Goal: Task Accomplishment & Management: Manage account settings

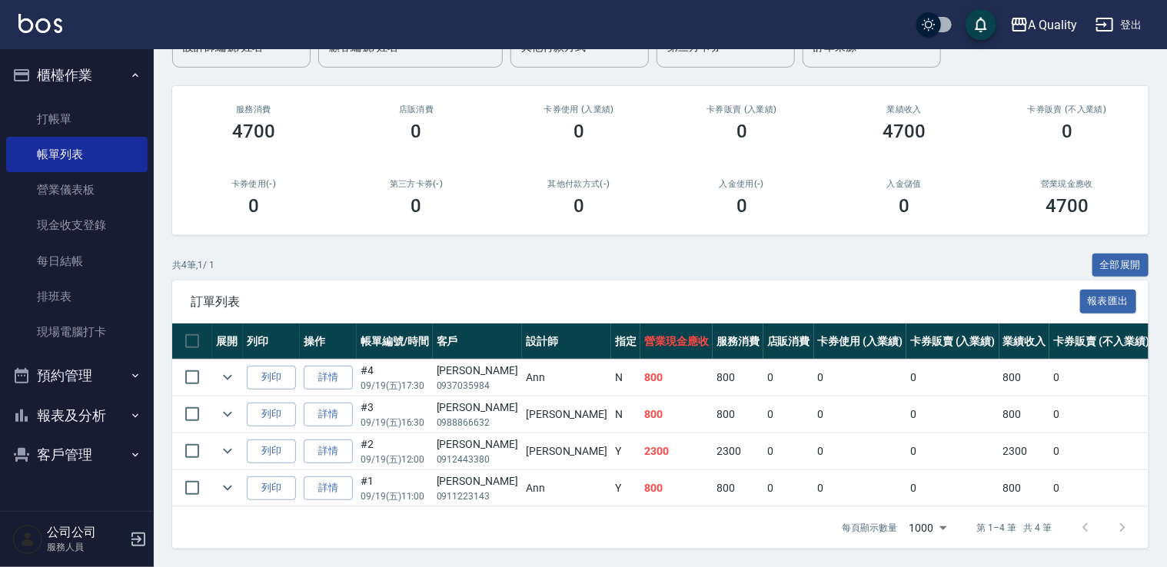
scroll to position [161, 0]
click at [105, 146] on link "帳單列表" at bounding box center [76, 154] width 141 height 35
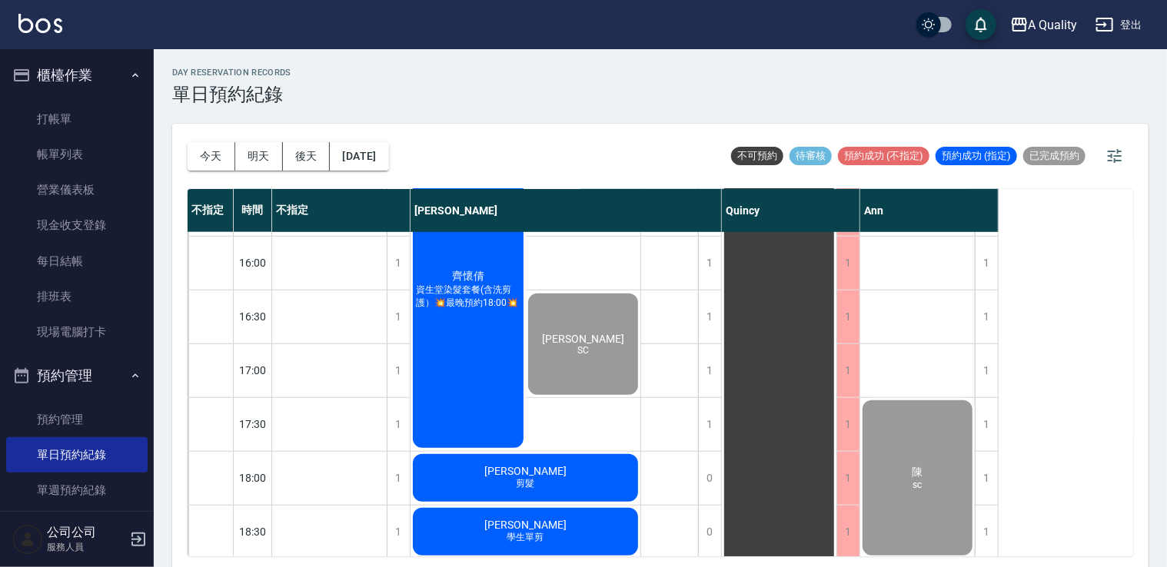
scroll to position [425, 0]
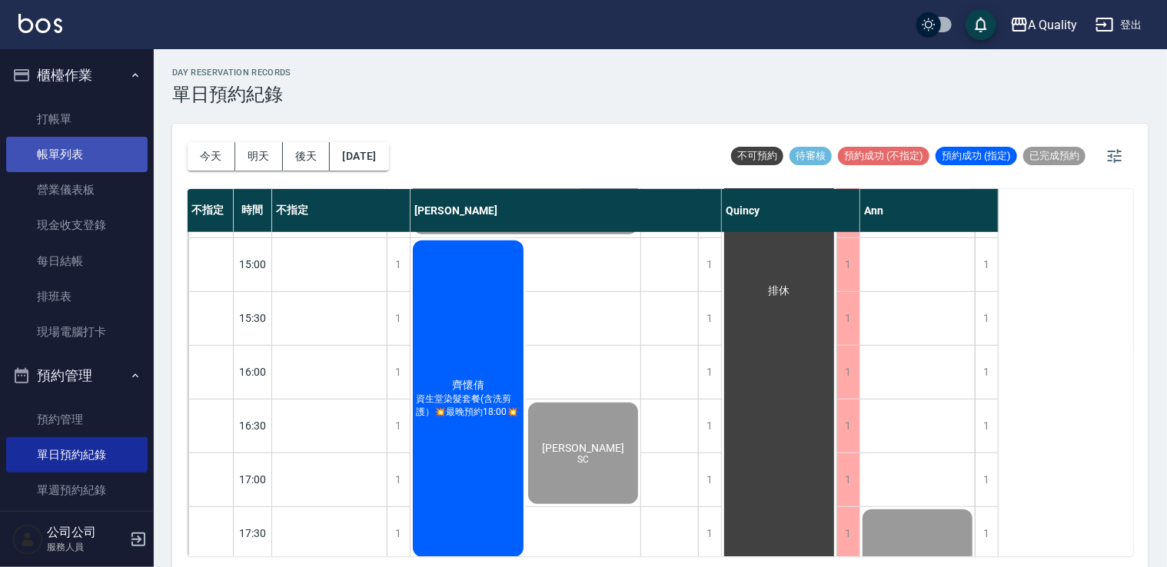
drag, startPoint x: 78, startPoint y: 146, endPoint x: 98, endPoint y: 152, distance: 20.9
click at [78, 146] on link "帳單列表" at bounding box center [76, 154] width 141 height 35
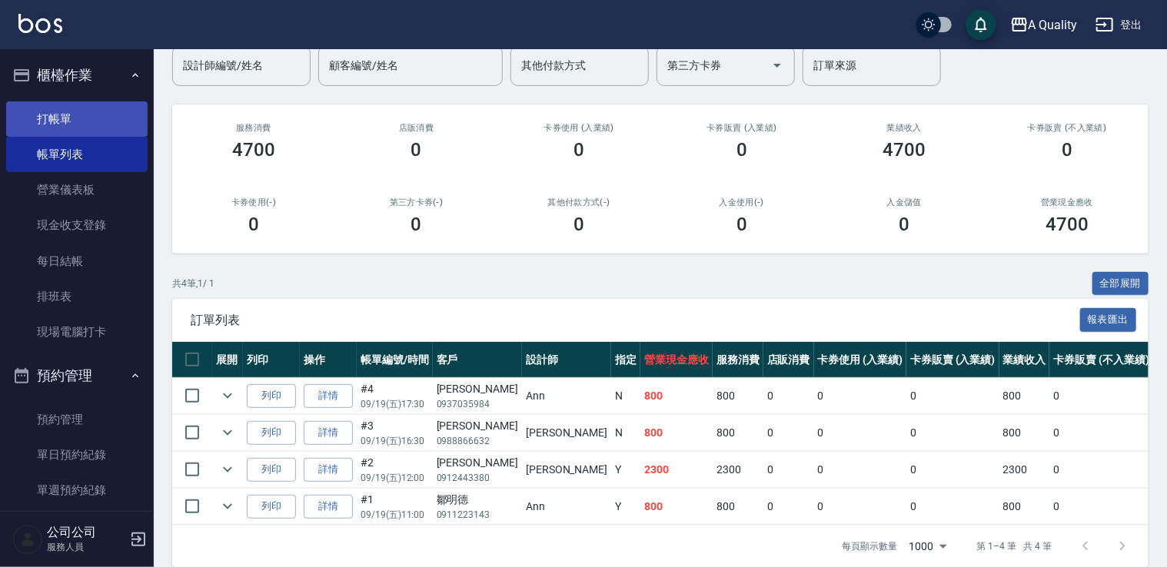
scroll to position [85, 0]
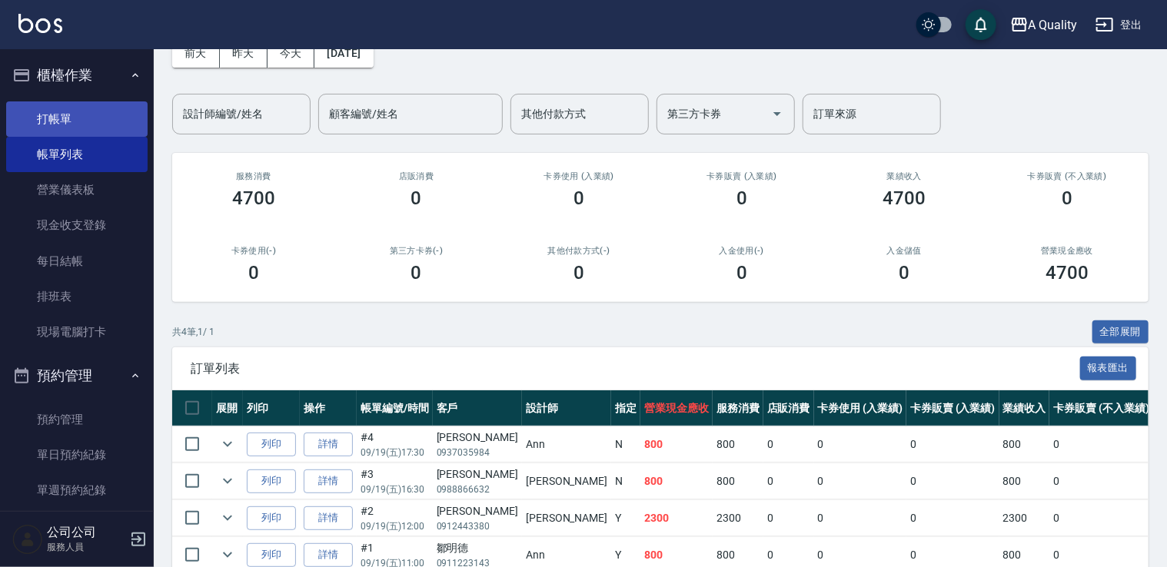
click at [112, 115] on link "打帳單" at bounding box center [76, 118] width 141 height 35
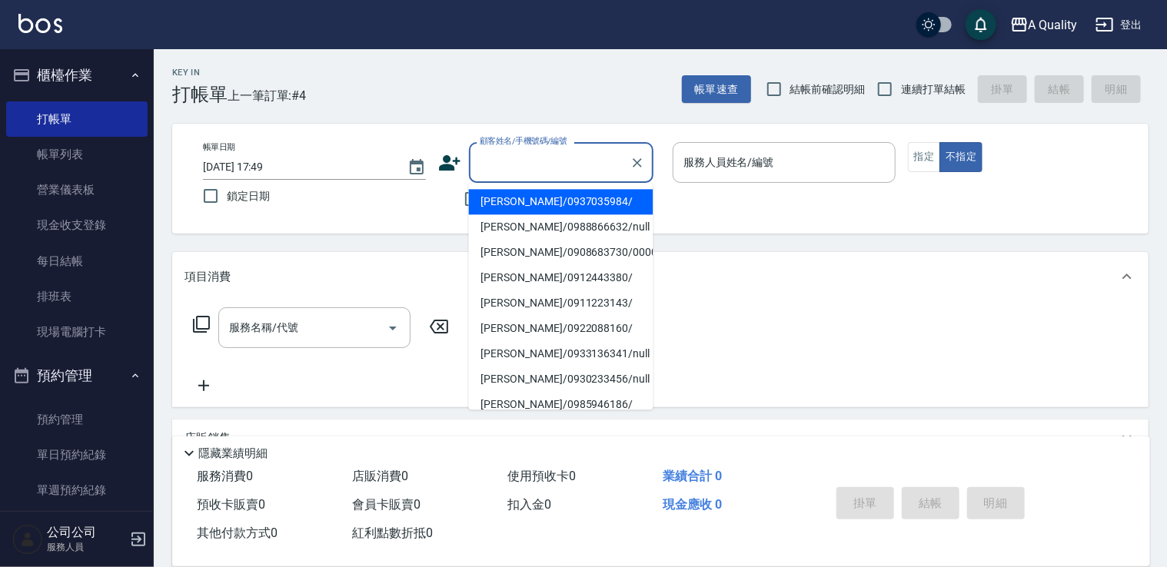
click at [513, 154] on input "顧客姓名/手機號碼/編號" at bounding box center [550, 162] width 148 height 27
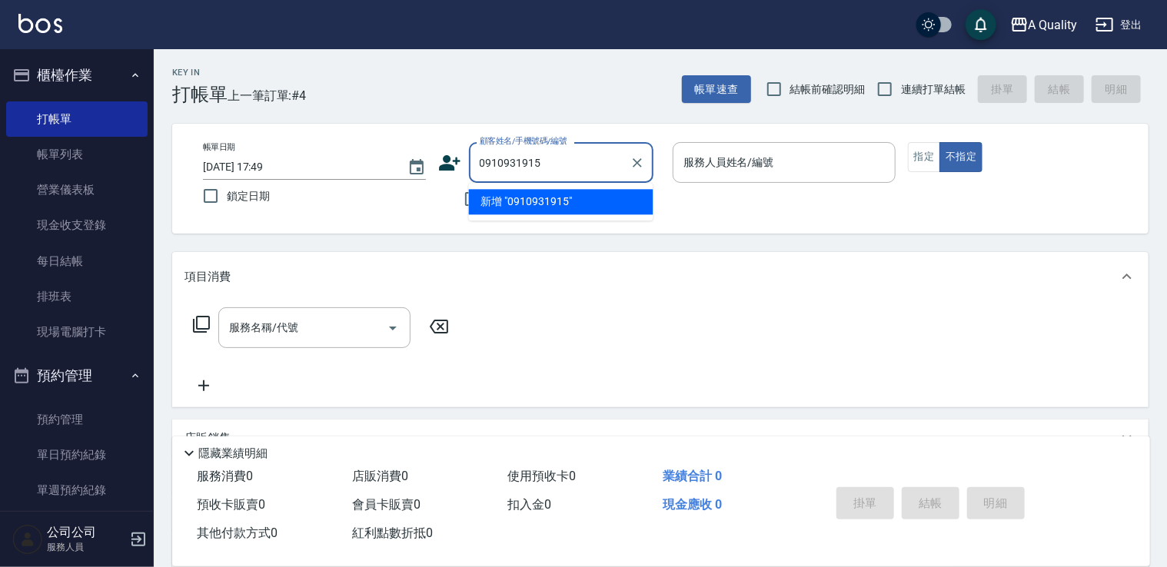
click at [520, 194] on li "新增 "0910931915"" at bounding box center [561, 201] width 184 height 25
type input "0910931915"
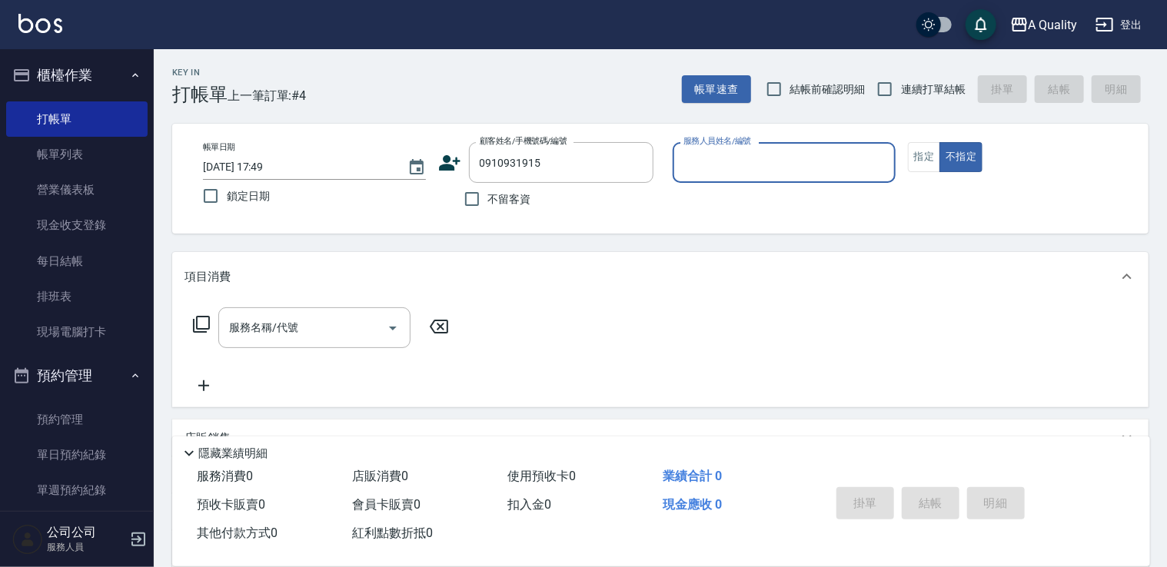
click at [458, 168] on icon at bounding box center [449, 162] width 23 height 23
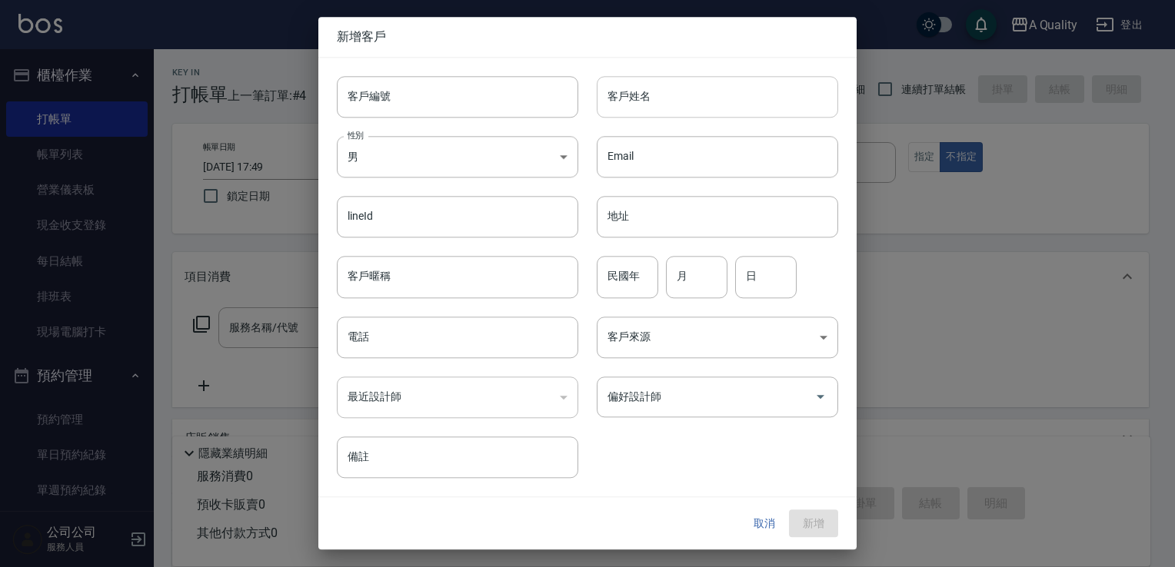
type input "0910931915"
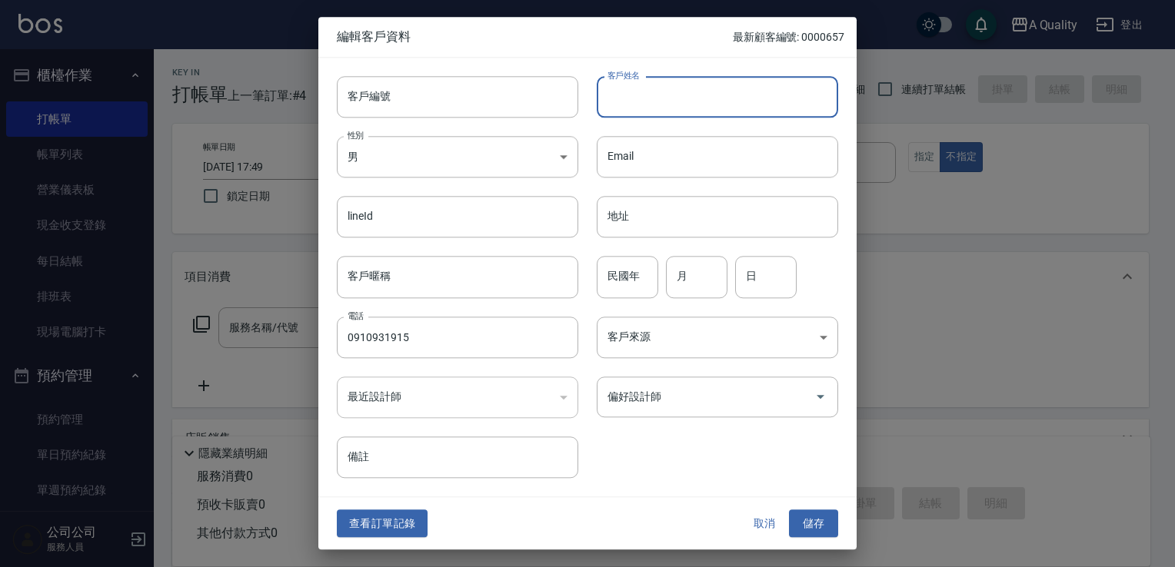
drag, startPoint x: 678, startPoint y: 88, endPoint x: 673, endPoint y: 97, distance: 9.6
click at [678, 90] on input "客戶姓名" at bounding box center [717, 97] width 241 height 42
type input "鄰"
type input "林宛瑩"
click at [383, 165] on body "A Quality 登出 櫃檯作業 打帳單 帳單列表 營業儀表板 現金收支登錄 每日結帳 排班表 現場電腦打卡 預約管理 預約管理 單日預約紀錄 單週預約紀錄…" at bounding box center [587, 375] width 1175 height 750
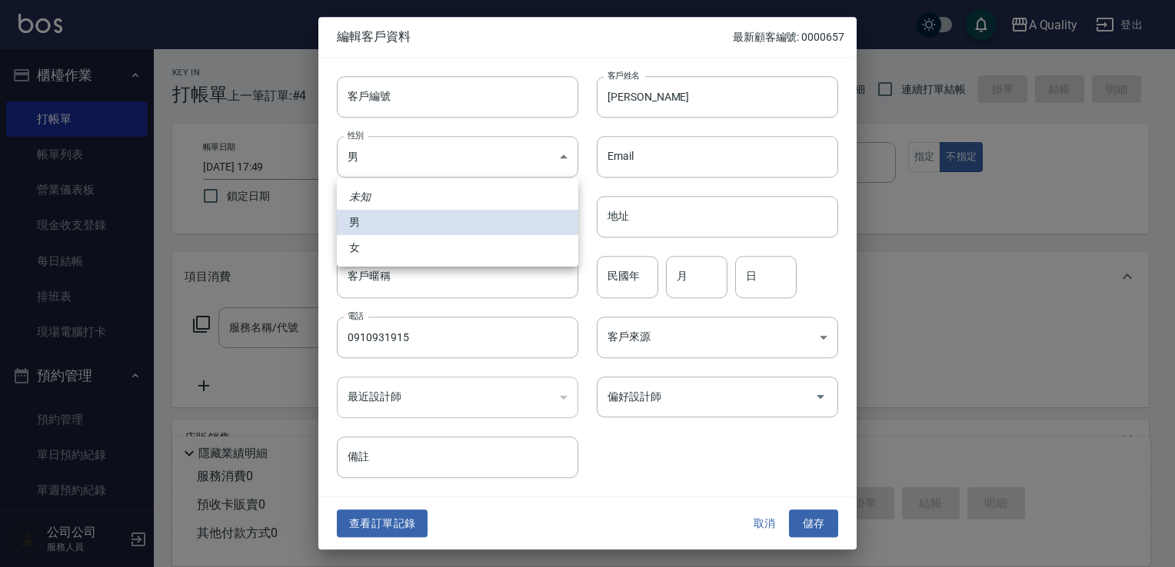
click at [375, 244] on li "女" at bounding box center [457, 247] width 241 height 25
type input "FEMALE"
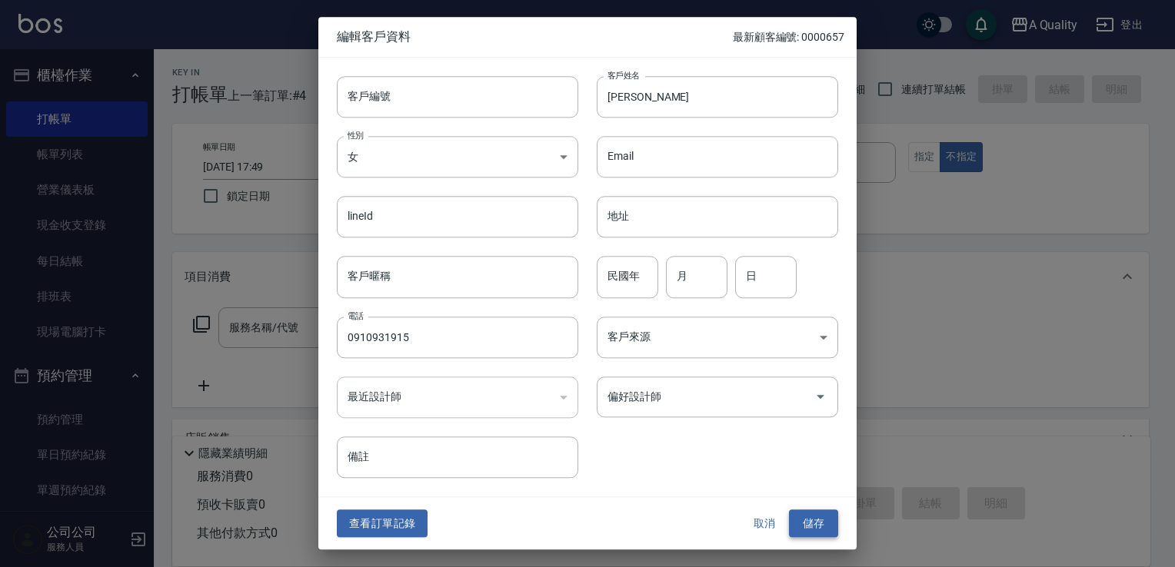
click at [813, 524] on button "儲存" at bounding box center [813, 524] width 49 height 28
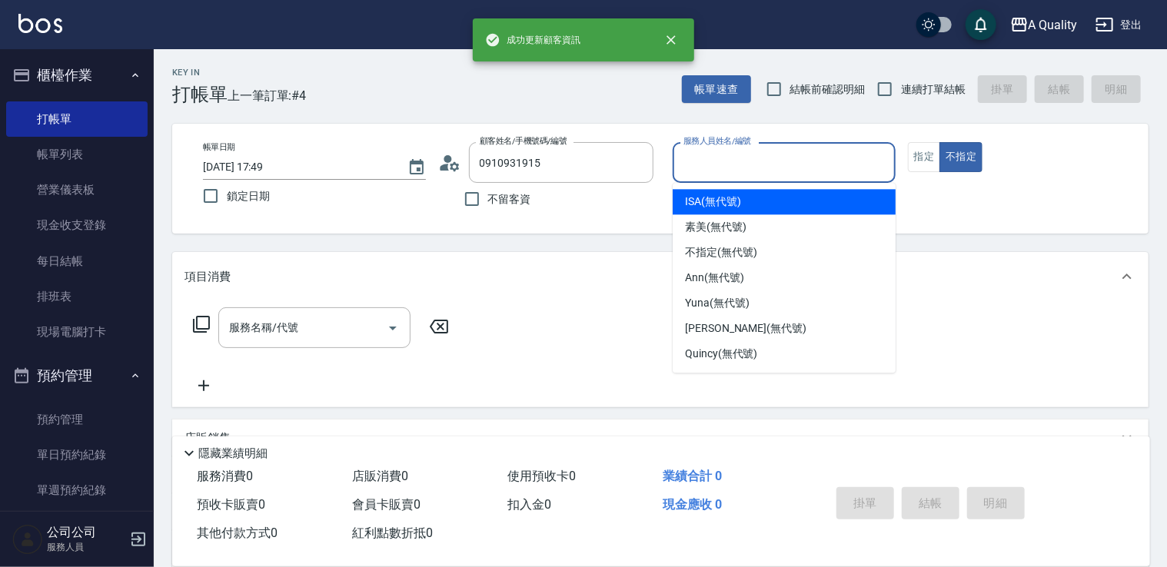
click at [718, 156] on input "服務人員姓名/編號" at bounding box center [784, 162] width 209 height 27
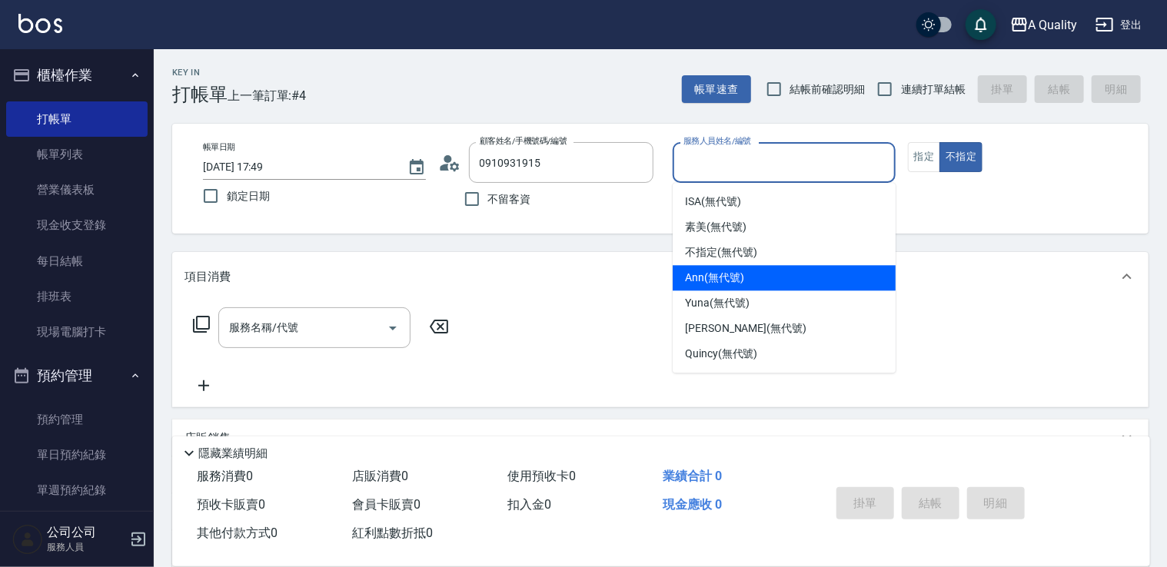
click at [721, 271] on span "Ann (無代號)" at bounding box center [714, 278] width 59 height 16
type input "Ann(無代號)"
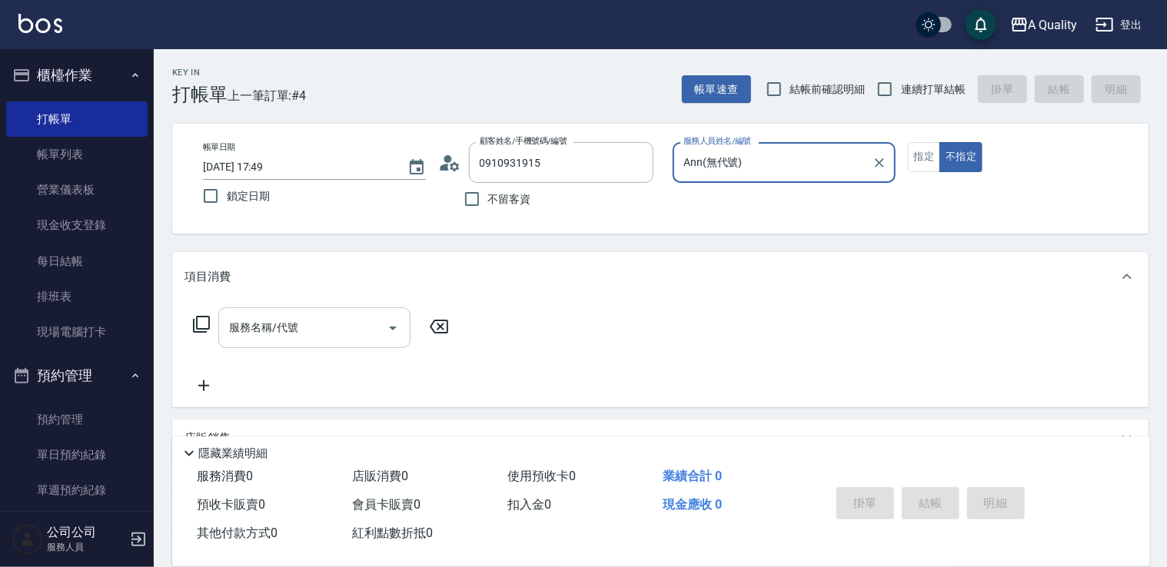
click at [261, 325] on input "服務名稱/代號" at bounding box center [302, 327] width 155 height 27
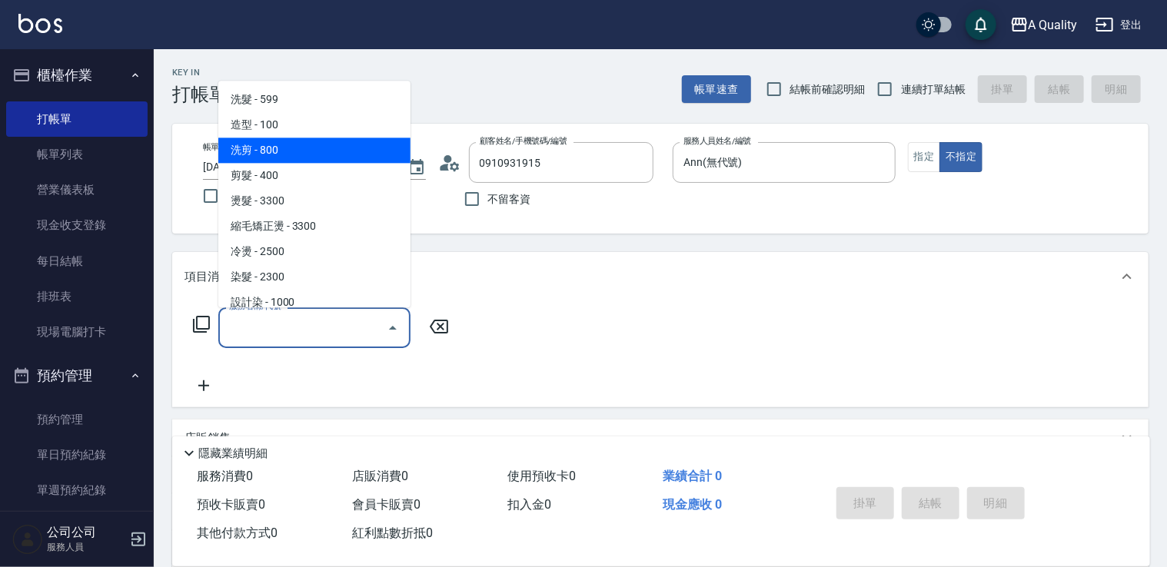
click at [265, 161] on span "洗剪 - 800" at bounding box center [314, 150] width 192 height 25
type input "洗剪(103)"
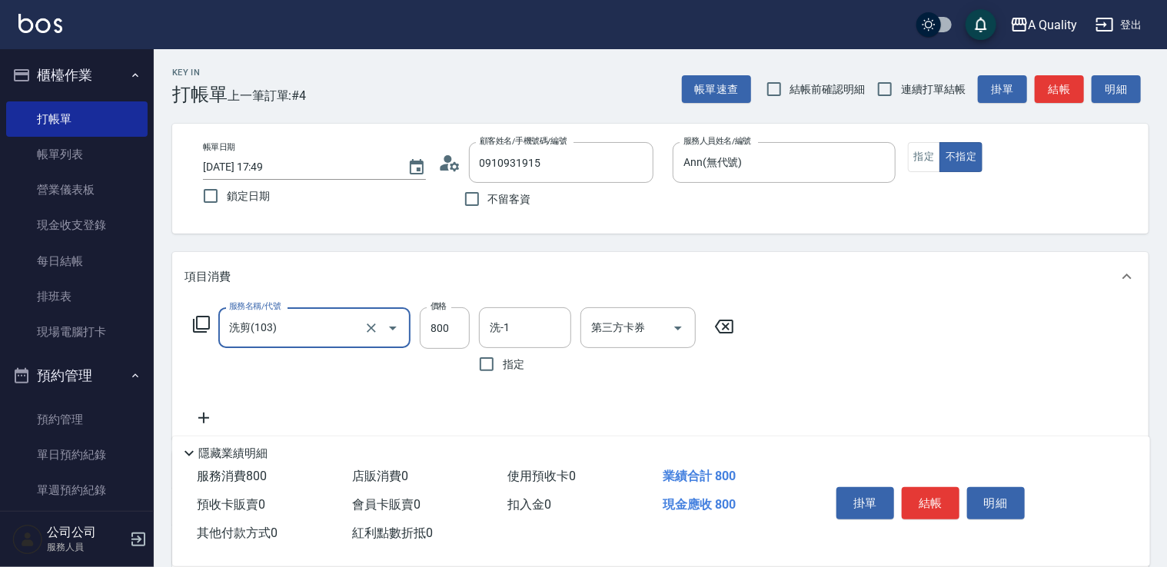
click at [196, 420] on icon at bounding box center [203, 418] width 38 height 18
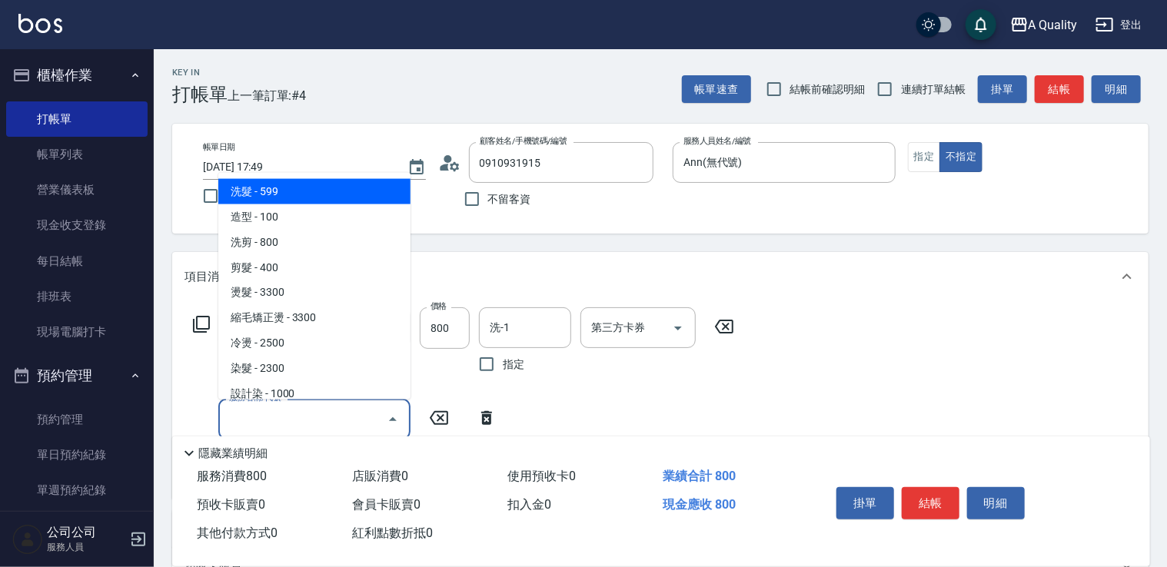
click at [243, 410] on input "服務名稱/代號" at bounding box center [302, 419] width 155 height 27
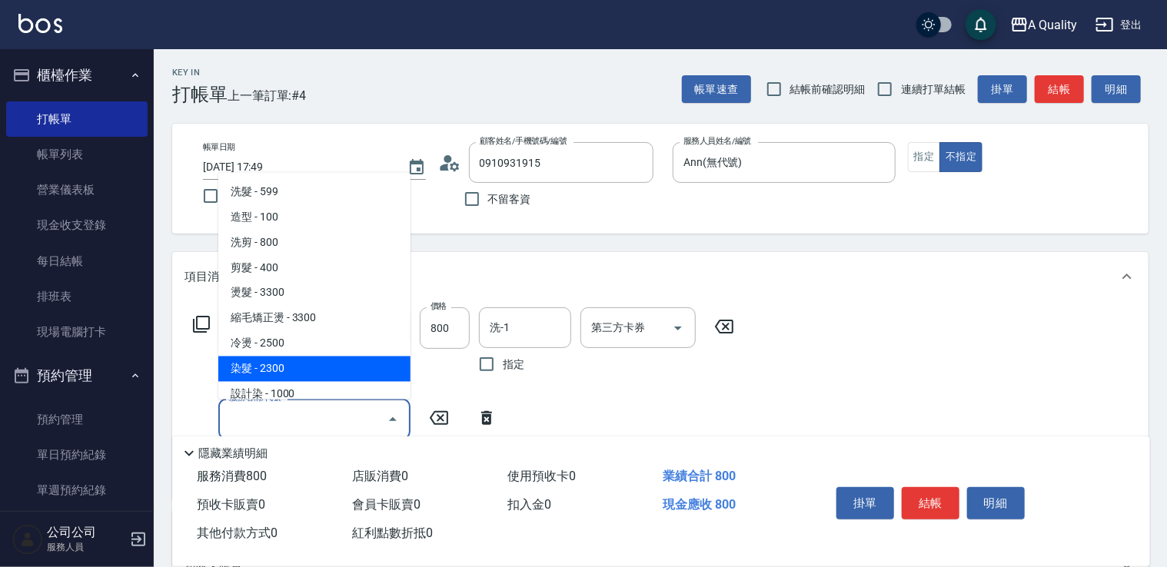
click at [283, 365] on span "染髮 - 2300" at bounding box center [314, 368] width 192 height 25
type input "染髮(401)"
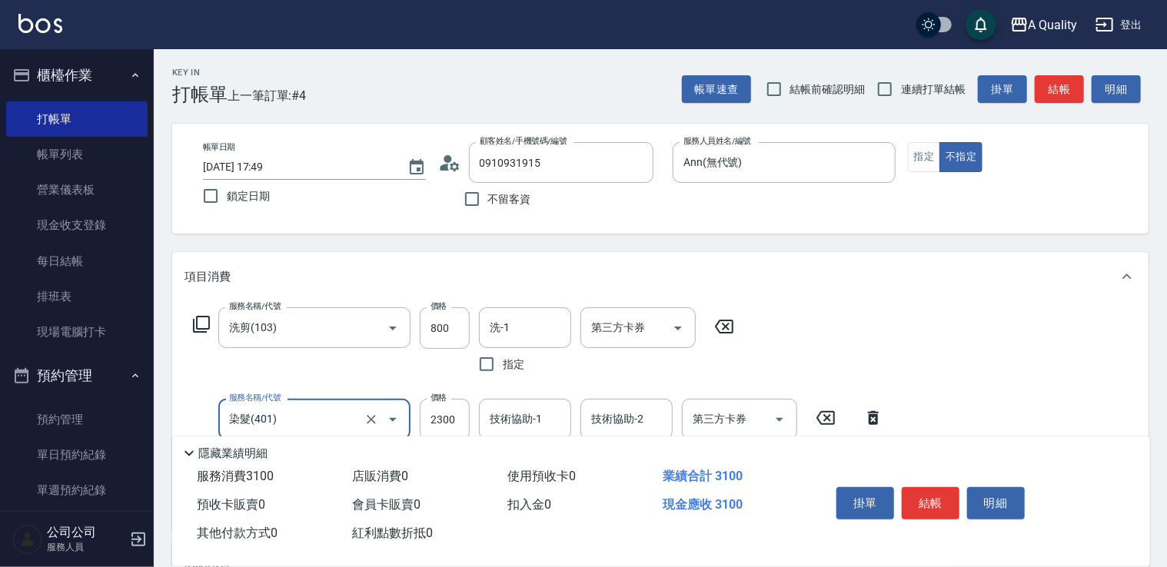
click at [415, 412] on div "服務名稱/代號 染髮(401) 服務名稱/代號 價格 2300 價格 技術協助-1 技術協助-1 指定 技術協助-2 技術協助-2 指定 第三方卡券 第三方卡券" at bounding box center [538, 435] width 708 height 73
click at [443, 412] on input "2300" at bounding box center [445, 420] width 50 height 42
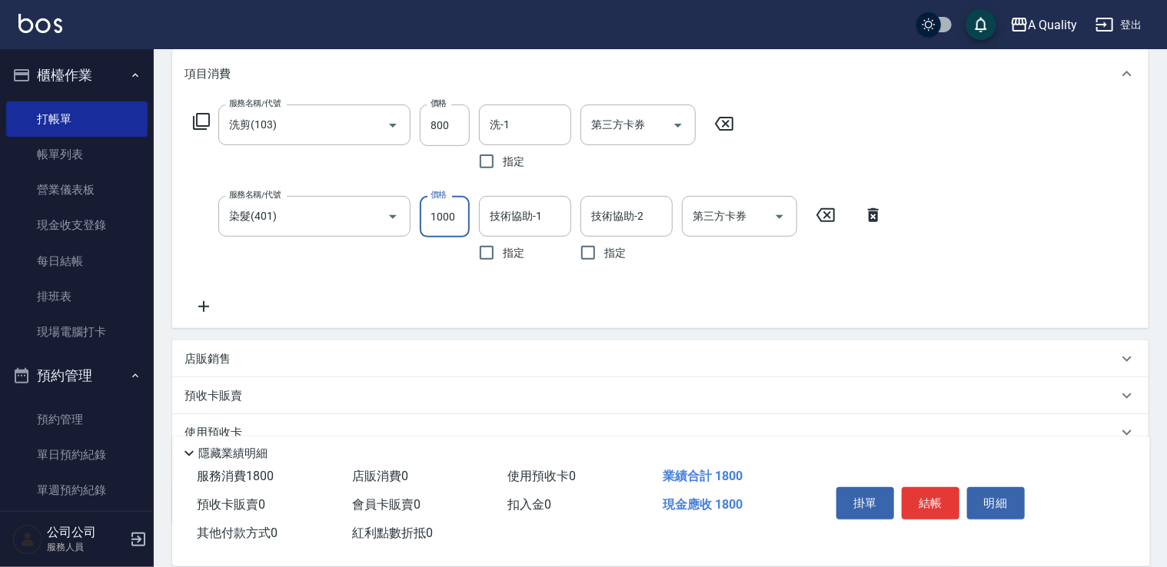
scroll to position [307, 0]
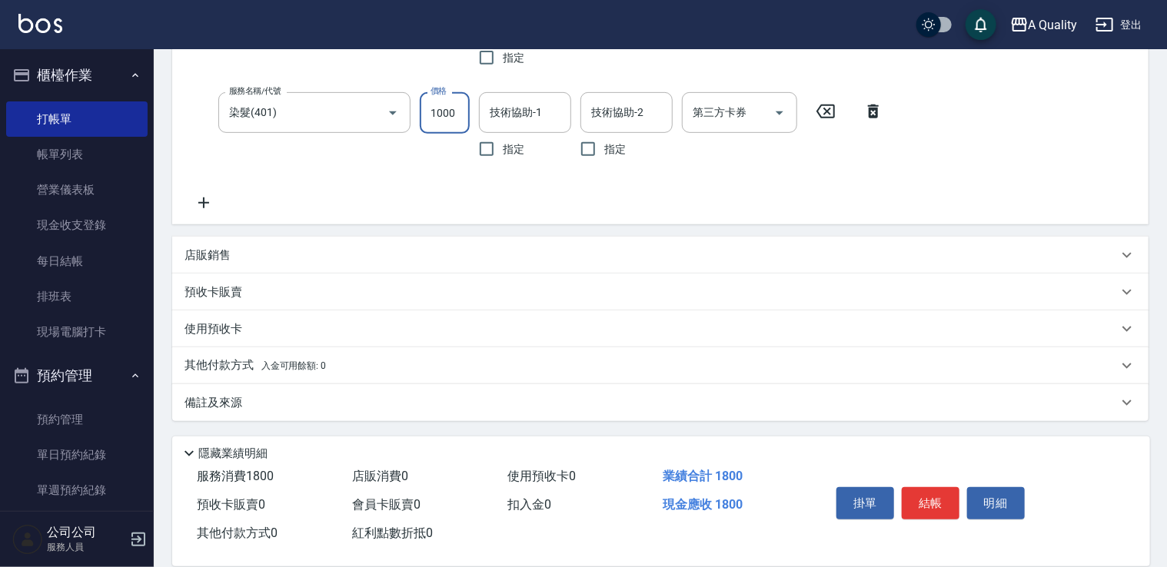
type input "1000"
click at [207, 185] on div "服務名稱/代號 洗剪(103) 服務名稱/代號 價格 800 價格 洗-1 洗-1 指定 第三方卡券 第三方卡券 服務名稱/代號 染髮(401) 服務名稱/代…" at bounding box center [538, 106] width 708 height 211
click at [206, 205] on icon at bounding box center [203, 203] width 38 height 18
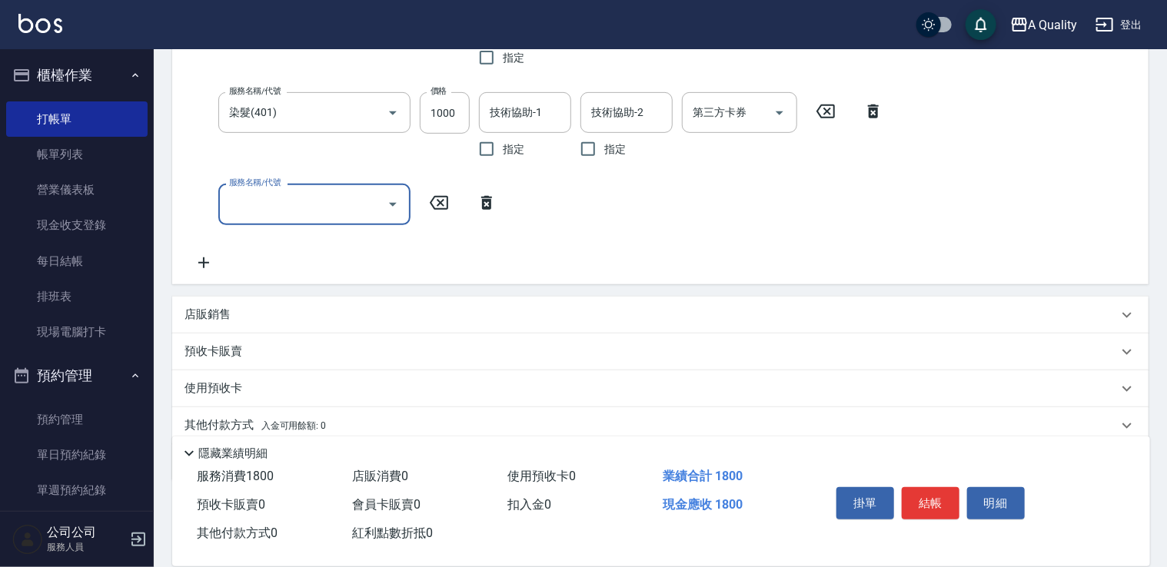
drag, startPoint x: 206, startPoint y: 205, endPoint x: 309, endPoint y: 213, distance: 103.3
click at [307, 212] on input "服務名稱/代號" at bounding box center [302, 204] width 155 height 27
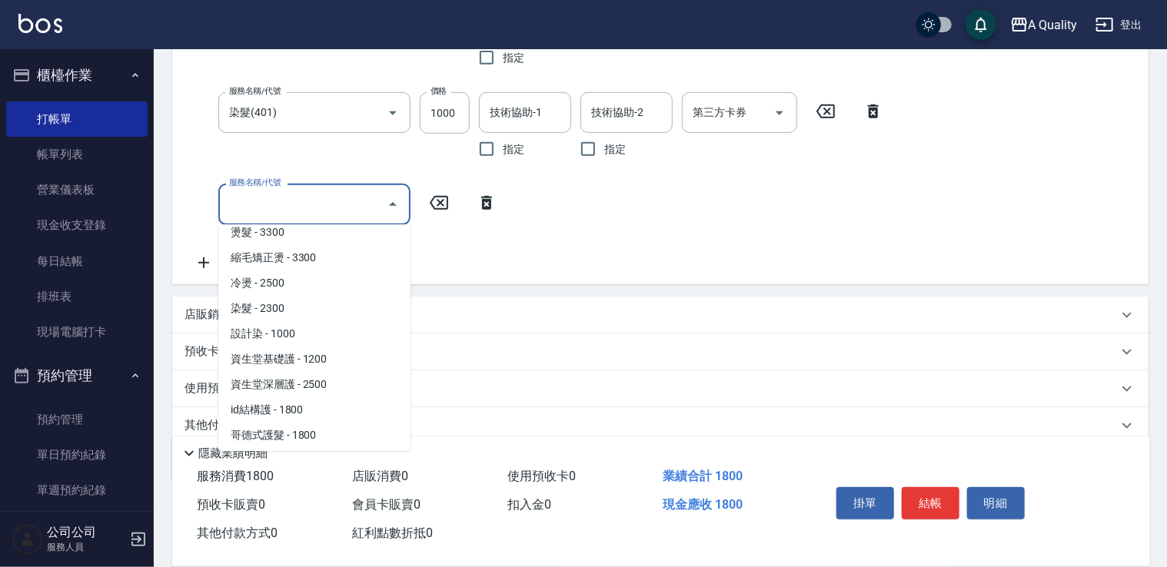
scroll to position [216, 0]
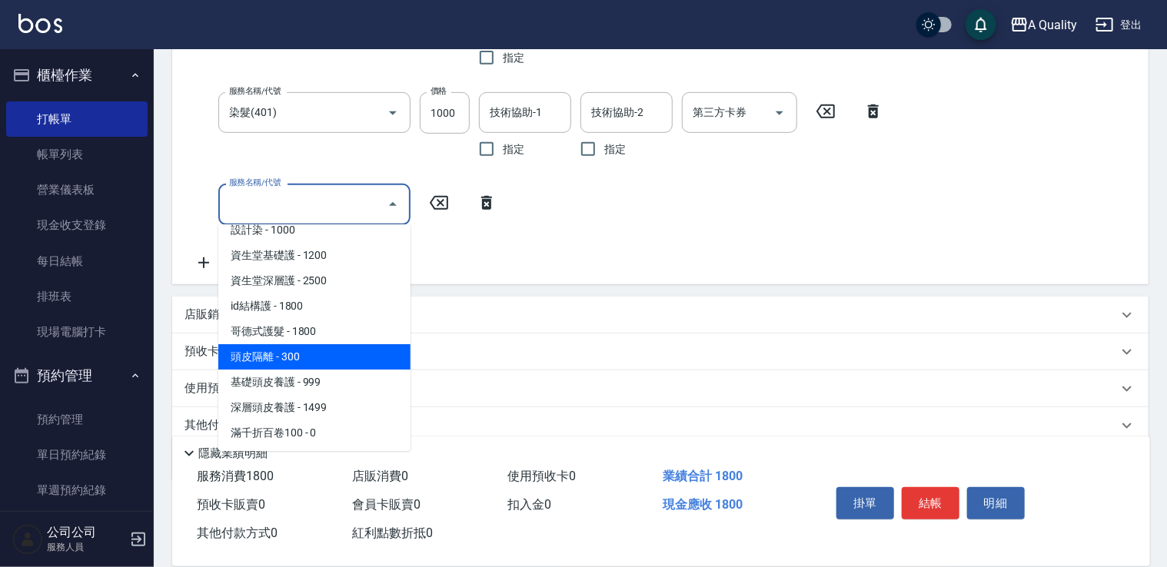
click at [326, 354] on span "頭皮隔離 - 300" at bounding box center [314, 356] width 192 height 25
type input "頭皮隔離(600)"
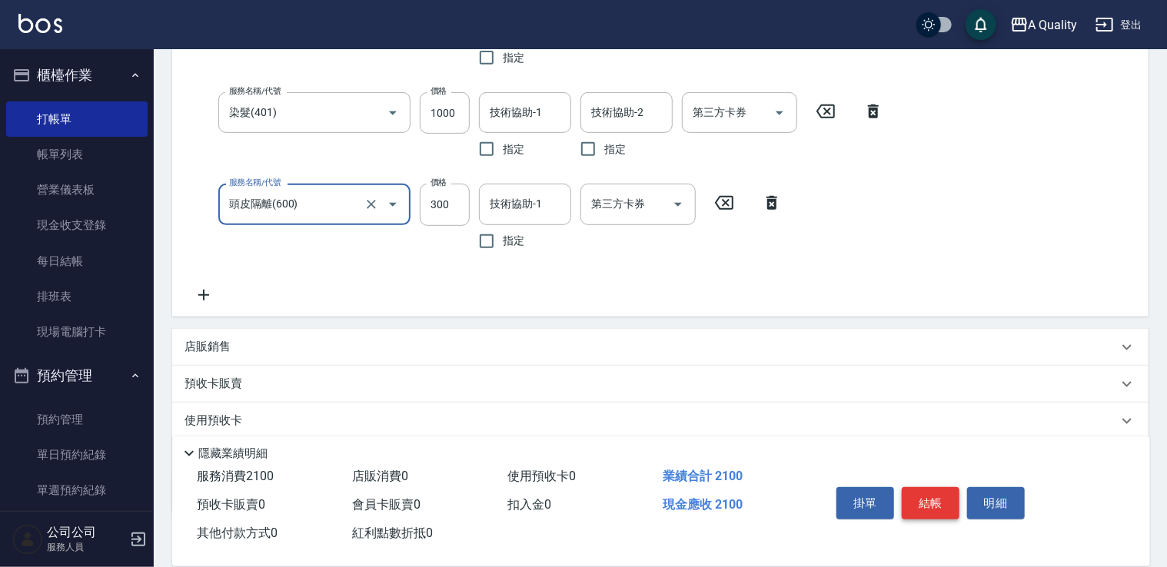
click at [923, 501] on button "結帳" at bounding box center [931, 503] width 58 height 32
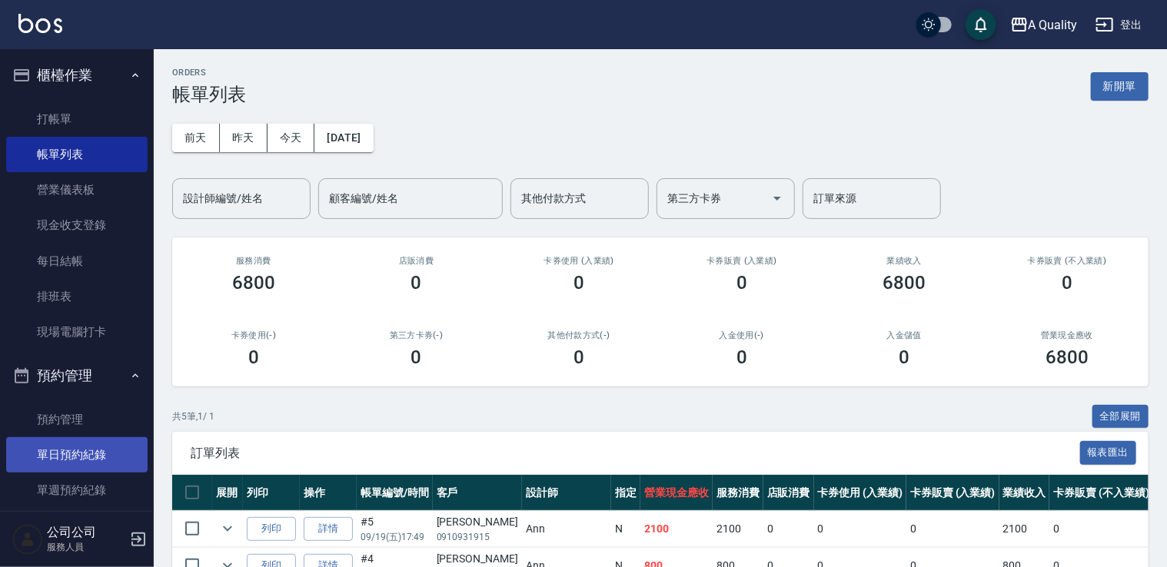
click at [71, 454] on link "單日預約紀錄" at bounding box center [76, 454] width 141 height 35
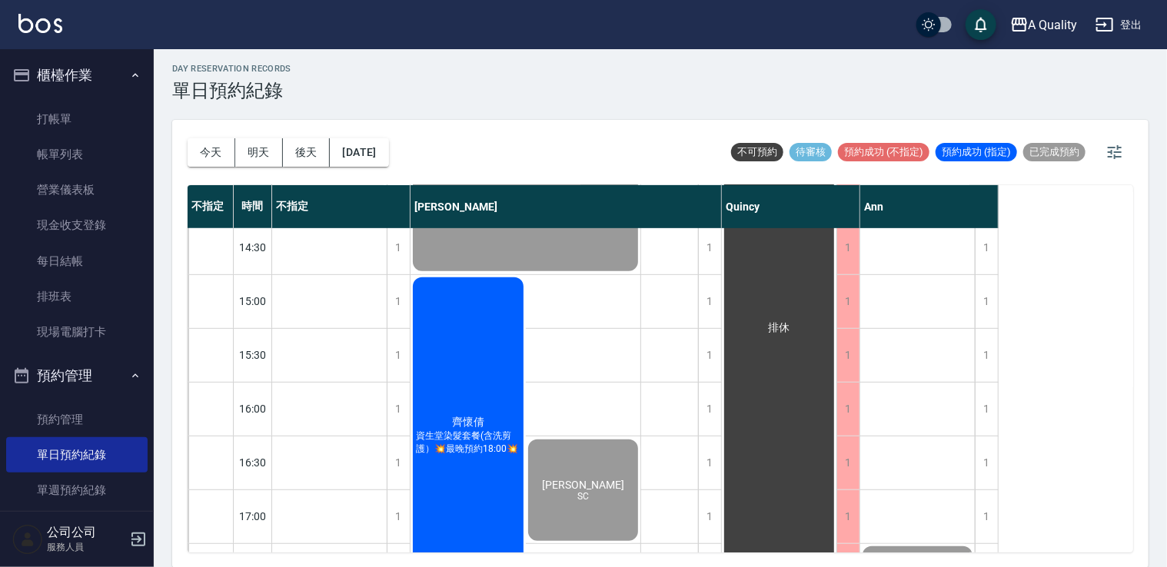
scroll to position [656, 0]
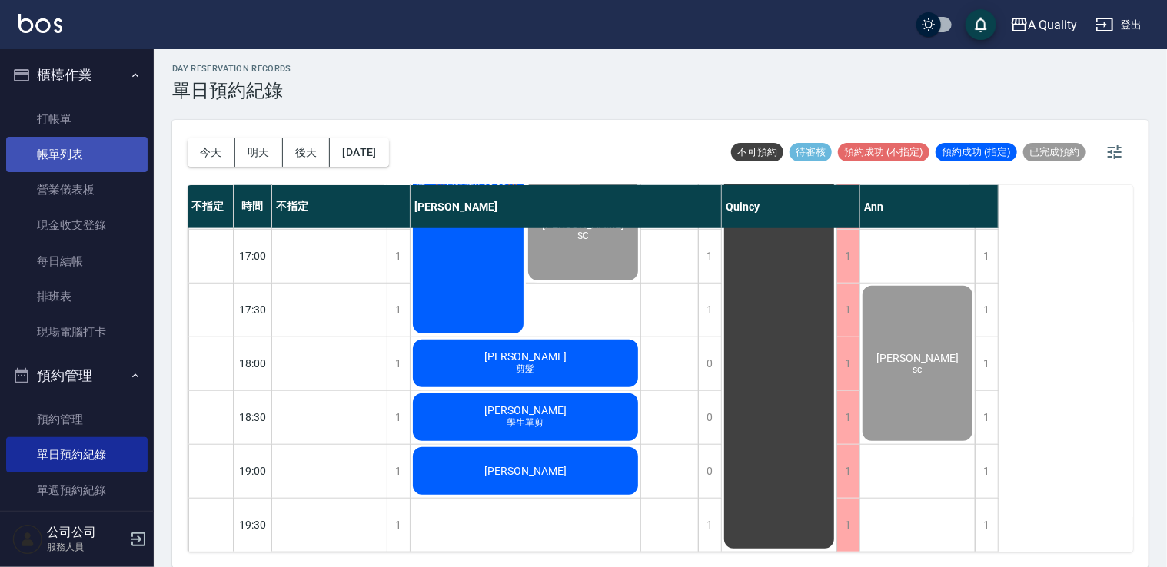
click at [75, 164] on link "帳單列表" at bounding box center [76, 154] width 141 height 35
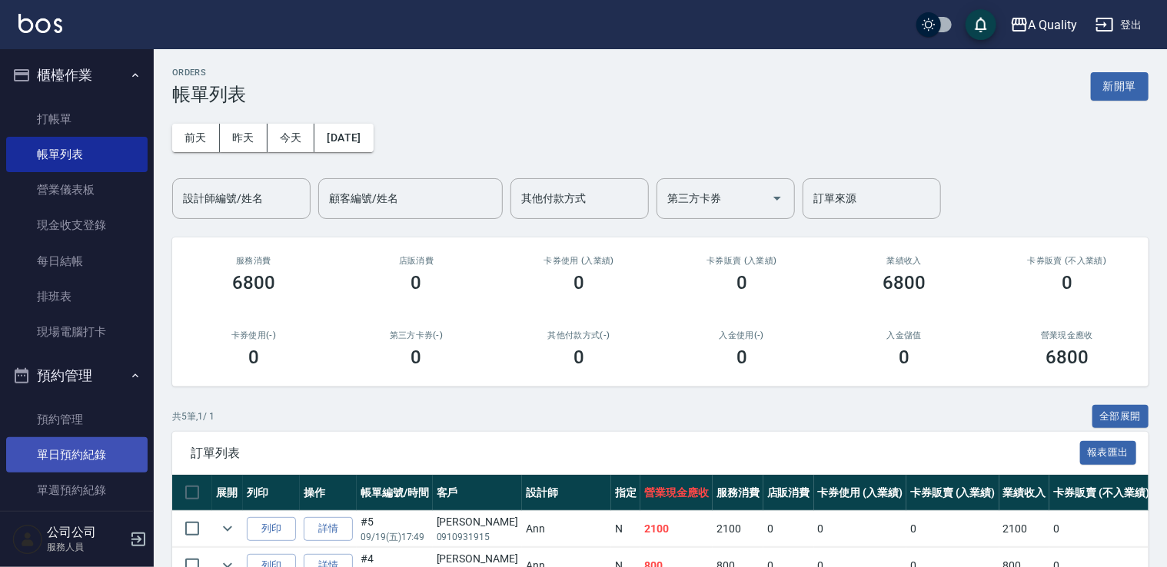
click at [88, 443] on link "單日預約紀錄" at bounding box center [76, 454] width 141 height 35
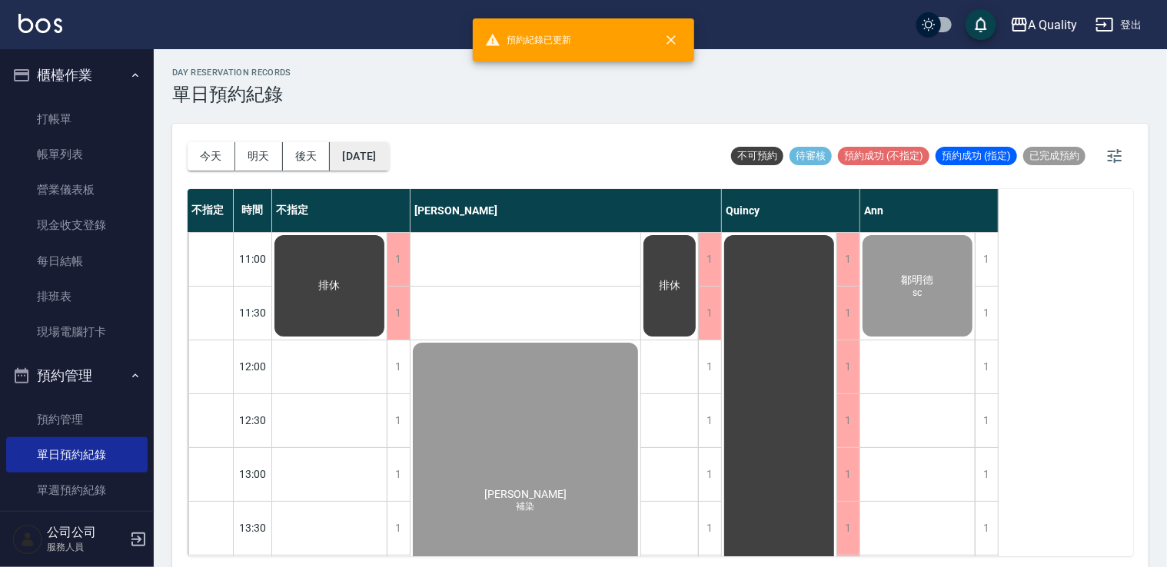
click at [347, 151] on button "2025/09/19" at bounding box center [359, 156] width 58 height 28
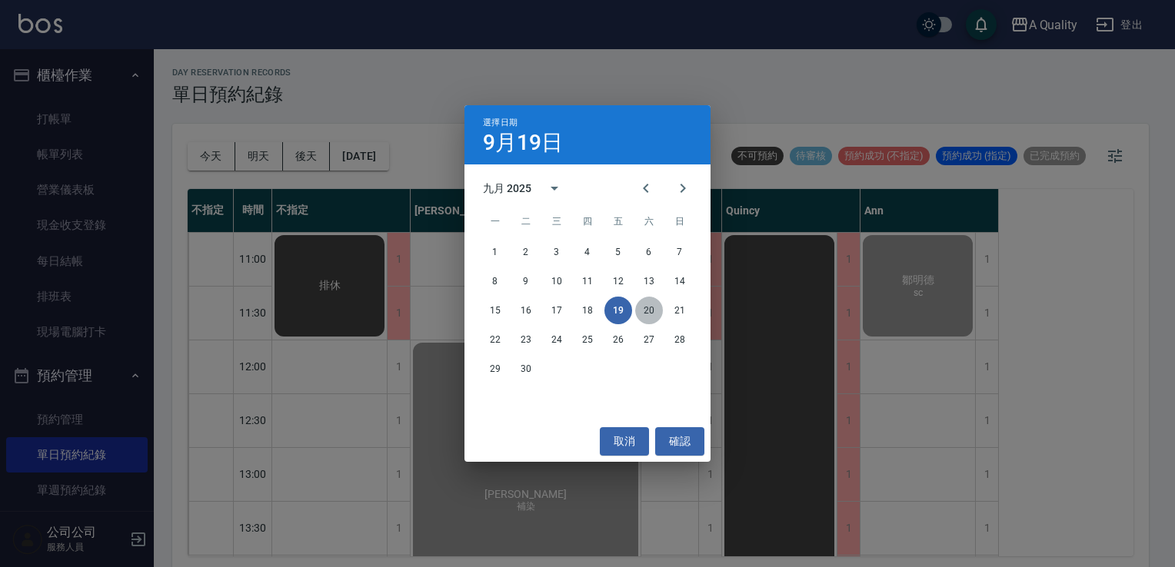
click at [650, 308] on button "20" at bounding box center [649, 311] width 28 height 28
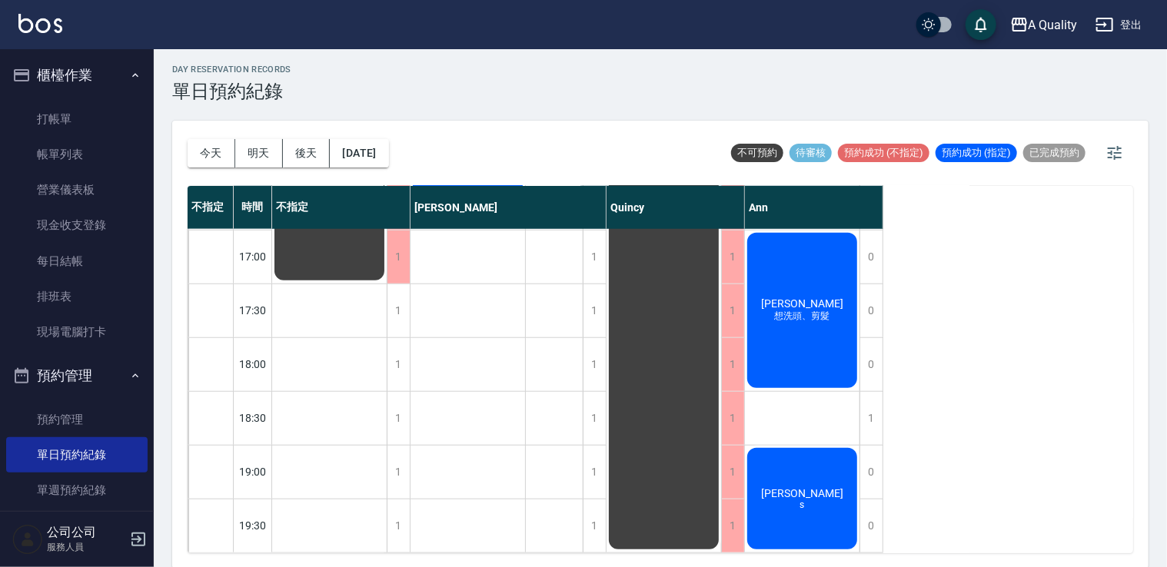
scroll to position [4, 0]
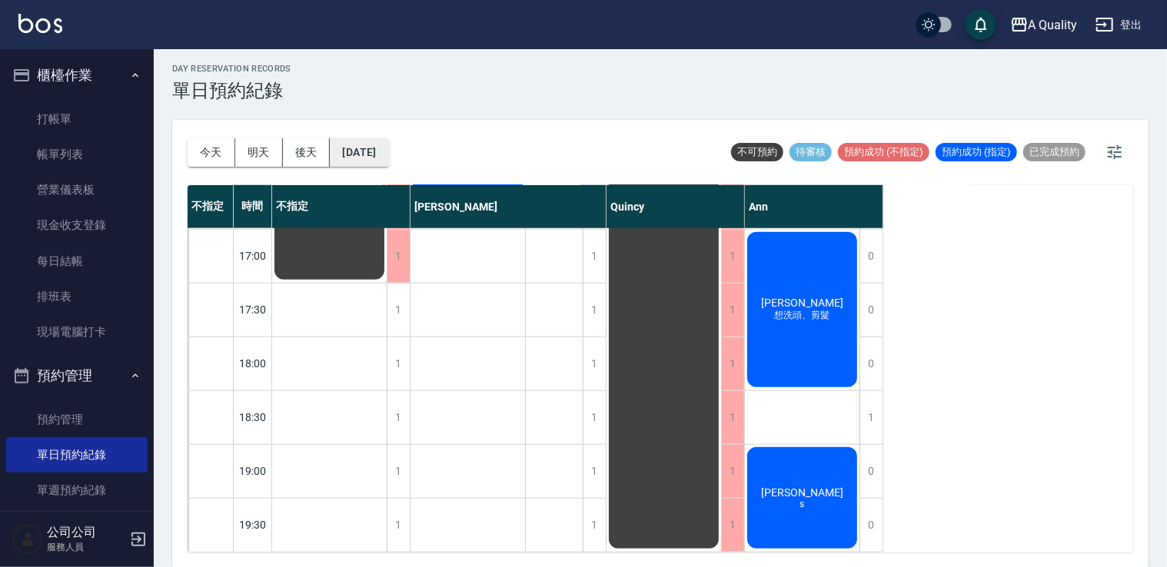
click at [378, 159] on button "2025/09/20" at bounding box center [359, 152] width 58 height 28
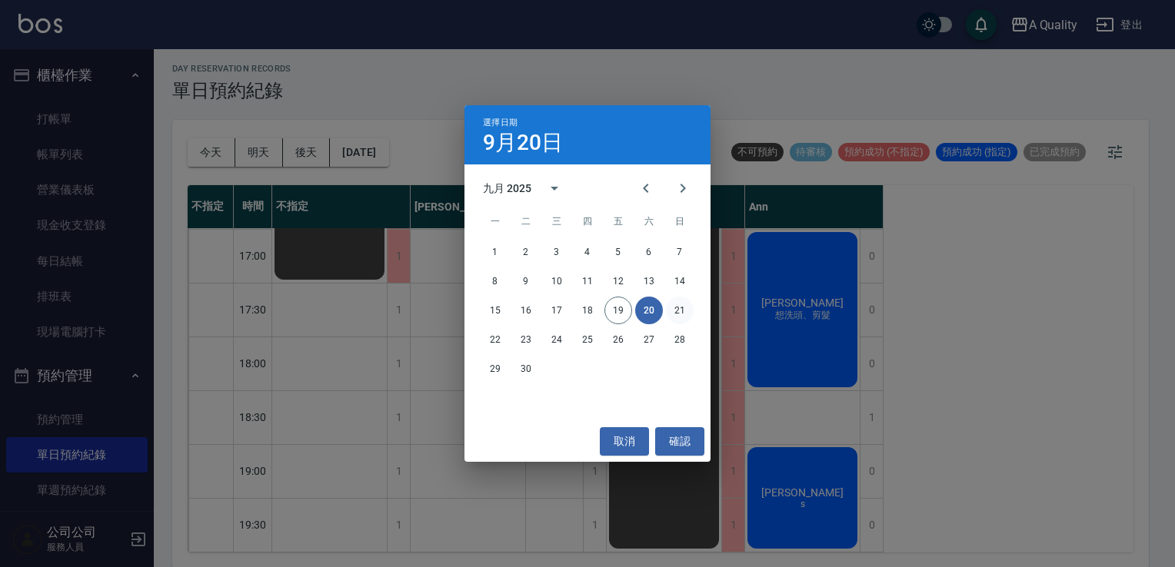
click at [680, 315] on button "21" at bounding box center [680, 311] width 28 height 28
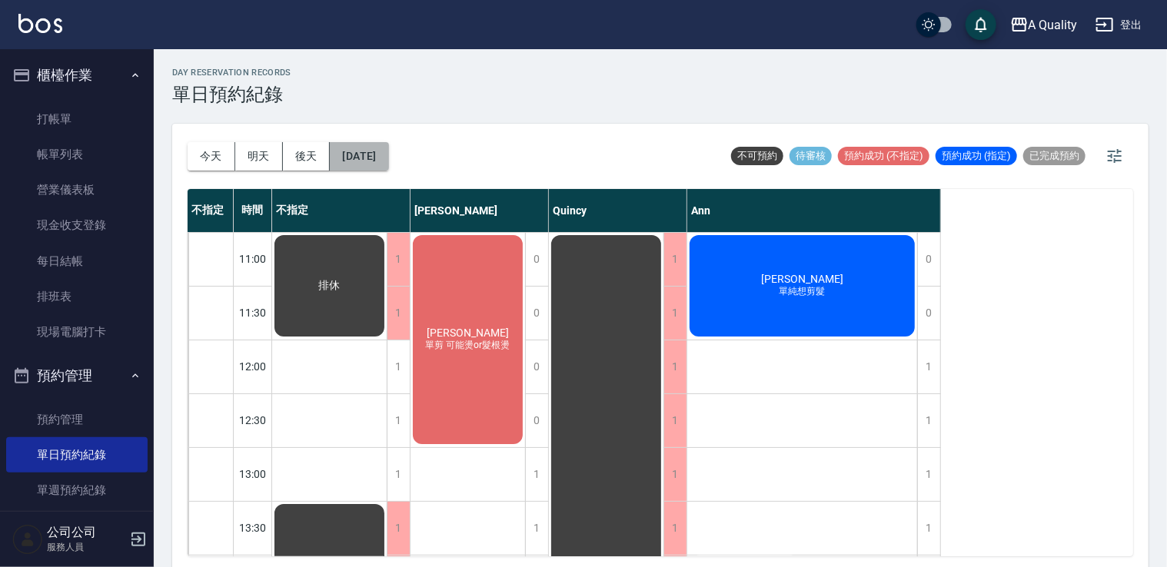
click at [377, 142] on button "2025/09/21" at bounding box center [359, 156] width 58 height 28
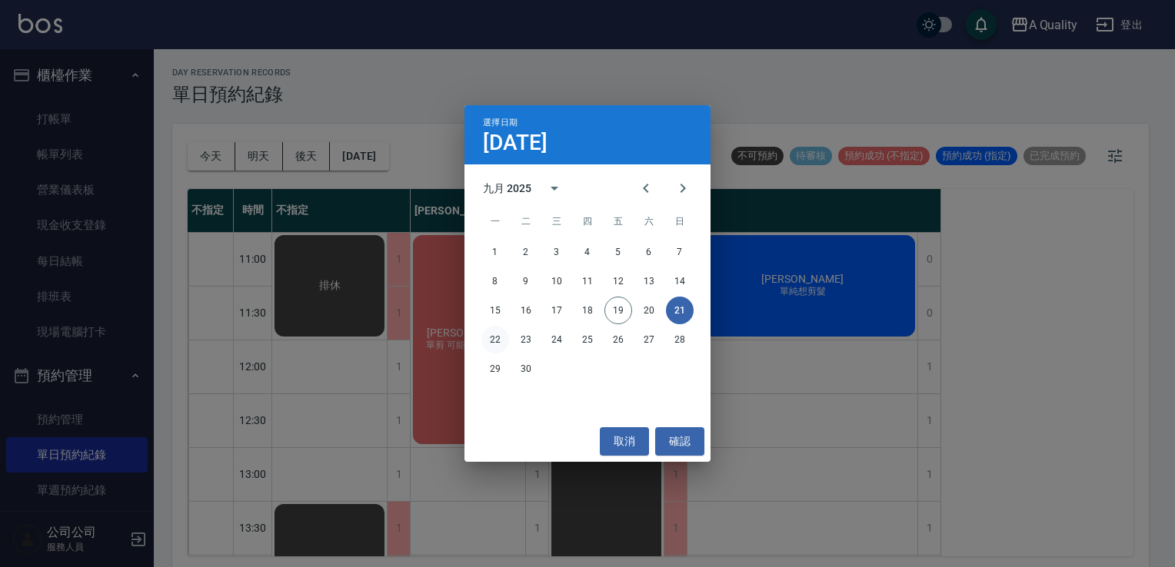
click at [504, 343] on button "22" at bounding box center [495, 340] width 28 height 28
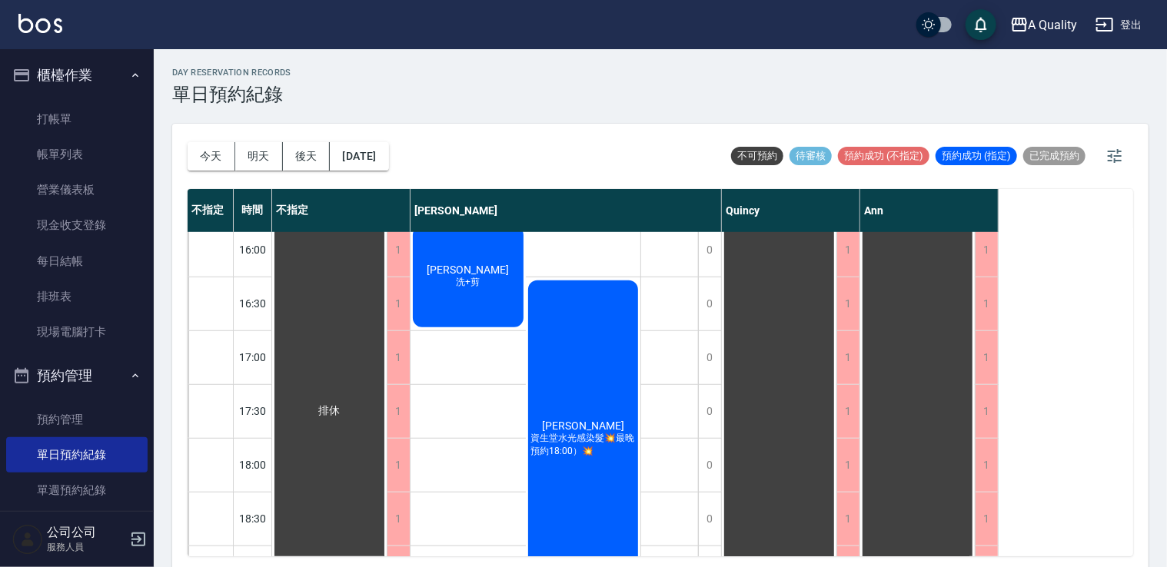
scroll to position [656, 0]
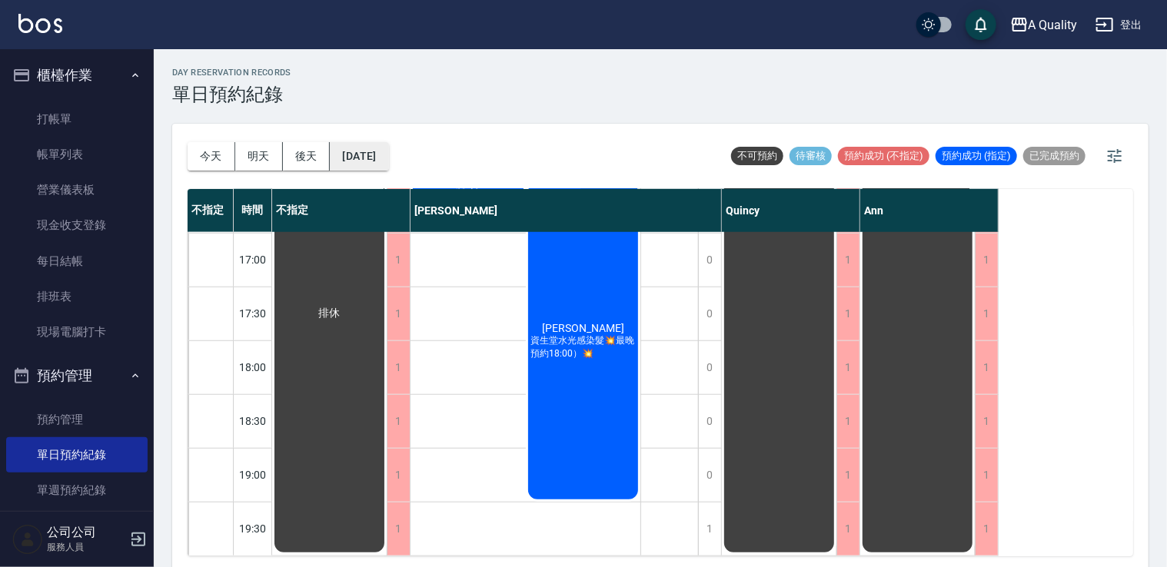
click at [357, 145] on button "2025/09/22" at bounding box center [359, 156] width 58 height 28
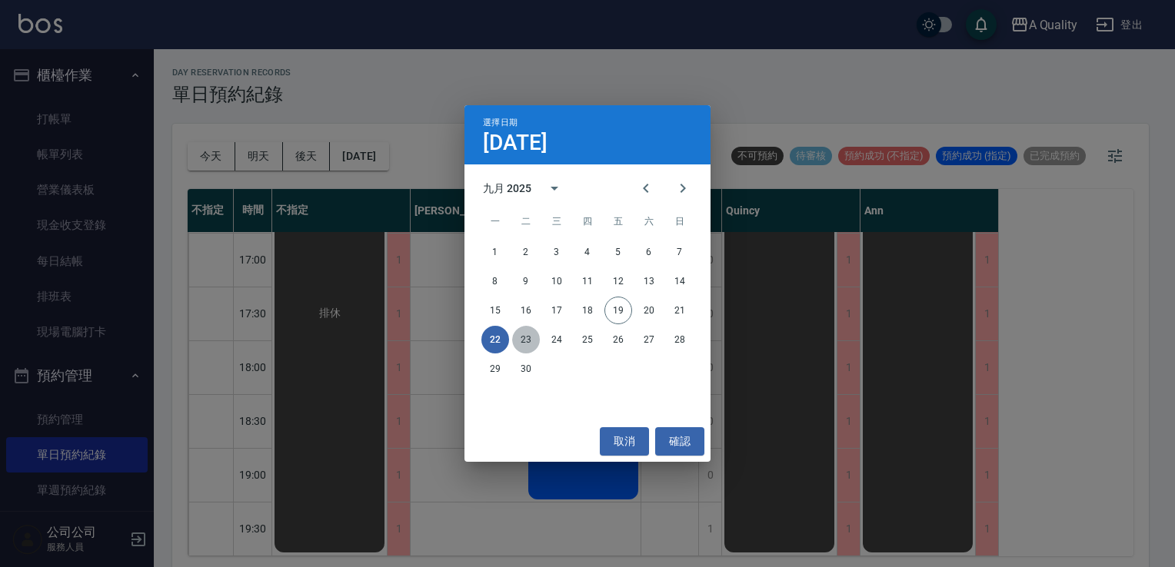
click at [527, 337] on button "23" at bounding box center [526, 340] width 28 height 28
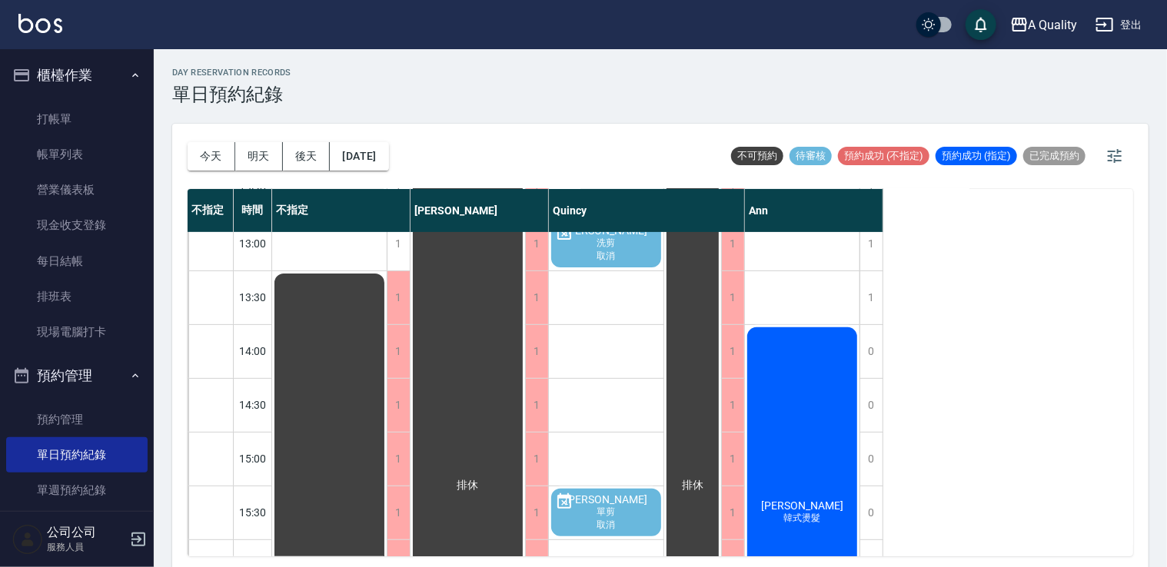
scroll to position [656, 0]
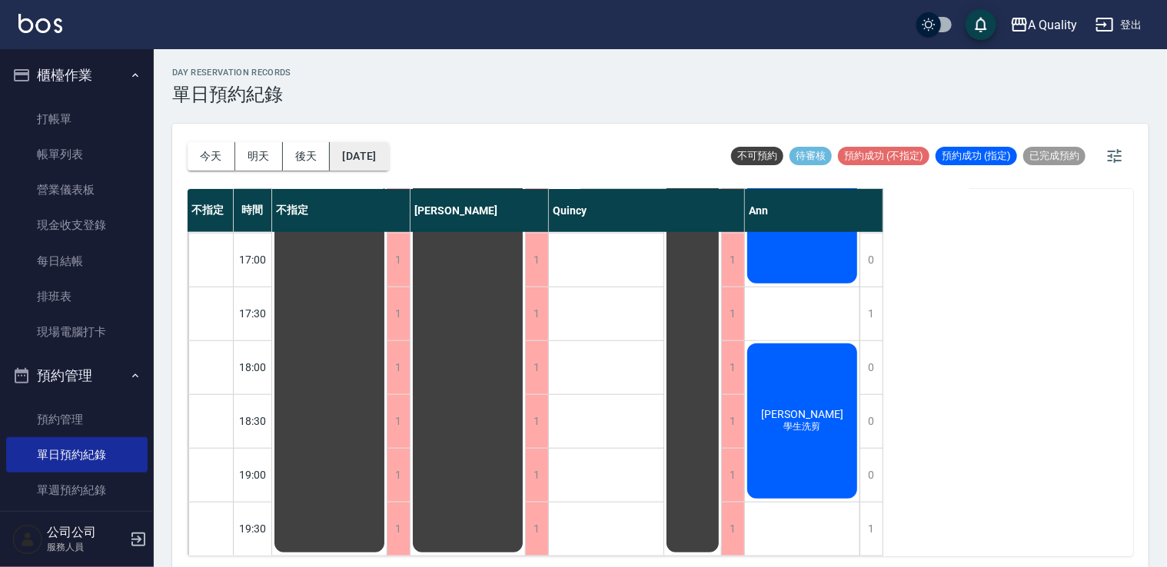
click at [384, 150] on button "2025/09/23" at bounding box center [359, 156] width 58 height 28
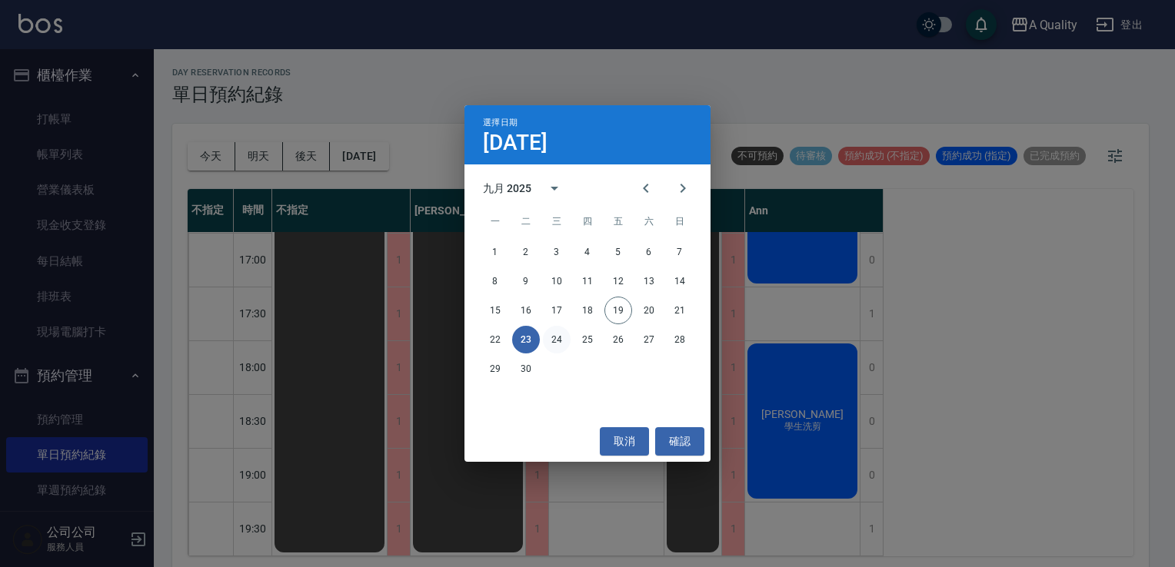
click at [554, 342] on button "24" at bounding box center [557, 340] width 28 height 28
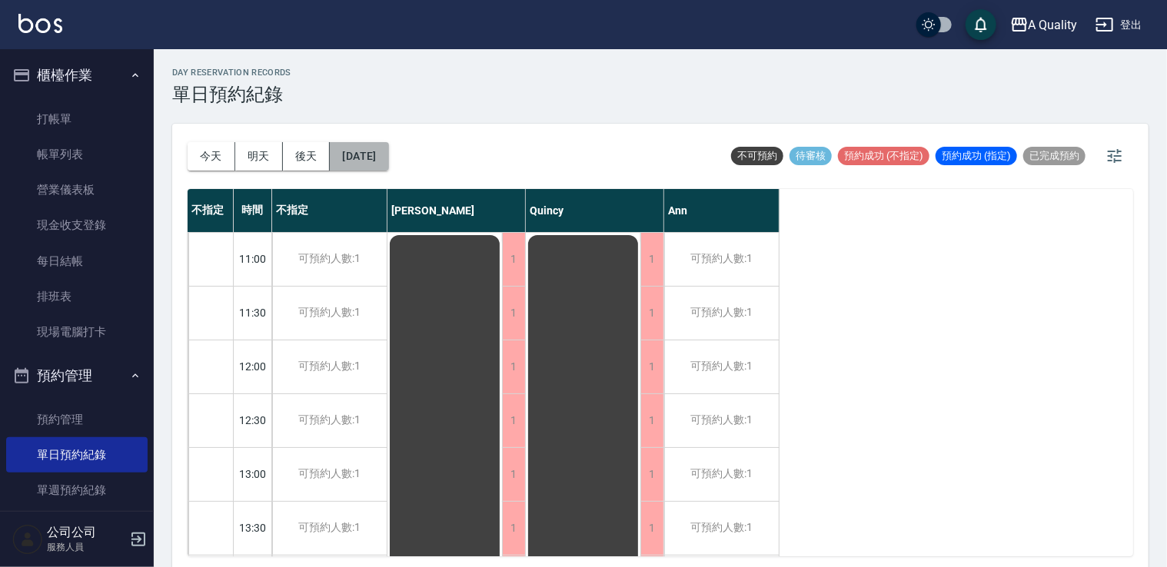
click at [388, 150] on button "2025/09/24" at bounding box center [359, 156] width 58 height 28
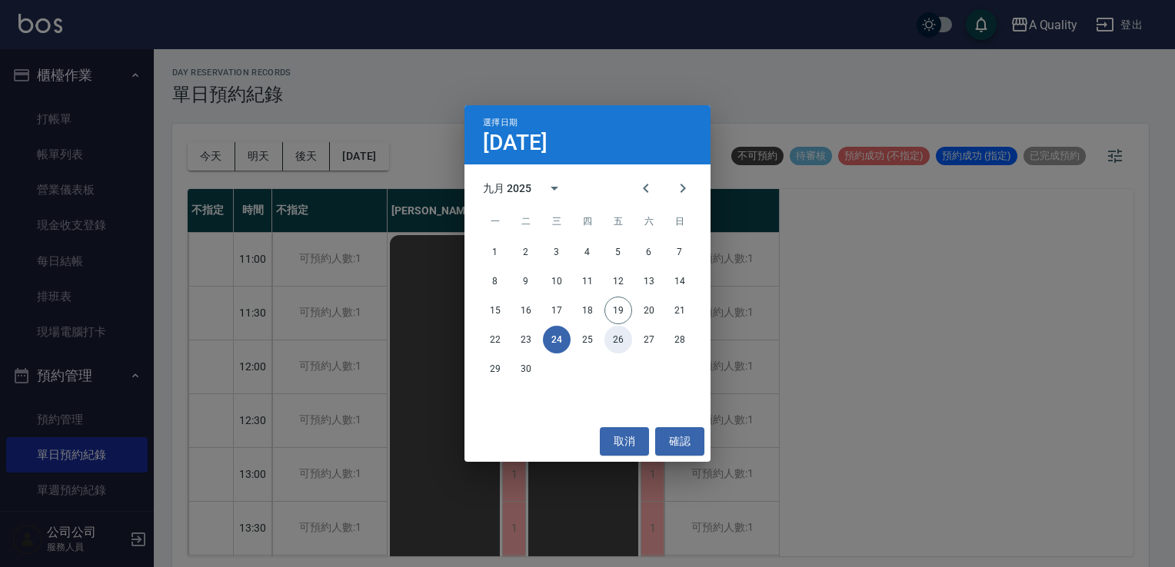
click at [604, 339] on button "26" at bounding box center [618, 340] width 28 height 28
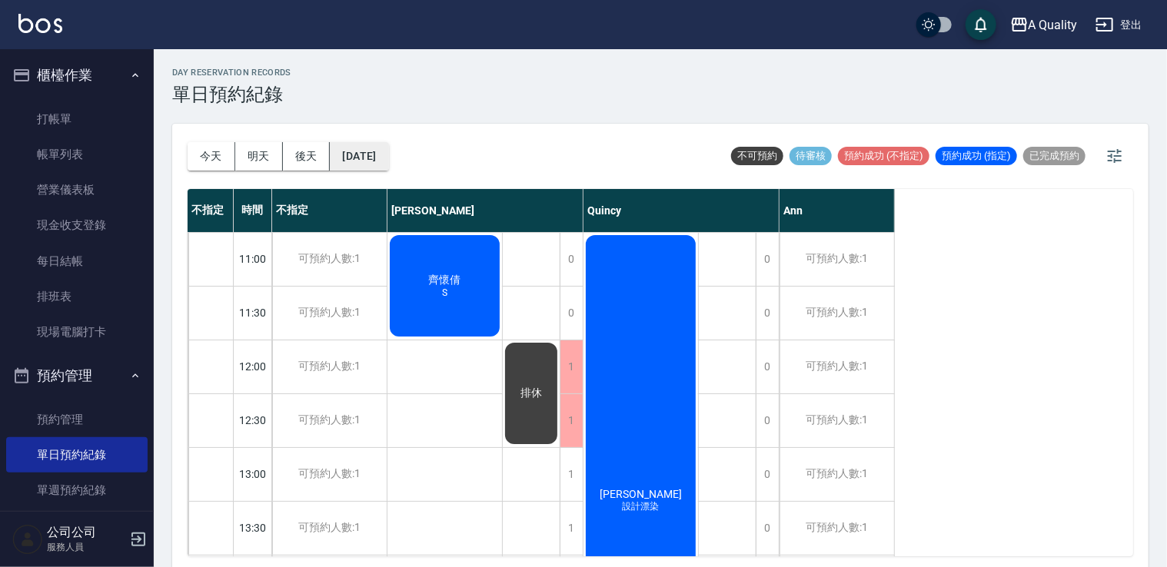
click at [388, 155] on button "2025/09/26" at bounding box center [359, 156] width 58 height 28
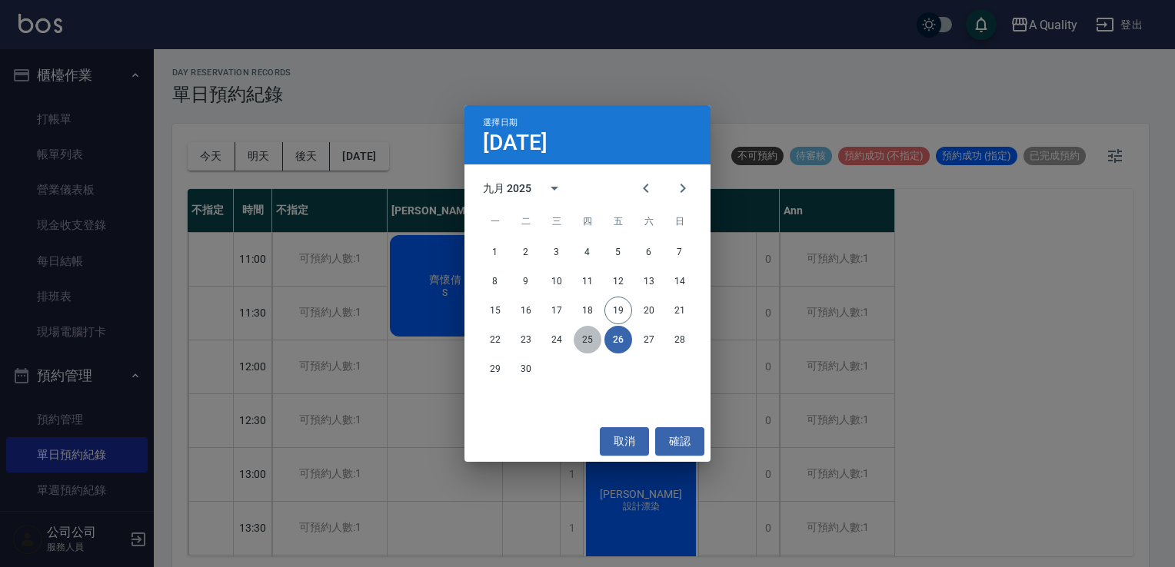
click at [585, 339] on button "25" at bounding box center [587, 340] width 28 height 28
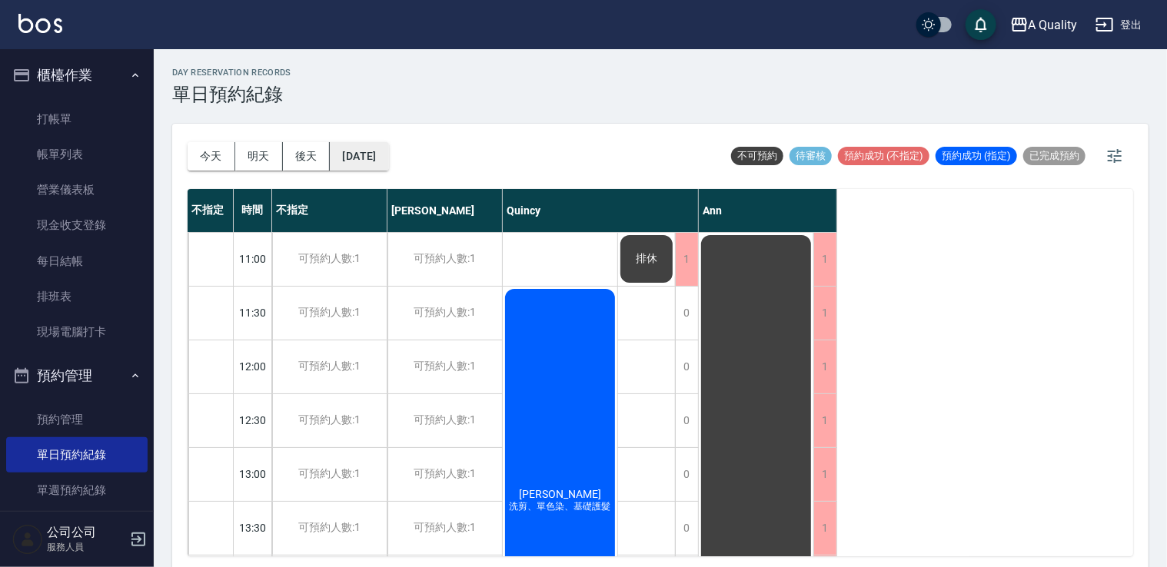
click at [377, 147] on button "2025/09/25" at bounding box center [359, 156] width 58 height 28
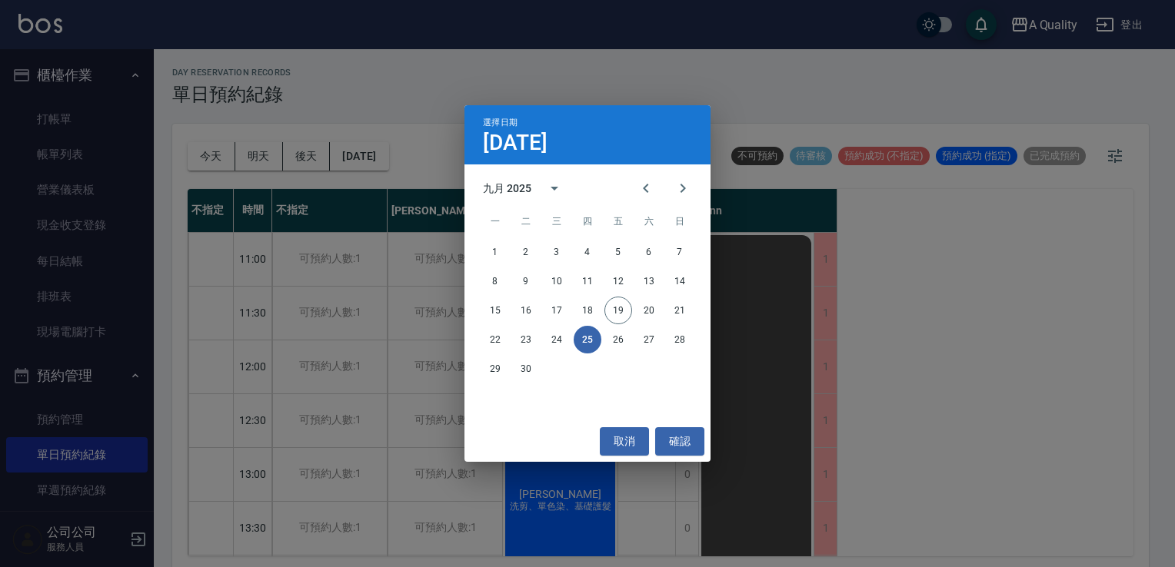
click at [633, 337] on div "22 23 24 25 26 27 28" at bounding box center [587, 340] width 246 height 28
click at [635, 342] on button "27" at bounding box center [649, 340] width 28 height 28
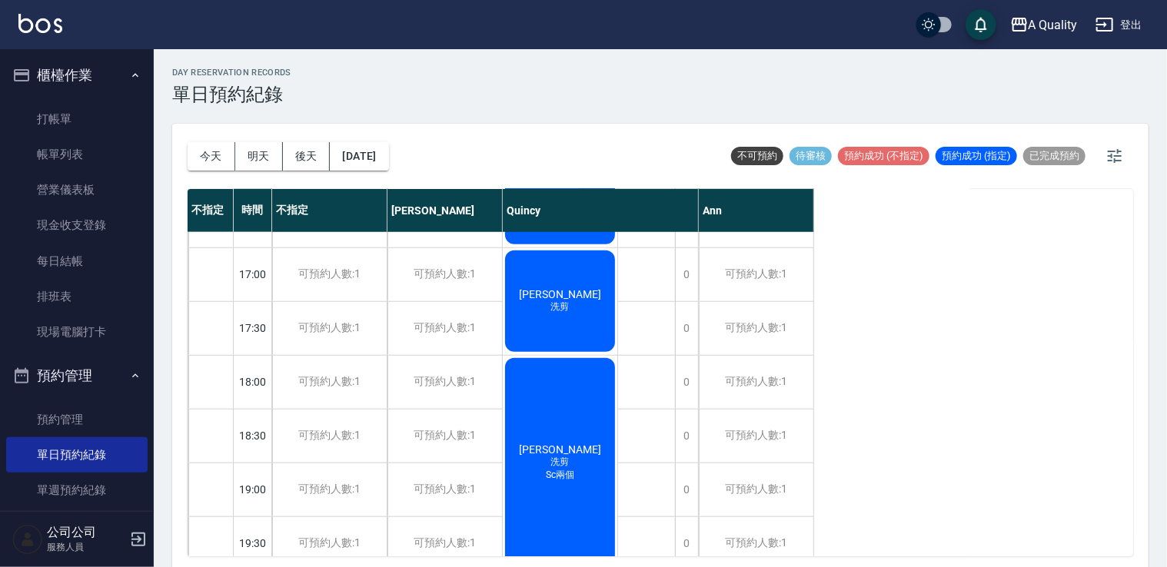
scroll to position [656, 0]
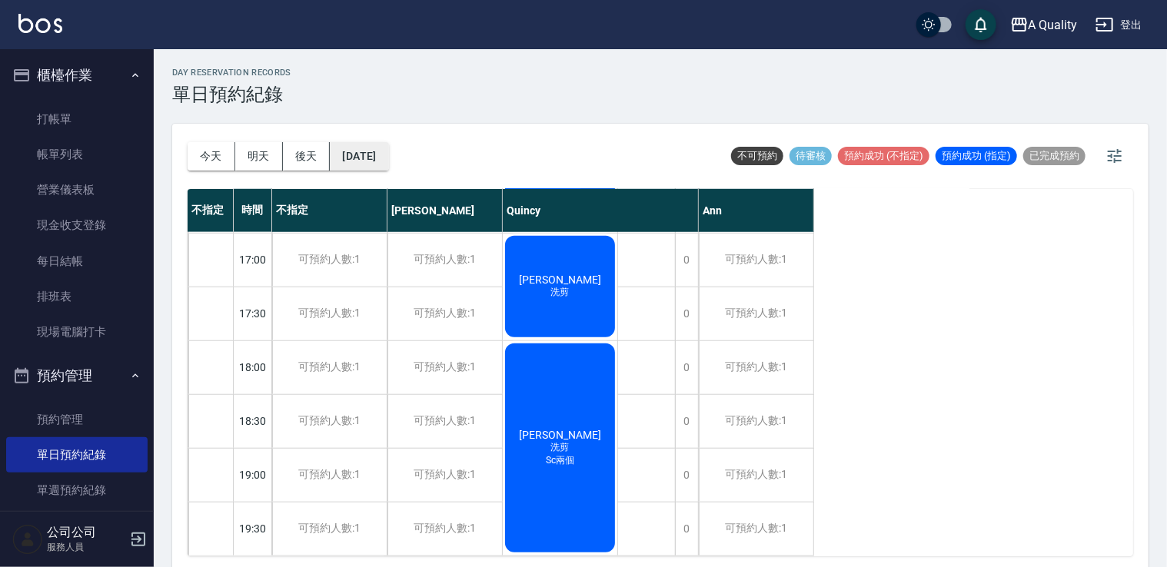
click at [388, 154] on button "2025/09/27" at bounding box center [359, 156] width 58 height 28
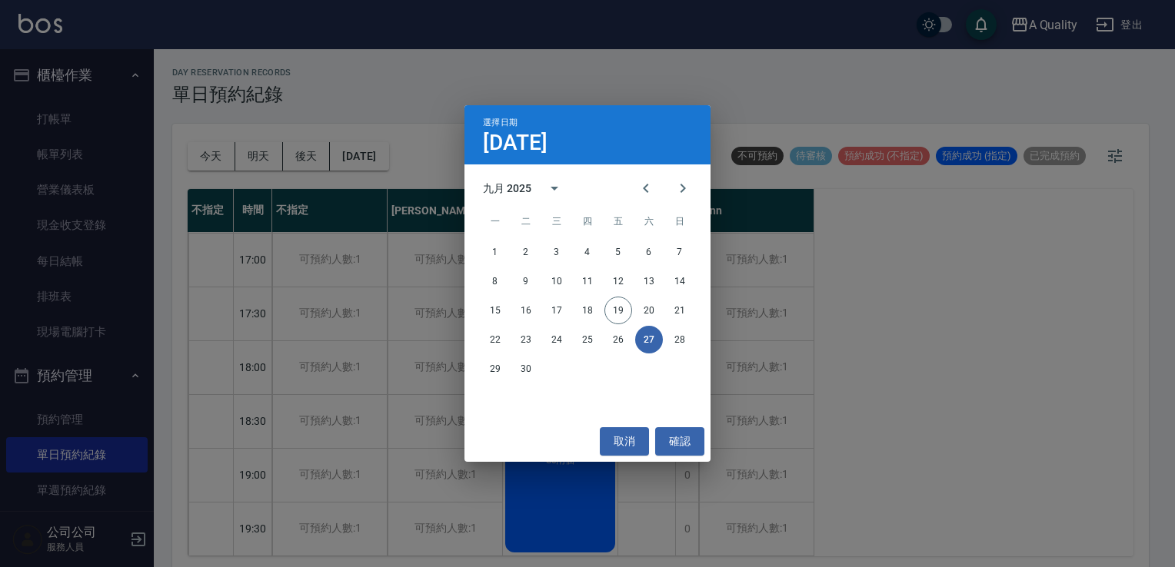
click at [693, 346] on div "22 23 24 25 26 27 28" at bounding box center [587, 340] width 246 height 28
click at [683, 340] on button "28" at bounding box center [680, 340] width 28 height 28
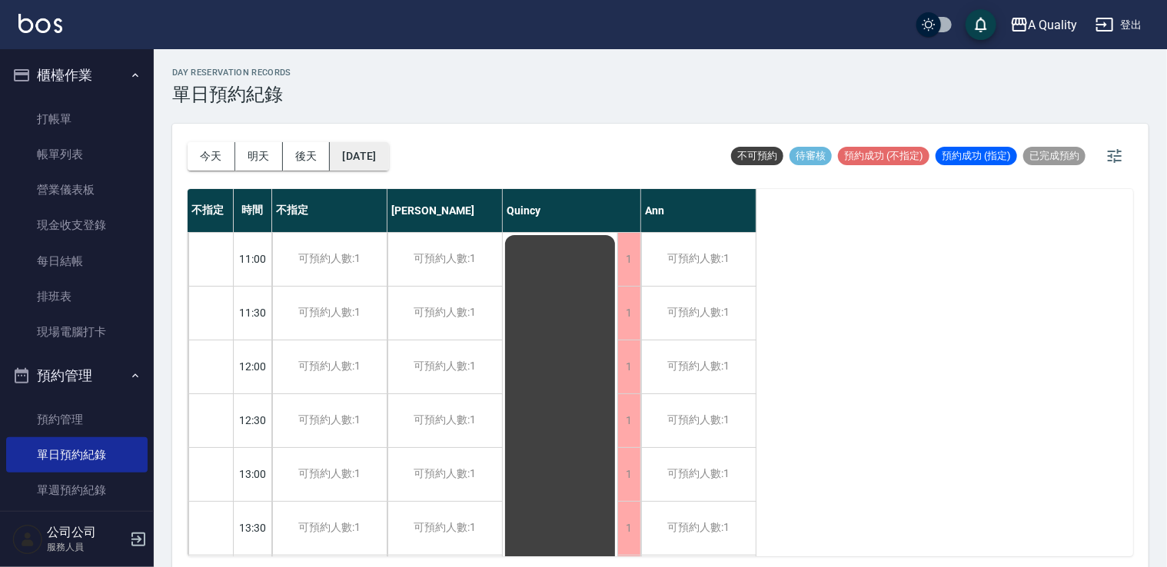
click at [354, 154] on button "2025/09/28" at bounding box center [359, 156] width 58 height 28
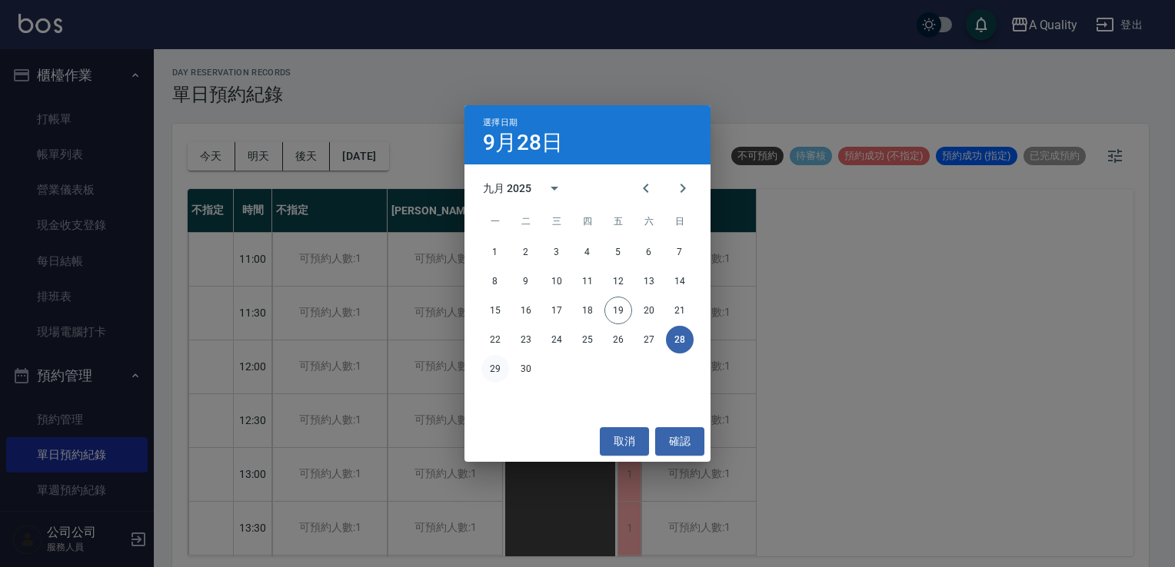
click at [507, 371] on button "29" at bounding box center [495, 369] width 28 height 28
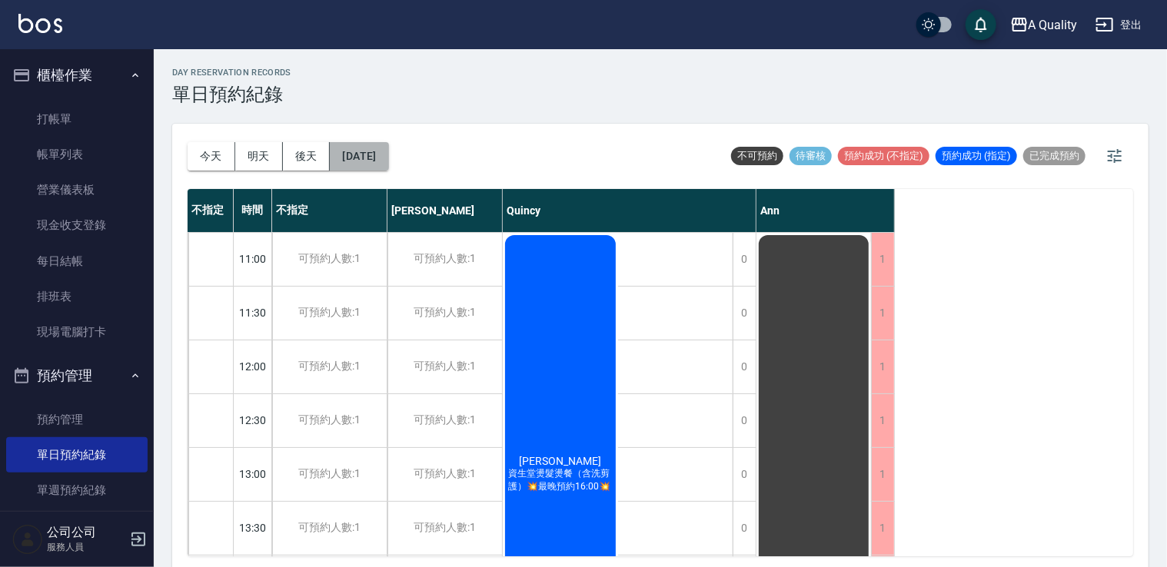
click at [381, 148] on button "2025/09/29" at bounding box center [359, 156] width 58 height 28
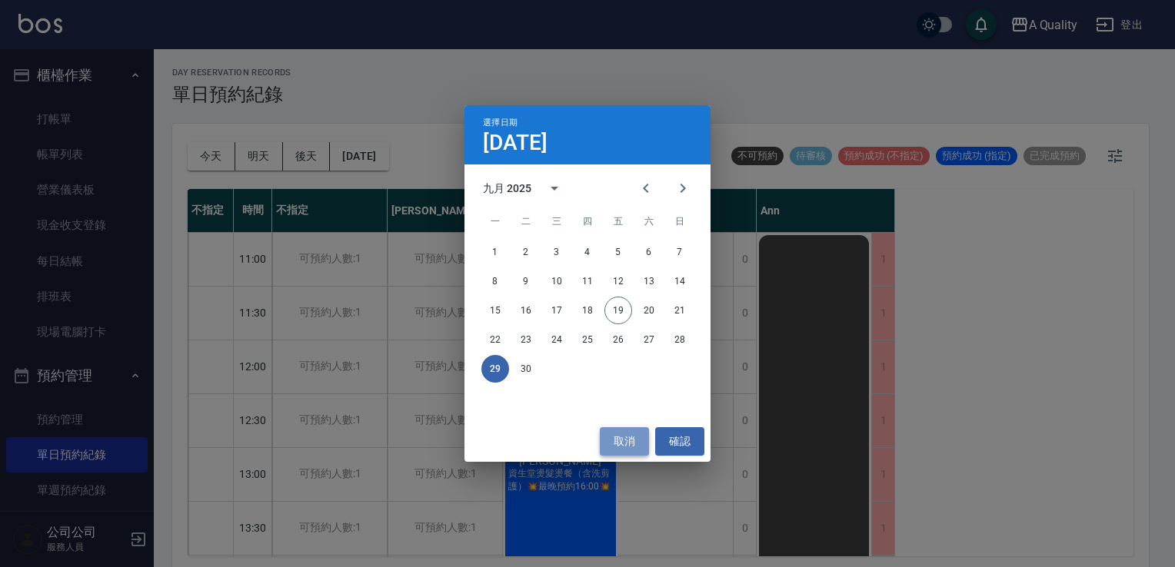
drag, startPoint x: 633, startPoint y: 444, endPoint x: 357, endPoint y: 296, distance: 312.9
click at [631, 441] on button "取消" at bounding box center [624, 441] width 49 height 28
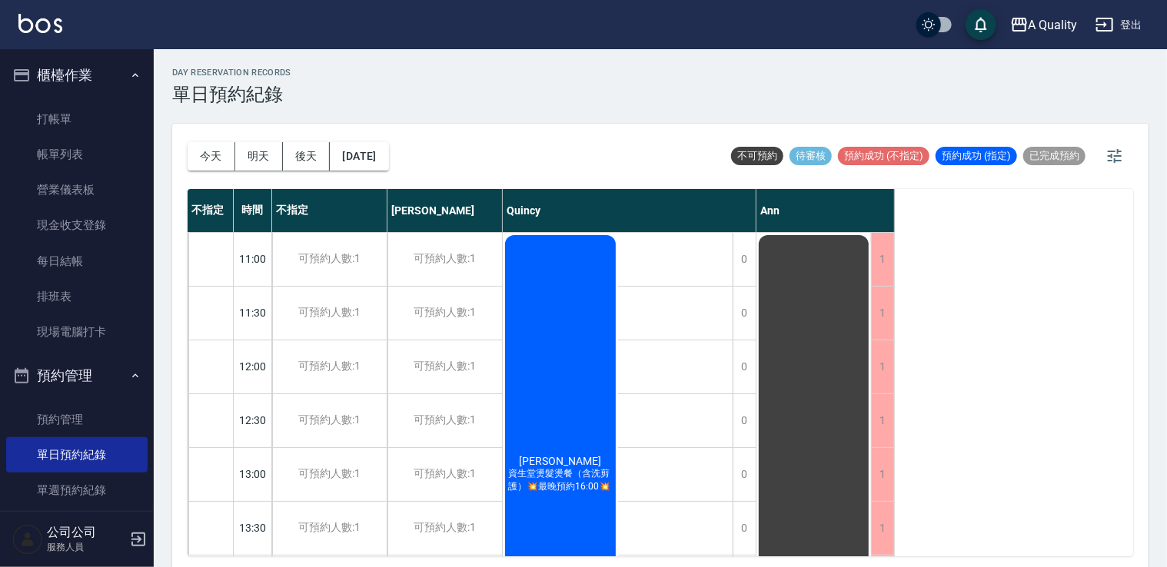
drag, startPoint x: 226, startPoint y: 149, endPoint x: 216, endPoint y: 151, distance: 10.1
click at [225, 149] on button "今天" at bounding box center [212, 156] width 48 height 28
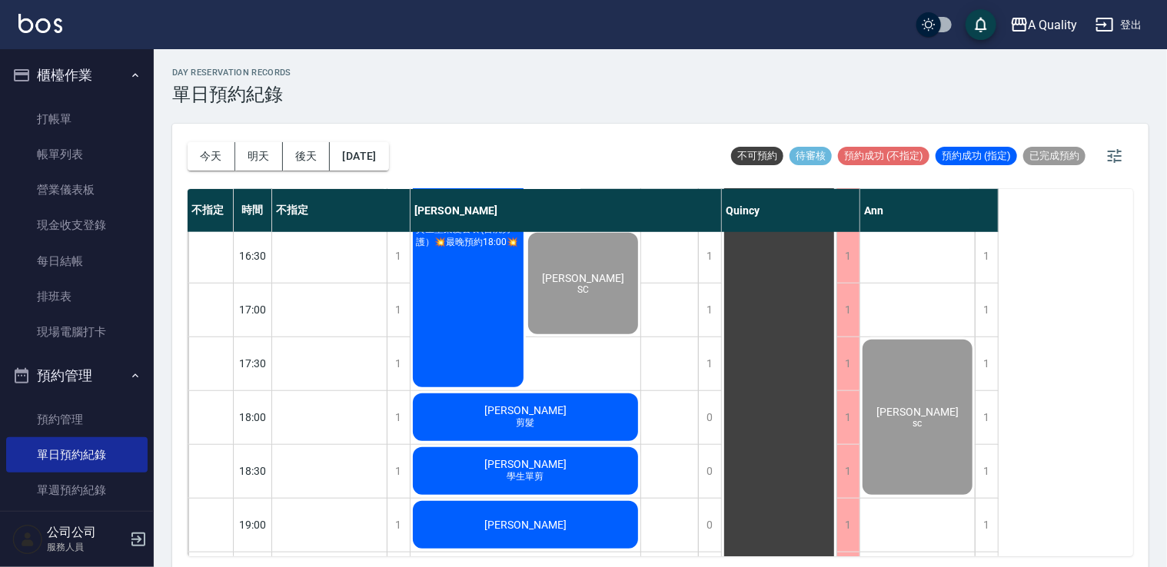
scroll to position [656, 0]
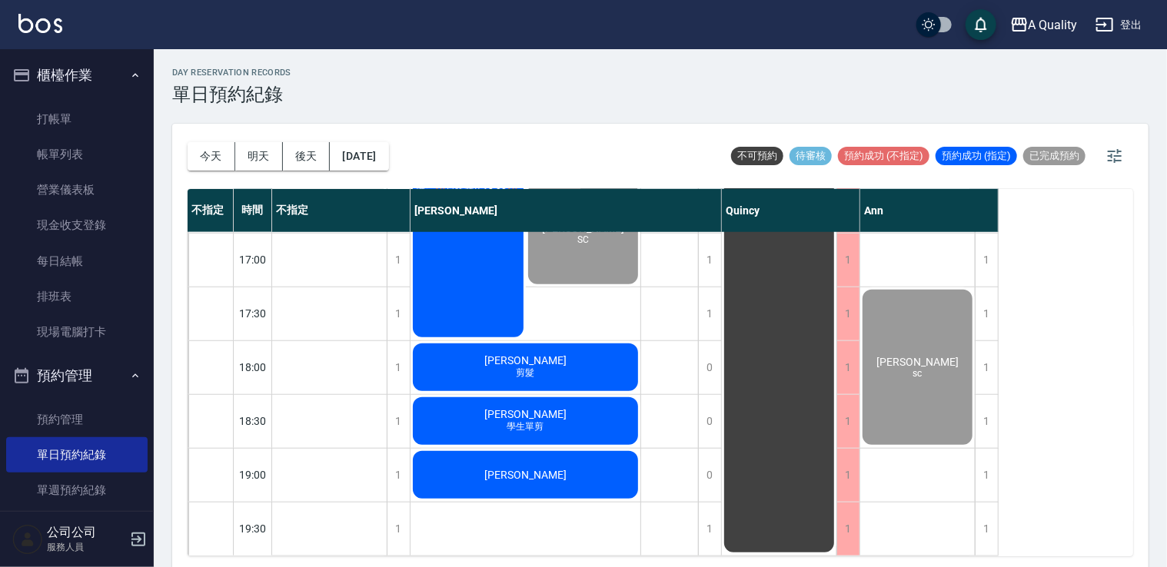
click at [549, 346] on div "林睦涵 剪髮" at bounding box center [525, 367] width 230 height 52
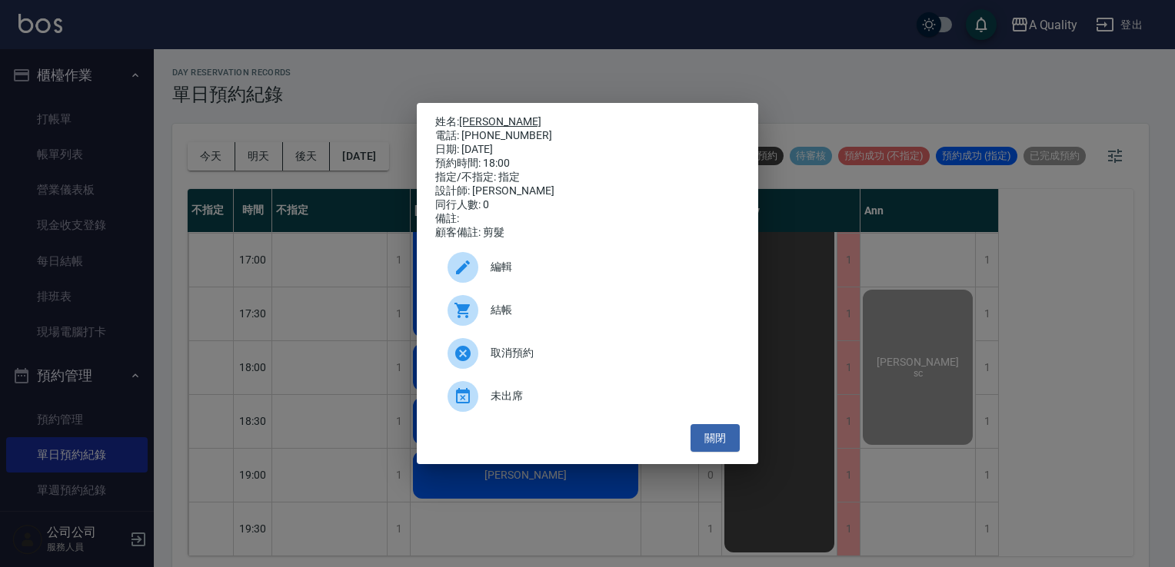
click at [467, 118] on link "林睦涵" at bounding box center [500, 121] width 82 height 12
click at [710, 448] on button "關閉" at bounding box center [714, 438] width 49 height 28
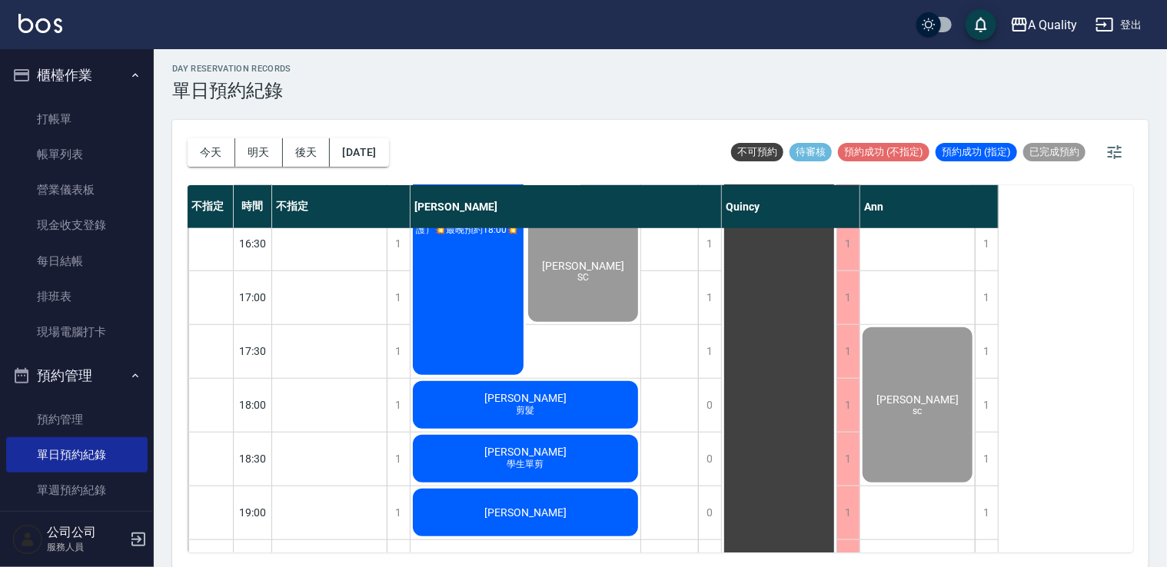
scroll to position [579, 0]
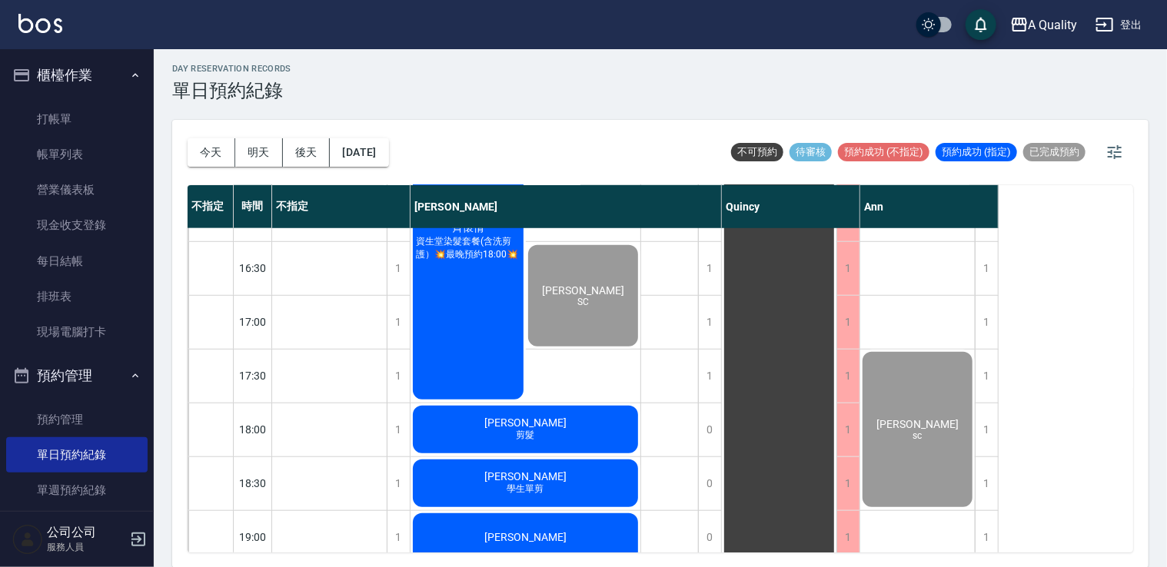
click at [427, 331] on div "齊懷倩 資生堂染髮套餐(含洗剪護）💥最晚預約18:00💥" at bounding box center [467, 241] width 115 height 321
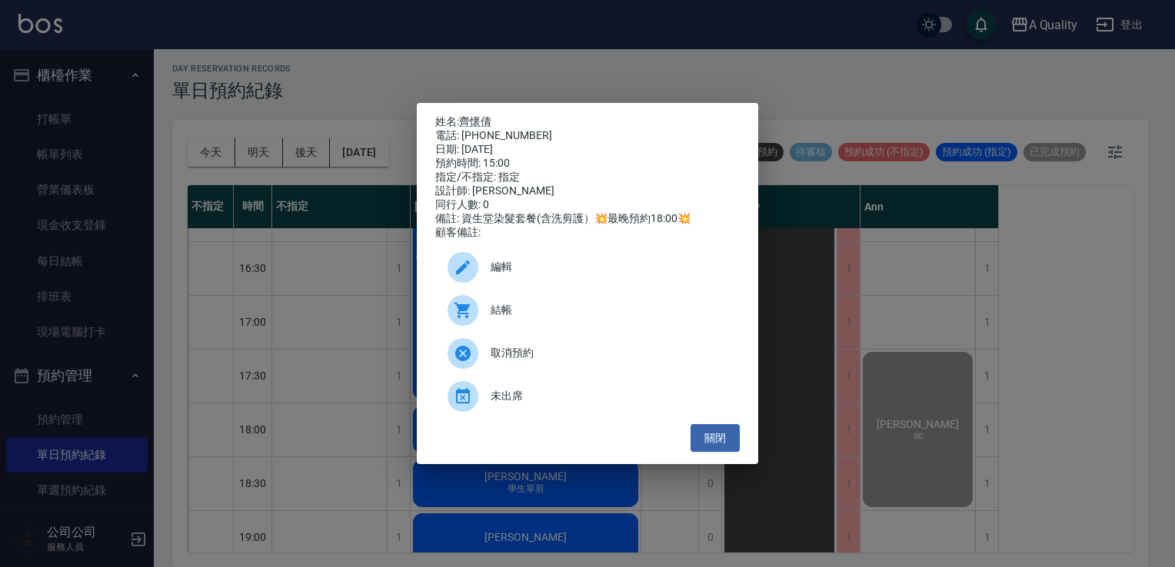
click at [487, 324] on div at bounding box center [468, 310] width 43 height 31
drag, startPoint x: 716, startPoint y: 440, endPoint x: 688, endPoint y: 410, distance: 41.3
click at [716, 439] on button "關閉" at bounding box center [714, 438] width 49 height 28
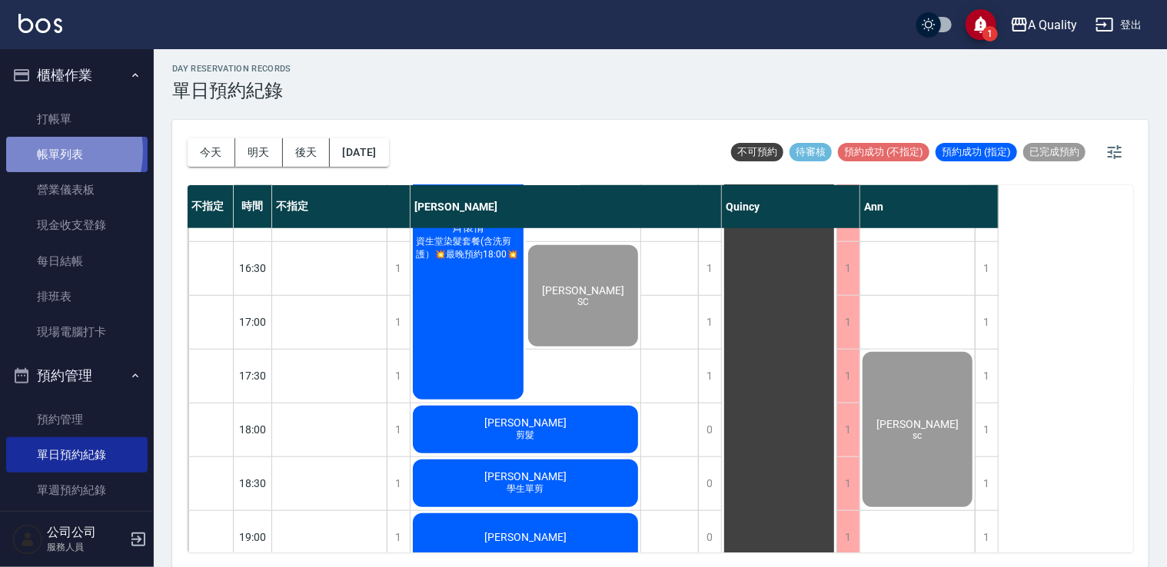
click at [39, 151] on link "帳單列表" at bounding box center [76, 154] width 141 height 35
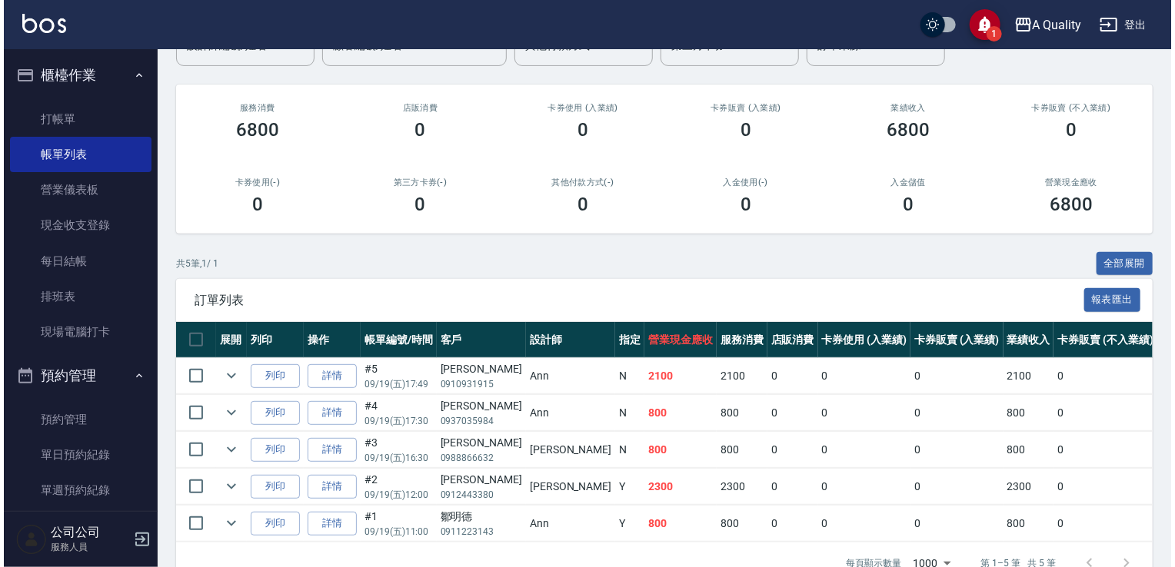
scroll to position [198, 0]
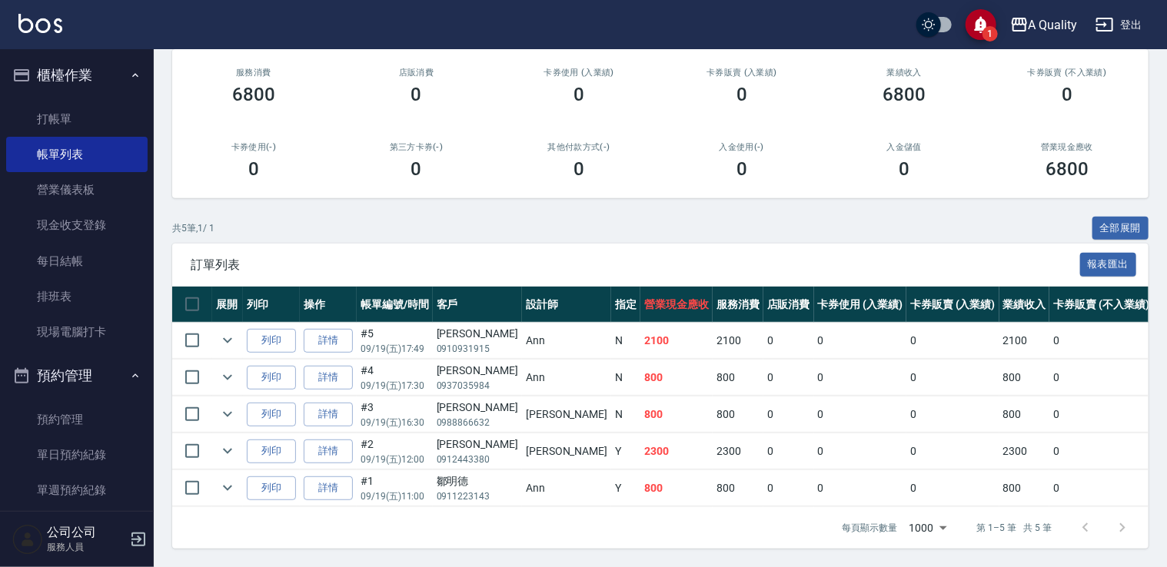
click at [989, 23] on button "1" at bounding box center [980, 24] width 31 height 31
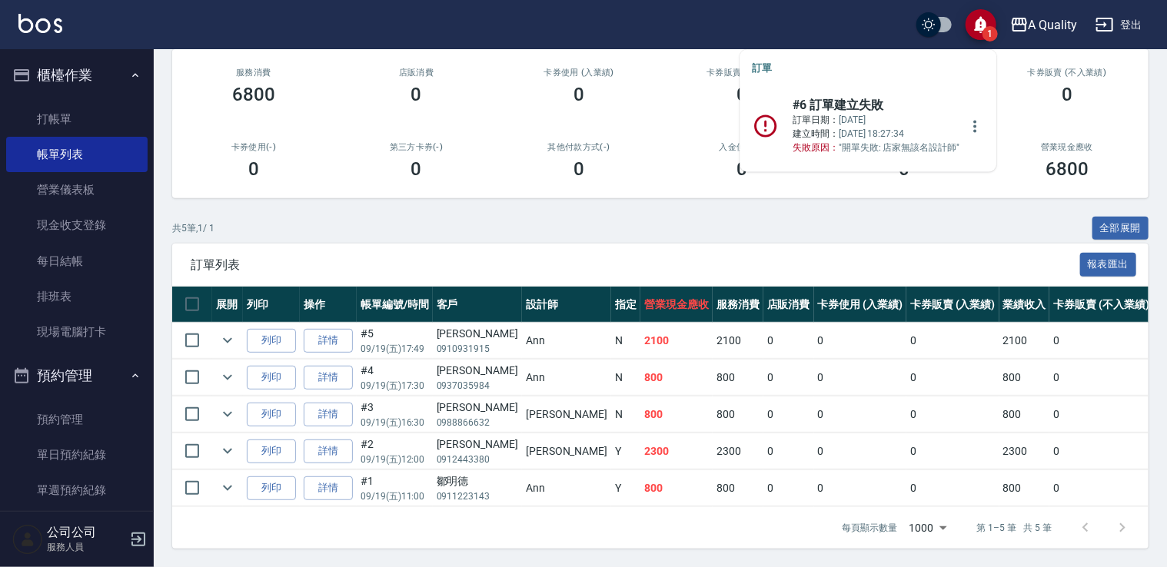
click at [810, 129] on span "建立時間：" at bounding box center [816, 134] width 46 height 11
click at [965, 117] on icon "more" at bounding box center [974, 126] width 18 height 18
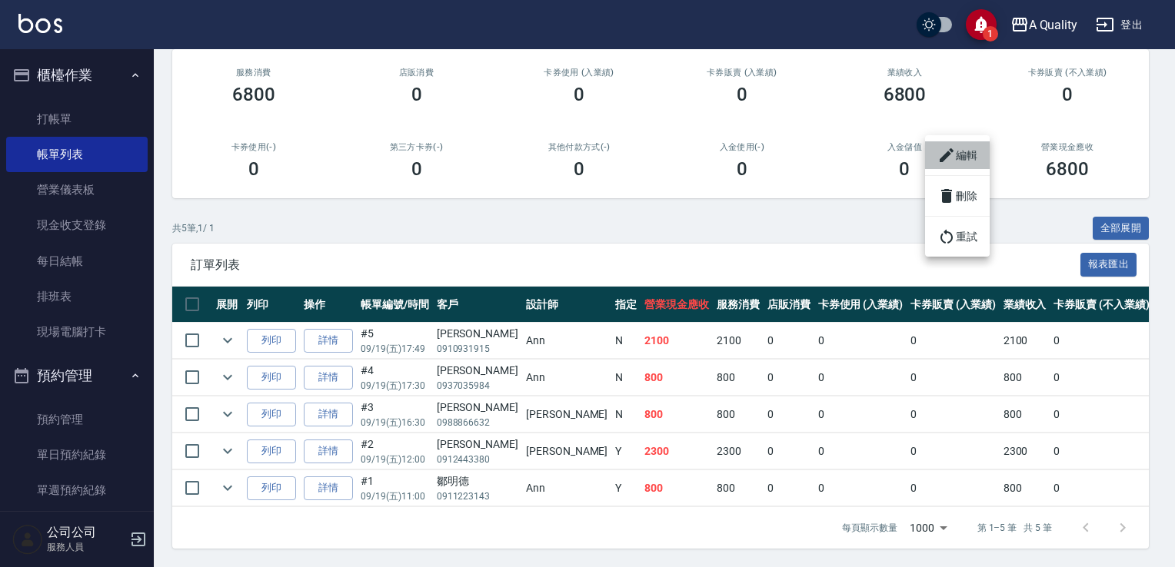
click at [962, 166] on li "編輯" at bounding box center [957, 155] width 65 height 28
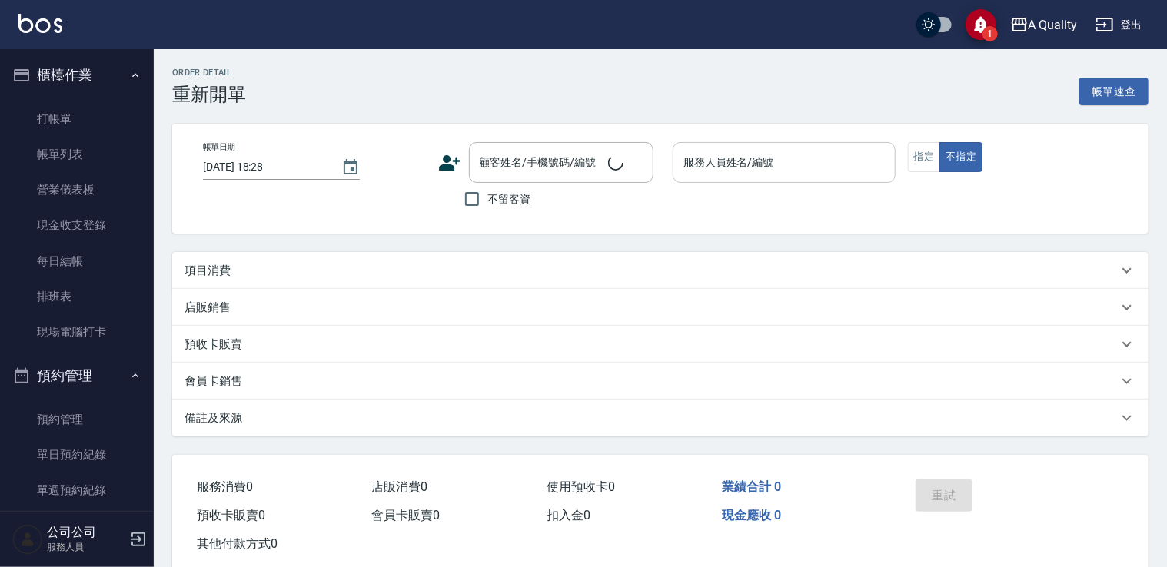
type input "2025/09/19 18:26"
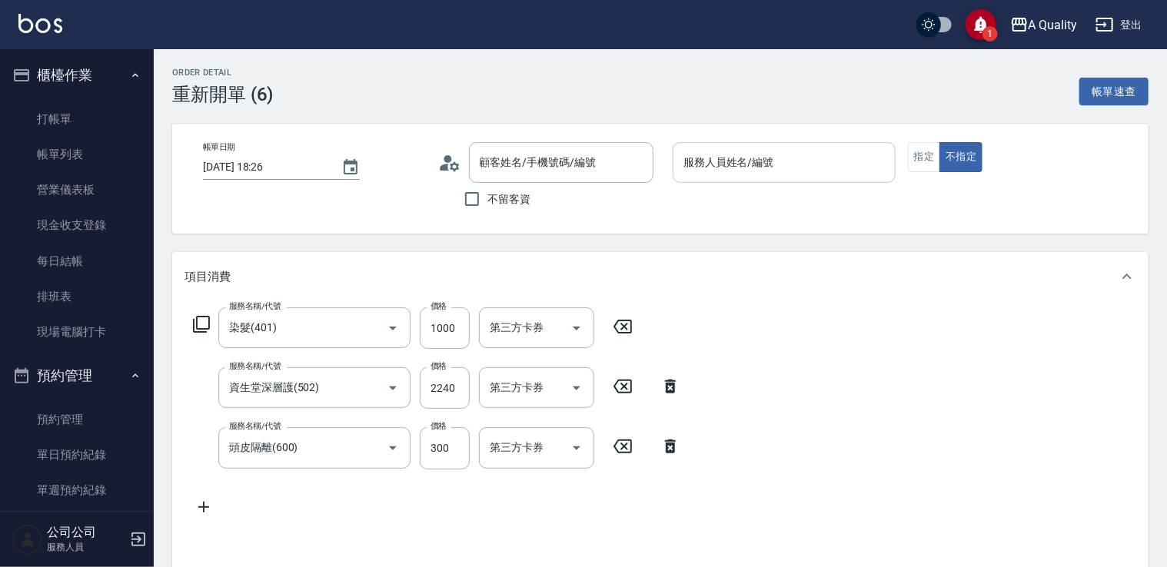
type input "齊懷倩/0936192489/"
click at [765, 155] on input "服務人員姓名/編號" at bounding box center [784, 162] width 209 height 27
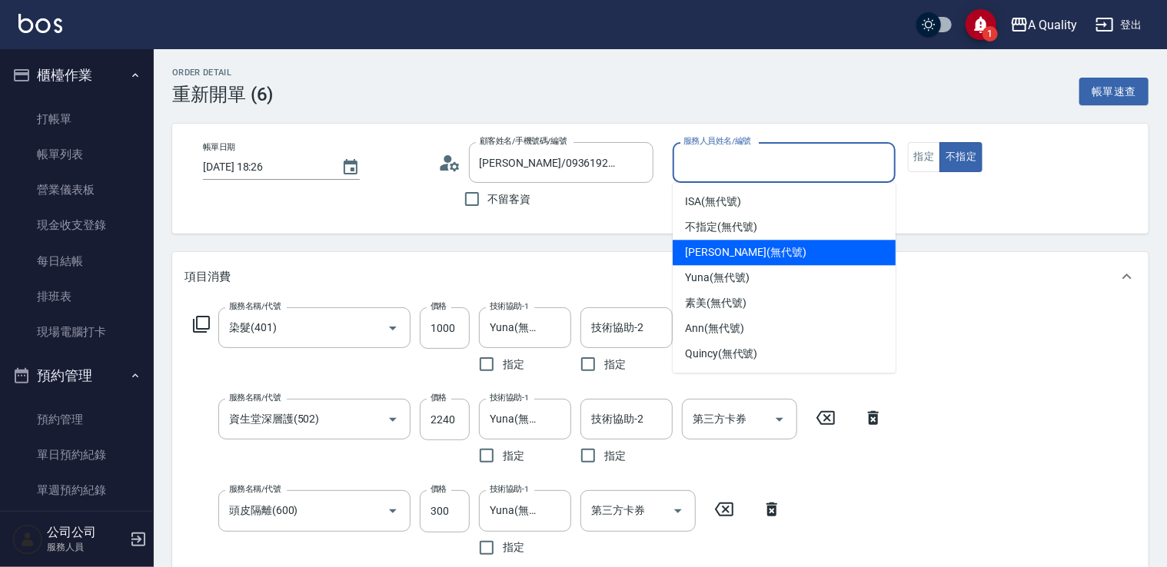
click at [731, 251] on span "Taylor (無代號)" at bounding box center [745, 252] width 121 height 16
type input "[PERSON_NAME](無代號)"
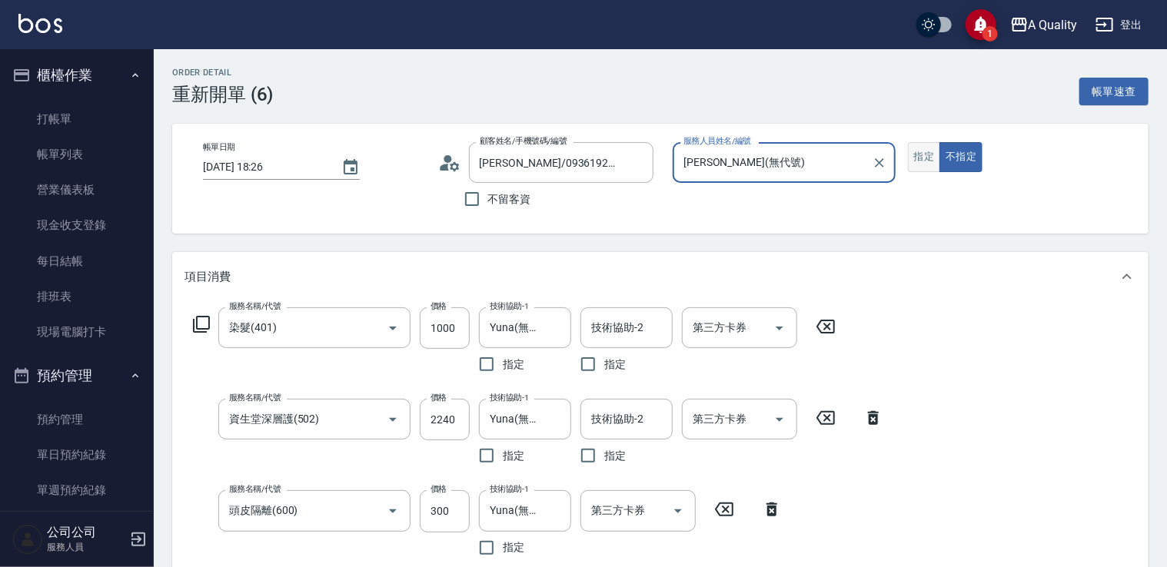
click at [919, 158] on button "指定" at bounding box center [924, 157] width 33 height 30
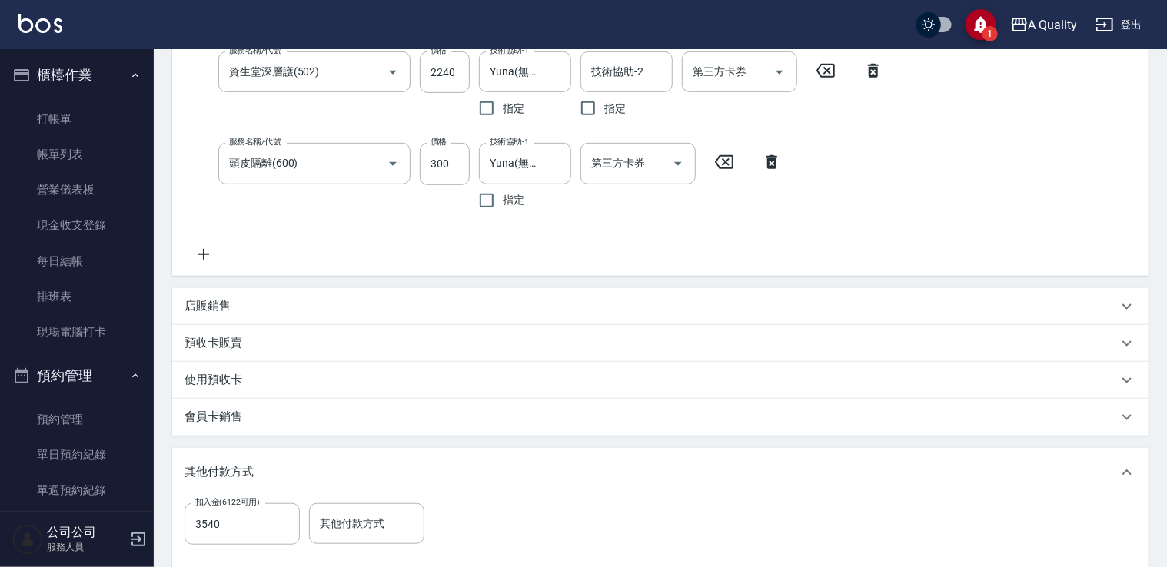
scroll to position [538, 0]
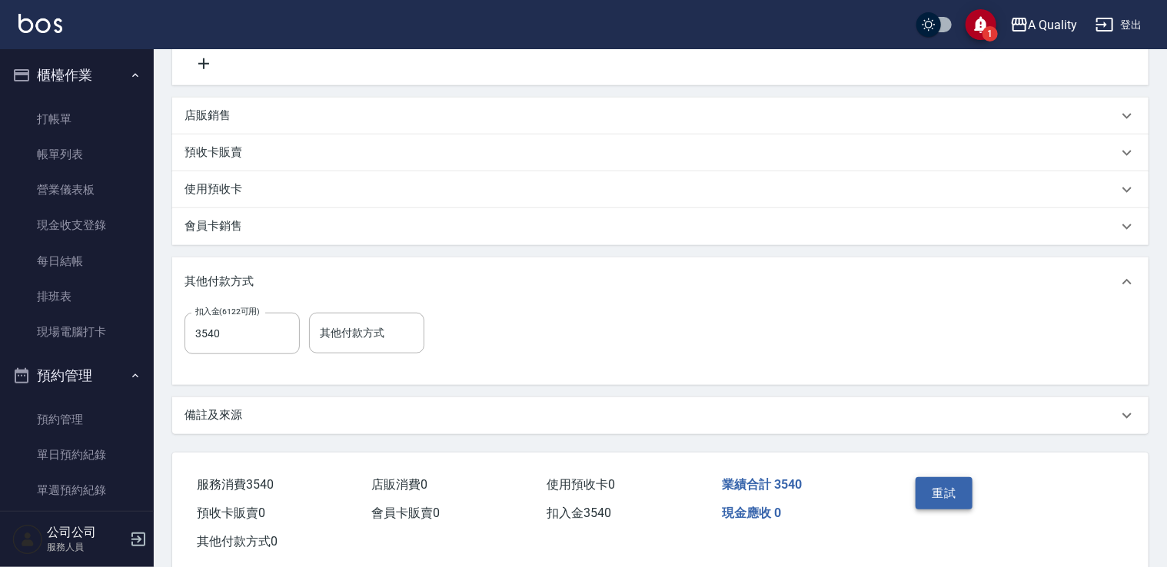
click at [952, 493] on button "重試" at bounding box center [945, 493] width 58 height 32
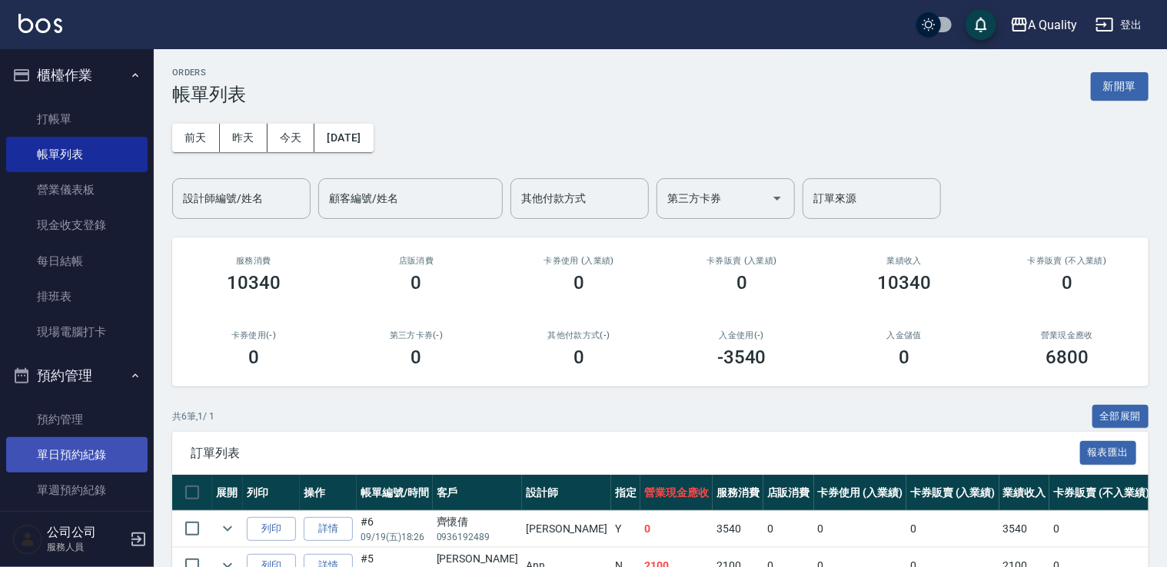
click at [84, 457] on link "單日預約紀錄" at bounding box center [76, 454] width 141 height 35
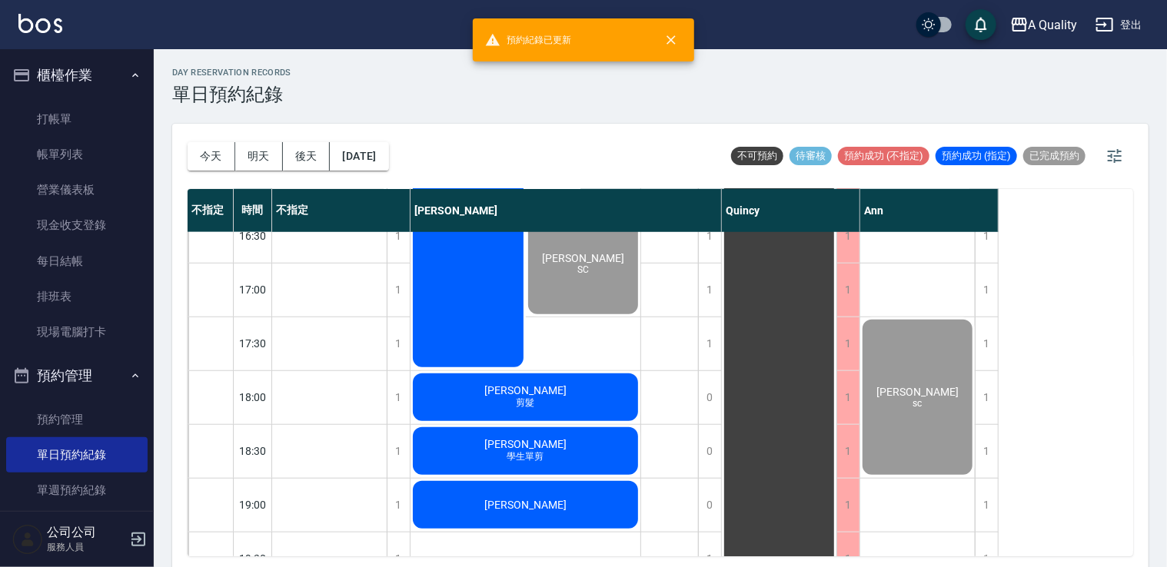
scroll to position [656, 0]
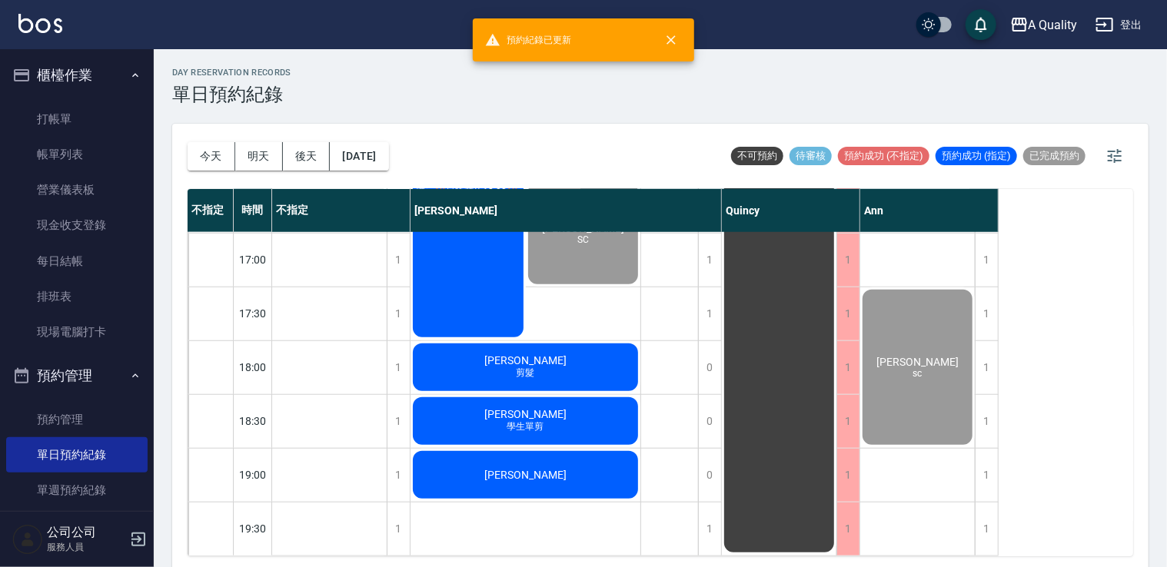
click at [535, 354] on span "林睦涵" at bounding box center [525, 360] width 88 height 12
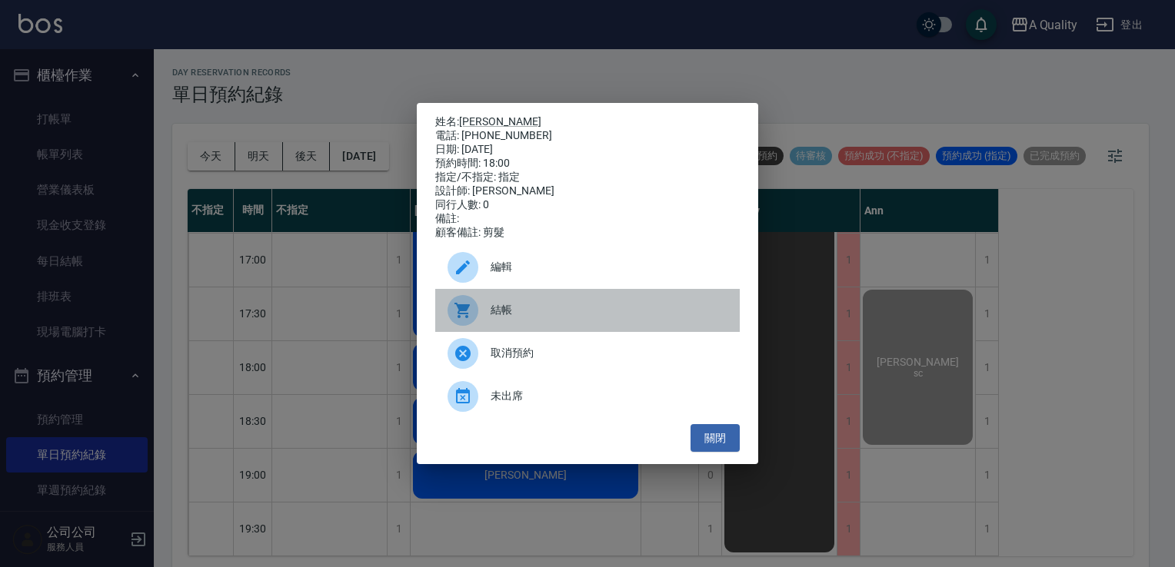
click at [533, 318] on span "結帳" at bounding box center [608, 310] width 237 height 16
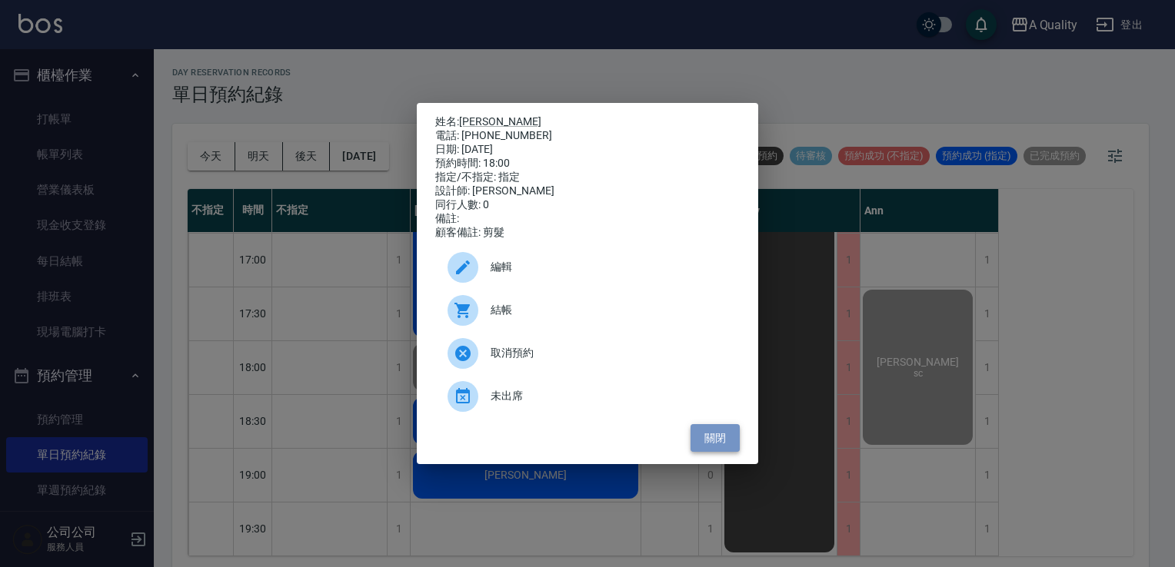
click at [719, 450] on button "關閉" at bounding box center [714, 438] width 49 height 28
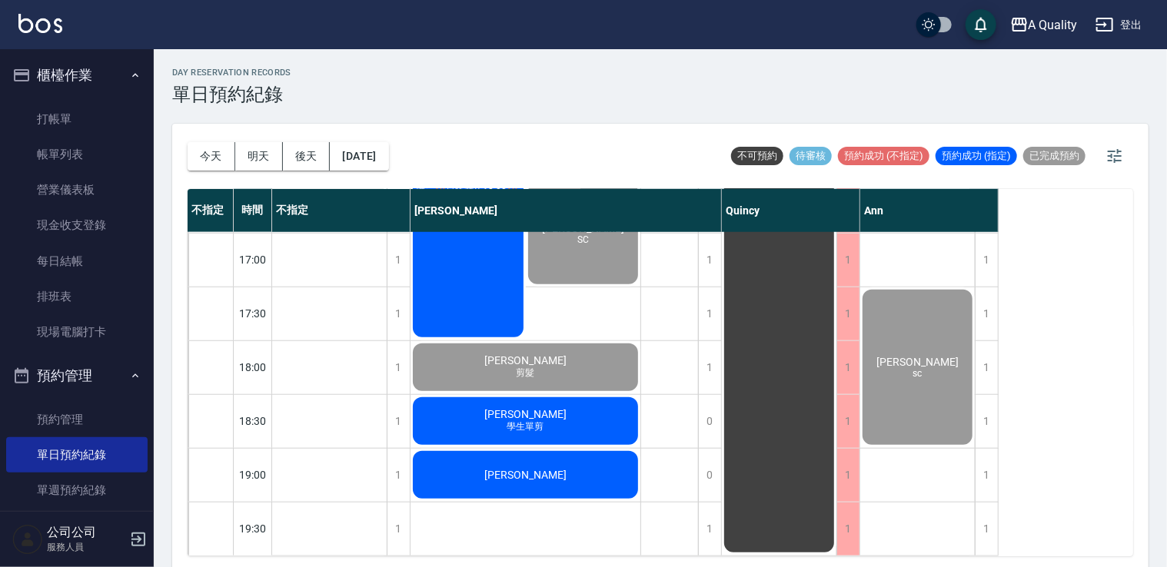
click at [616, 414] on div "孫瑀 學生單剪" at bounding box center [525, 421] width 230 height 52
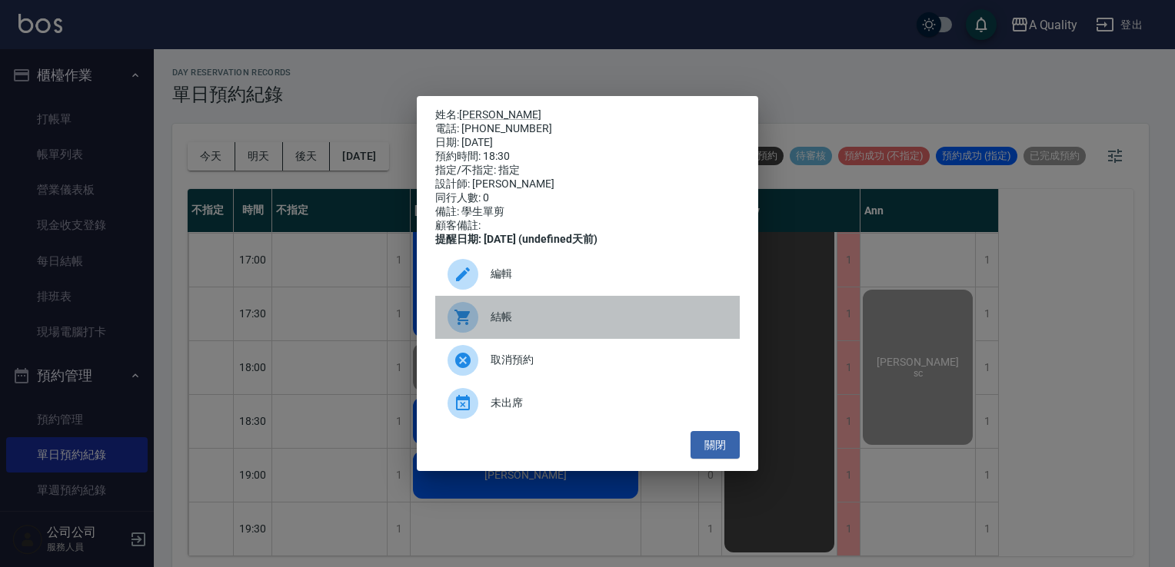
click at [512, 320] on span "結帳" at bounding box center [608, 317] width 237 height 16
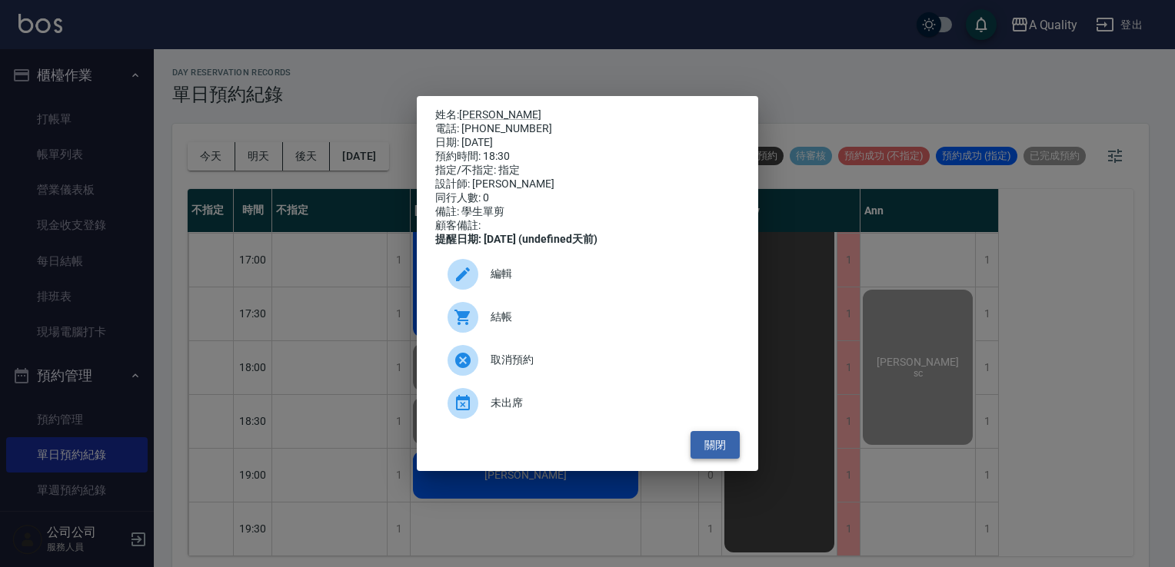
click at [722, 457] on button "關閉" at bounding box center [714, 445] width 49 height 28
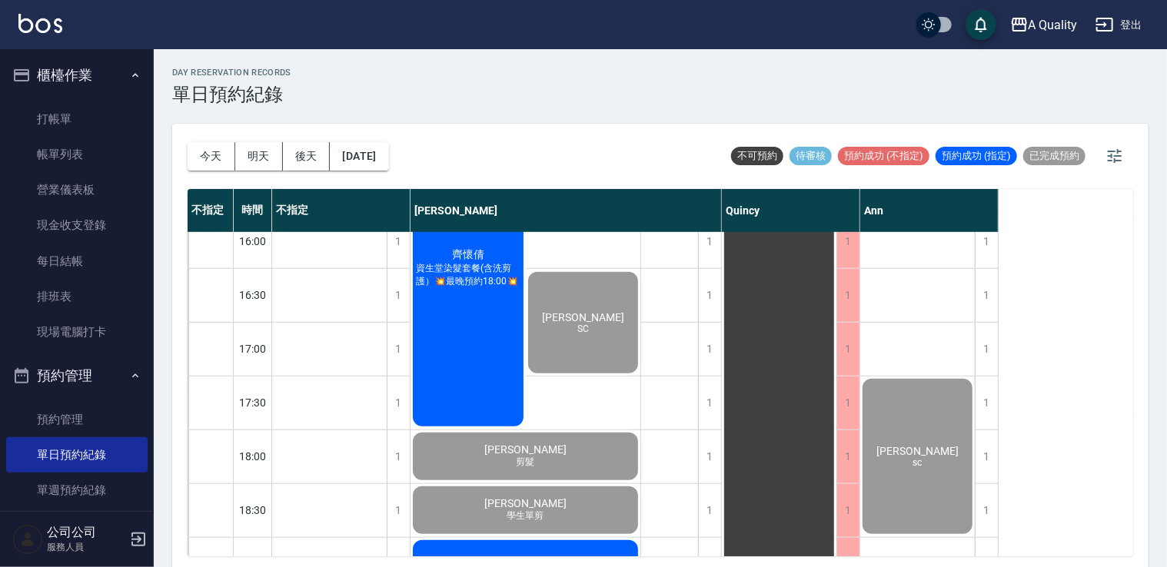
scroll to position [425, 0]
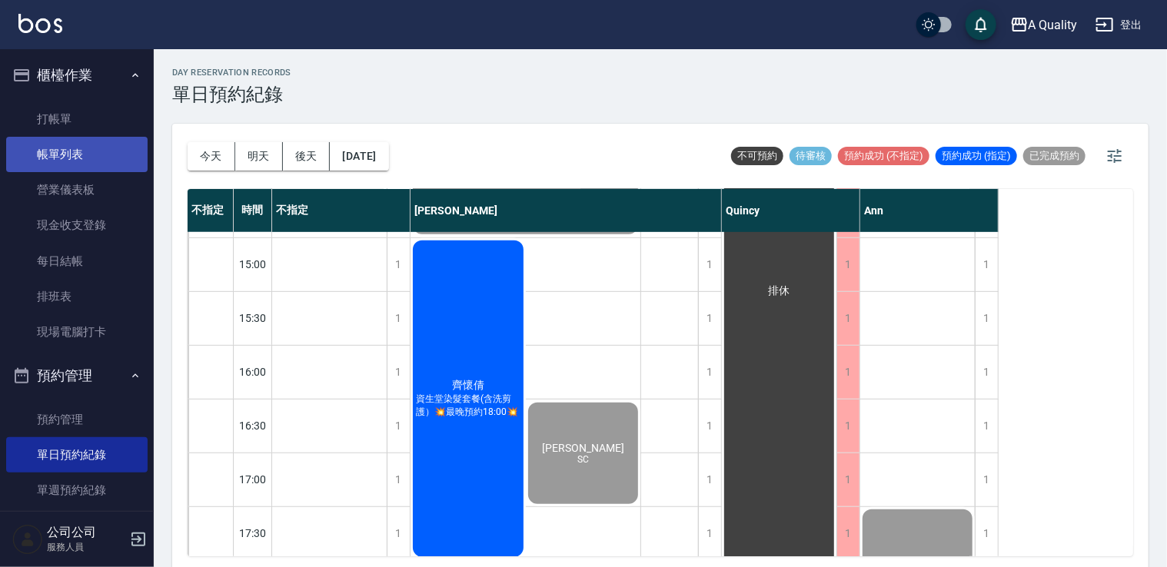
click at [92, 165] on link "帳單列表" at bounding box center [76, 154] width 141 height 35
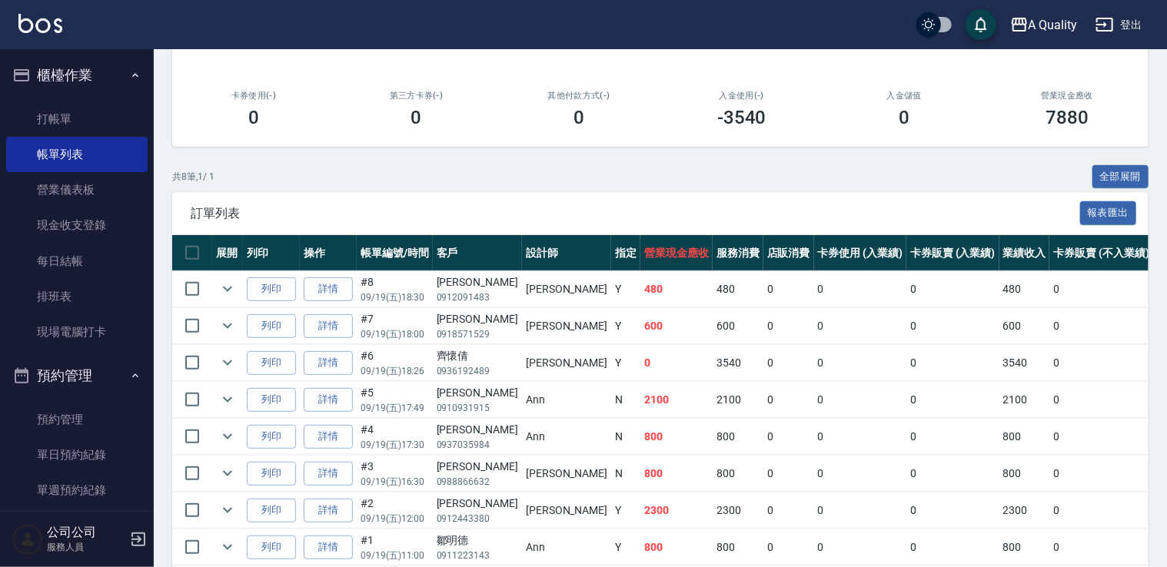
scroll to position [307, 0]
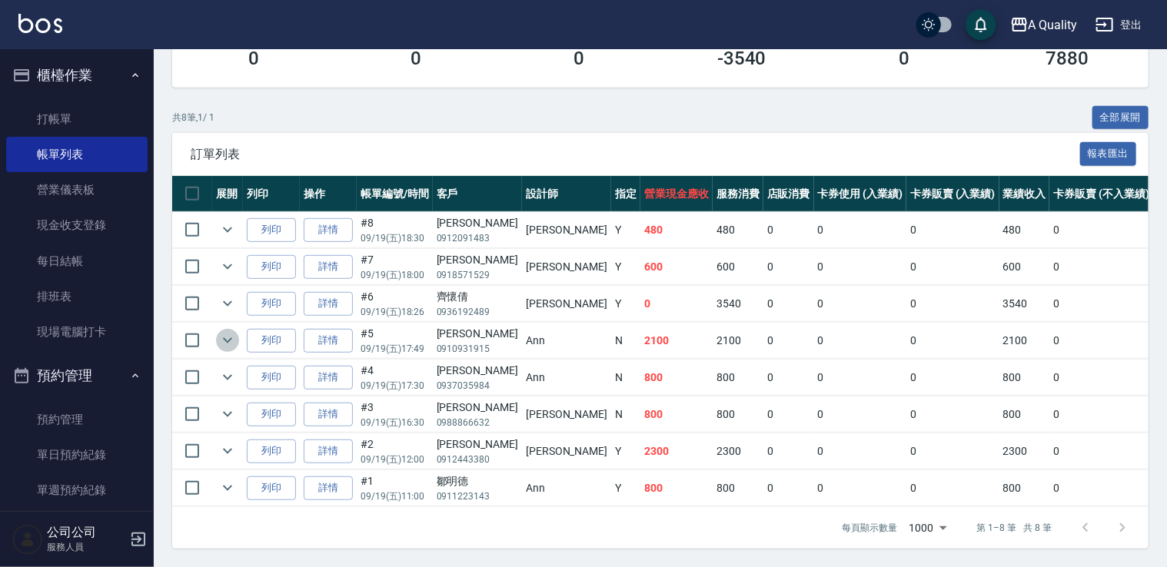
click at [225, 335] on icon "expand row" at bounding box center [227, 340] width 18 height 18
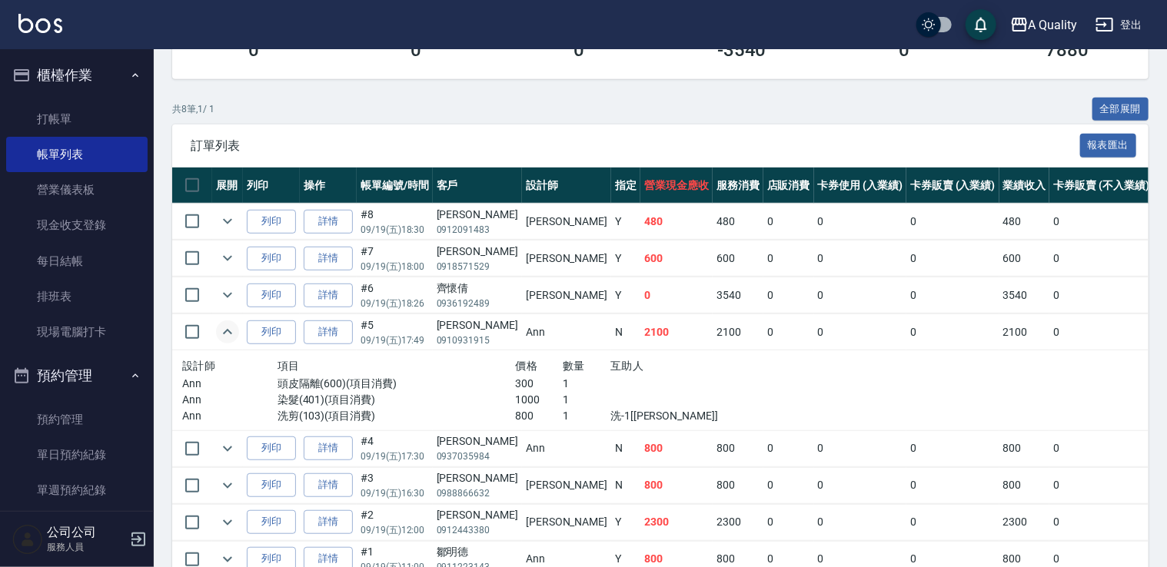
click at [228, 331] on icon "expand row" at bounding box center [227, 331] width 9 height 5
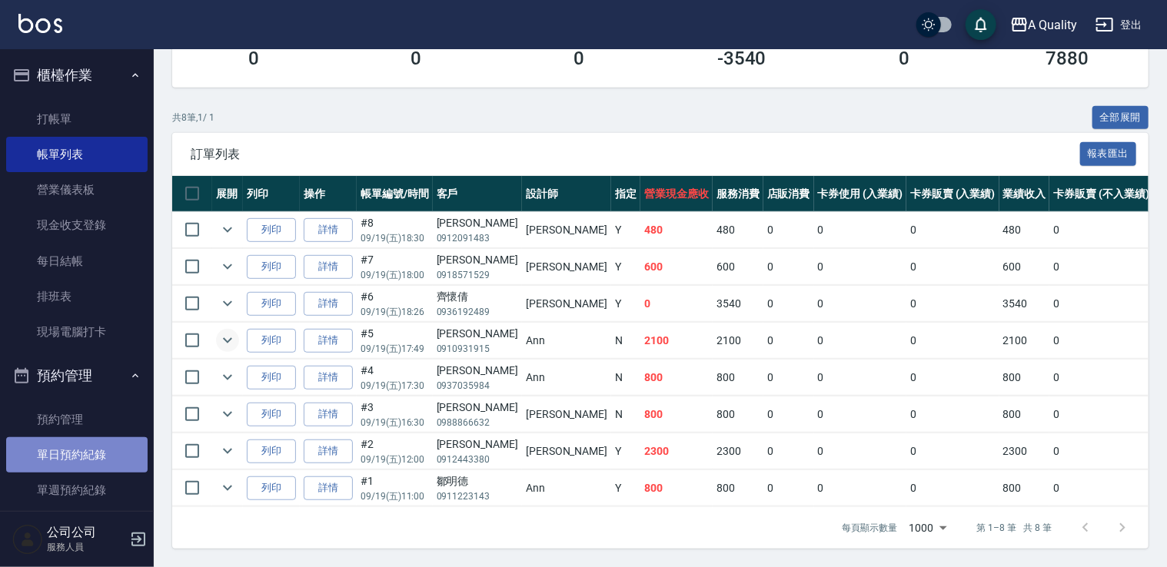
click at [83, 460] on link "單日預約紀錄" at bounding box center [76, 454] width 141 height 35
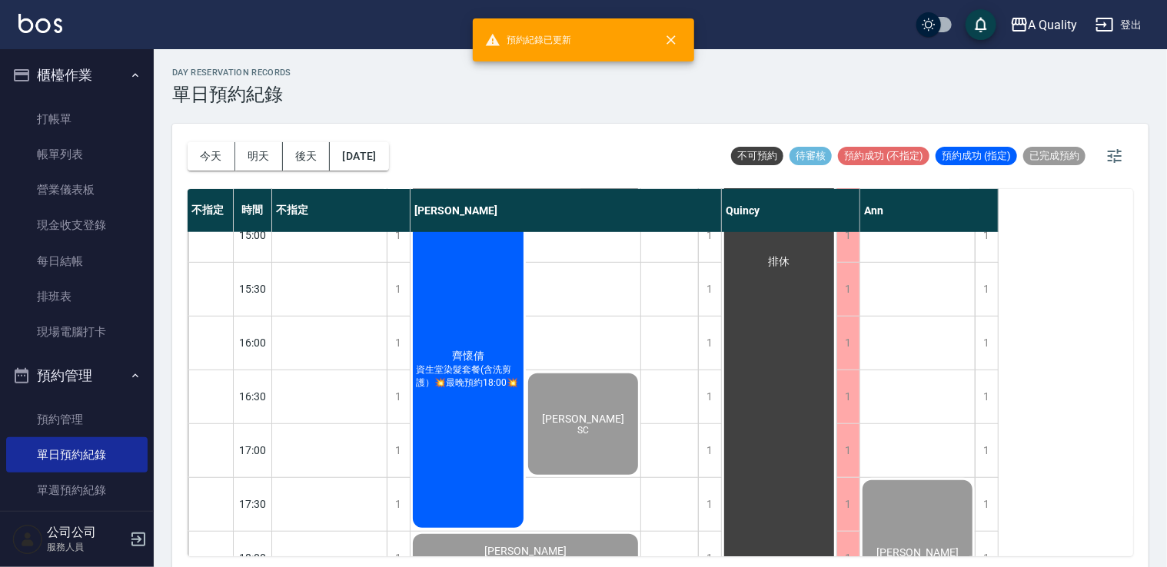
scroll to position [656, 0]
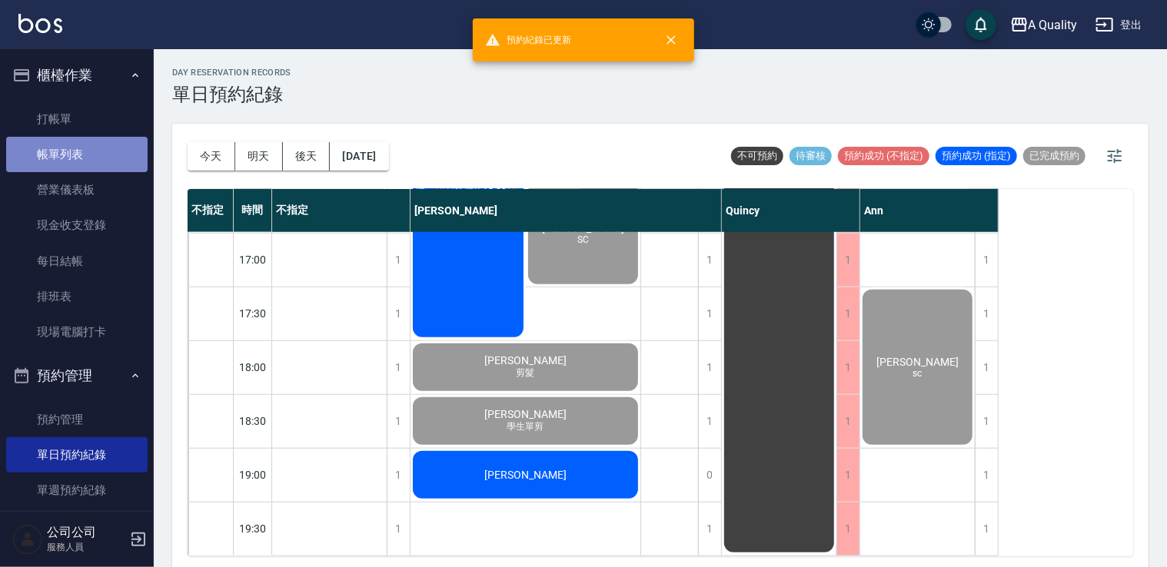
click at [95, 146] on link "帳單列表" at bounding box center [76, 154] width 141 height 35
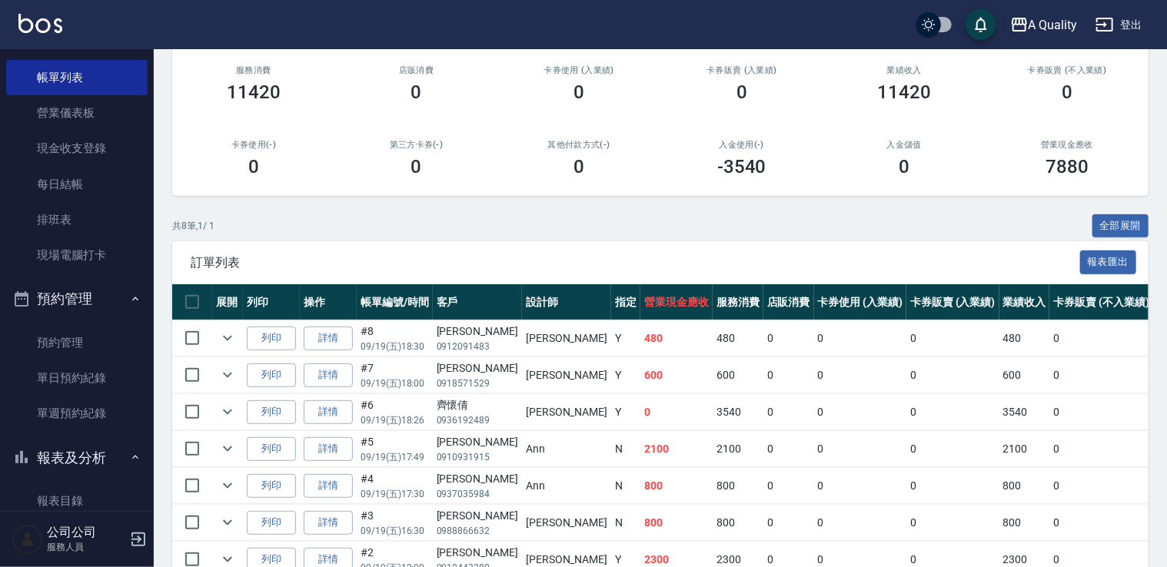
scroll to position [231, 0]
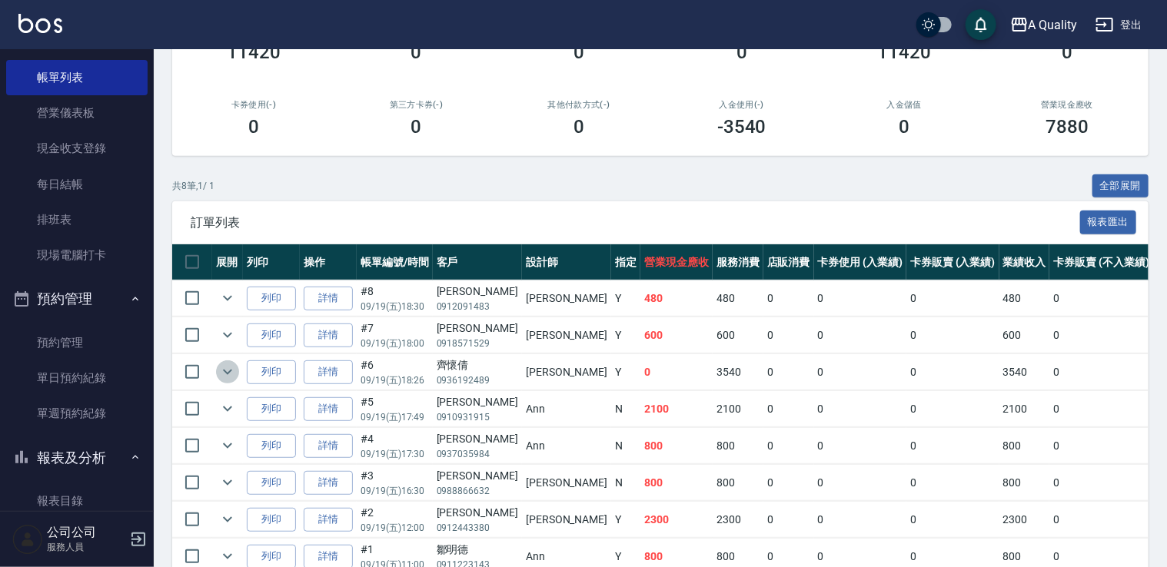
click at [237, 375] on button "expand row" at bounding box center [227, 372] width 23 height 23
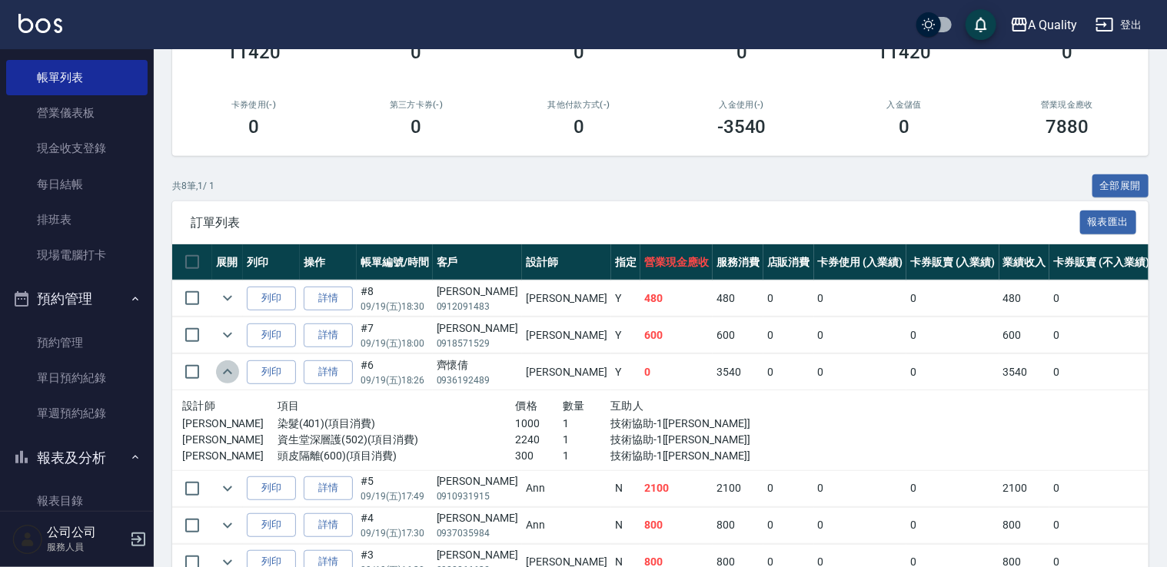
click at [235, 375] on icon "expand row" at bounding box center [227, 372] width 18 height 18
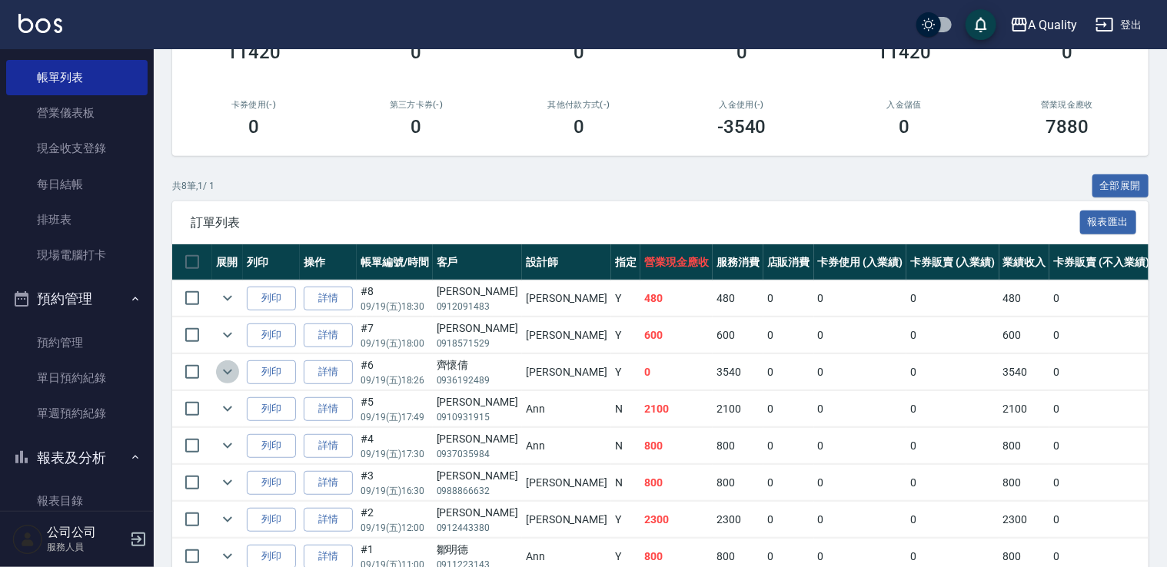
click at [235, 375] on icon "expand row" at bounding box center [227, 372] width 18 height 18
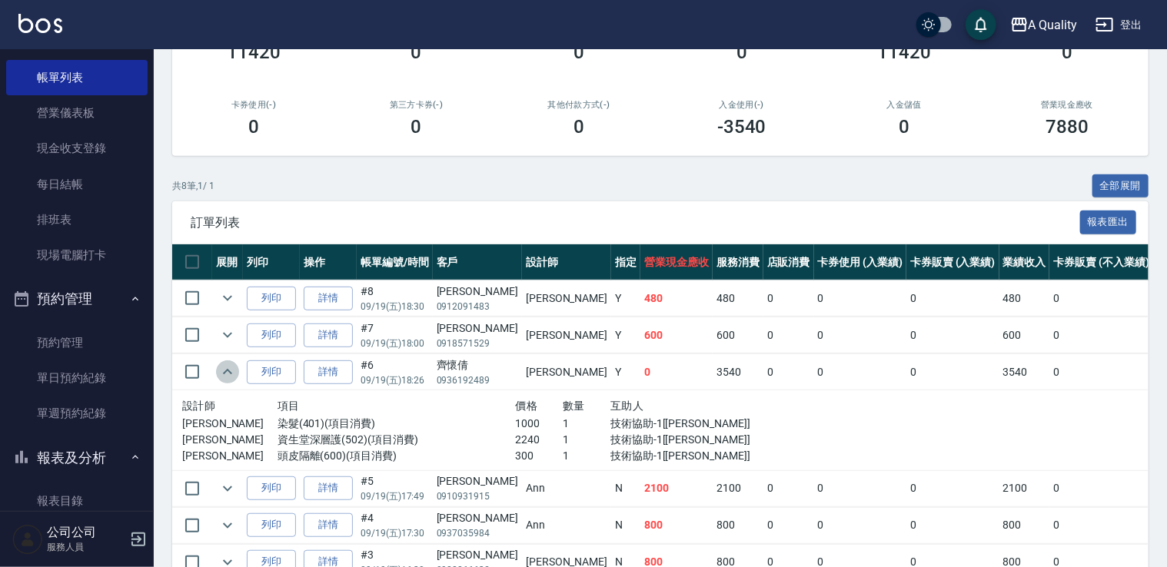
click at [234, 371] on icon "expand row" at bounding box center [227, 372] width 18 height 18
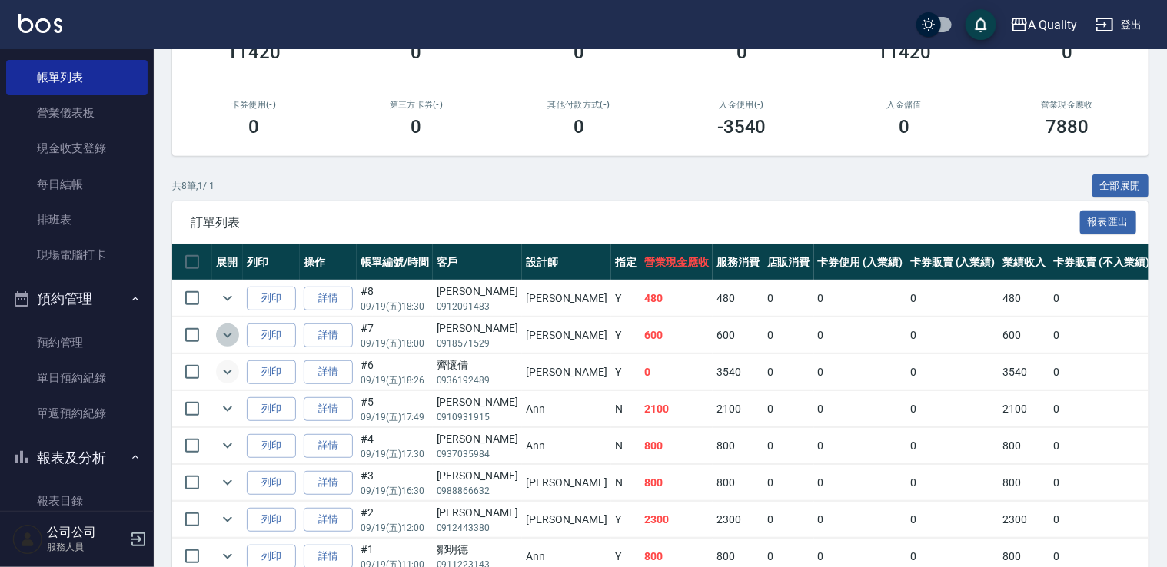
click at [235, 339] on icon "expand row" at bounding box center [227, 335] width 18 height 18
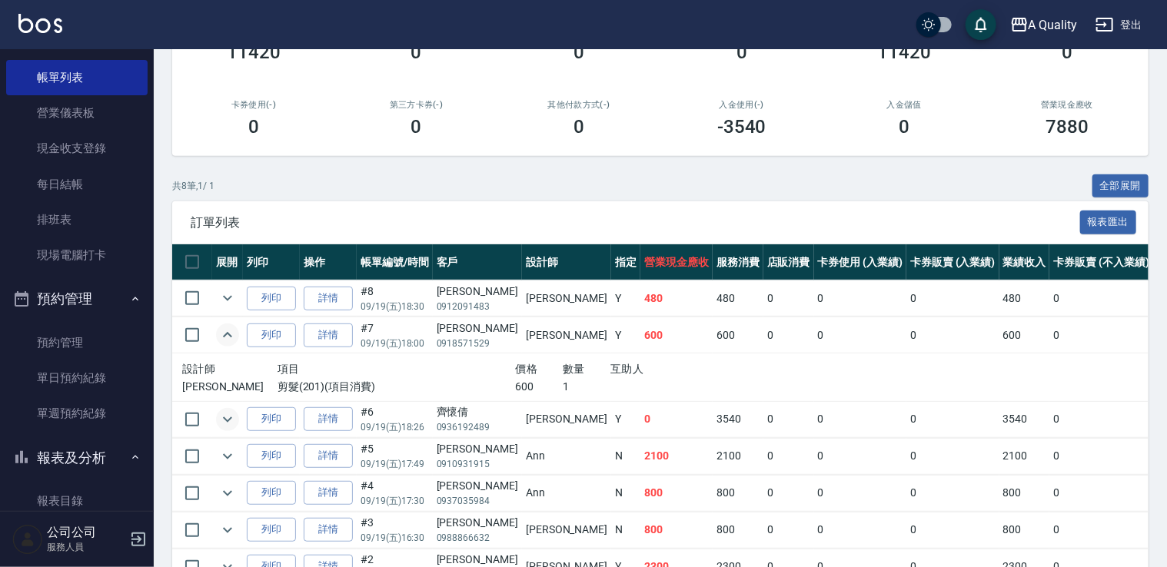
click at [235, 339] on icon "expand row" at bounding box center [227, 335] width 18 height 18
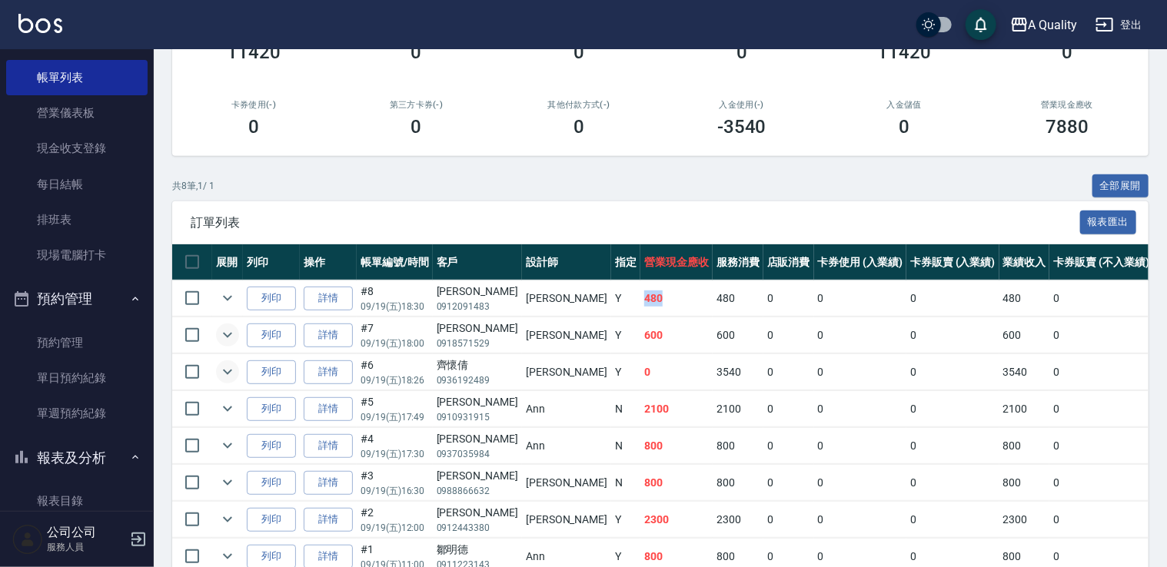
drag, startPoint x: 560, startPoint y: 297, endPoint x: 616, endPoint y: 294, distance: 56.2
click at [616, 294] on tr "列印 詳情 #8 09/19 (五) 18:30 孫瑀 0912091483 Taylor Y 480 480 0 0 0 480 0 0 0 0 0 學生單剪" at bounding box center [854, 299] width 1365 height 36
drag, startPoint x: 616, startPoint y: 294, endPoint x: 593, endPoint y: 198, distance: 97.9
click at [593, 198] on div "共 8 筆, 1 / 1 全部展開 訂單列表 報表匯出 展開 列印 操作 帳單編號/時間 客戶 設計師 指定 營業現金應收 服務消費 店販消費 卡券使用 (入…" at bounding box center [660, 396] width 976 height 444
click at [105, 367] on link "單日預約紀錄" at bounding box center [76, 378] width 141 height 35
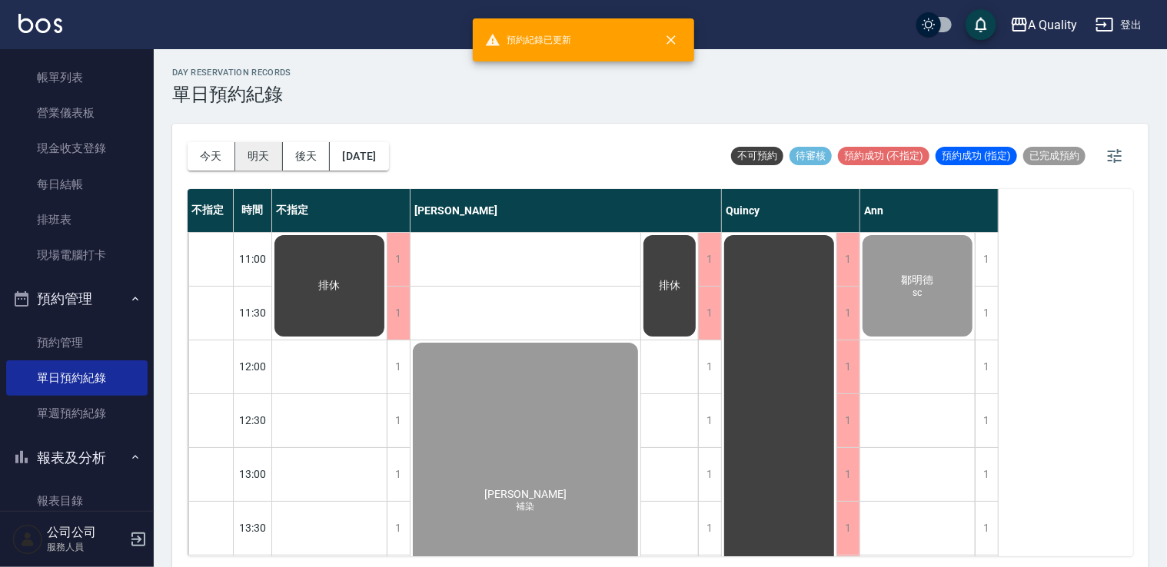
click at [261, 153] on button "明天" at bounding box center [259, 156] width 48 height 28
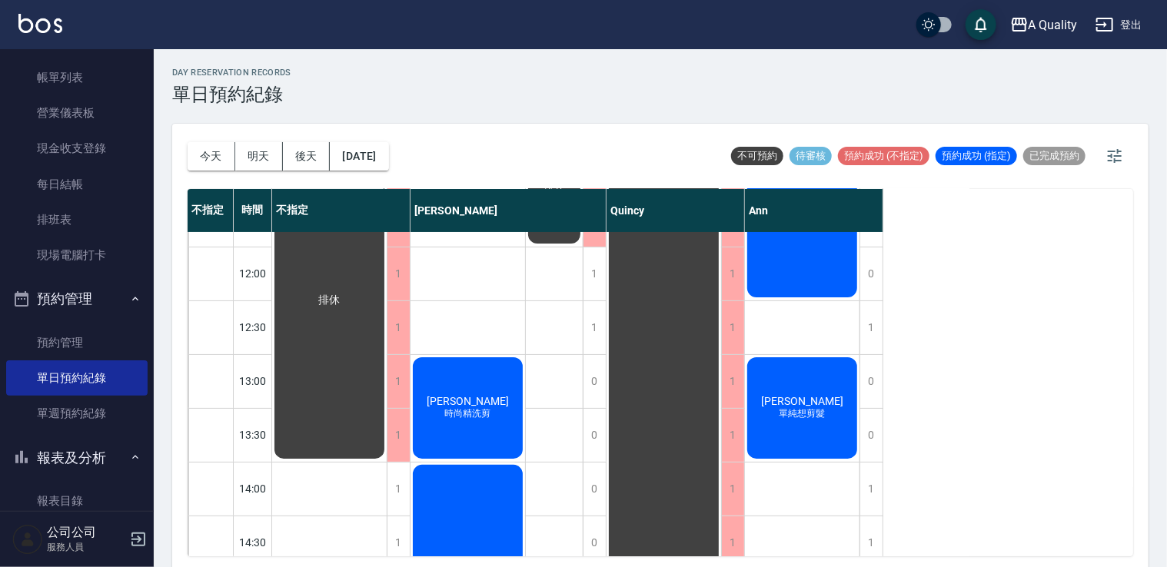
scroll to position [231, 0]
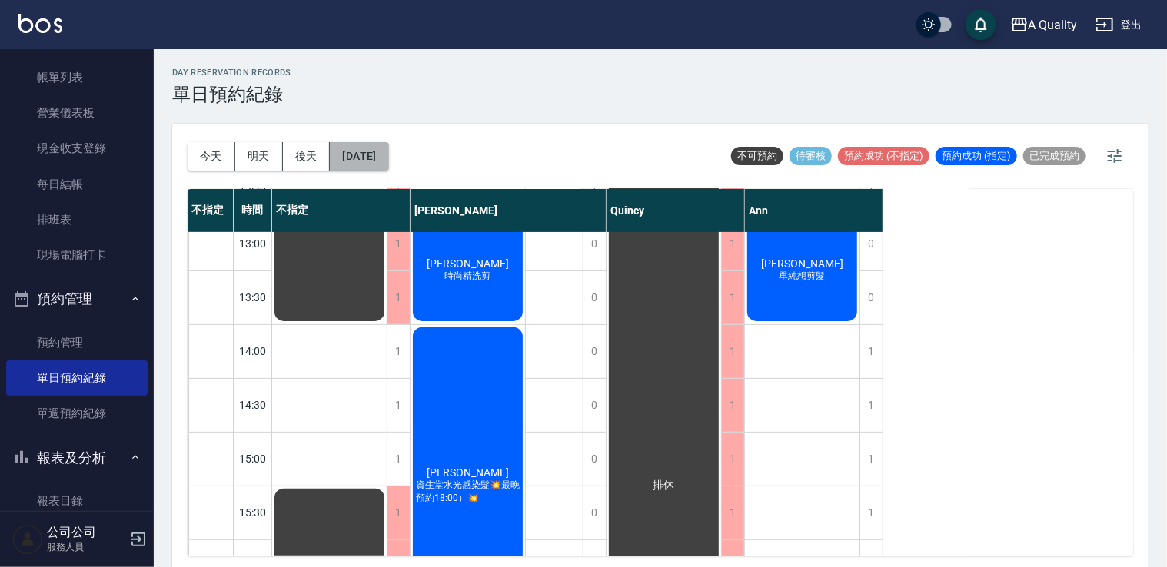
click at [360, 158] on button "2025/09/20" at bounding box center [359, 156] width 58 height 28
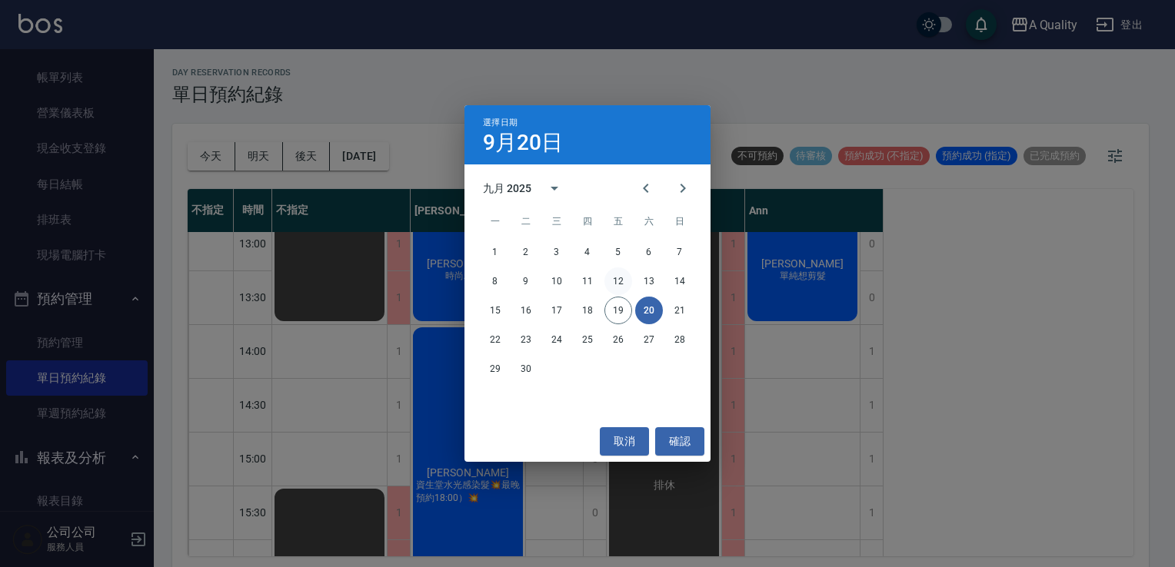
click at [624, 291] on button "12" at bounding box center [618, 282] width 28 height 28
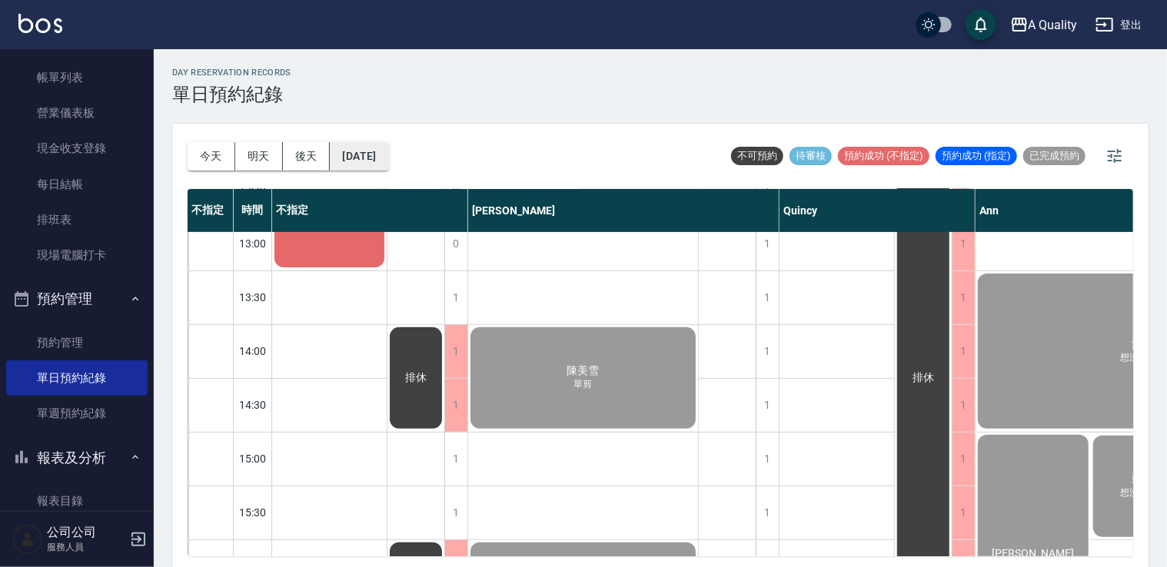
click at [388, 155] on button "2025/09/12" at bounding box center [359, 156] width 58 height 28
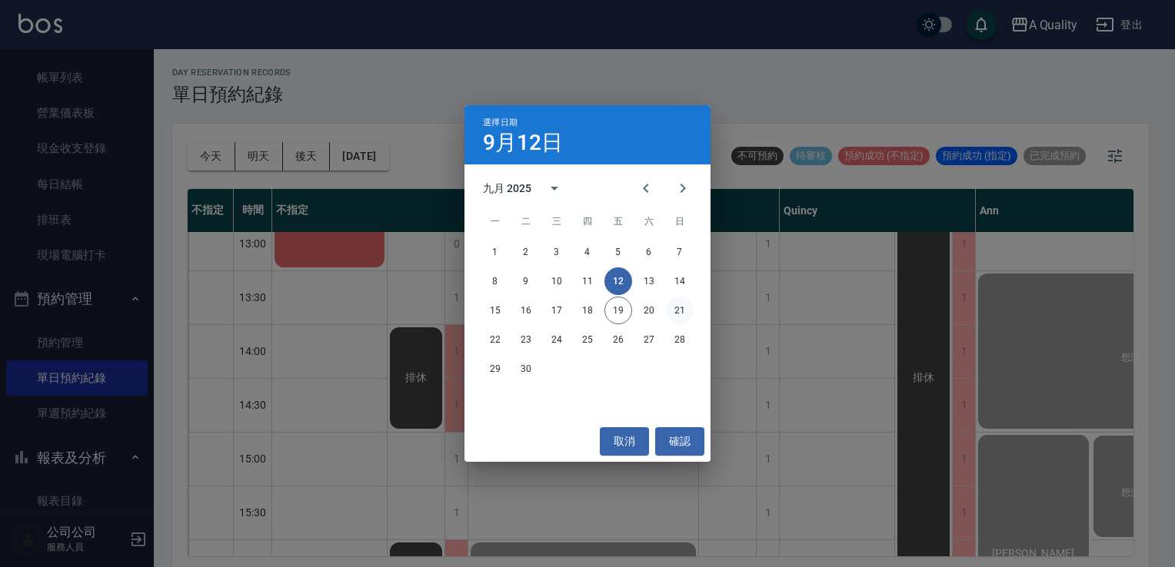
click at [677, 305] on button "21" at bounding box center [680, 311] width 28 height 28
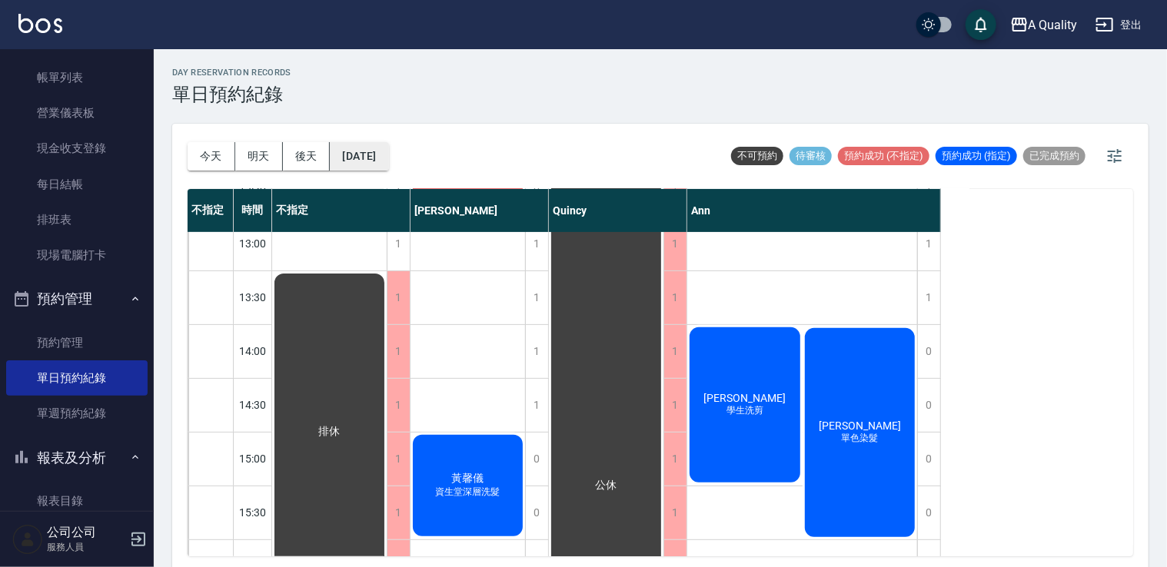
click at [388, 158] on button "2025/09/21" at bounding box center [359, 156] width 58 height 28
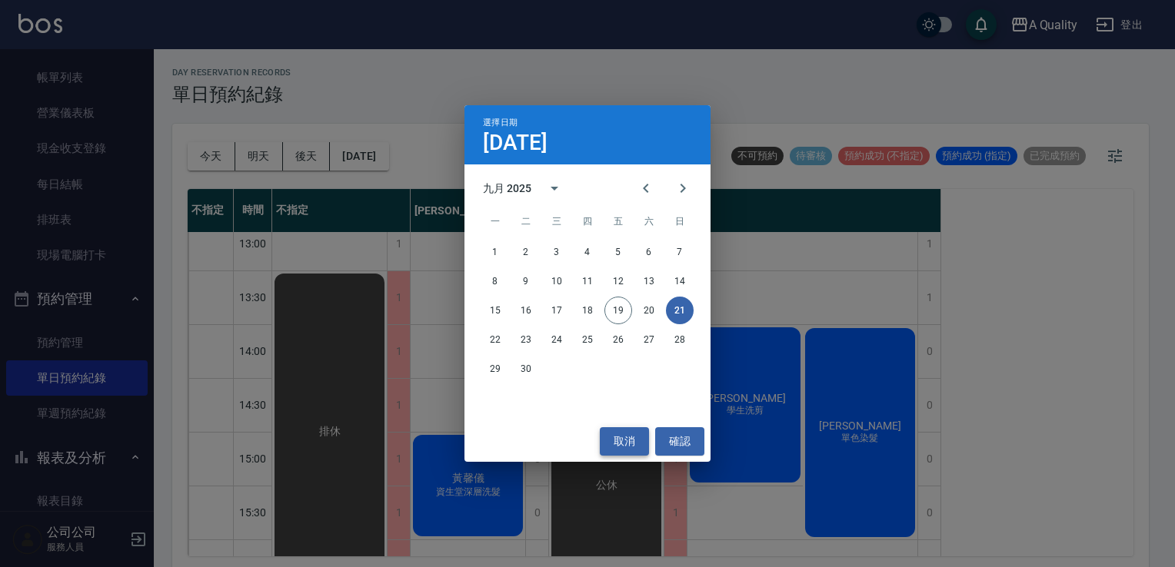
click at [619, 444] on button "取消" at bounding box center [624, 441] width 49 height 28
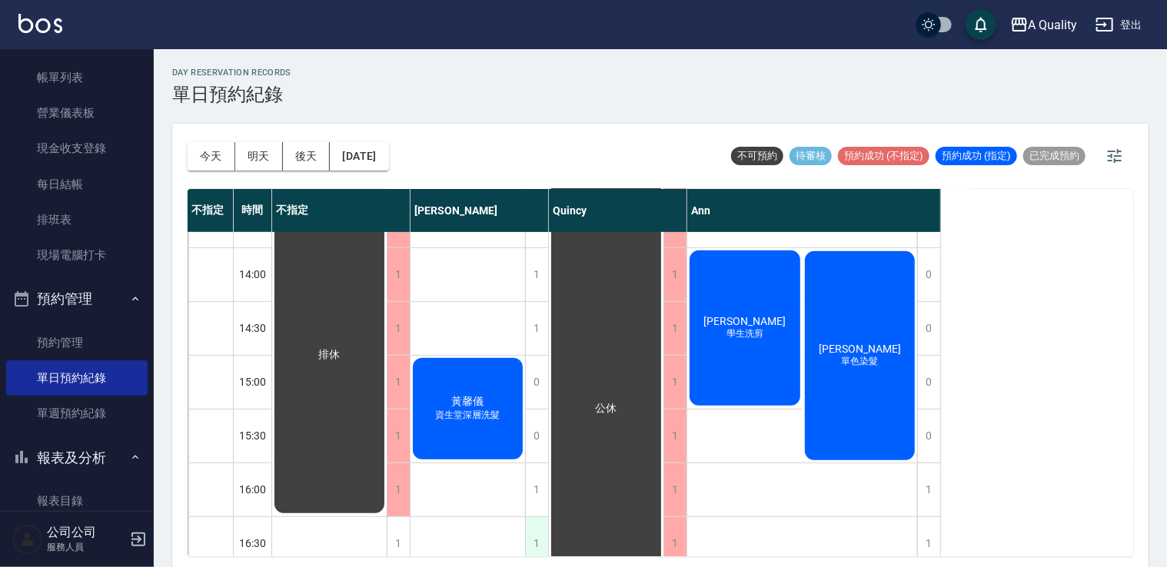
scroll to position [461, 0]
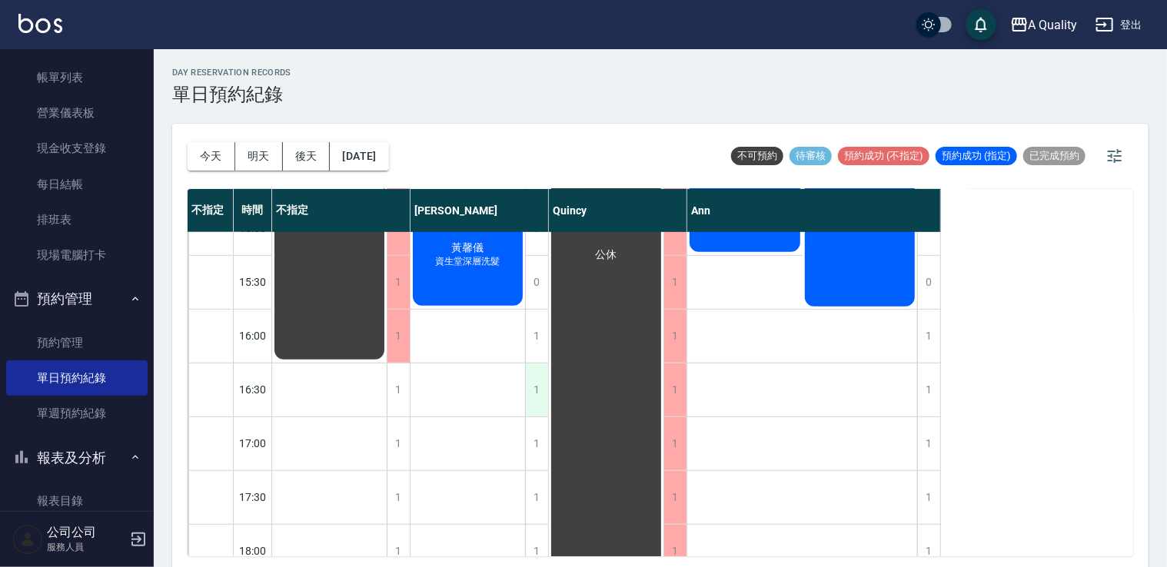
click at [547, 386] on div "1" at bounding box center [536, 390] width 23 height 53
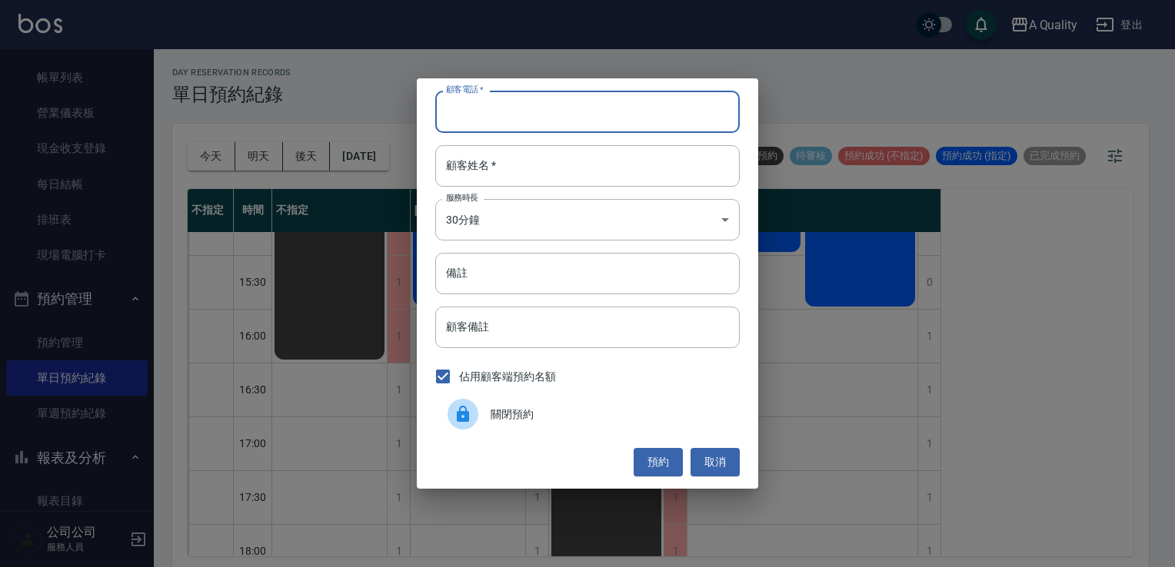
click at [537, 115] on input "顧客電話   *" at bounding box center [587, 112] width 304 height 42
type input "0937047918"
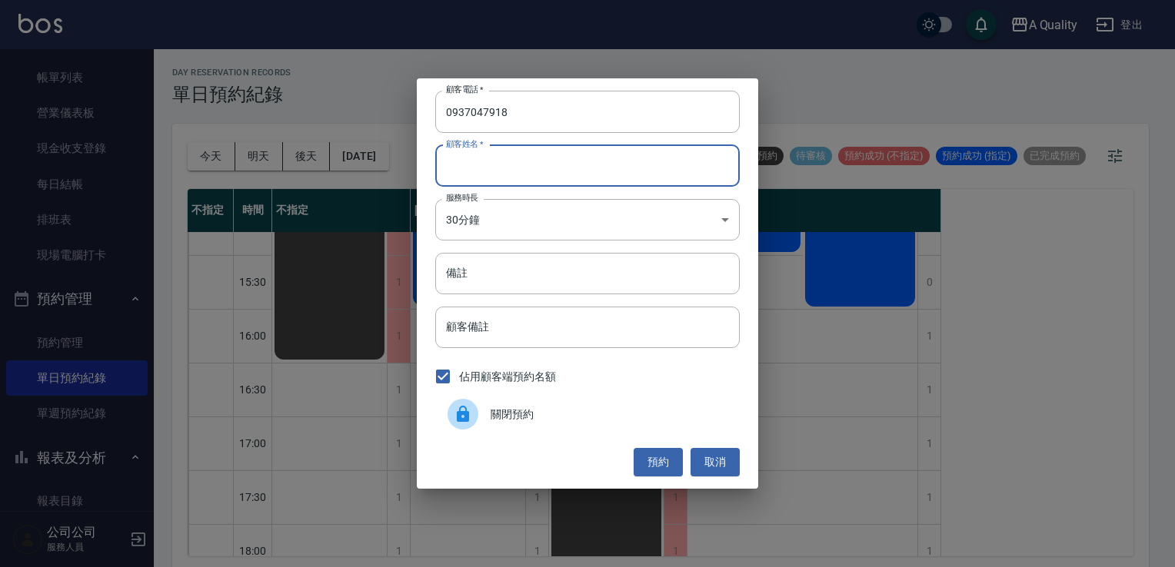
click at [523, 161] on input "顧客姓名   *" at bounding box center [587, 166] width 304 height 42
type input "H"
type input "蔡r"
click at [480, 229] on body "A Quality 登出 櫃檯作業 打帳單 帳單列表 營業儀表板 現金收支登錄 每日結帳 排班表 現場電腦打卡 預約管理 預約管理 單日預約紀錄 單週預約紀錄…" at bounding box center [587, 286] width 1175 height 572
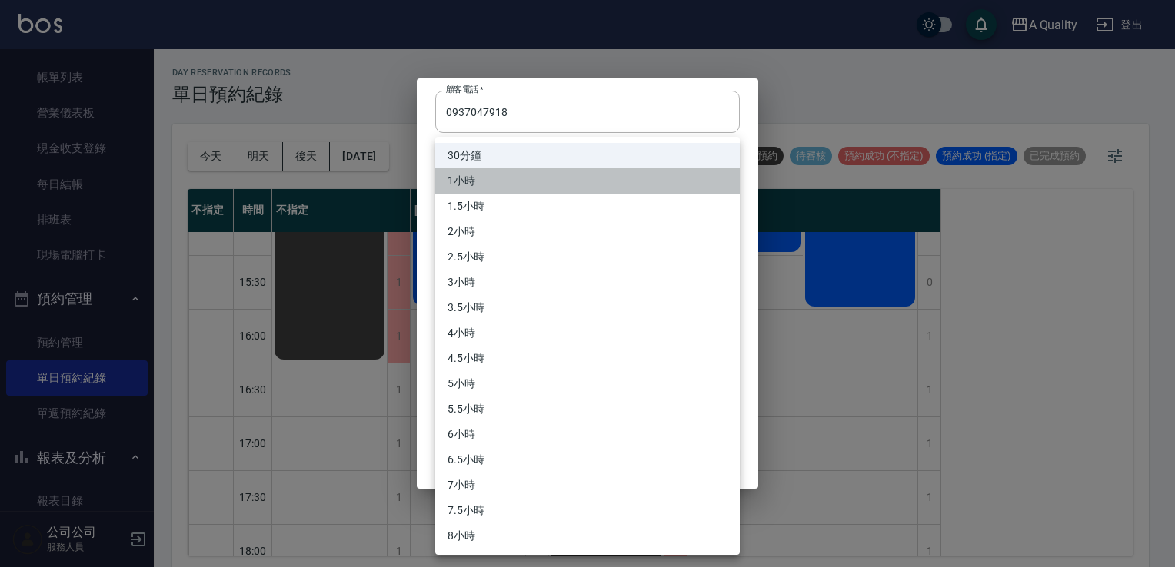
click at [473, 183] on li "1小時" at bounding box center [587, 180] width 304 height 25
type input "2"
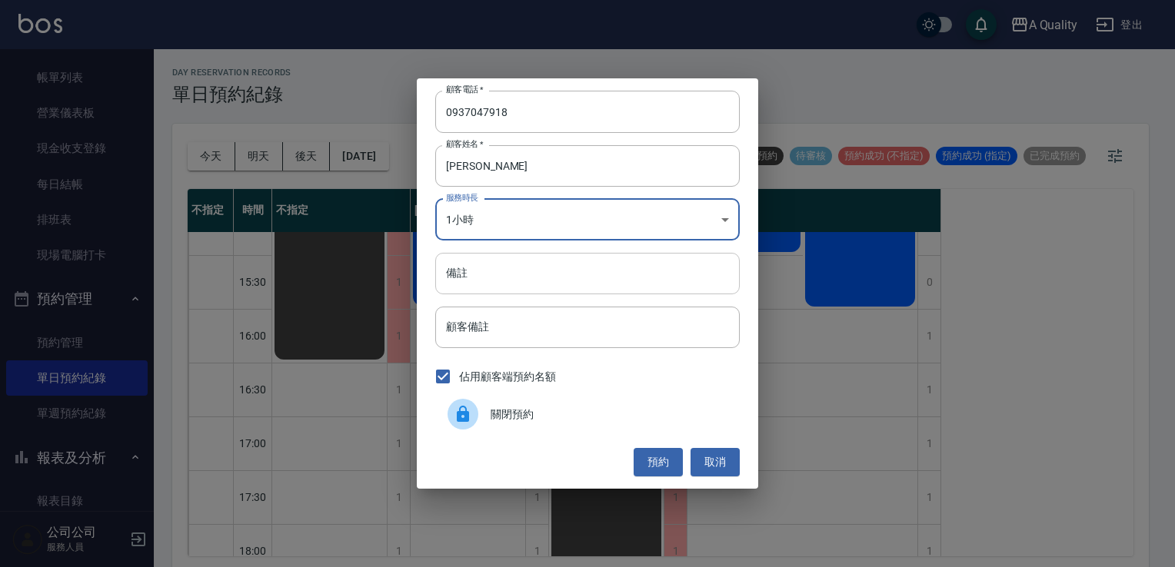
click at [474, 273] on input "備註" at bounding box center [587, 274] width 304 height 42
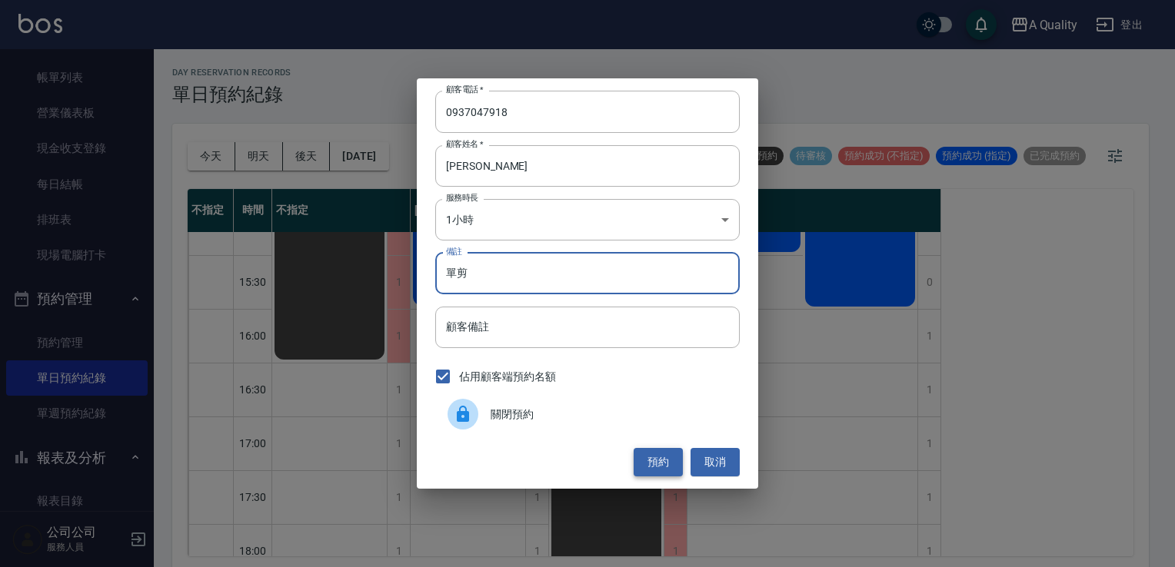
type input "單剪"
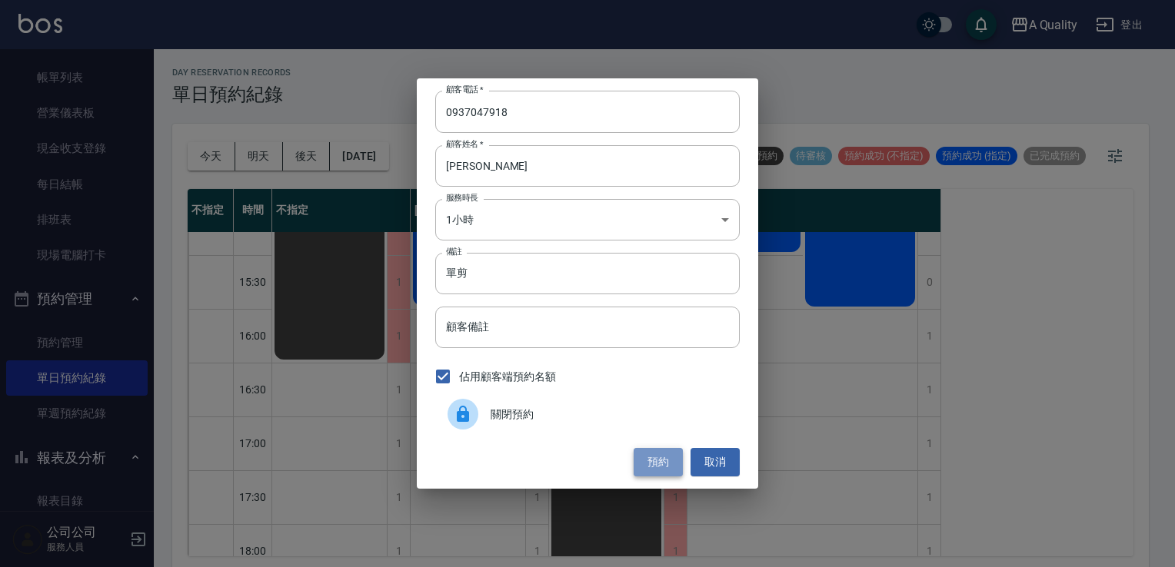
click at [649, 472] on button "預約" at bounding box center [657, 462] width 49 height 28
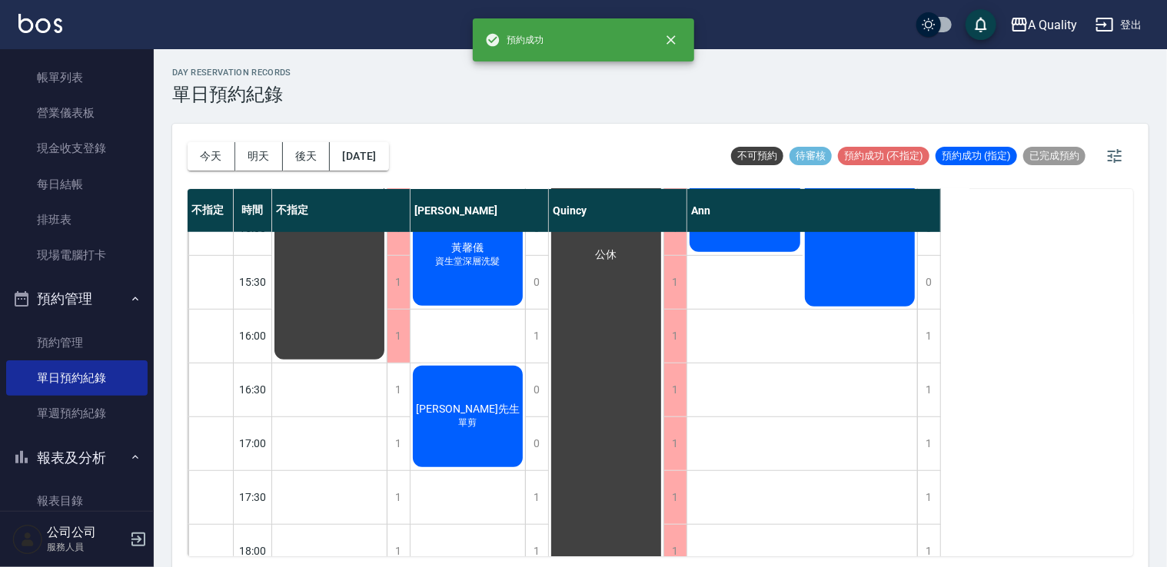
click at [452, 390] on div "蔡先生 單剪" at bounding box center [467, 417] width 115 height 106
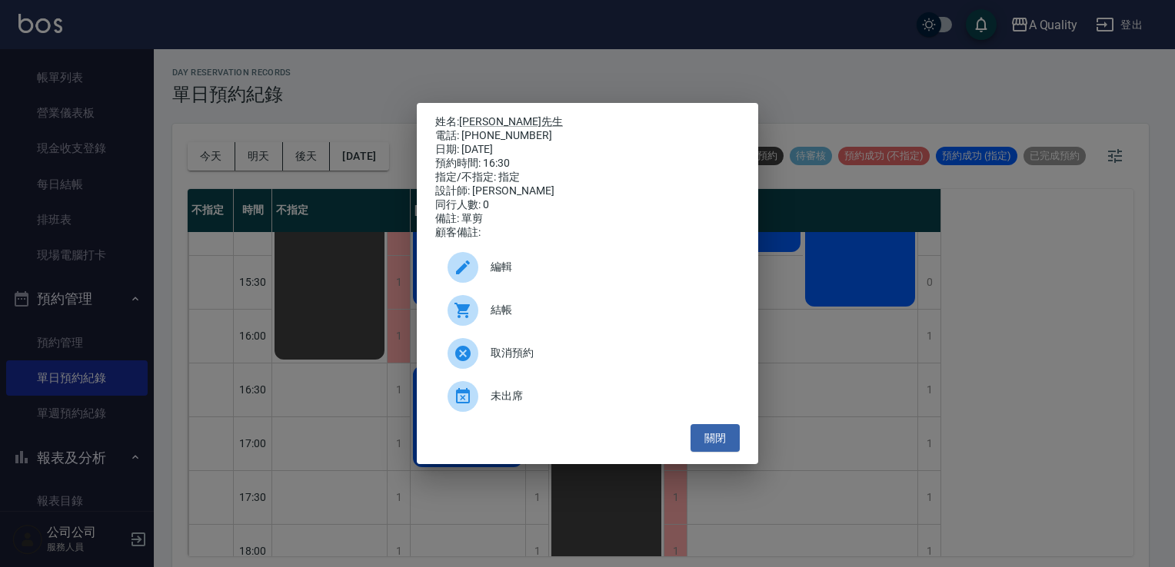
drag, startPoint x: 535, startPoint y: 281, endPoint x: 518, endPoint y: 294, distance: 20.9
click at [535, 275] on span "編輯" at bounding box center [608, 267] width 237 height 16
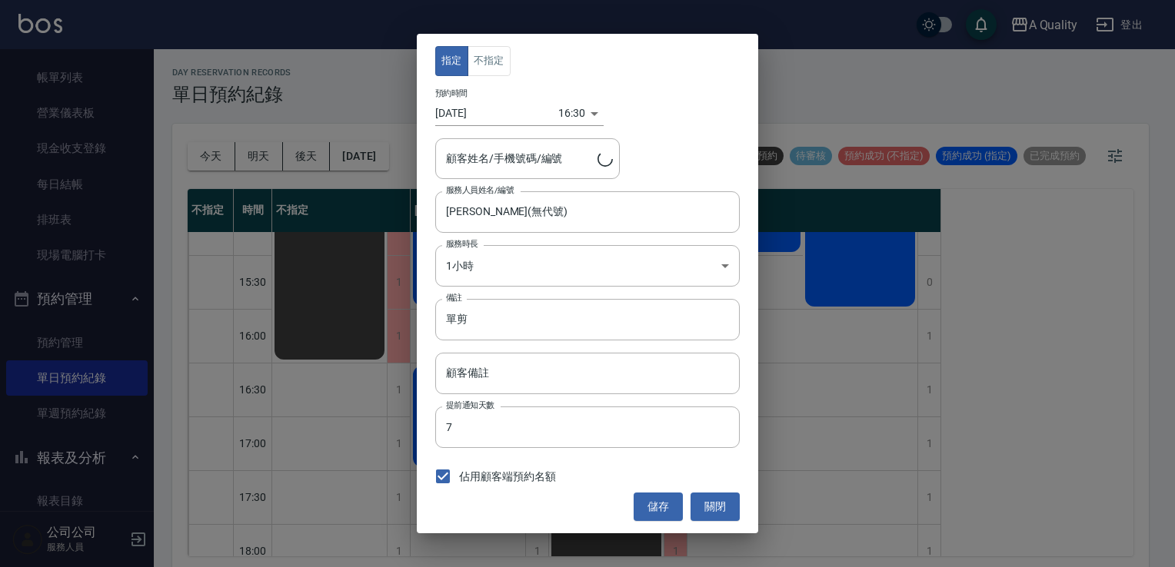
type input "蔡先生/0937047918/"
click at [481, 52] on button "不指定" at bounding box center [488, 61] width 43 height 30
click at [666, 498] on button "儲存" at bounding box center [657, 507] width 49 height 28
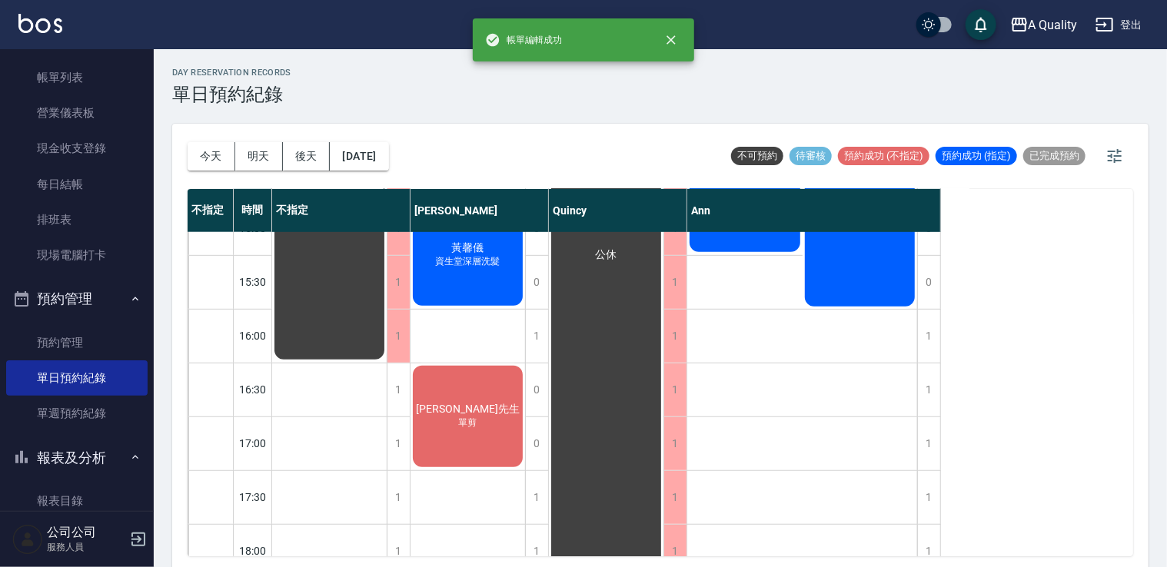
click at [427, 398] on div "蔡先生 單剪" at bounding box center [467, 417] width 115 height 106
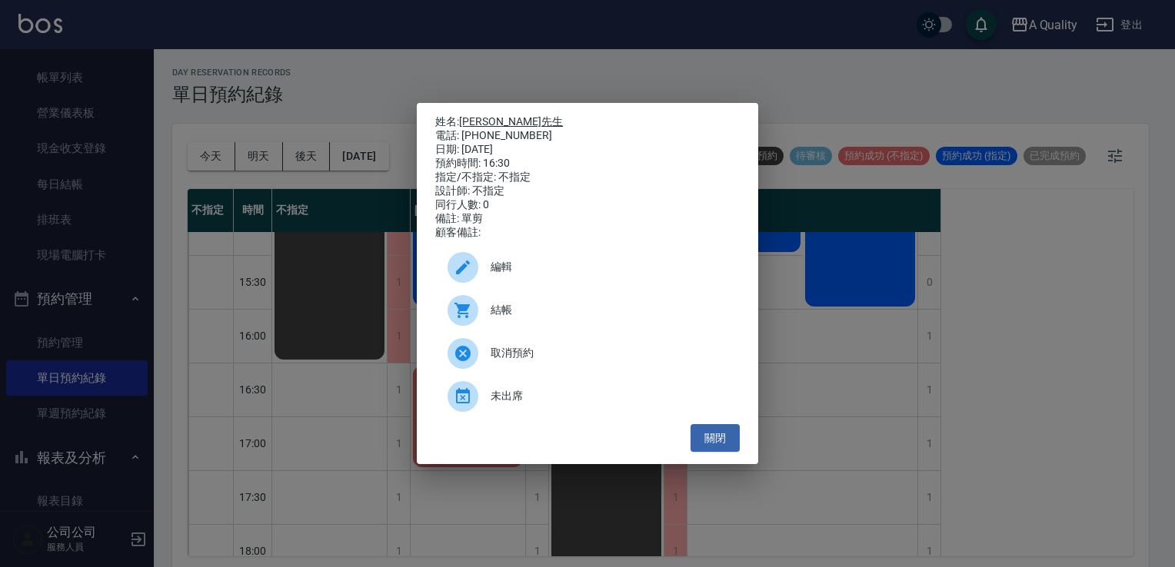
click at [484, 115] on link "蔡先生" at bounding box center [511, 121] width 104 height 12
click at [719, 460] on div "姓名: 蔡先生 電話: 0937047918 日期: 2025/09/21 預約時間: 16:30 指定/不指定: 不指定 設計師: 不指定 同行人數: 0 …" at bounding box center [587, 284] width 341 height 362
click at [715, 440] on button "關閉" at bounding box center [714, 438] width 49 height 28
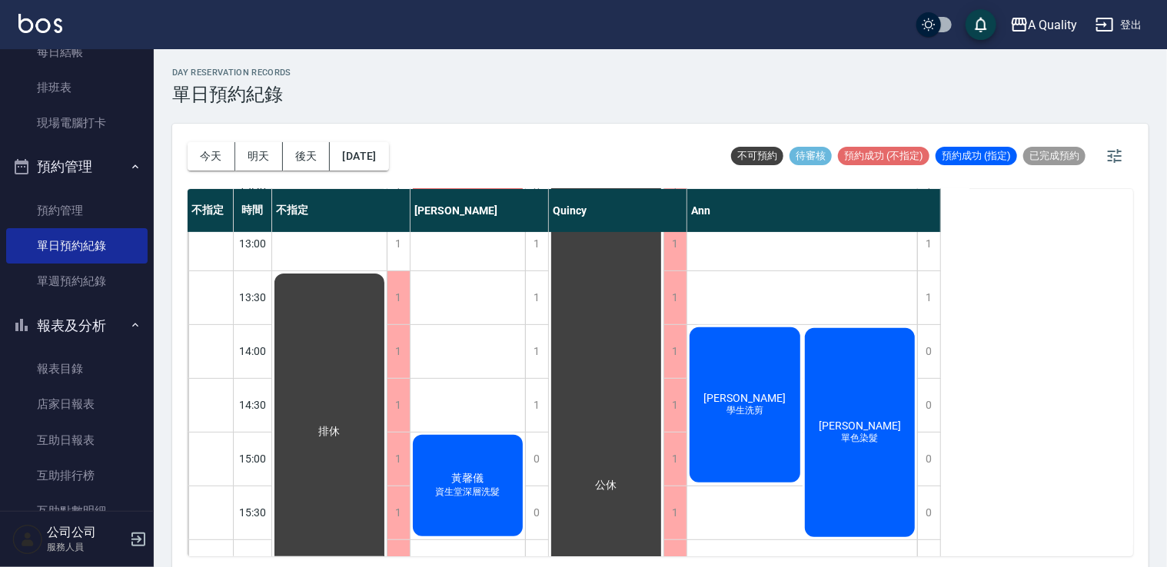
scroll to position [231, 0]
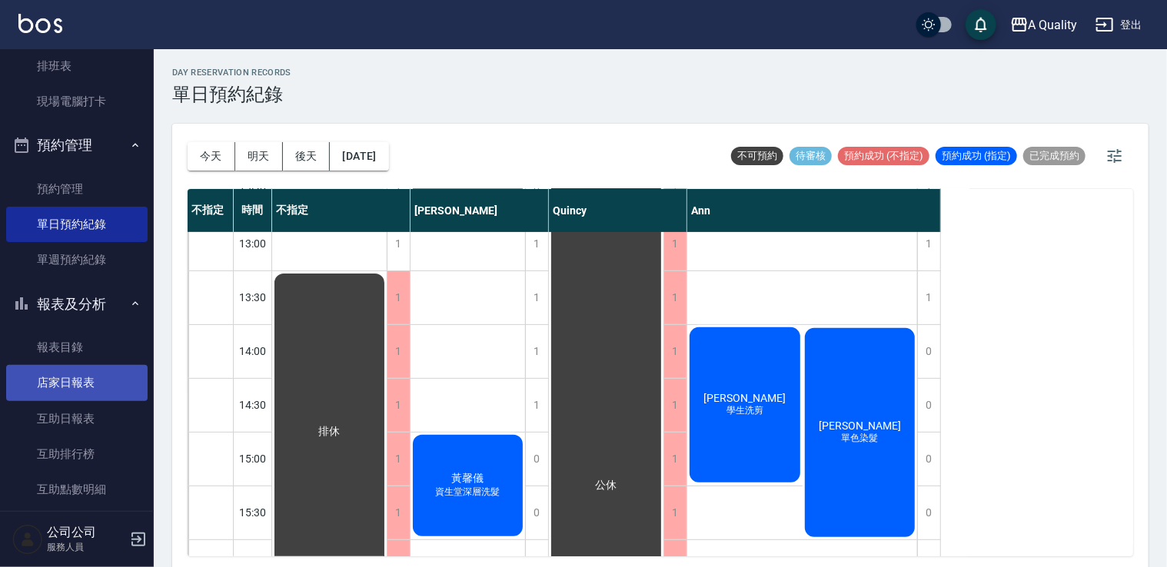
click at [102, 386] on link "店家日報表" at bounding box center [76, 382] width 141 height 35
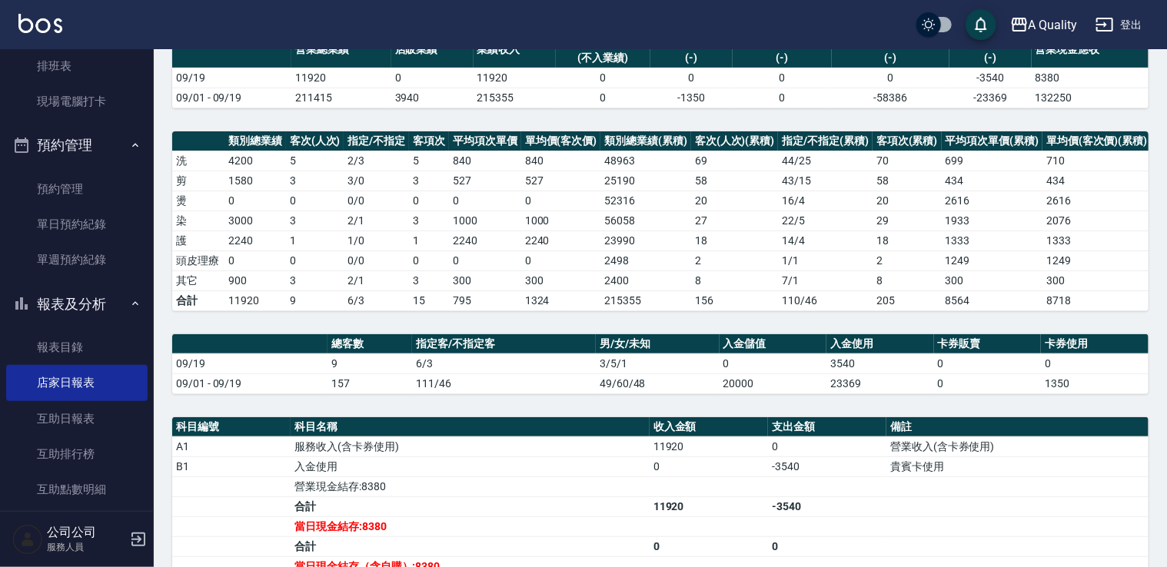
scroll to position [154, 0]
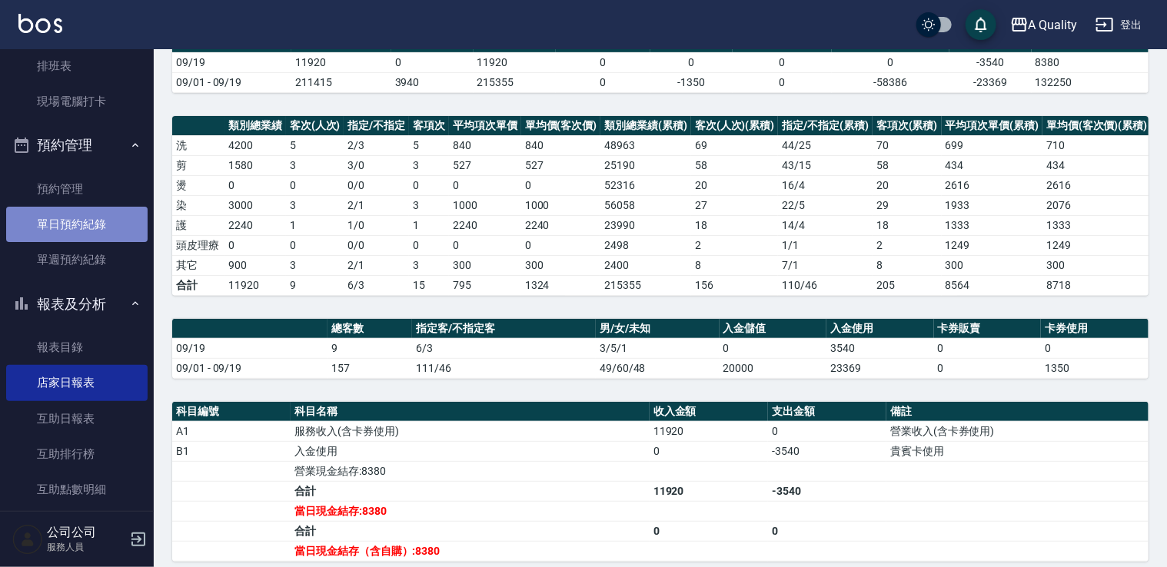
click at [95, 223] on link "單日預約紀錄" at bounding box center [76, 224] width 141 height 35
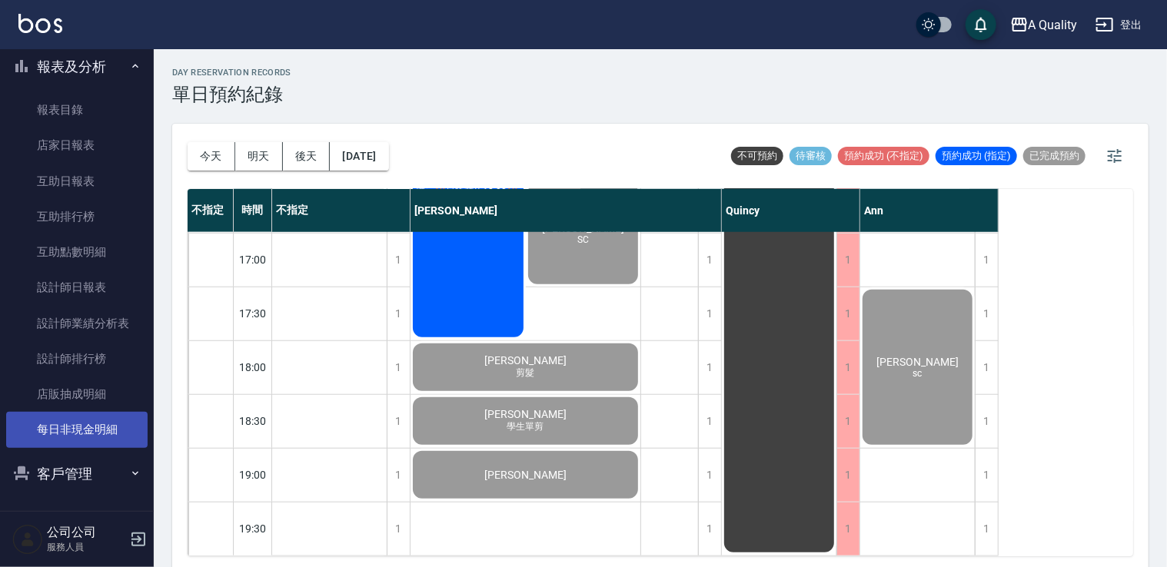
scroll to position [4, 0]
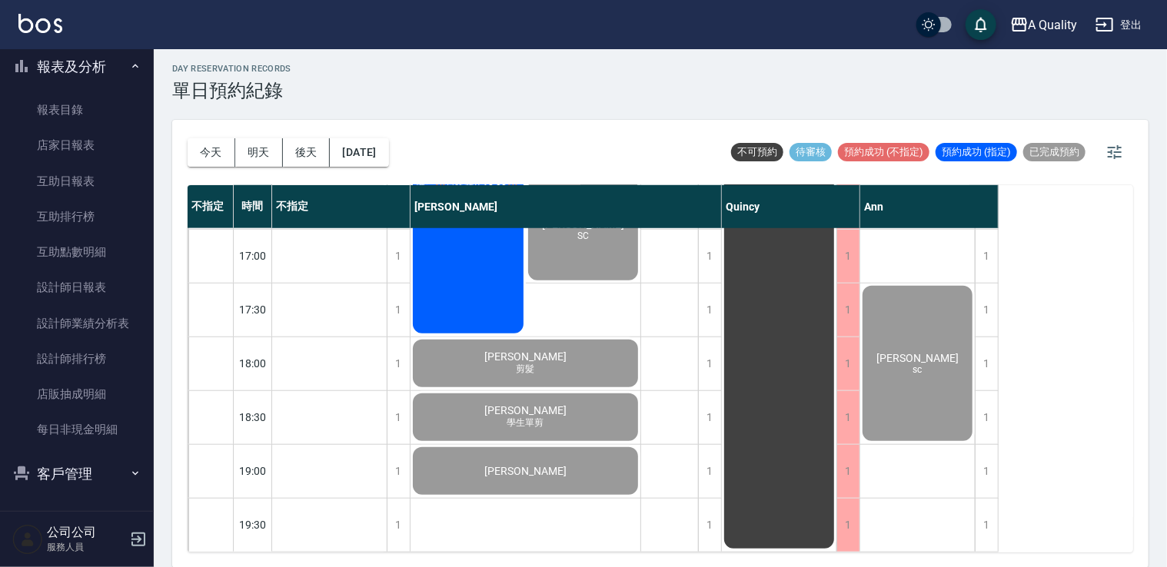
click at [96, 460] on button "客戶管理" at bounding box center [76, 474] width 141 height 40
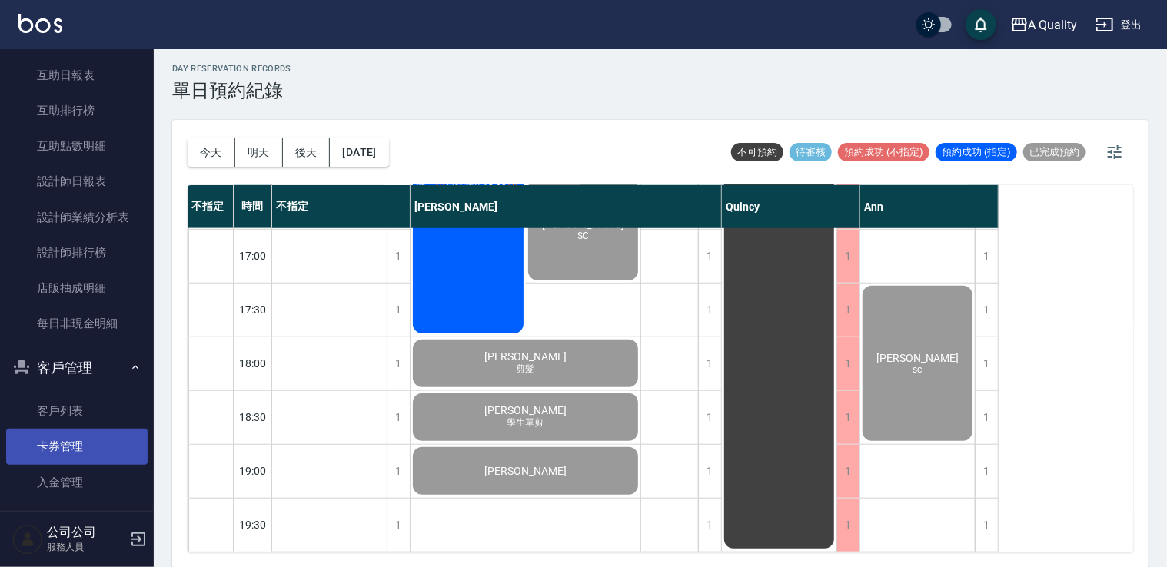
scroll to position [578, 0]
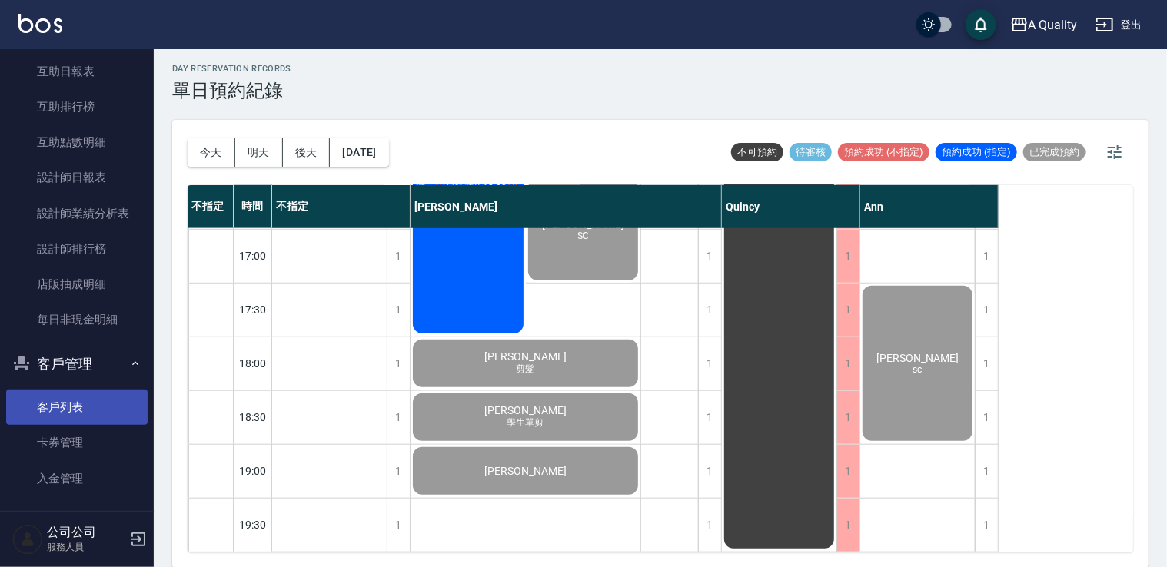
click at [89, 393] on link "客戶列表" at bounding box center [76, 407] width 141 height 35
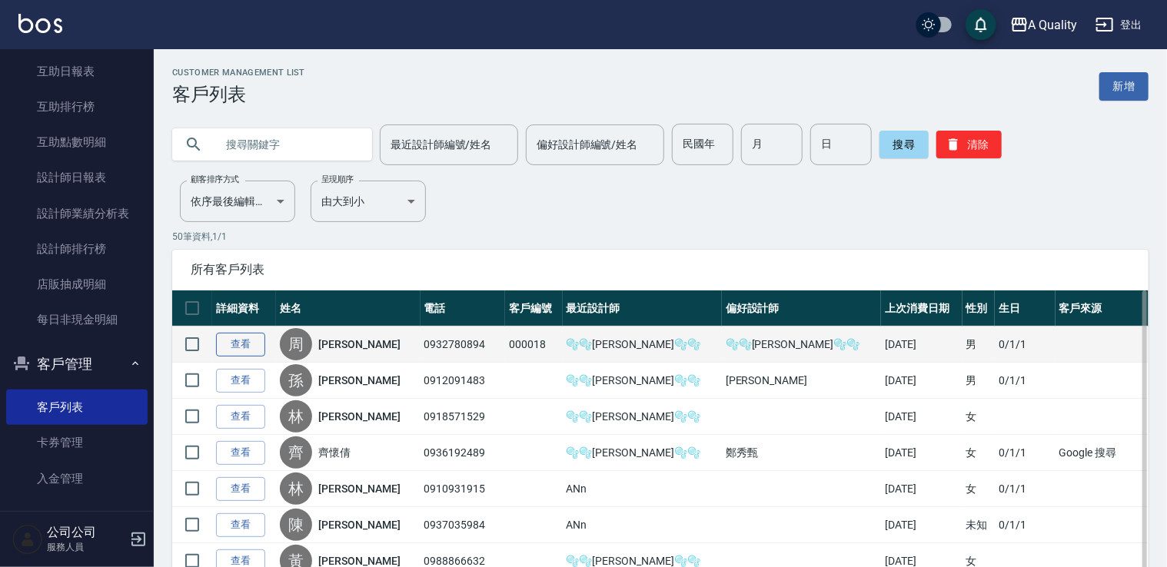
click at [237, 343] on link "查看" at bounding box center [240, 345] width 49 height 24
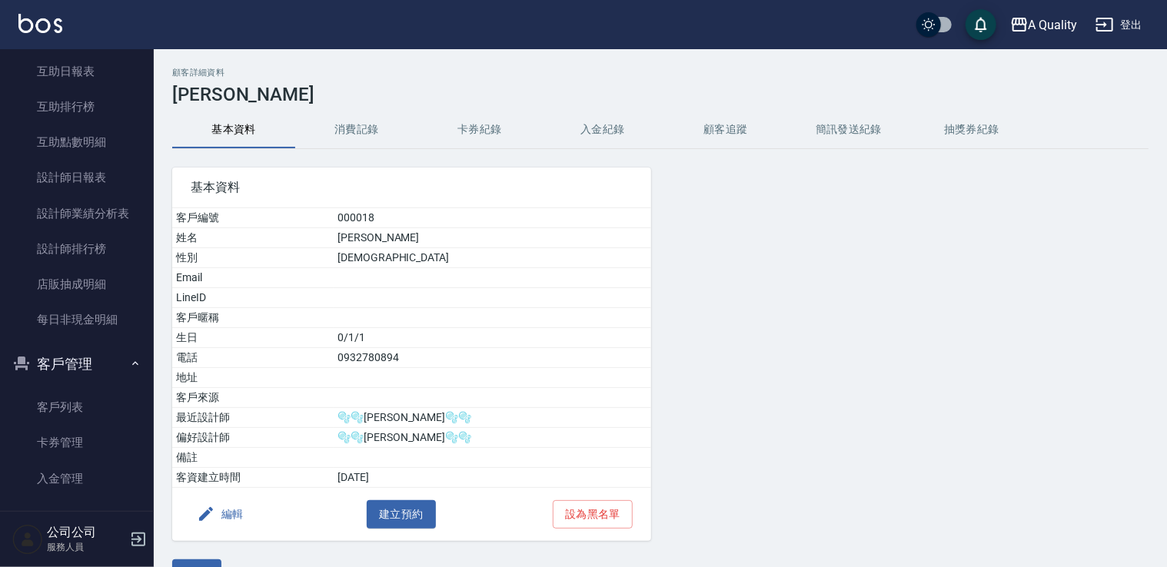
click at [359, 126] on button "消費記錄" at bounding box center [356, 129] width 123 height 37
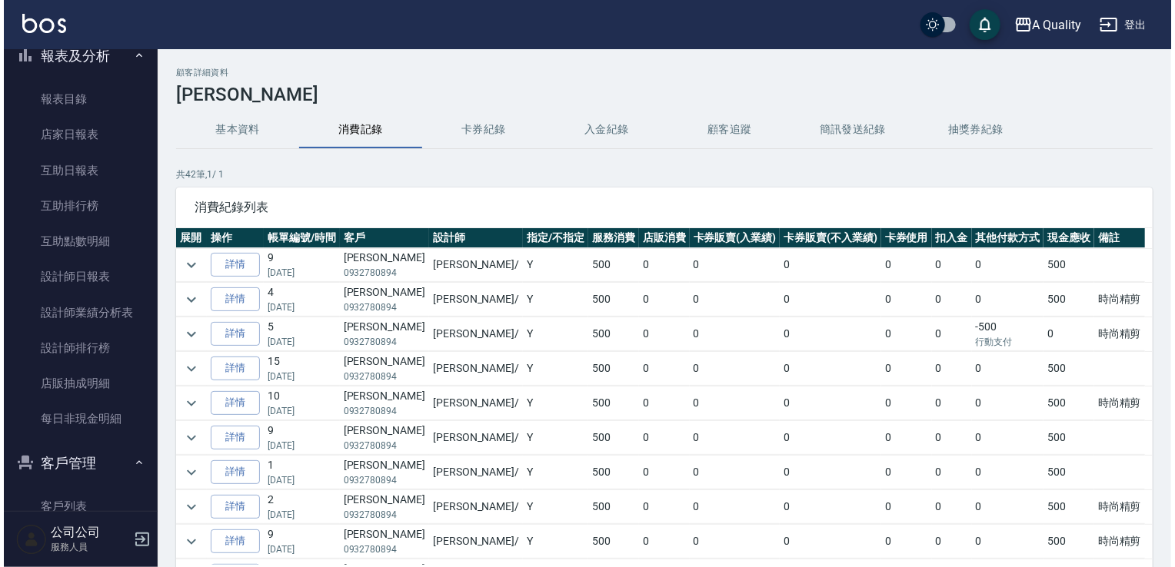
scroll to position [347, 0]
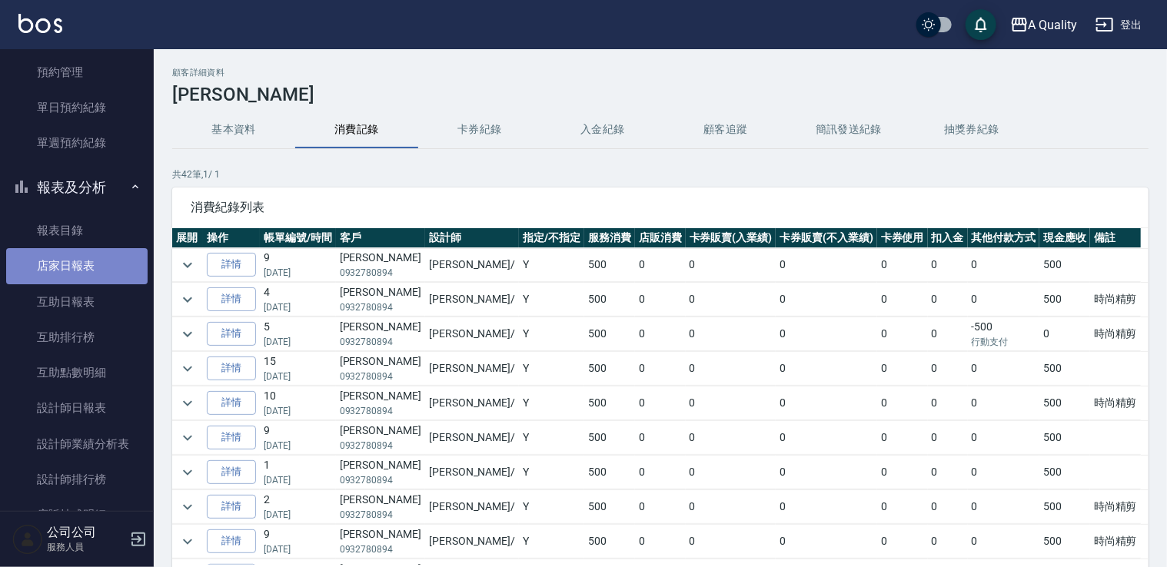
click at [91, 271] on link "店家日報表" at bounding box center [76, 265] width 141 height 35
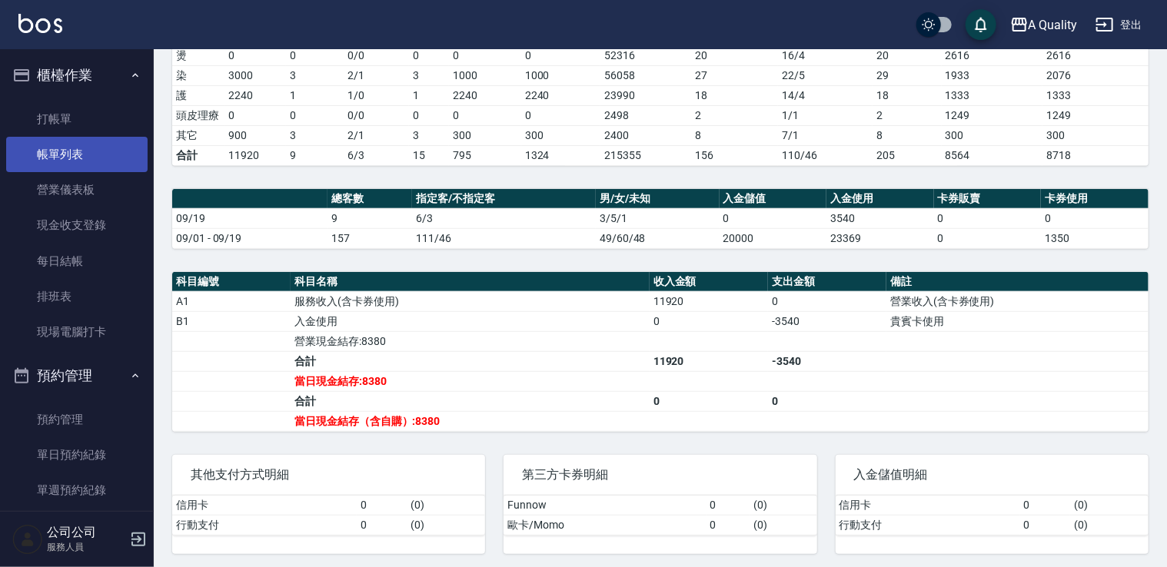
click at [95, 143] on link "帳單列表" at bounding box center [76, 154] width 141 height 35
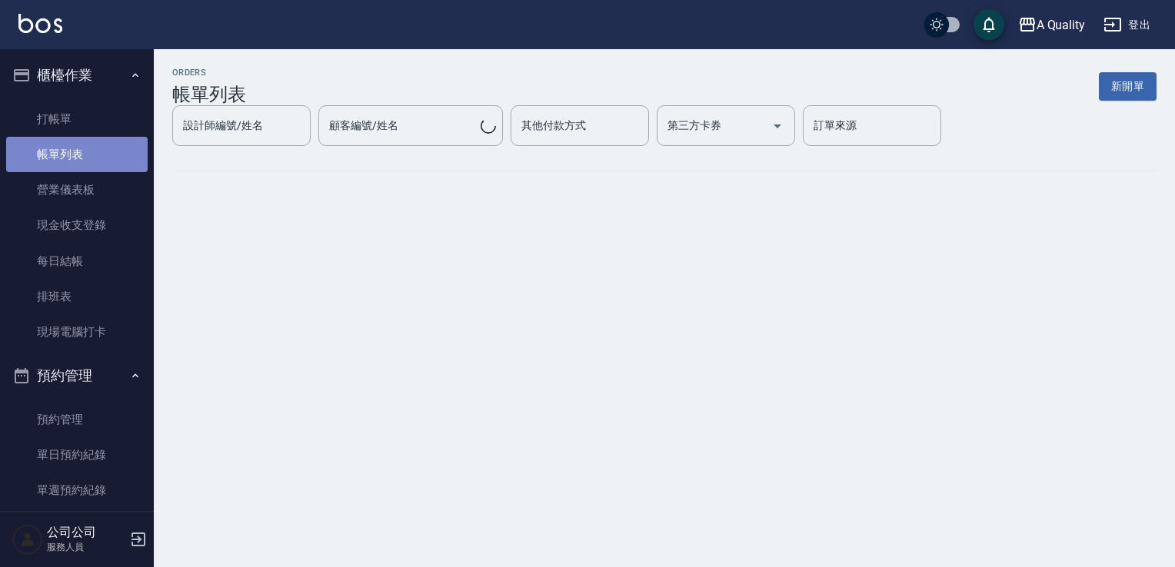
click at [96, 149] on link "帳單列表" at bounding box center [76, 154] width 141 height 35
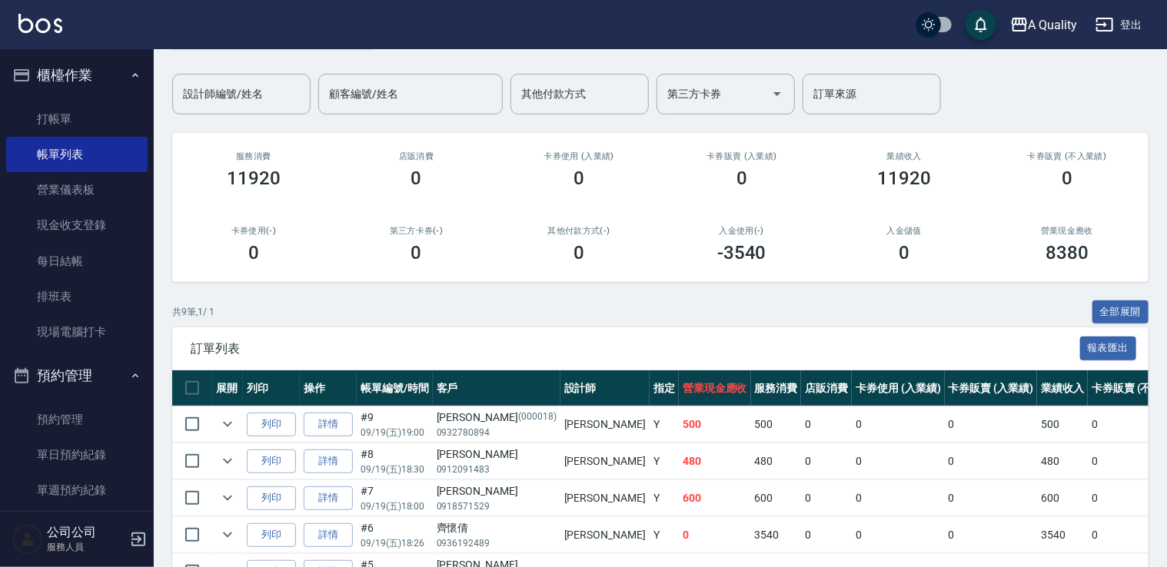
scroll to position [231, 0]
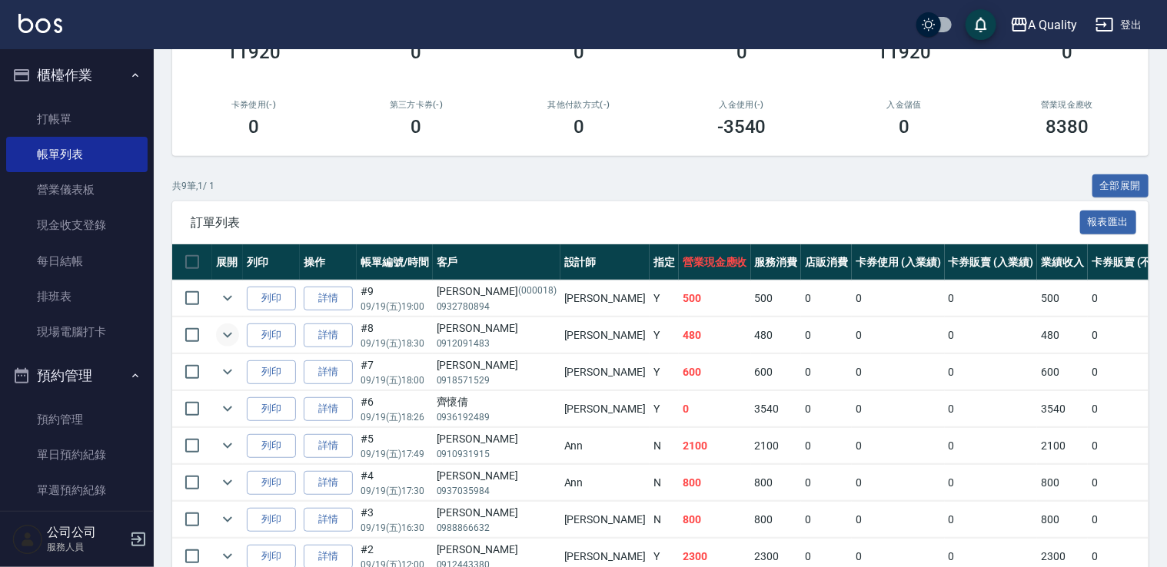
click at [235, 335] on icon "expand row" at bounding box center [227, 335] width 18 height 18
drag, startPoint x: 99, startPoint y: 439, endPoint x: 102, endPoint y: 429, distance: 10.5
click at [99, 439] on link "單日預約紀錄" at bounding box center [76, 454] width 141 height 35
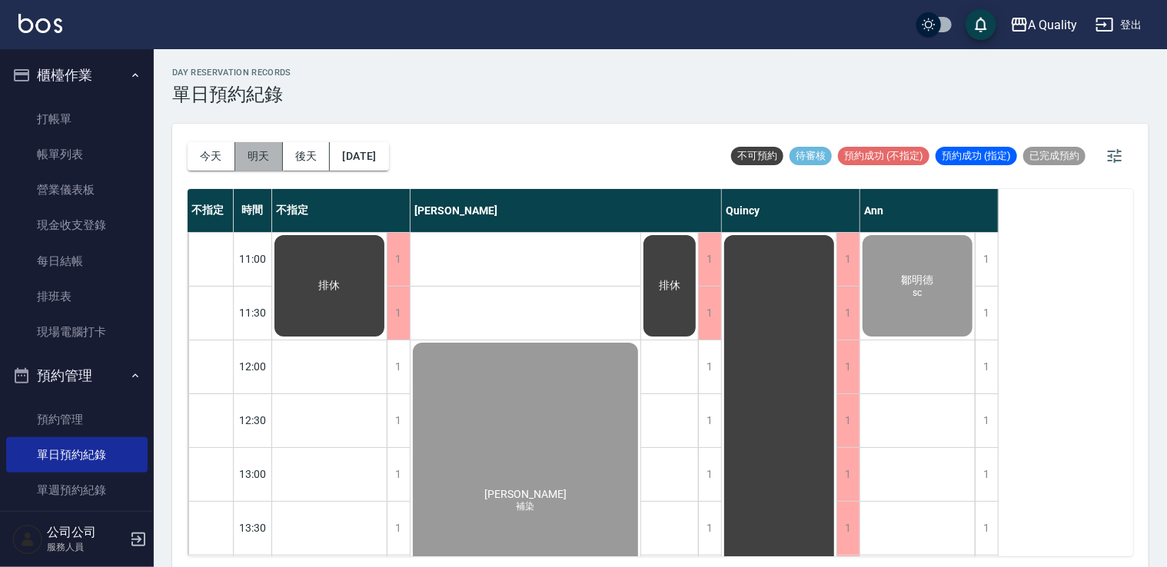
click at [249, 157] on button "明天" at bounding box center [259, 156] width 48 height 28
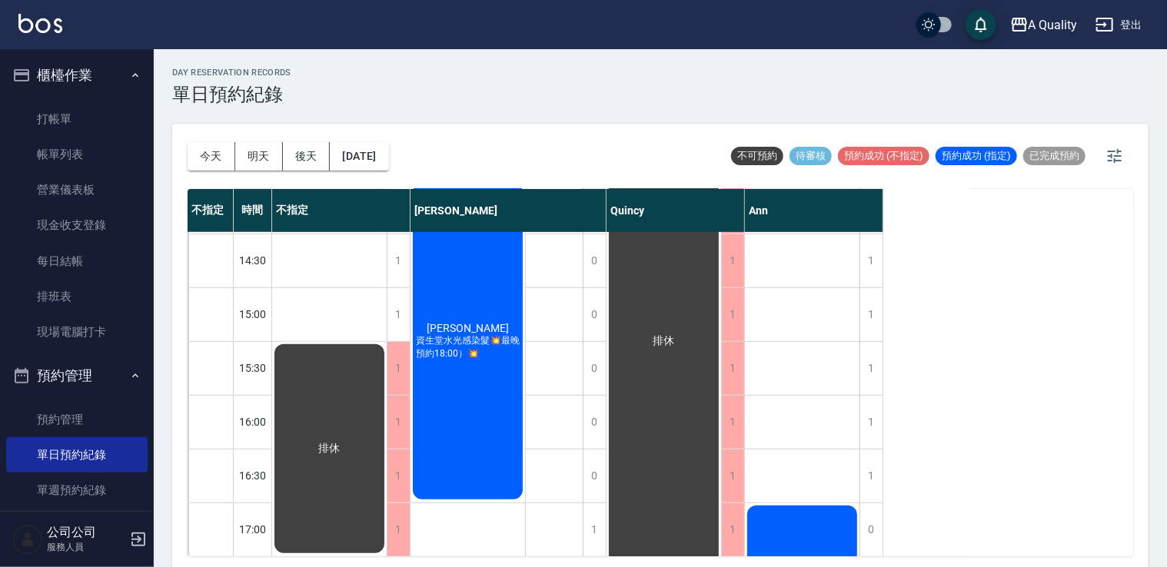
scroll to position [384, 0]
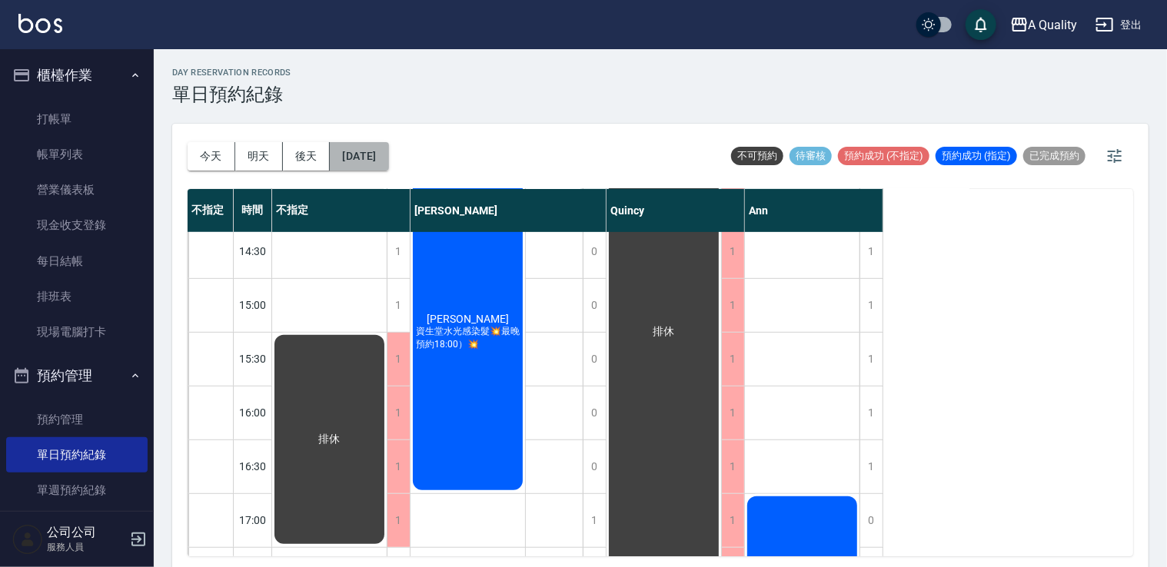
click at [388, 158] on button "2025/09/20" at bounding box center [359, 156] width 58 height 28
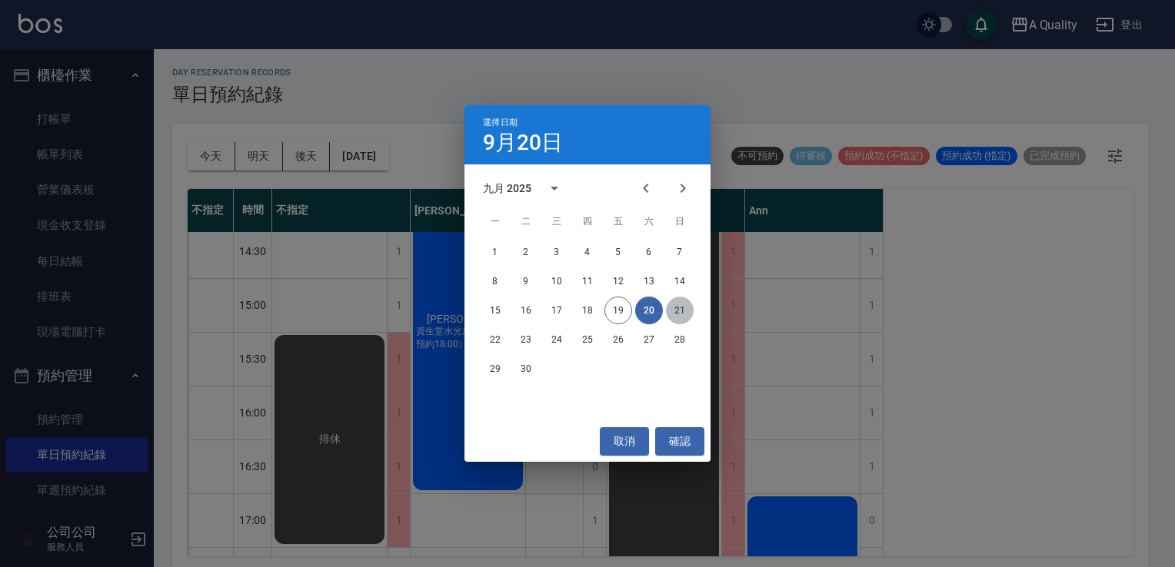
click at [674, 312] on button "21" at bounding box center [680, 311] width 28 height 28
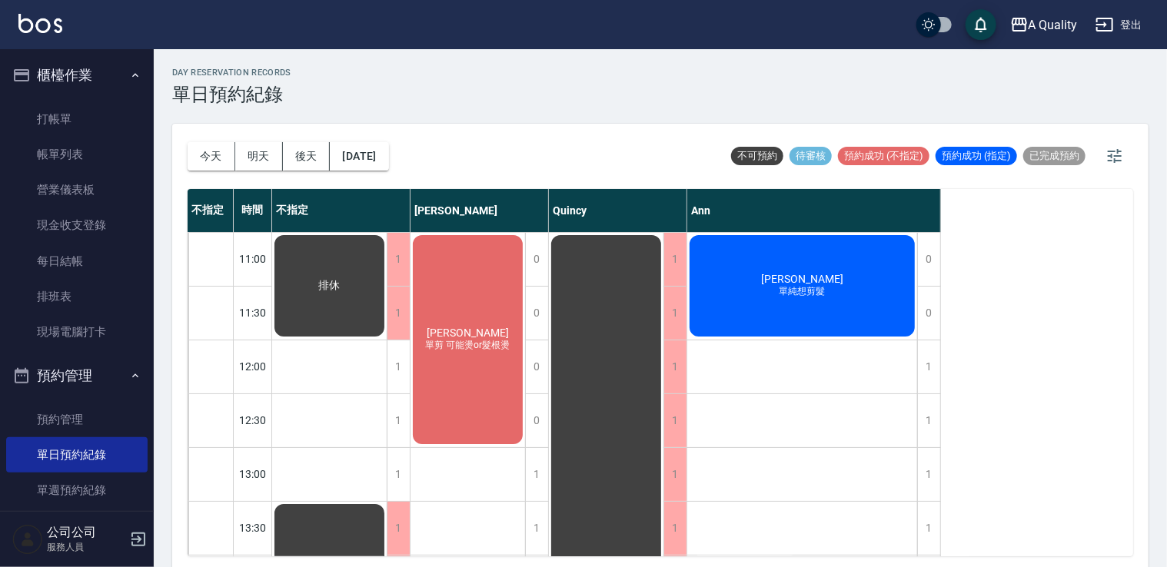
click at [464, 392] on div "柯文娟 單剪 可能燙or髮根燙" at bounding box center [467, 340] width 115 height 214
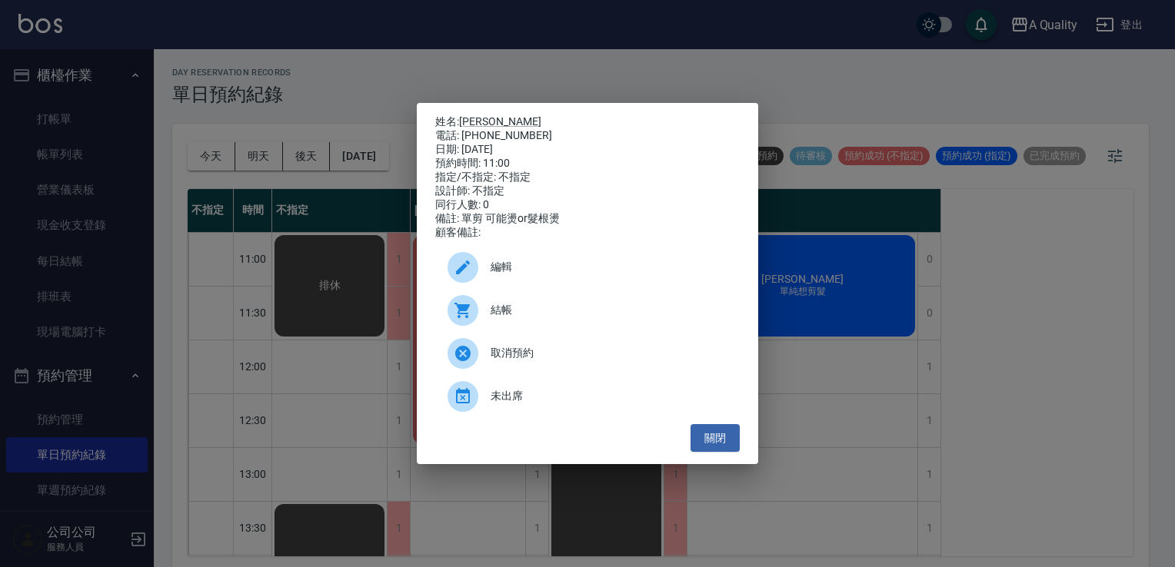
click at [519, 273] on span "編輯" at bounding box center [608, 267] width 237 height 16
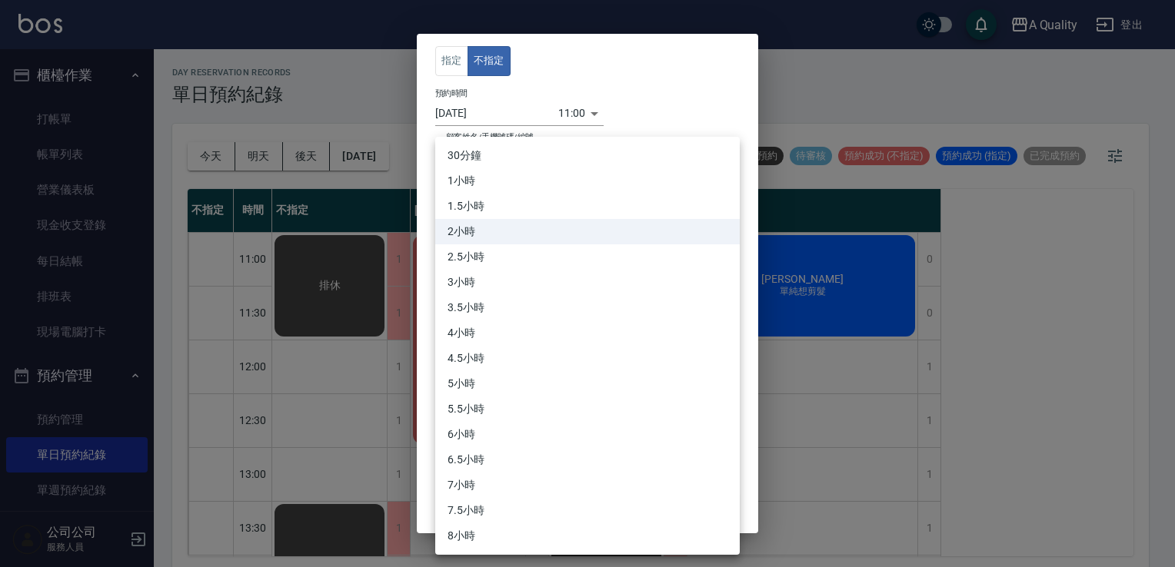
click at [514, 268] on body "A Quality 登出 櫃檯作業 打帳單 帳單列表 營業儀表板 現金收支登錄 每日結帳 排班表 現場電腦打卡 預約管理 預約管理 單日預約紀錄 單週預約紀錄…" at bounding box center [587, 286] width 1175 height 572
click at [510, 298] on li "3.5小時" at bounding box center [587, 307] width 304 height 25
type input "7"
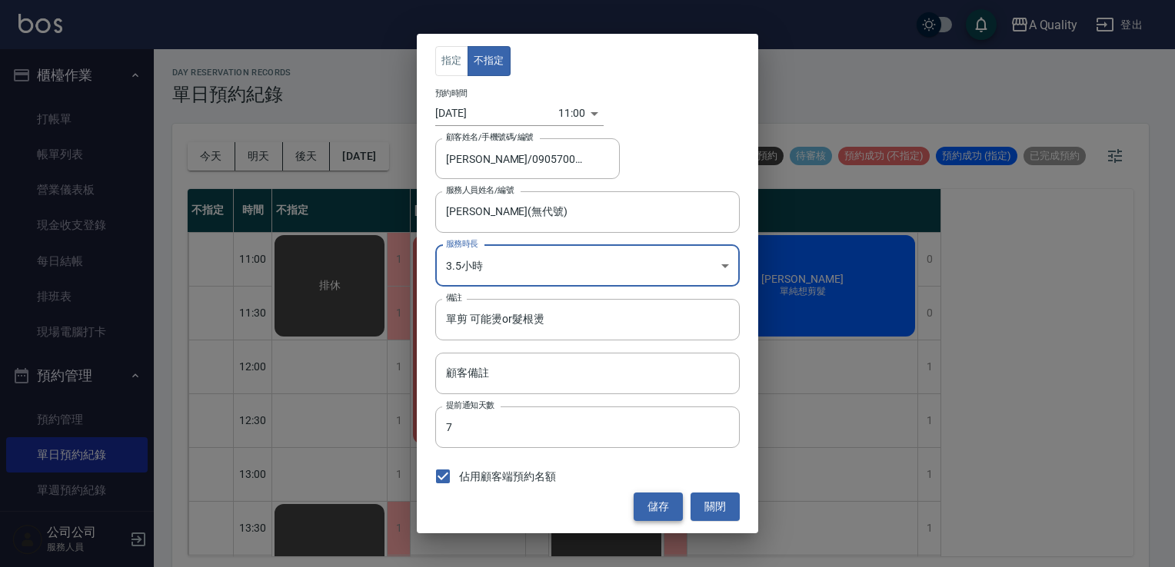
click at [670, 496] on button "儲存" at bounding box center [657, 507] width 49 height 28
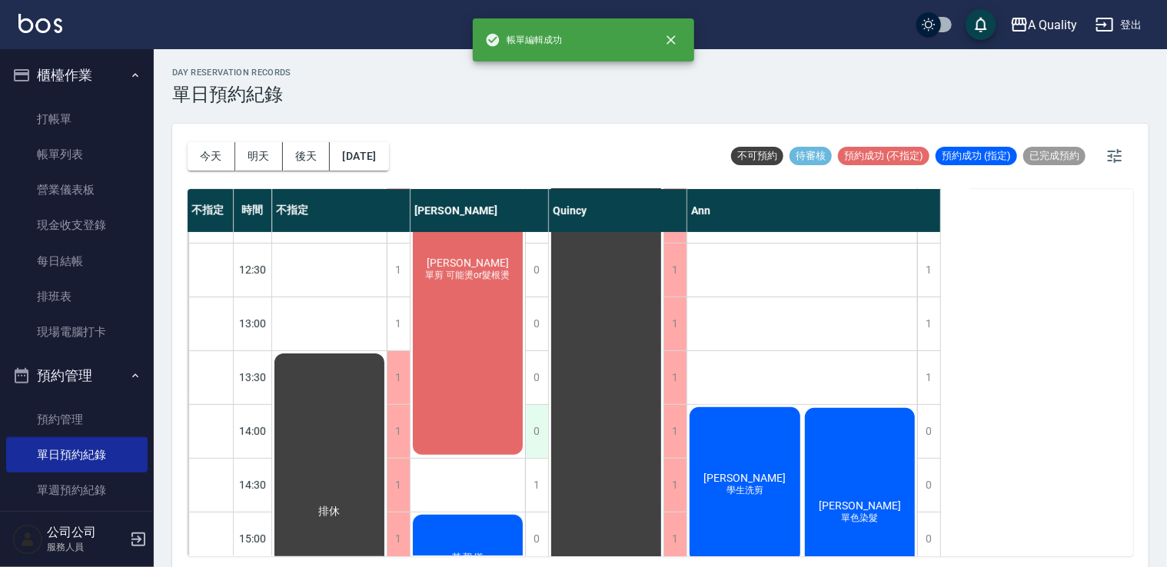
scroll to position [154, 0]
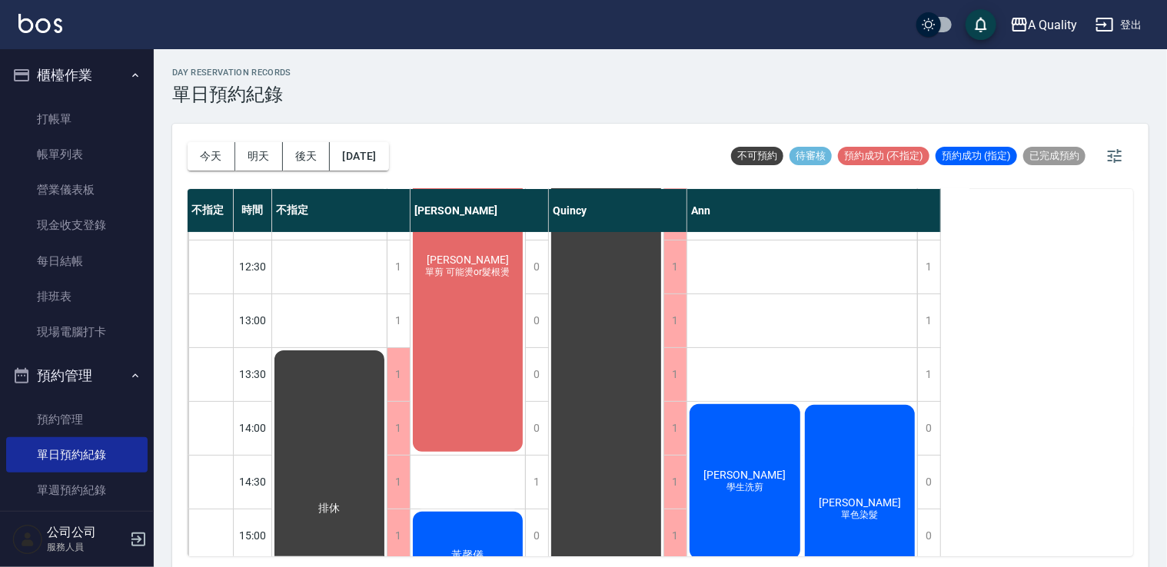
click at [478, 388] on div "柯文娟 單剪 可能燙or髮根燙" at bounding box center [467, 266] width 115 height 375
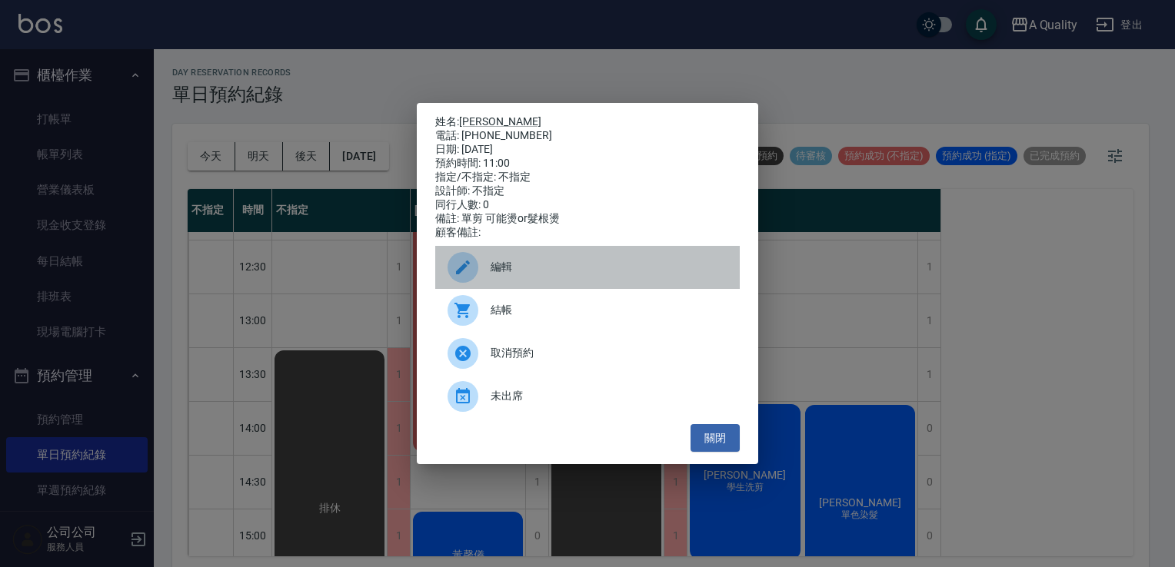
click at [584, 275] on span "編輯" at bounding box center [608, 267] width 237 height 16
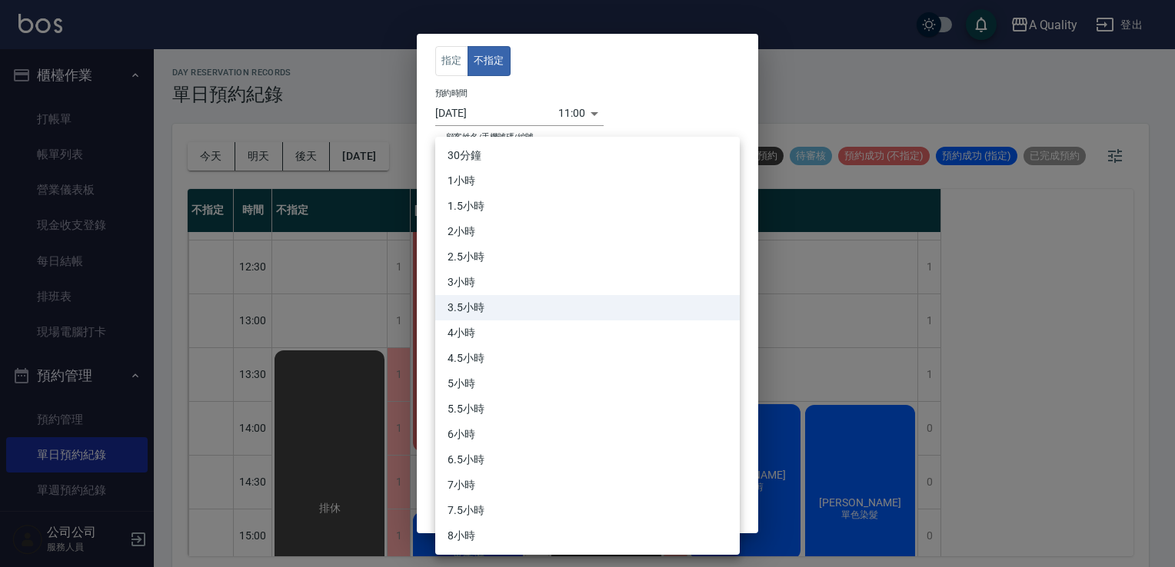
click at [573, 284] on body "A Quality 登出 櫃檯作業 打帳單 帳單列表 營業儀表板 現金收支登錄 每日結帳 排班表 現場電腦打卡 預約管理 預約管理 單日預約紀錄 單週預約紀錄…" at bounding box center [587, 286] width 1175 height 572
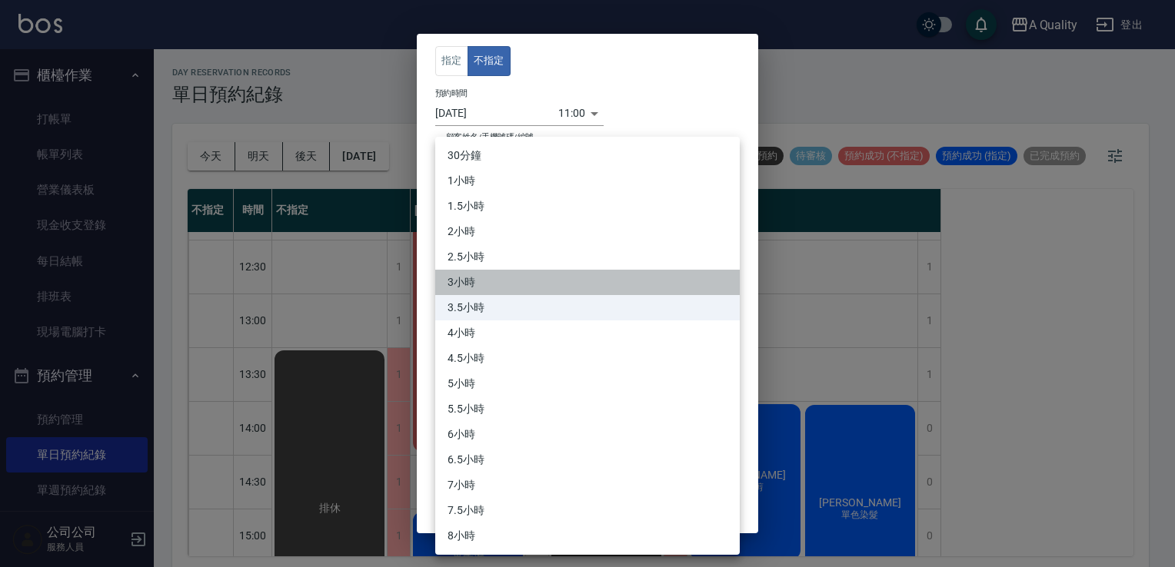
click at [566, 277] on li "3小時" at bounding box center [587, 282] width 304 height 25
type input "6"
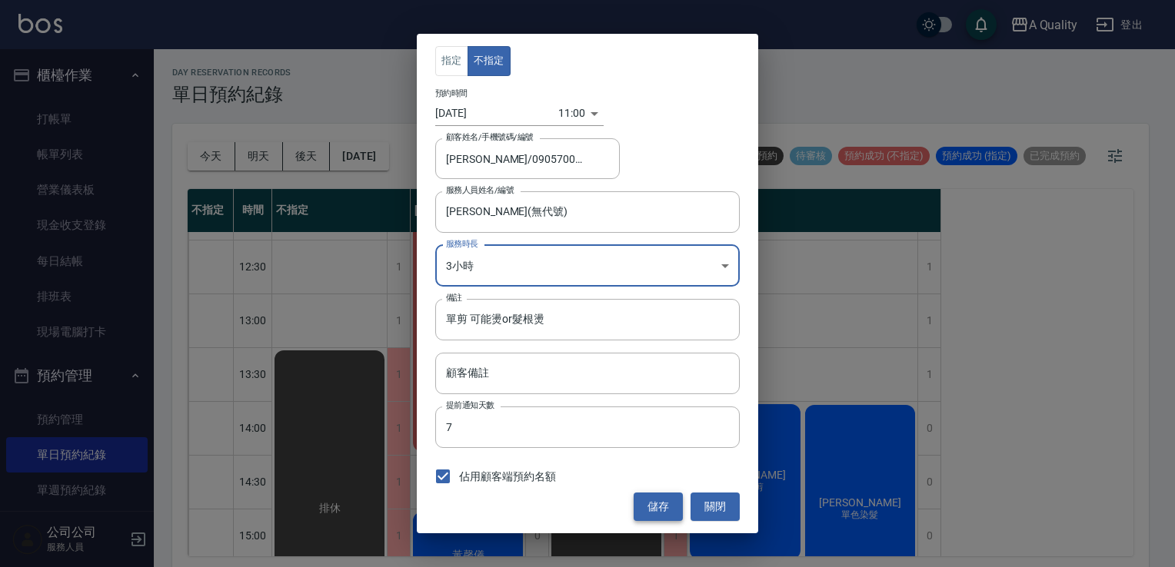
click at [664, 497] on button "儲存" at bounding box center [657, 507] width 49 height 28
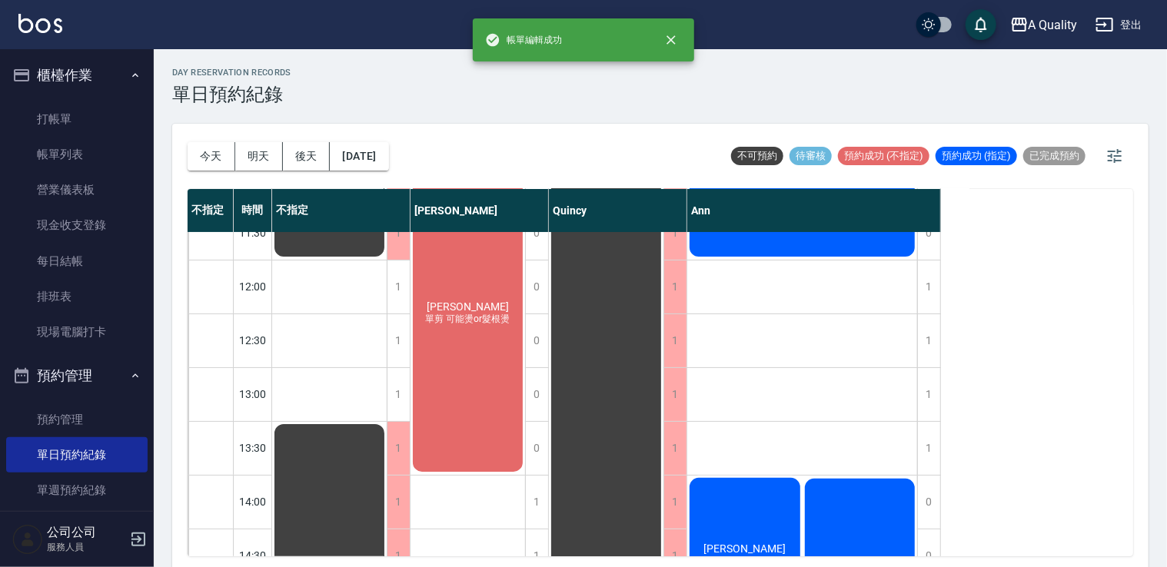
scroll to position [77, 0]
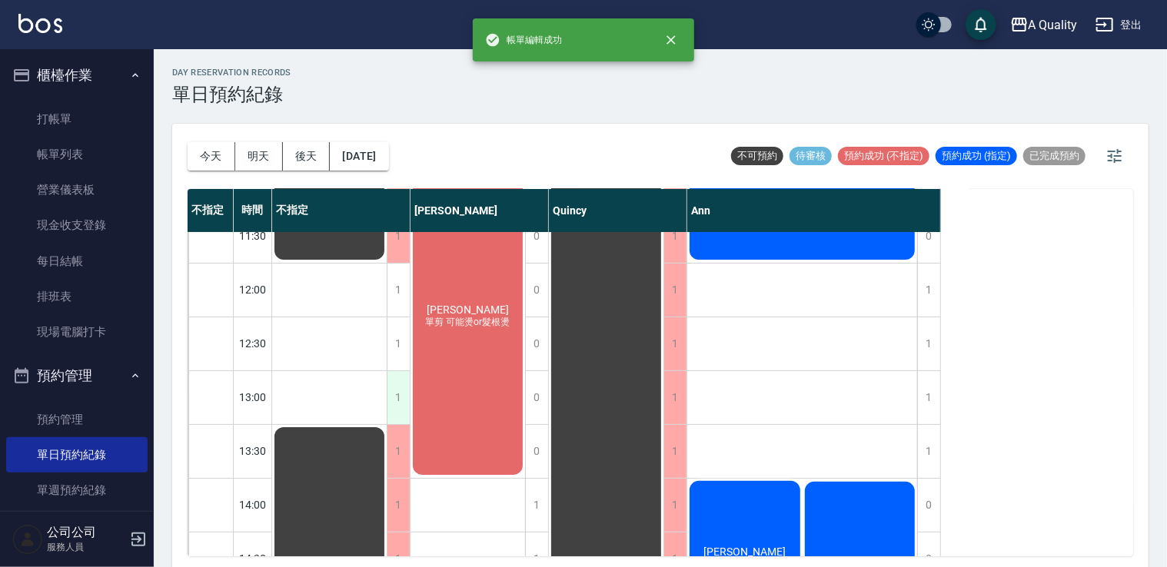
click at [404, 407] on div "1" at bounding box center [398, 397] width 23 height 53
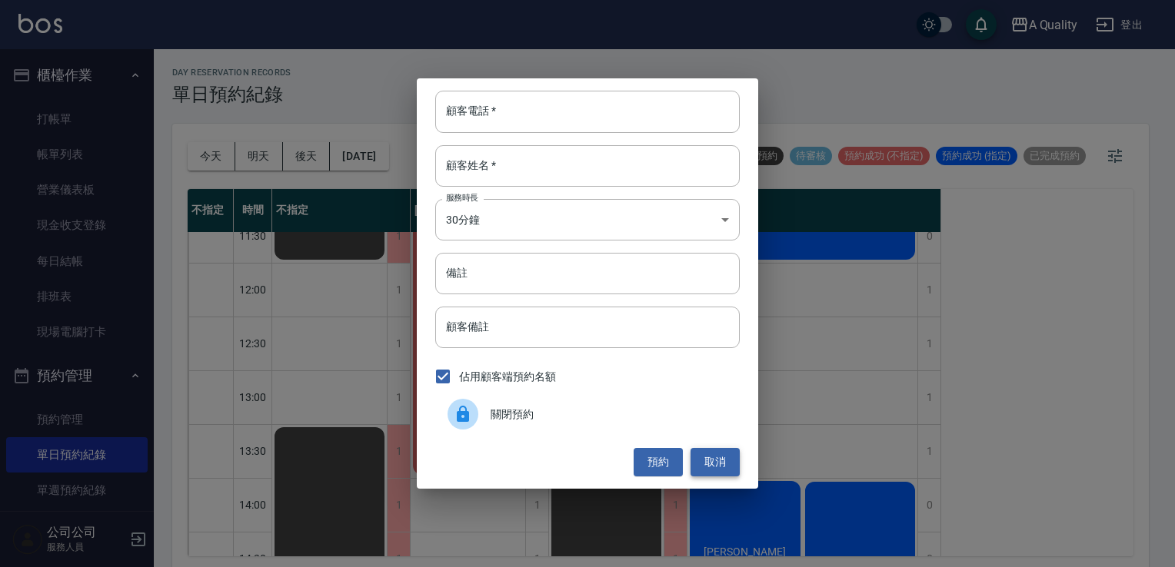
click at [718, 463] on button "取消" at bounding box center [714, 462] width 49 height 28
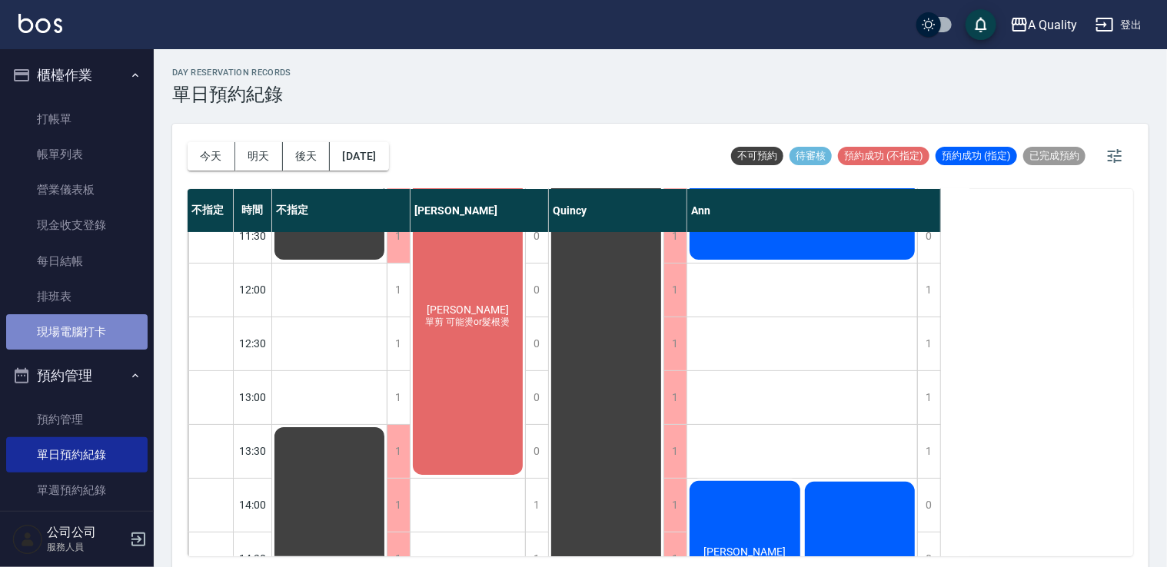
click at [89, 336] on link "現場電腦打卡" at bounding box center [76, 331] width 141 height 35
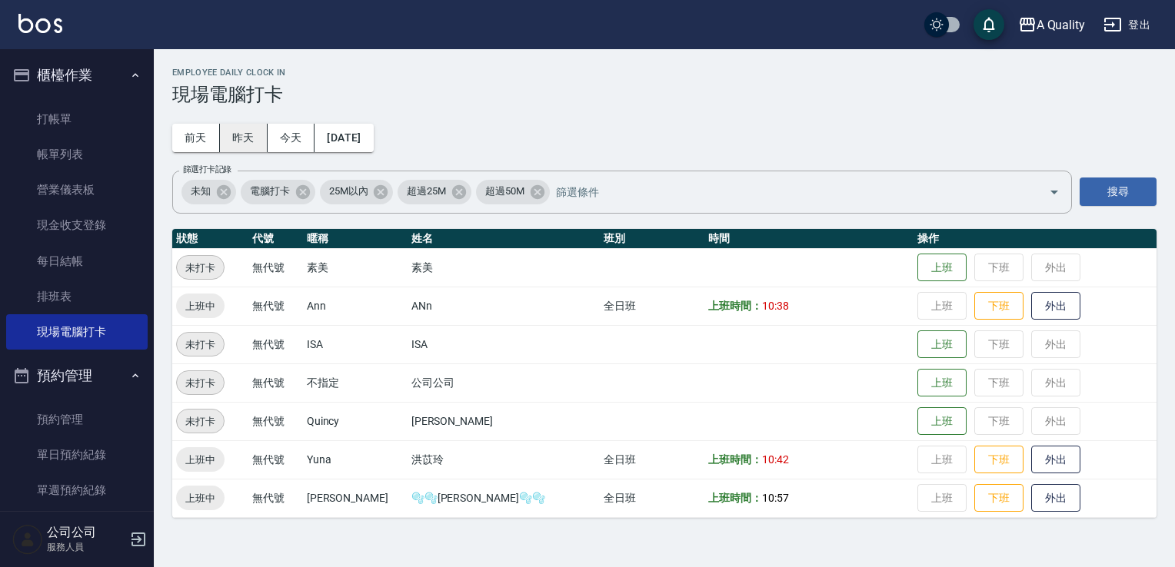
click at [232, 134] on button "昨天" at bounding box center [244, 138] width 48 height 28
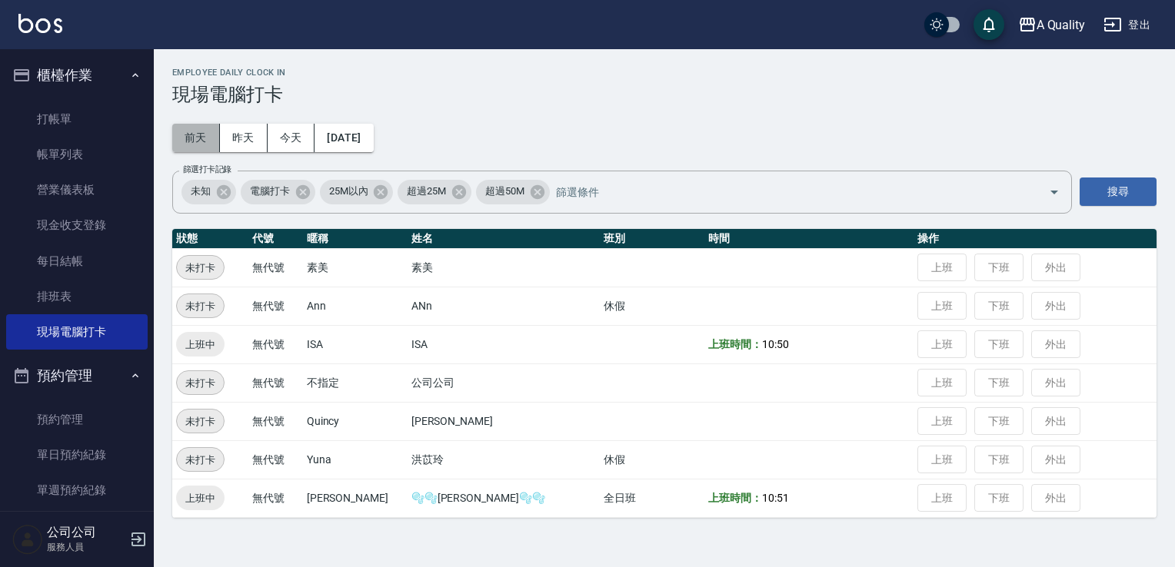
click at [202, 141] on button "前天" at bounding box center [196, 138] width 48 height 28
drag, startPoint x: 212, startPoint y: 128, endPoint x: 214, endPoint y: 118, distance: 9.5
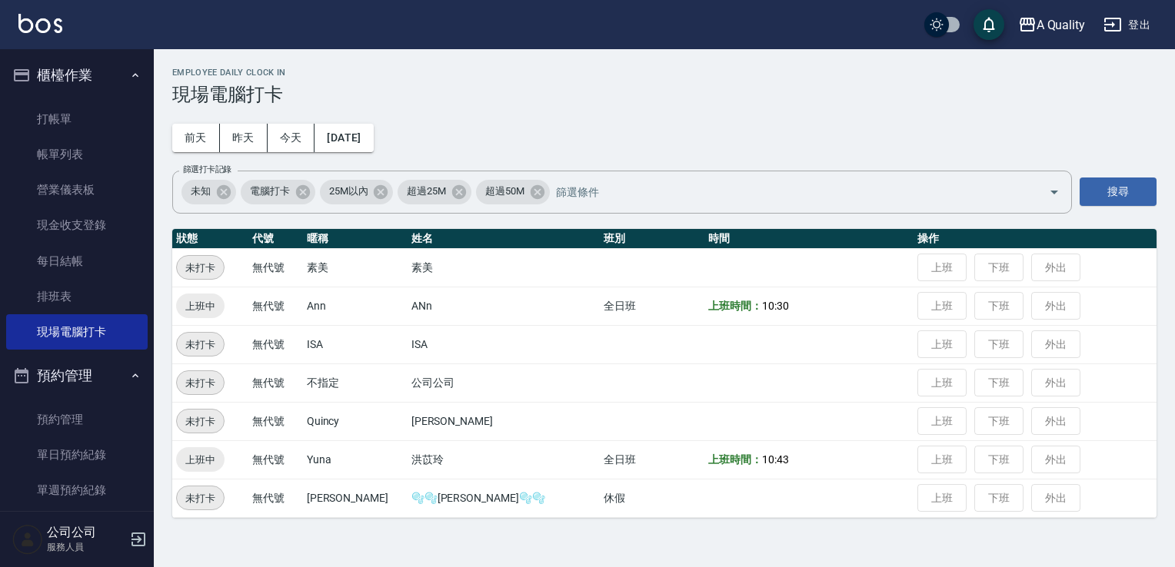
drag, startPoint x: 214, startPoint y: 118, endPoint x: 587, endPoint y: 110, distance: 372.9
click at [587, 110] on div "Employee Daily Clock In 現場電腦打卡 前天 昨天 今天 2025/09/17 篩選打卡記錄 未知 電腦打卡 25M以內 超過25M 超…" at bounding box center [664, 292] width 1021 height 487
click at [372, 132] on button "2025/09/17" at bounding box center [343, 138] width 58 height 28
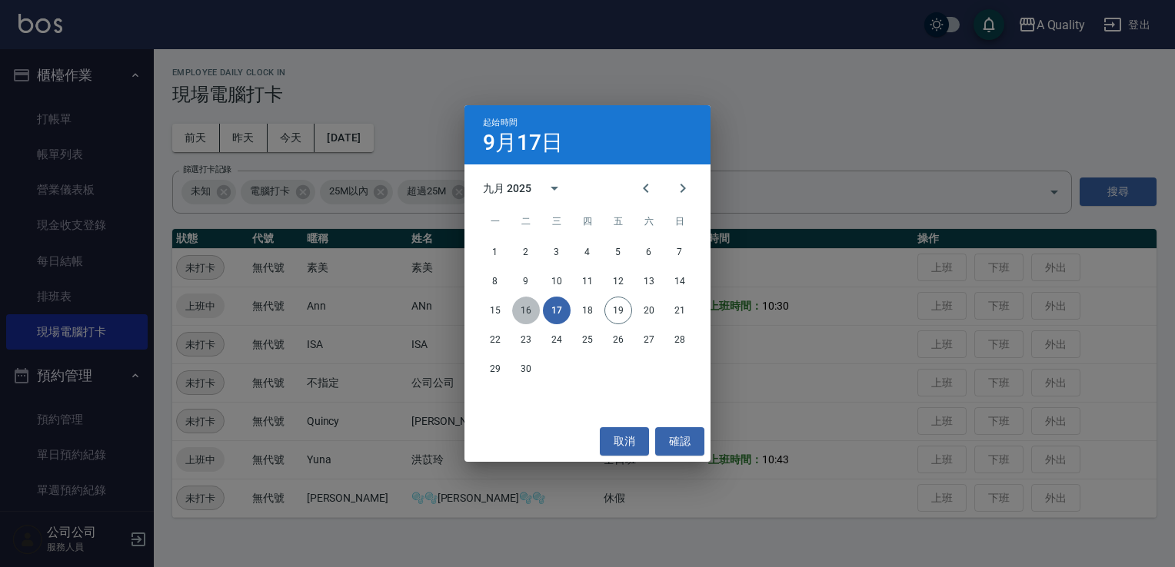
click at [529, 310] on button "16" at bounding box center [526, 311] width 28 height 28
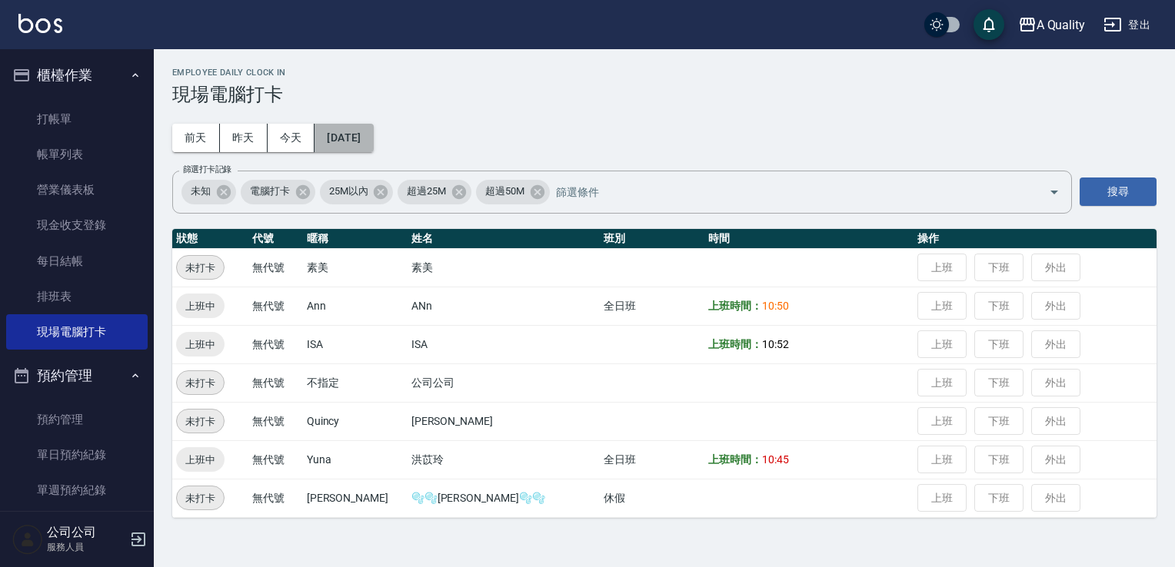
click at [373, 134] on button "2025/09/16" at bounding box center [343, 138] width 58 height 28
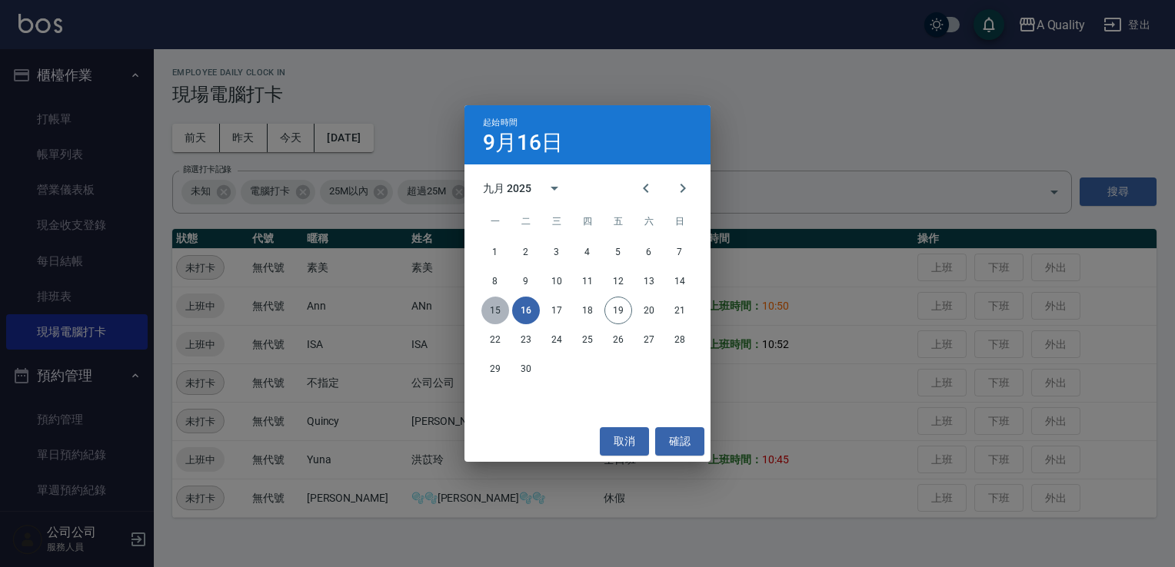
click at [501, 313] on button "15" at bounding box center [495, 311] width 28 height 28
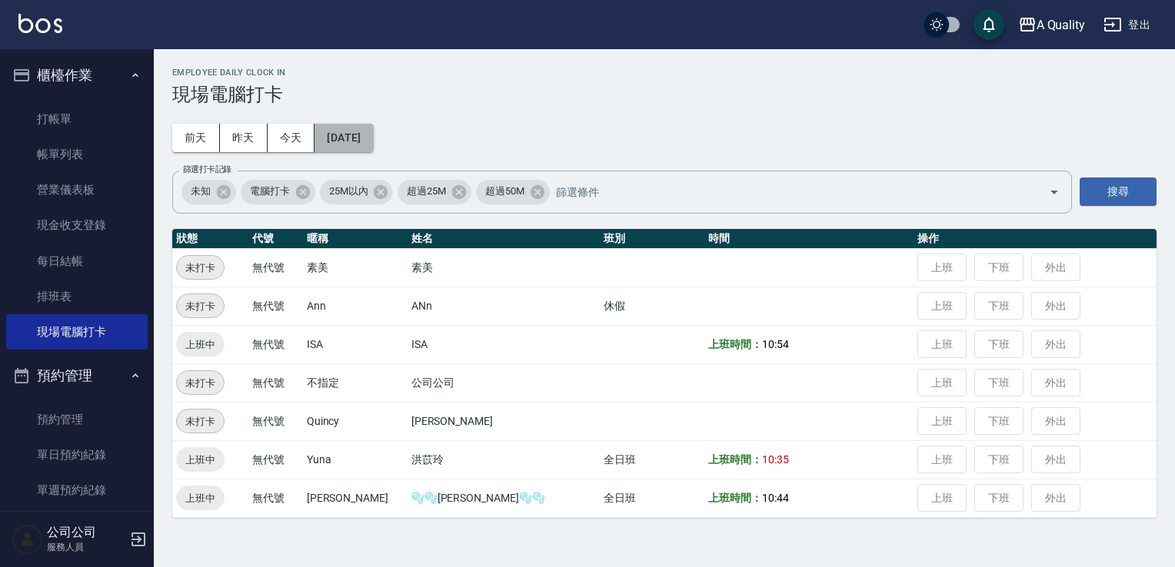
click at [364, 145] on button "2025/09/15" at bounding box center [343, 138] width 58 height 28
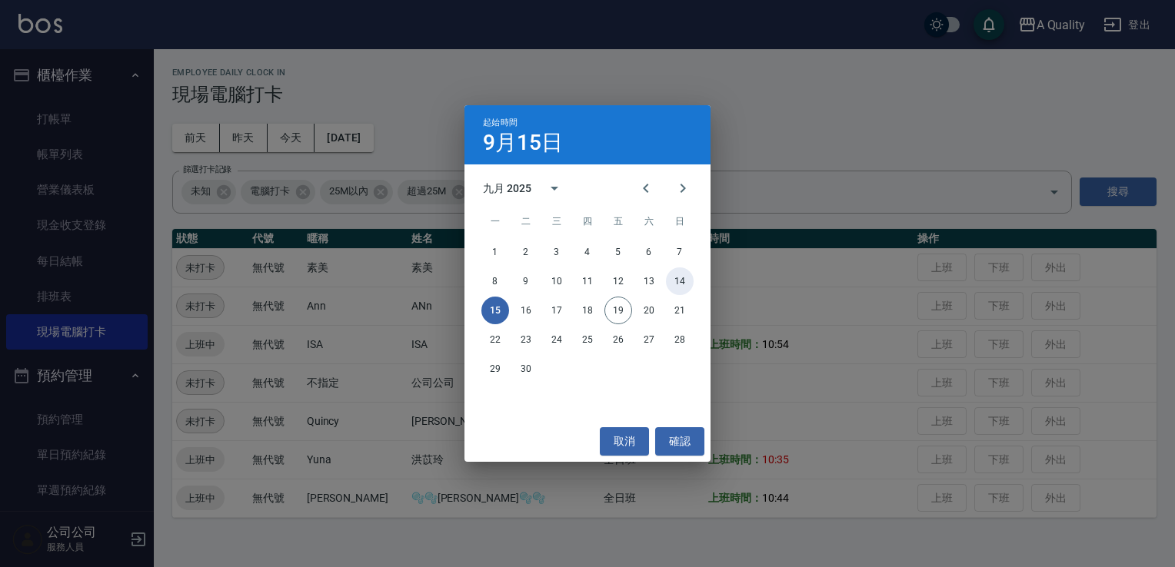
drag, startPoint x: 676, startPoint y: 284, endPoint x: 667, endPoint y: 284, distance: 9.3
click at [674, 284] on button "14" at bounding box center [680, 282] width 28 height 28
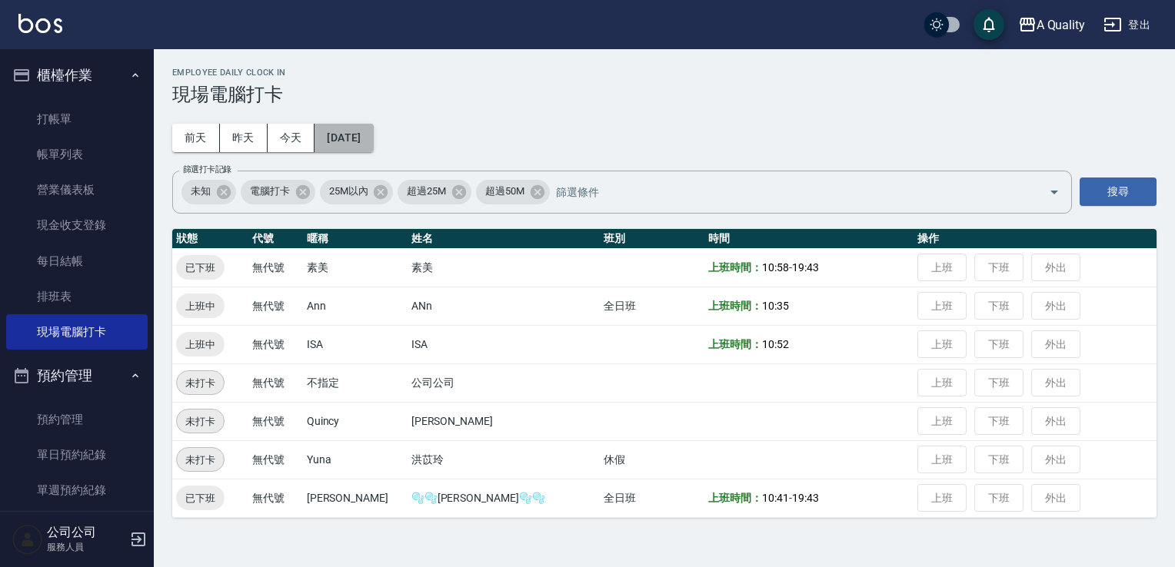
click at [373, 138] on button "2025/09/14" at bounding box center [343, 138] width 58 height 28
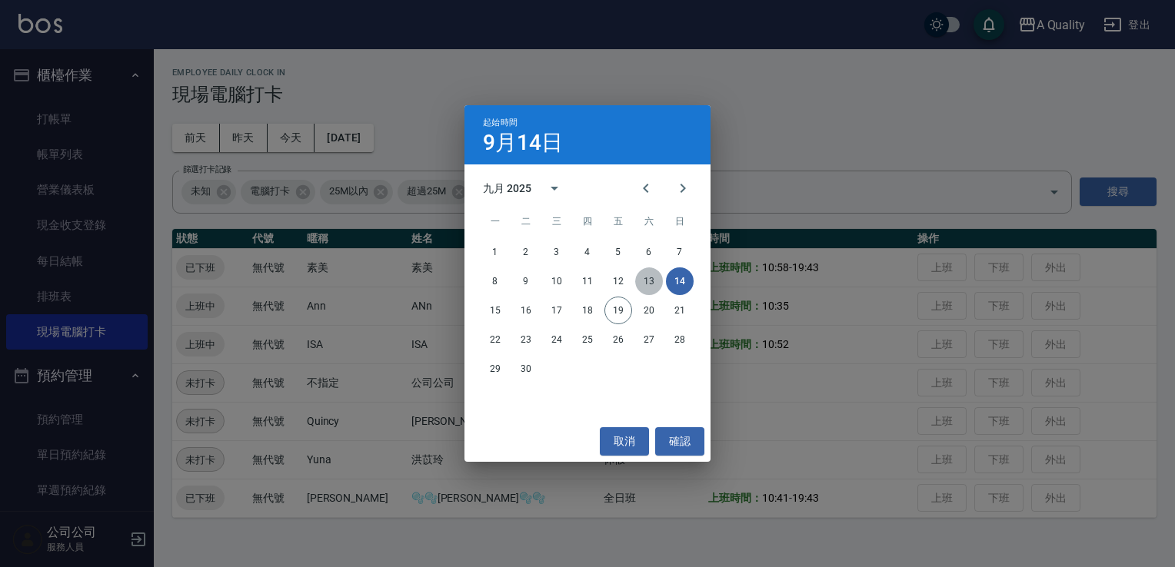
click at [646, 284] on button "13" at bounding box center [649, 282] width 28 height 28
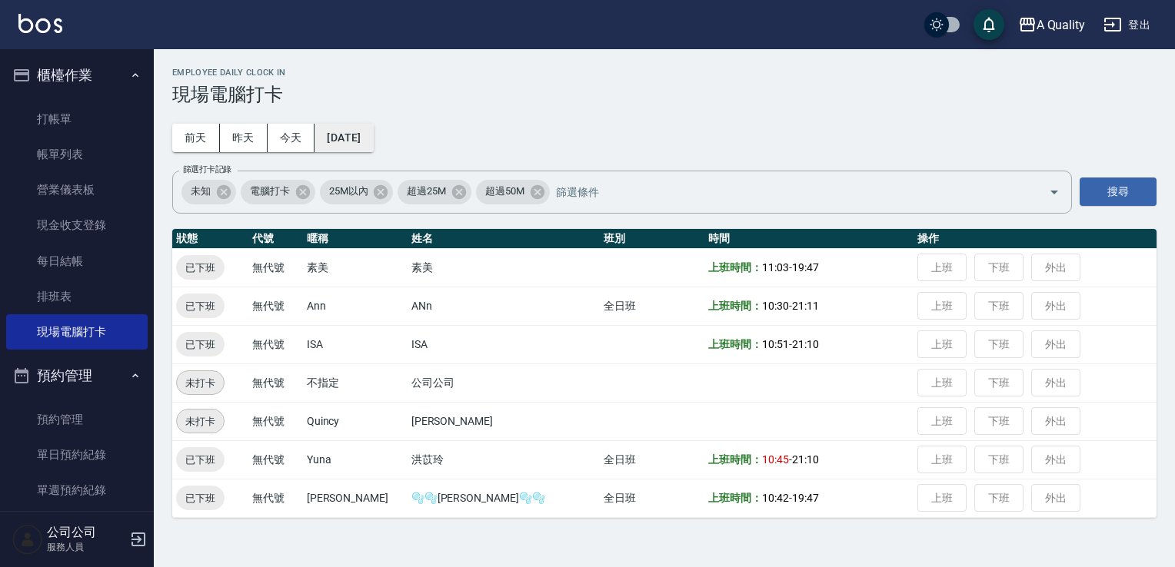
click at [350, 145] on button "2025/09/13" at bounding box center [343, 138] width 58 height 28
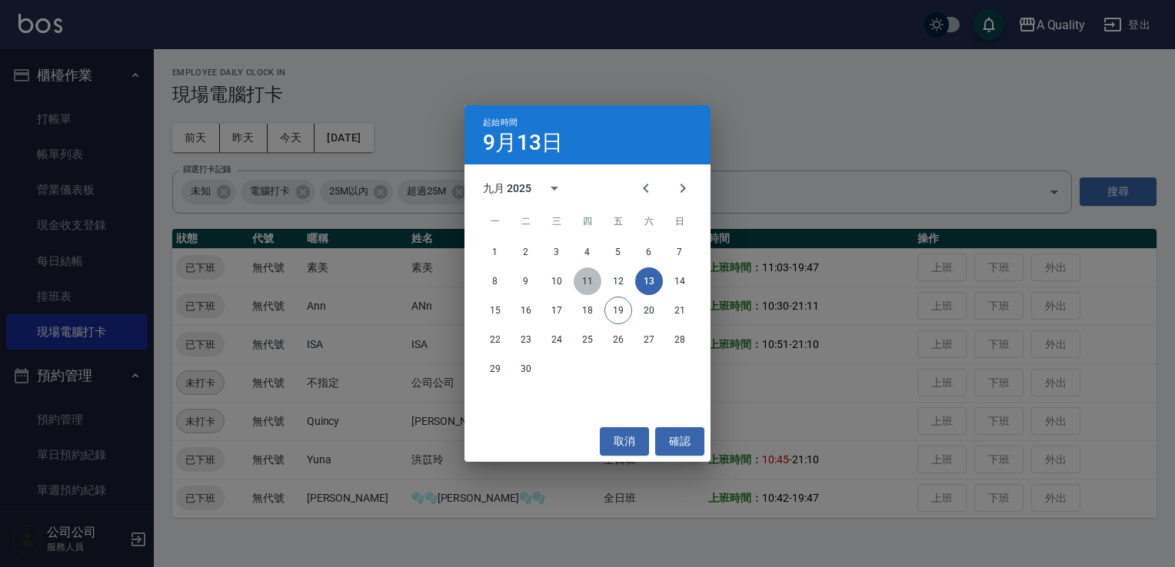
click at [600, 280] on button "11" at bounding box center [587, 282] width 28 height 28
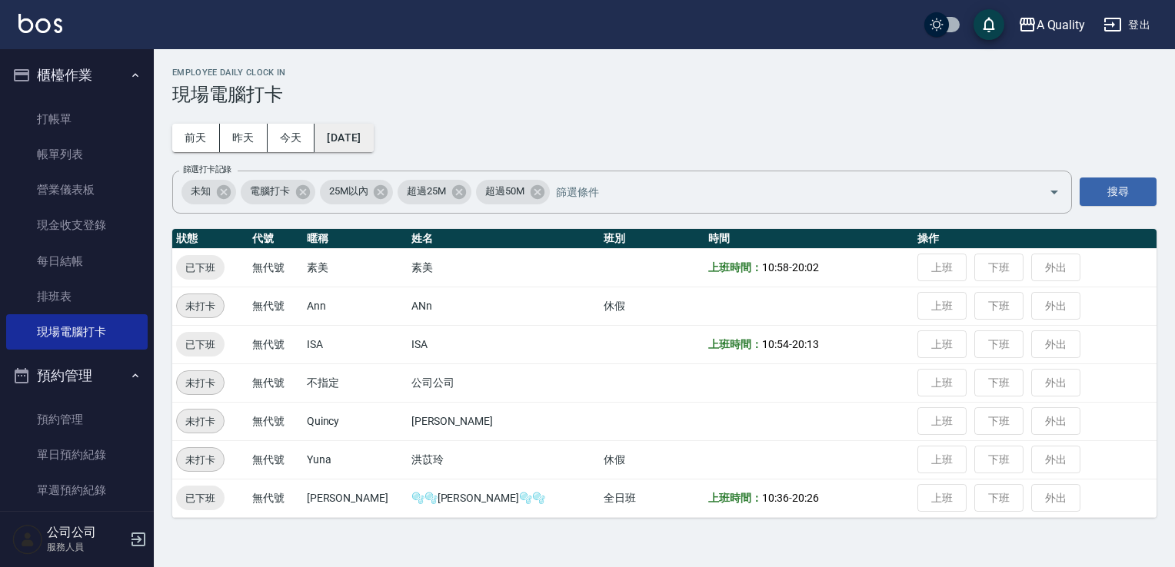
click at [360, 141] on button "2025/09/11" at bounding box center [343, 138] width 58 height 28
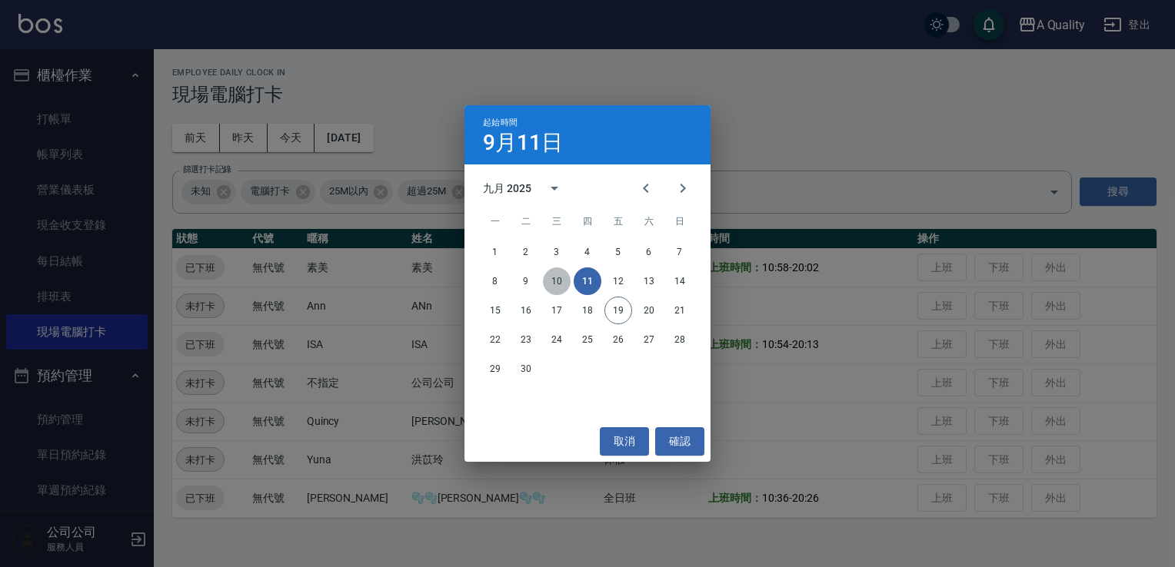
click at [556, 276] on button "10" at bounding box center [557, 282] width 28 height 28
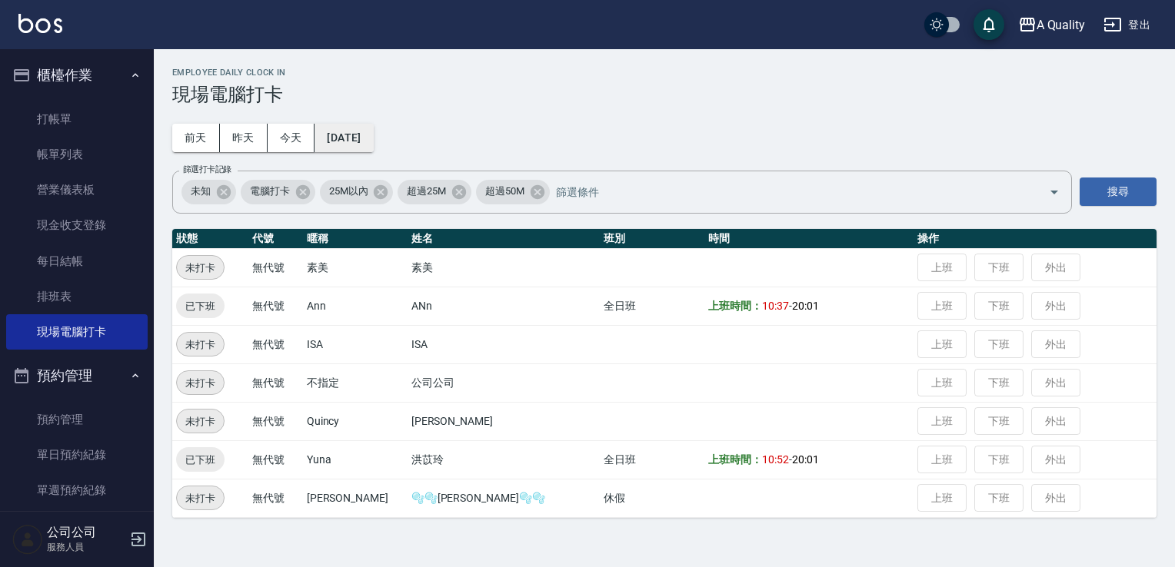
drag, startPoint x: 344, startPoint y: 132, endPoint x: 351, endPoint y: 138, distance: 8.2
click at [351, 138] on button "2025/09/10" at bounding box center [343, 138] width 58 height 28
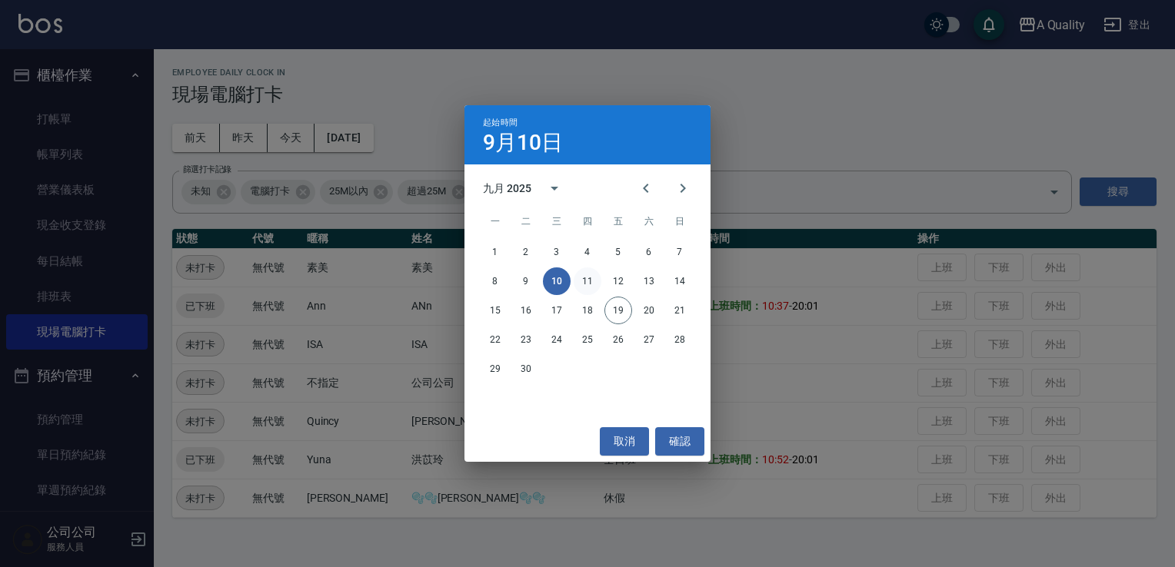
click at [584, 278] on button "11" at bounding box center [587, 282] width 28 height 28
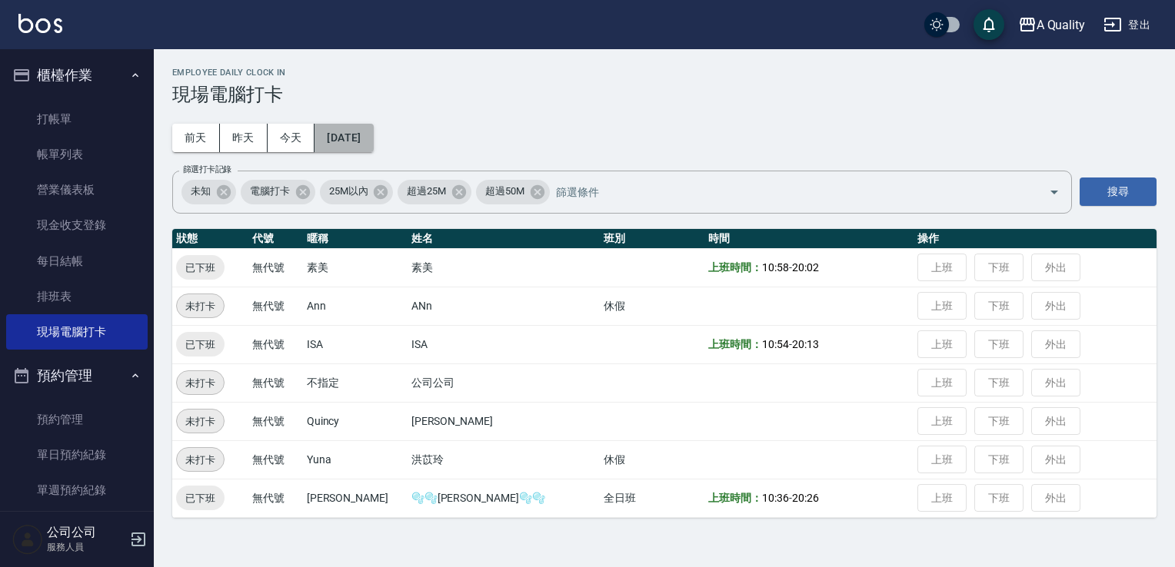
click at [338, 144] on button "2025/09/11" at bounding box center [343, 138] width 58 height 28
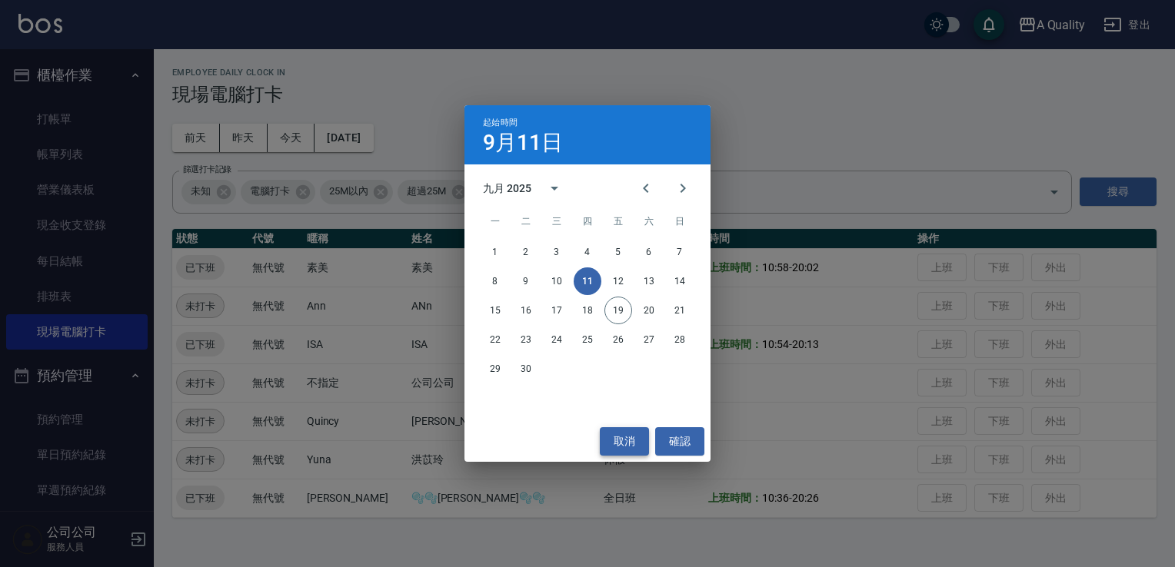
click at [621, 447] on button "取消" at bounding box center [624, 441] width 49 height 28
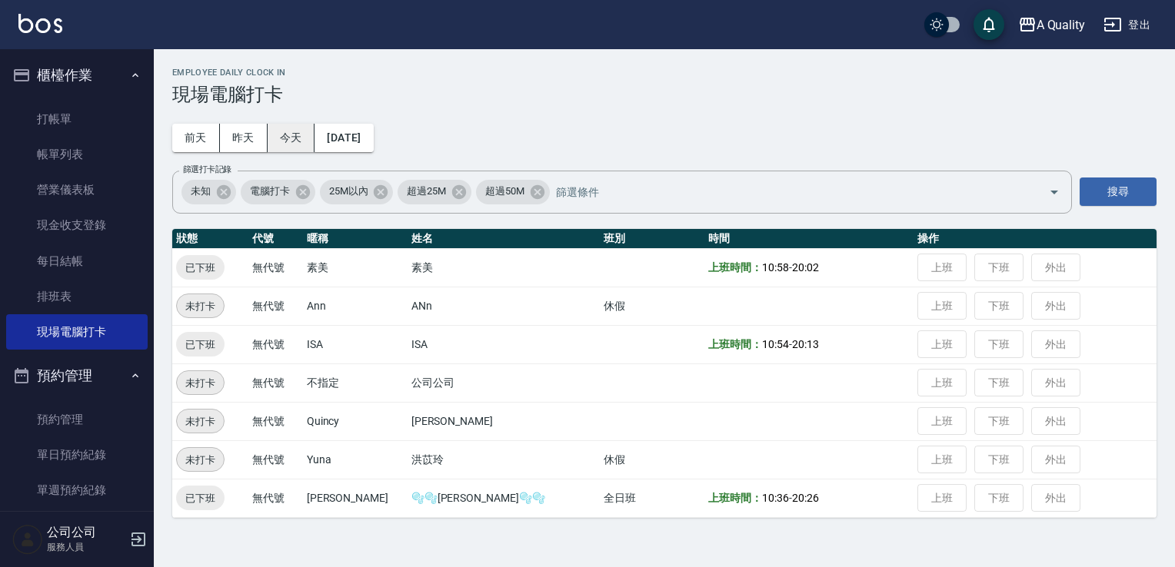
click at [287, 134] on button "今天" at bounding box center [292, 138] width 48 height 28
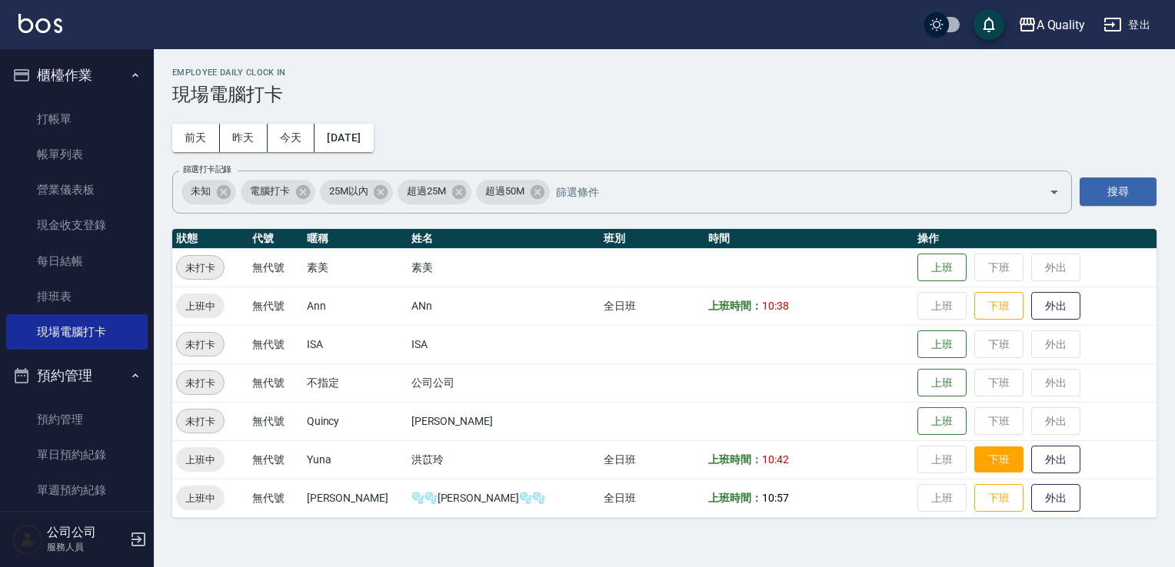
click at [974, 463] on button "下班" at bounding box center [998, 460] width 49 height 27
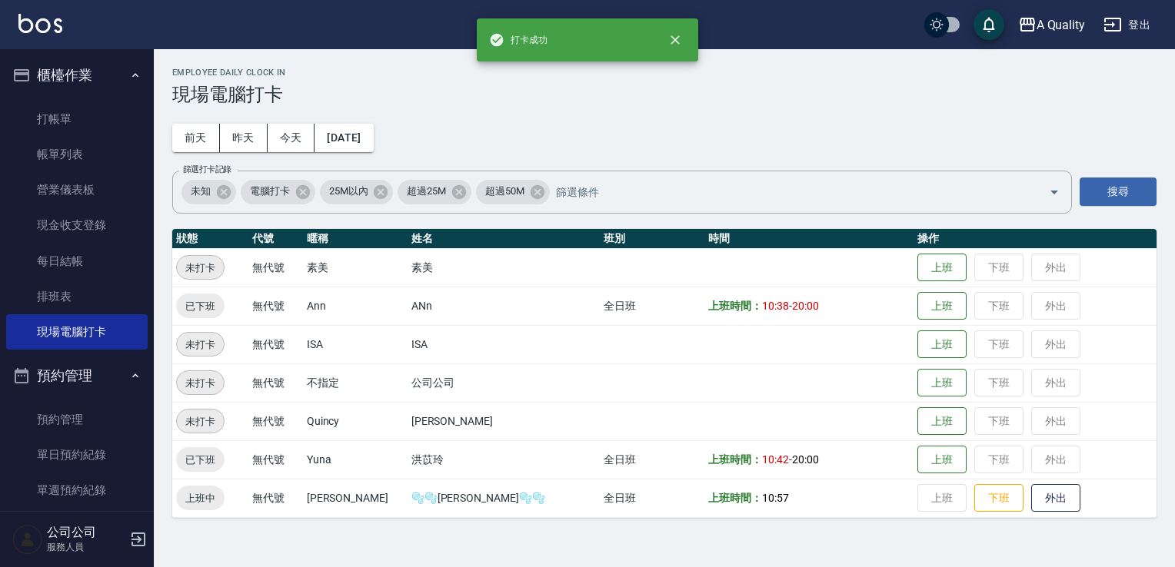
click at [969, 314] on td "上班 下班 外出" at bounding box center [1034, 306] width 243 height 38
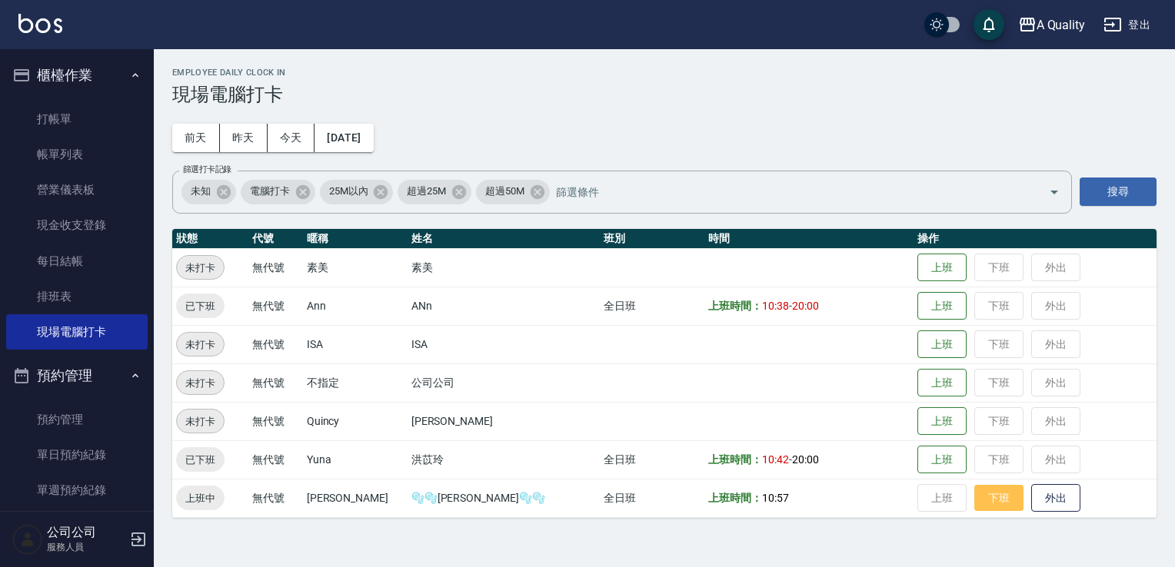
click at [974, 503] on button "下班" at bounding box center [998, 498] width 49 height 27
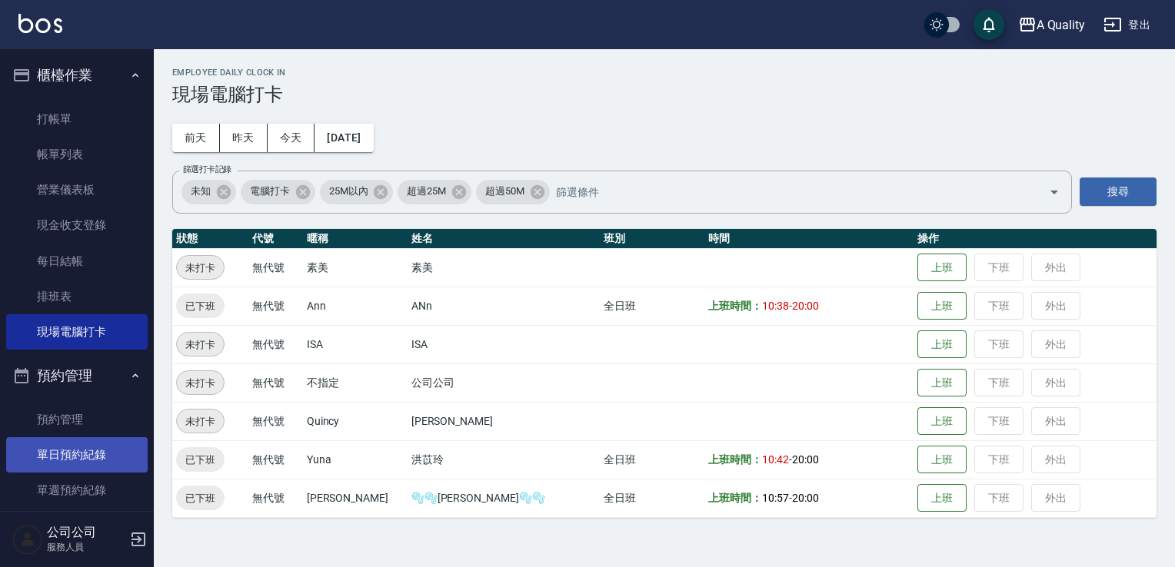
click at [79, 457] on link "單日預約紀錄" at bounding box center [76, 454] width 141 height 35
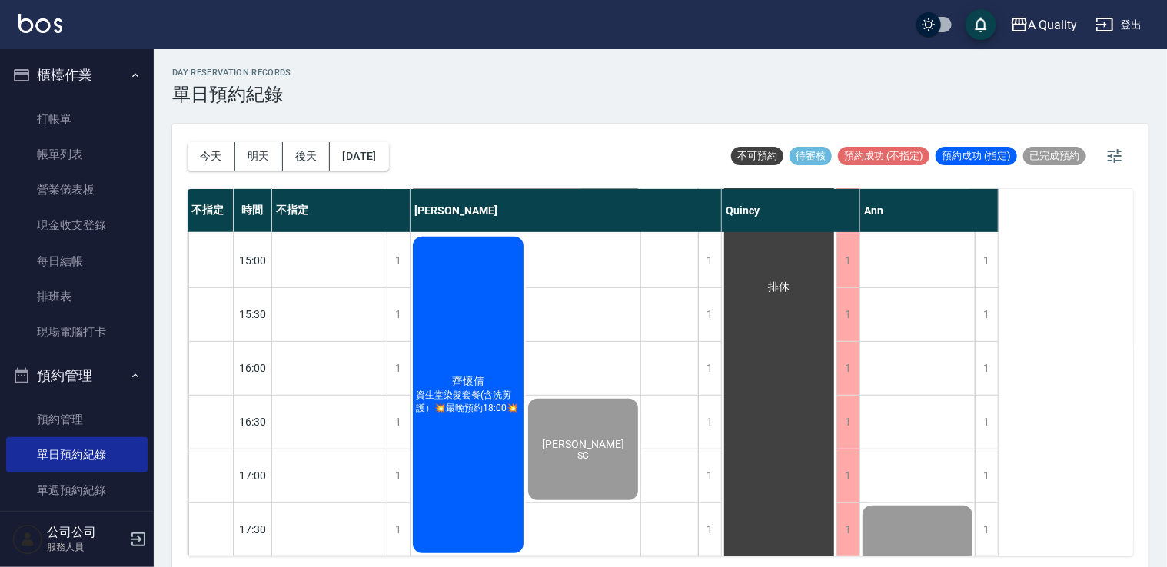
scroll to position [656, 0]
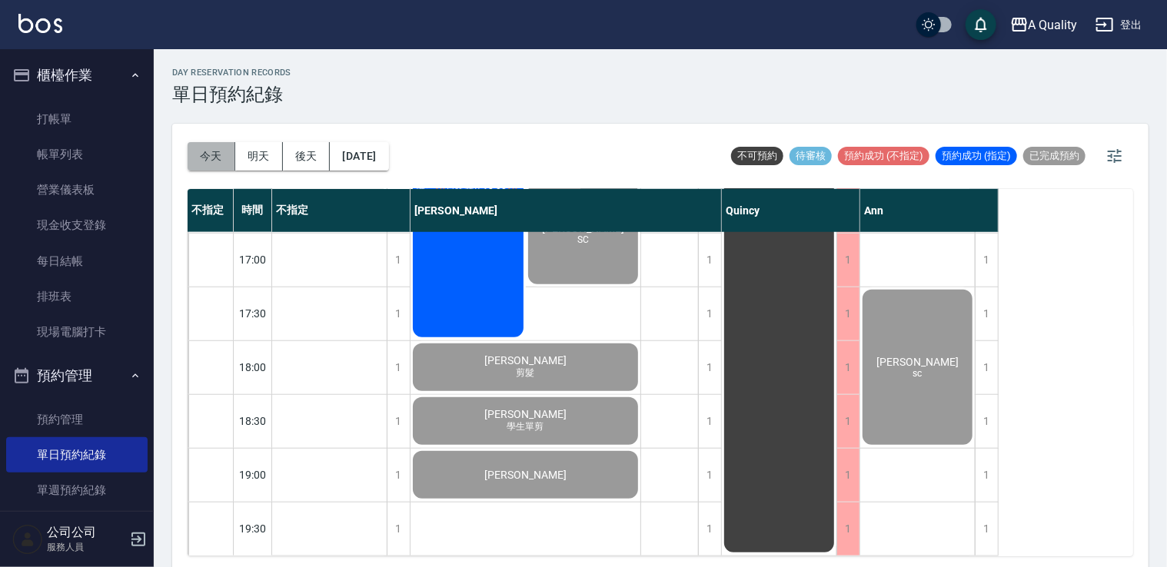
click at [223, 158] on button "今天" at bounding box center [212, 156] width 48 height 28
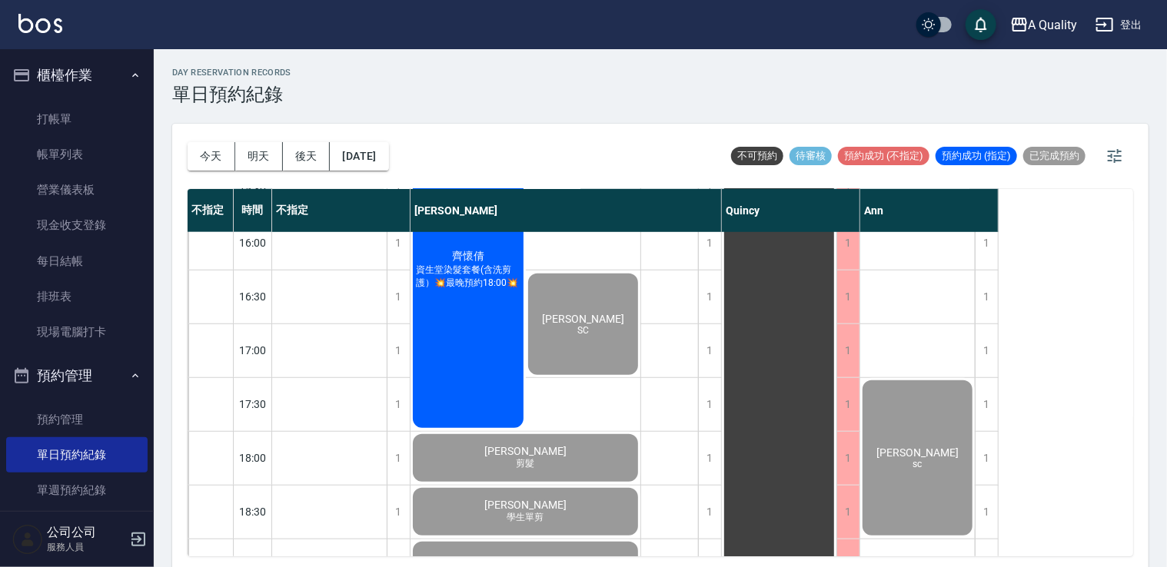
scroll to position [425, 0]
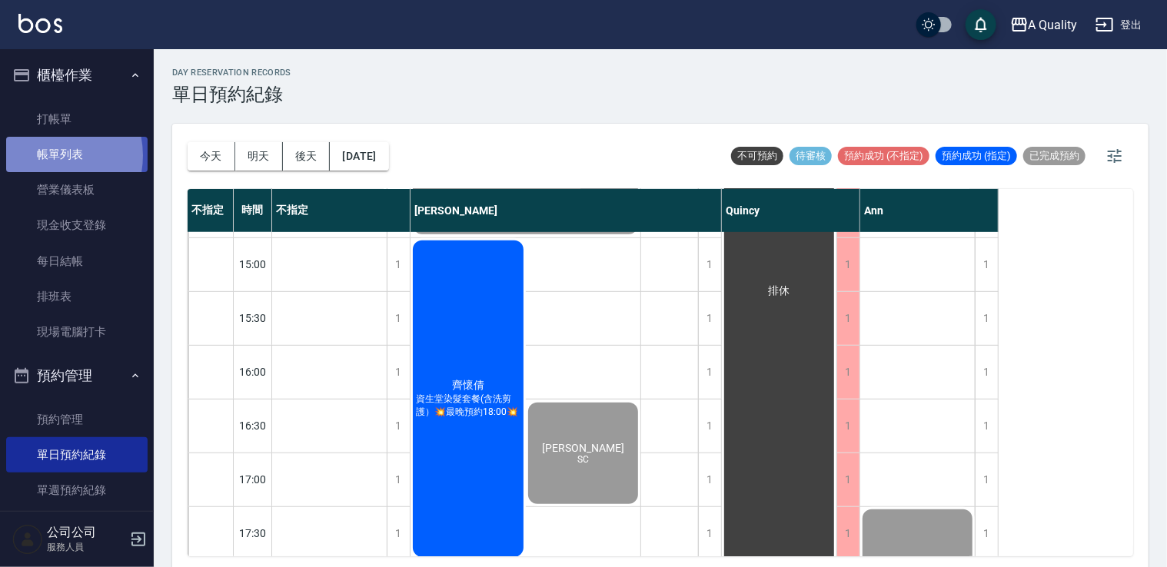
click at [45, 156] on link "帳單列表" at bounding box center [76, 154] width 141 height 35
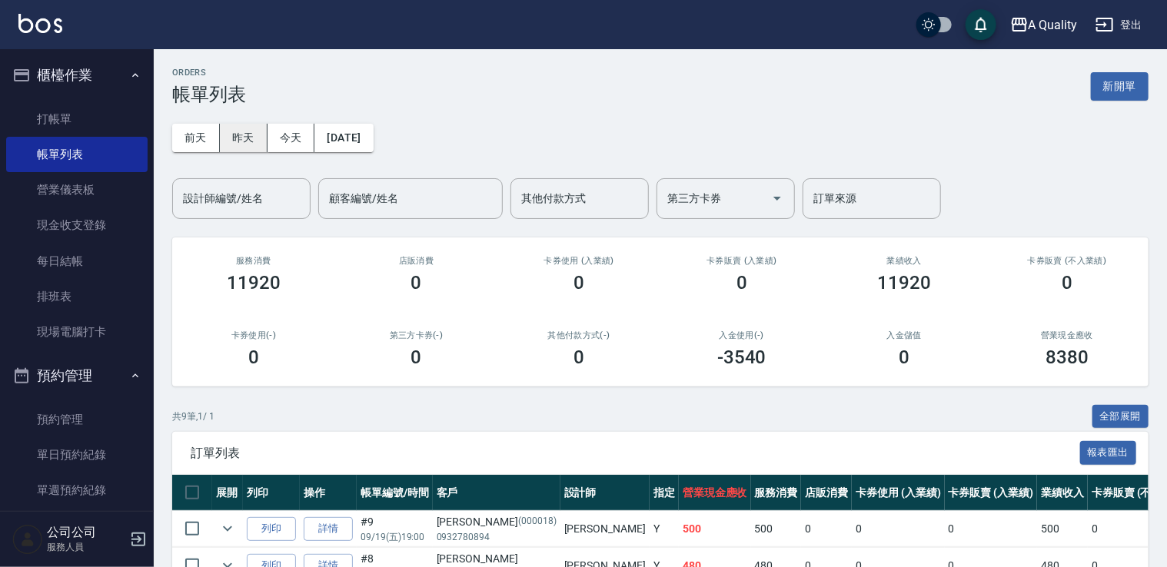
drag, startPoint x: 231, startPoint y: 129, endPoint x: 231, endPoint y: 143, distance: 13.9
click at [231, 131] on button "昨天" at bounding box center [244, 138] width 48 height 28
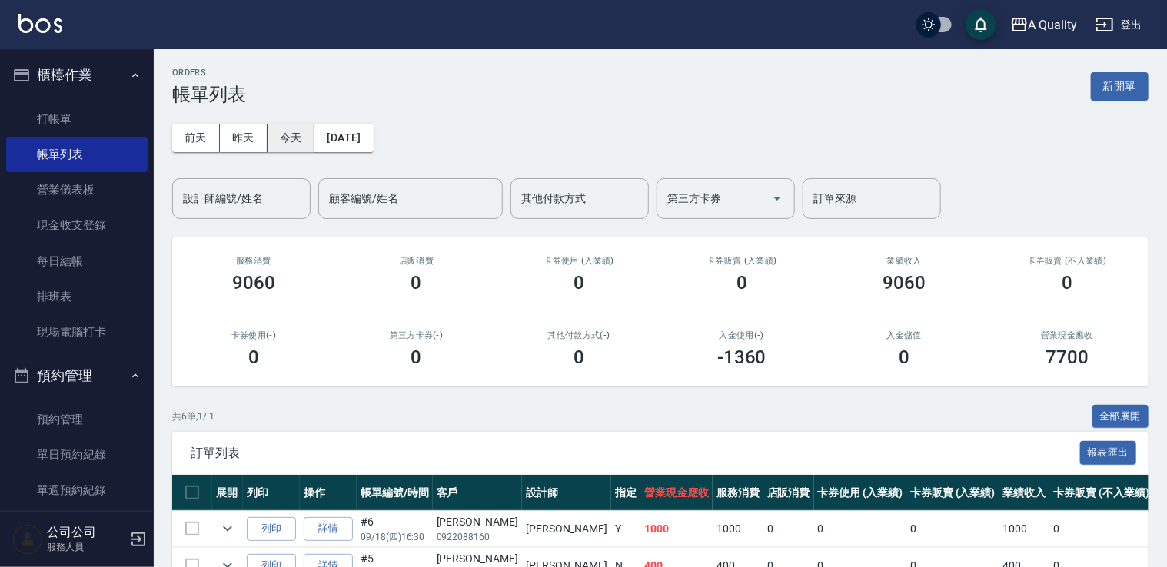
click at [284, 149] on button "今天" at bounding box center [292, 138] width 48 height 28
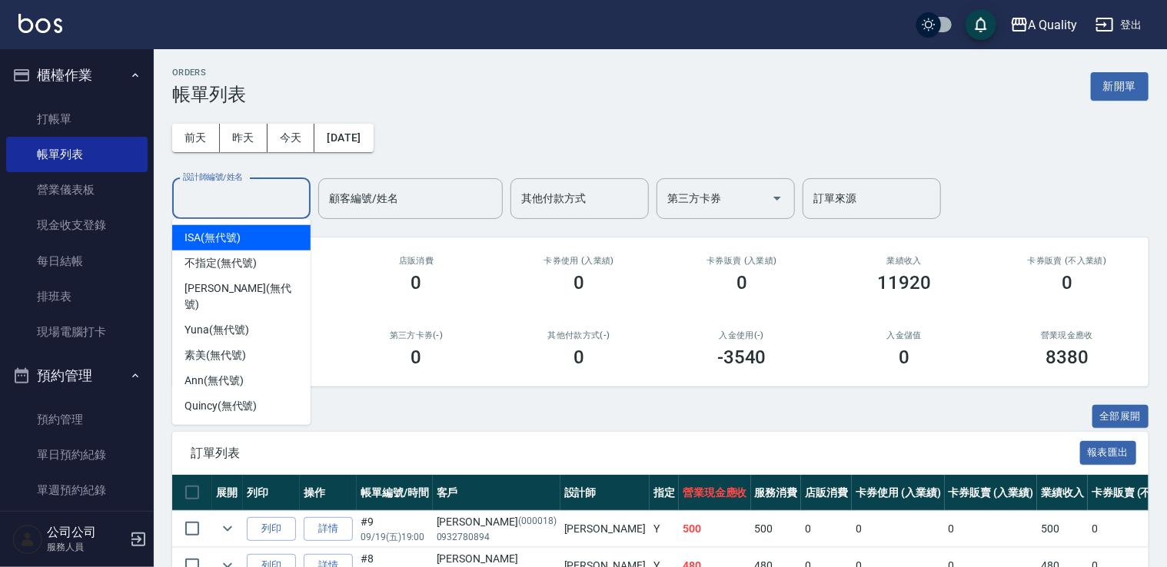
click at [249, 206] on input "設計師編號/姓名" at bounding box center [241, 198] width 125 height 27
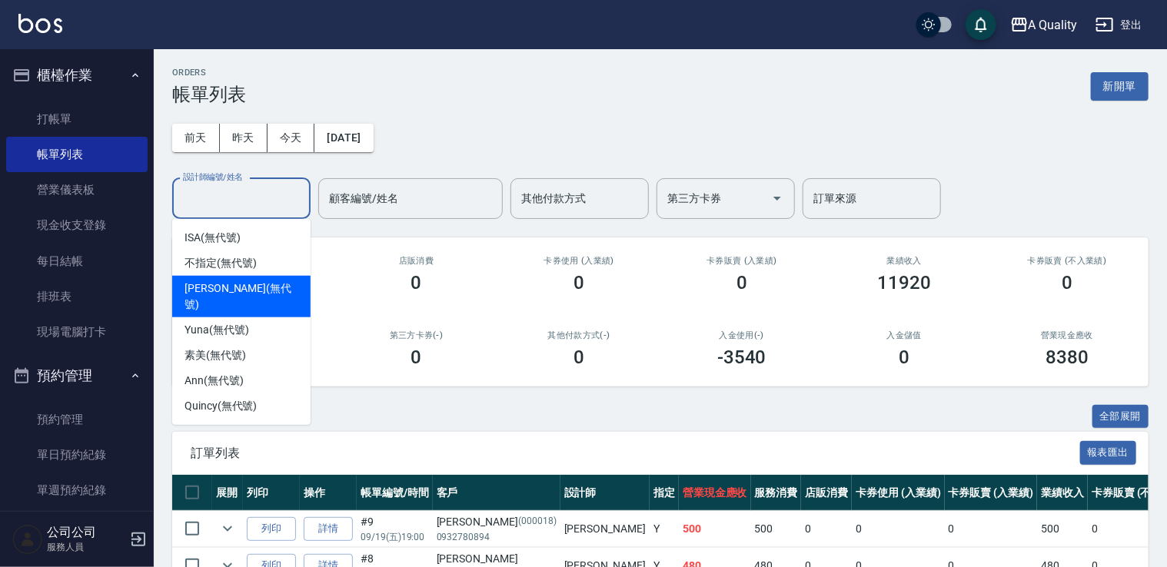
click at [220, 281] on span "Taylor (無代號)" at bounding box center [241, 297] width 114 height 32
type input "[PERSON_NAME](無代號)"
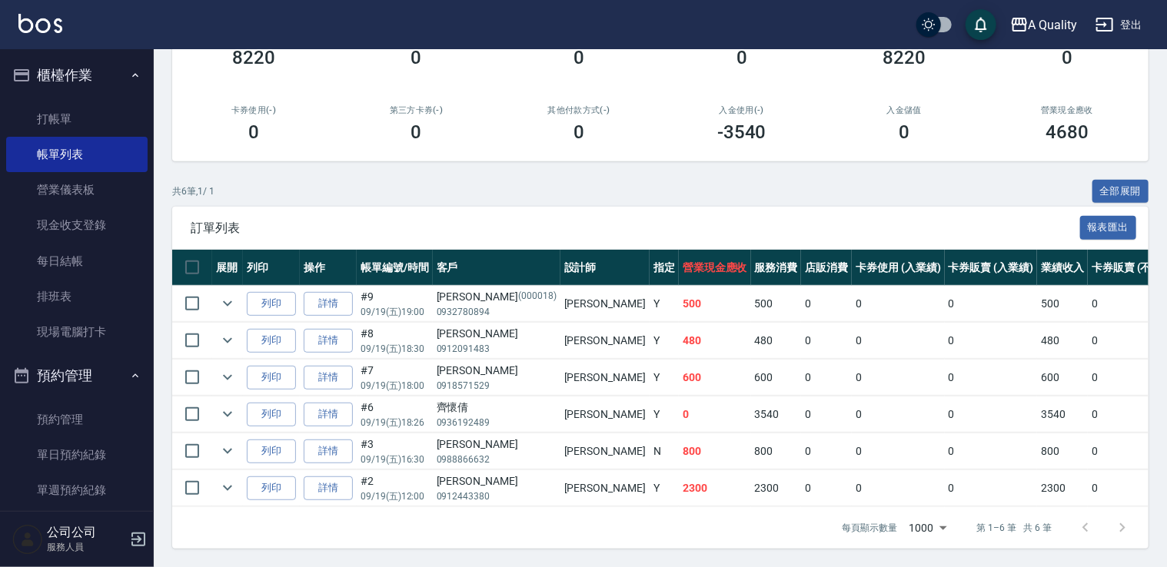
scroll to position [234, 0]
click at [85, 454] on link "單日預約紀錄" at bounding box center [76, 454] width 141 height 35
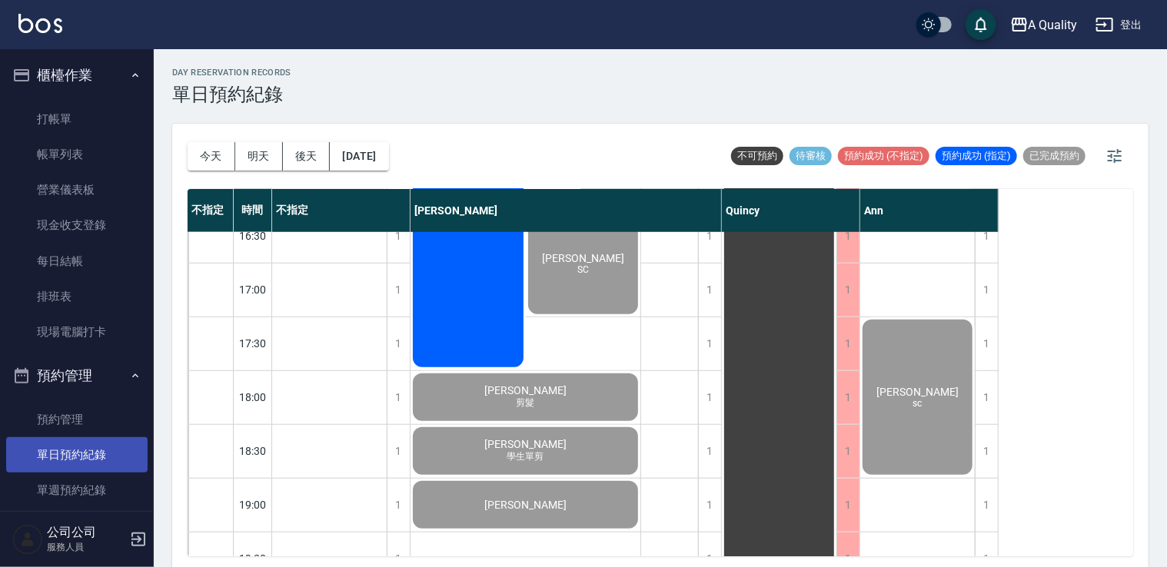
scroll to position [307, 0]
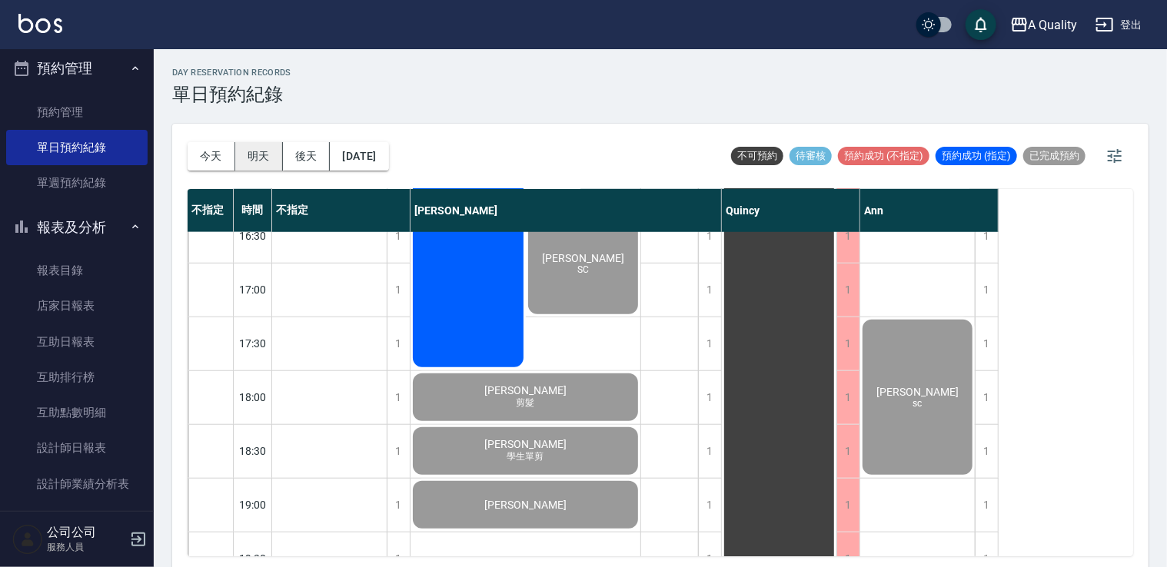
click at [264, 146] on button "明天" at bounding box center [259, 156] width 48 height 28
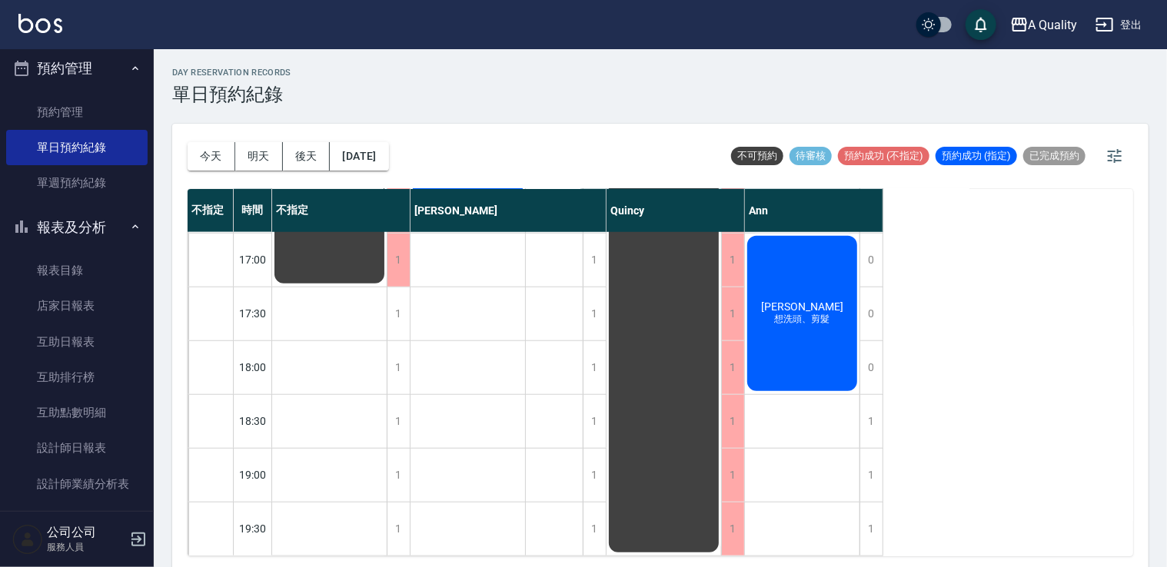
scroll to position [4, 0]
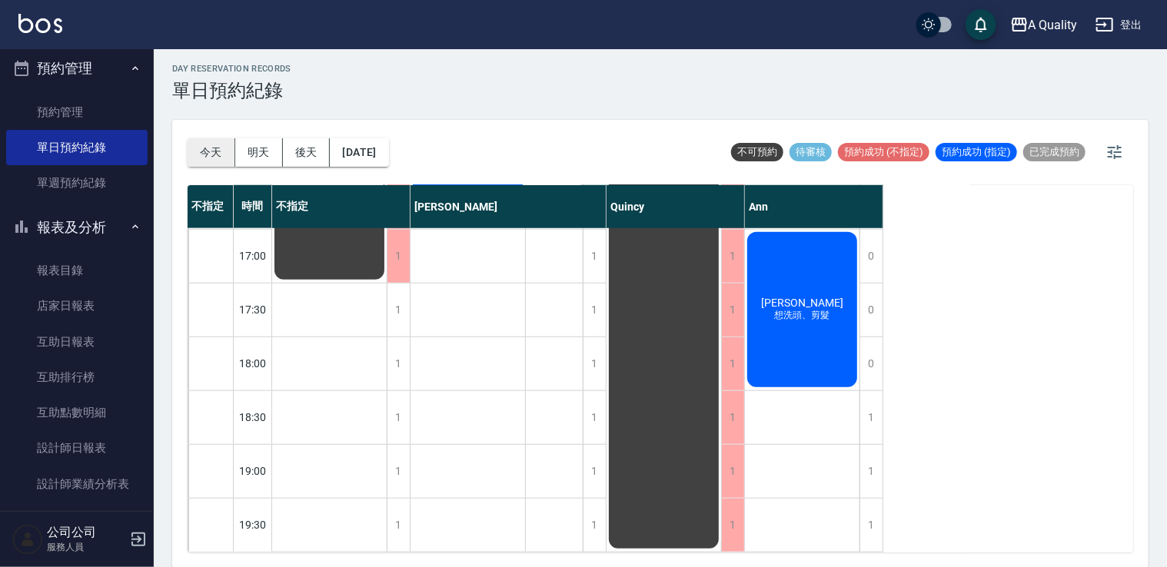
click at [221, 151] on button "今天" at bounding box center [212, 152] width 48 height 28
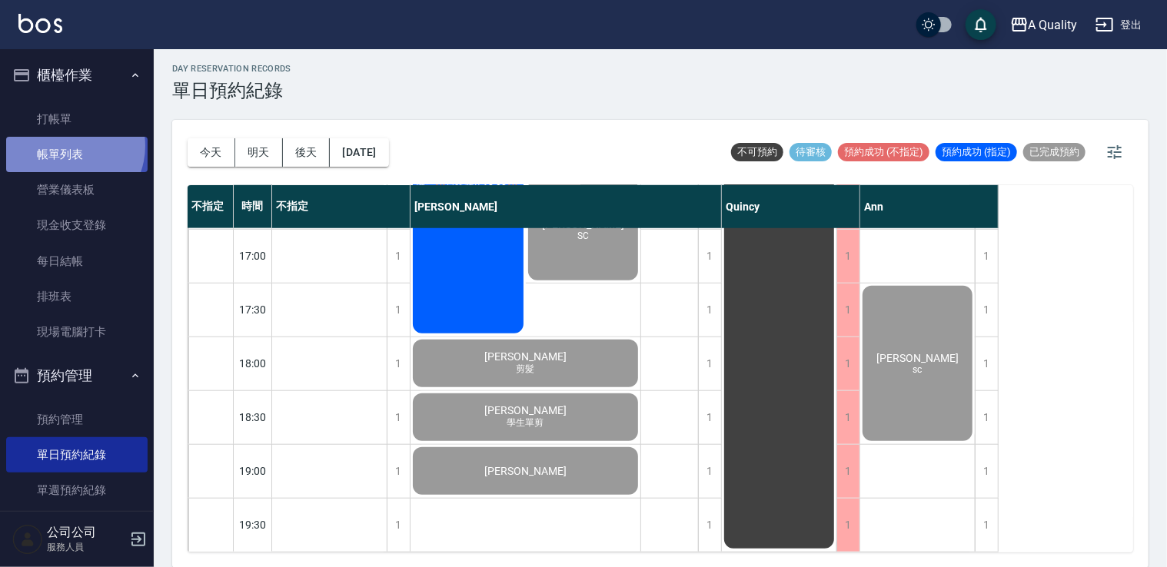
click at [66, 146] on link "帳單列表" at bounding box center [76, 154] width 141 height 35
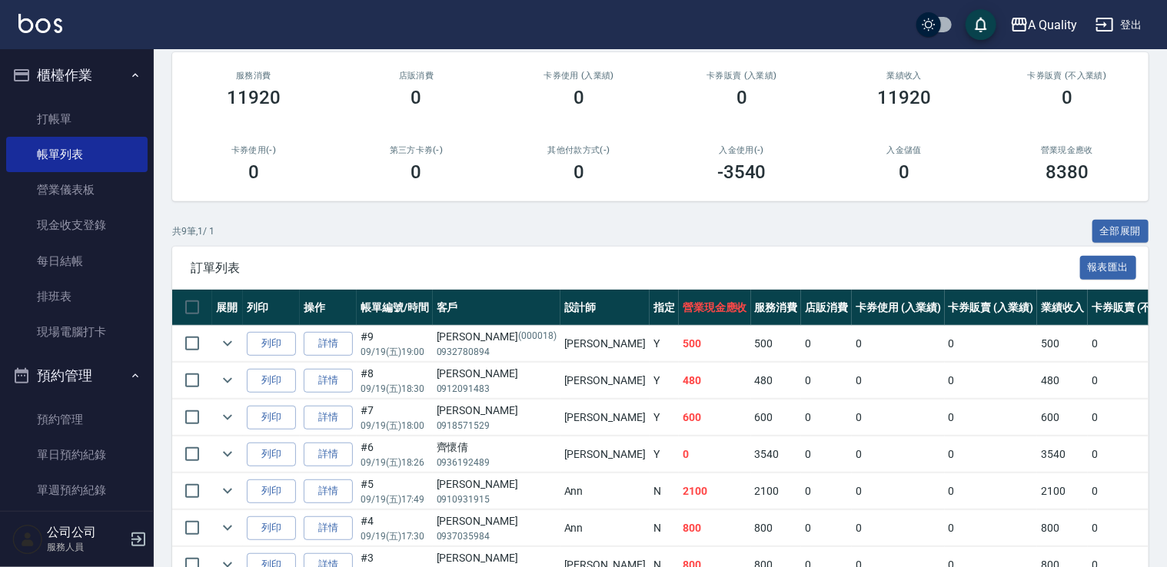
scroll to position [307, 0]
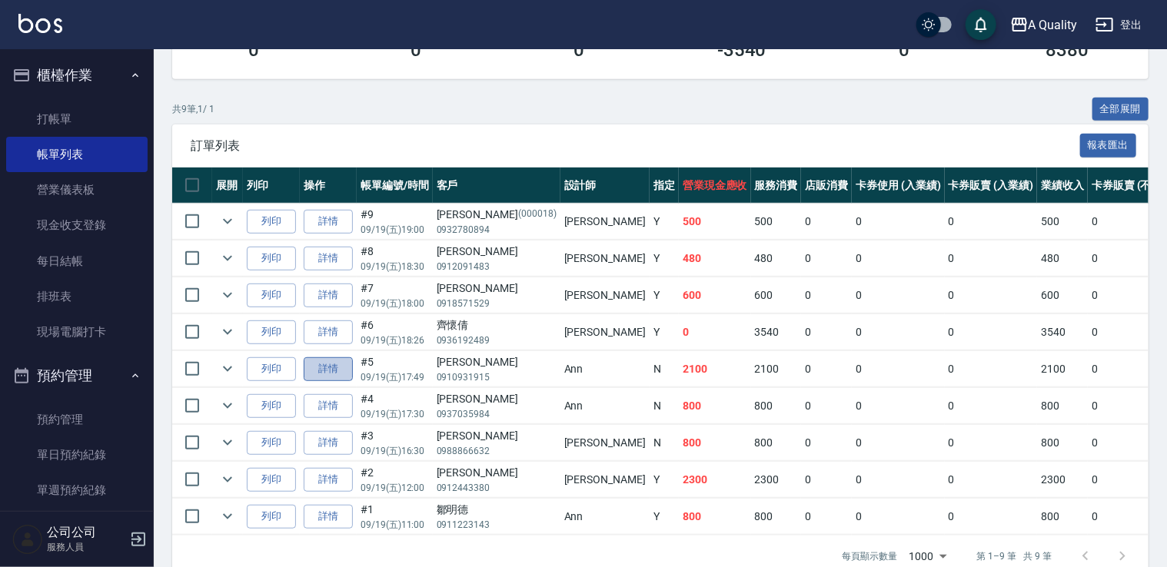
click at [313, 369] on link "詳情" at bounding box center [328, 369] width 49 height 24
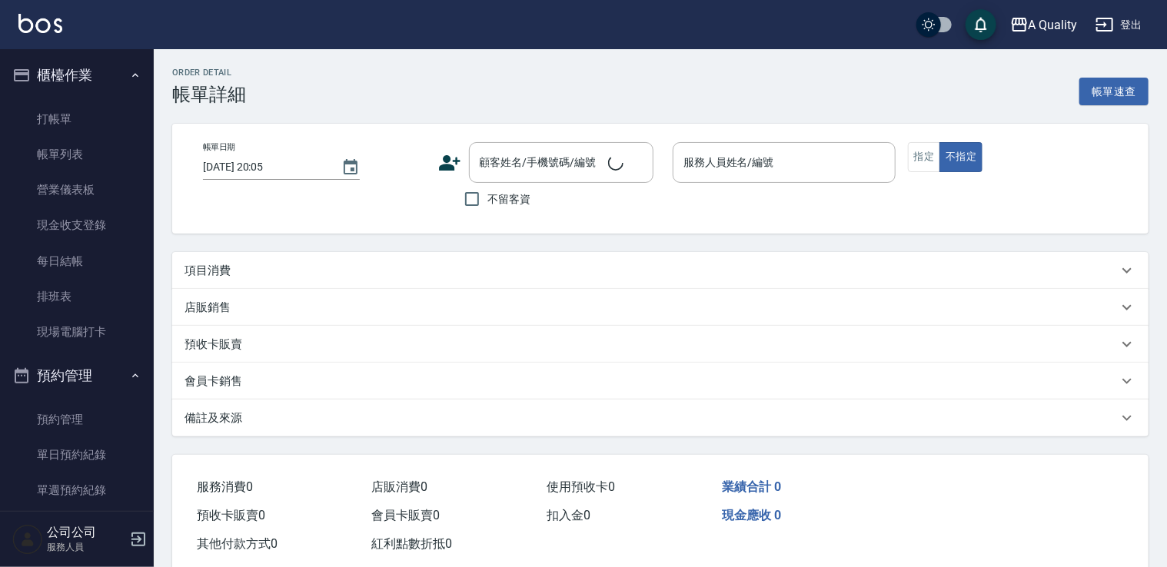
type input "2025/09/19 17:49"
type input "Ann(無代號)"
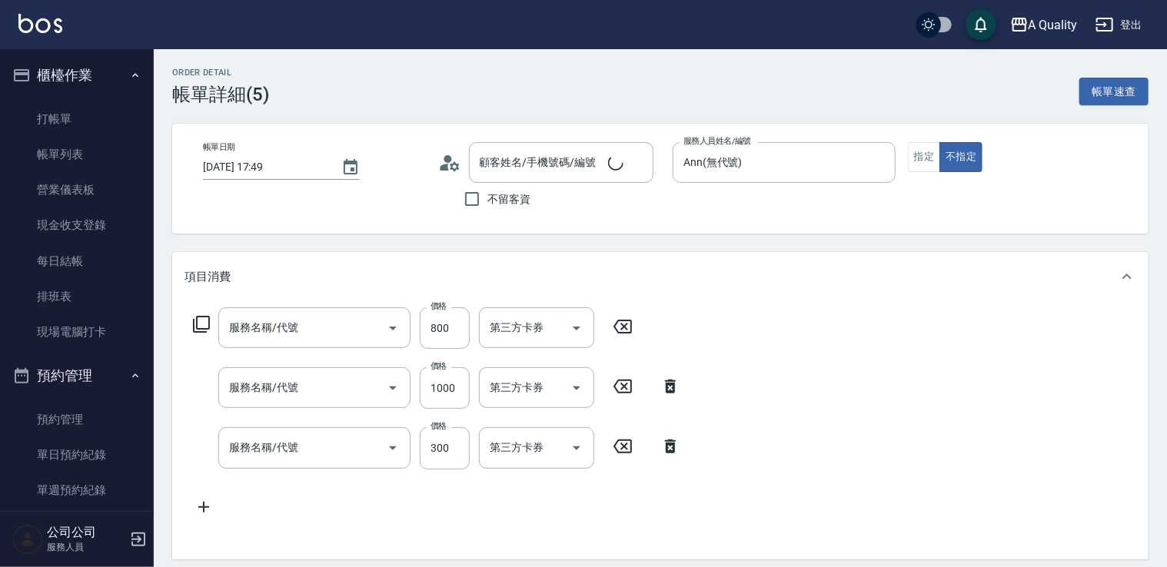
type input "林宛瑩/0910931915/"
type input "洗剪(103)"
type input "染髮(401)"
type input "頭皮隔離(600)"
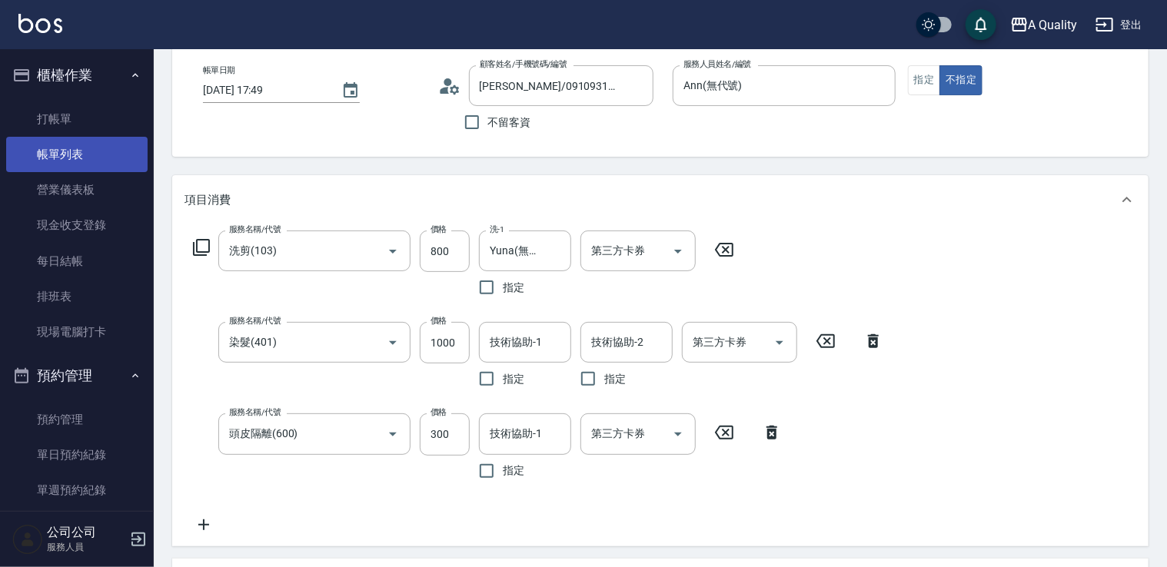
click at [74, 159] on link "帳單列表" at bounding box center [76, 154] width 141 height 35
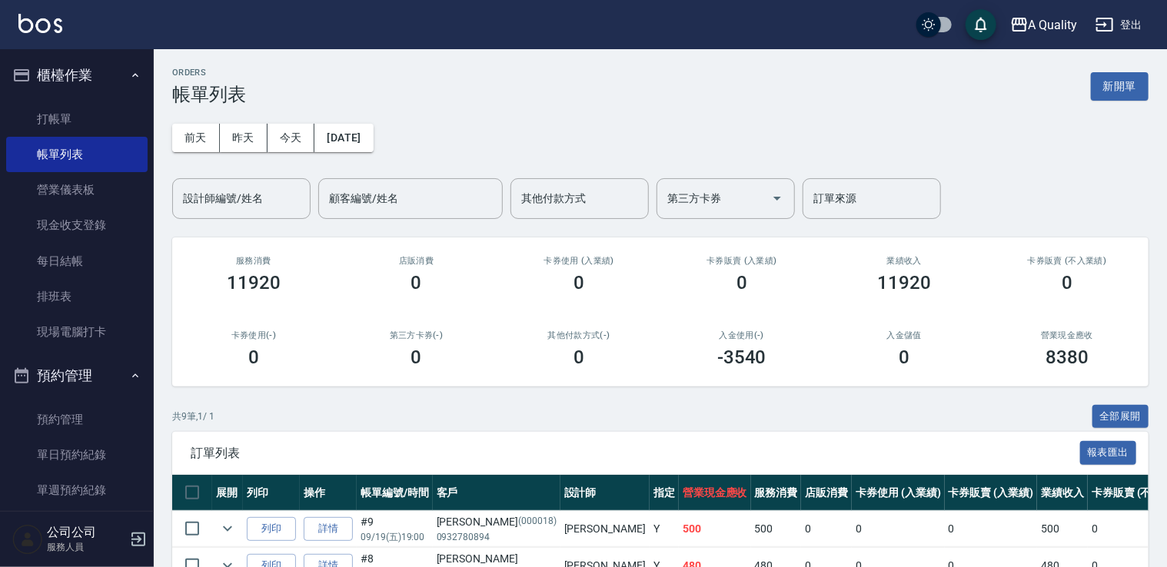
click at [254, 221] on div "ORDERS 帳單列表 新開單 前天 昨天 今天 2025/09/19 設計師編號/姓名 設計師編號/姓名 顧客編號/姓名 顧客編號/姓名 其他付款方式 其他…" at bounding box center [660, 476] width 1013 height 854
click at [245, 215] on div "設計師編號/姓名" at bounding box center [241, 198] width 138 height 41
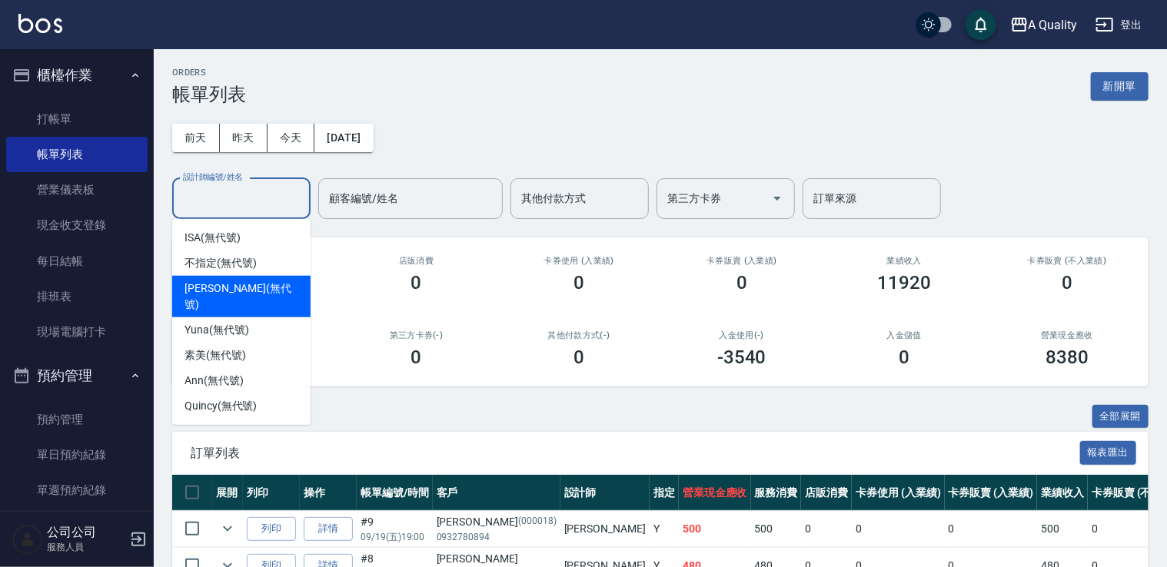
click at [228, 284] on span "Taylor (無代號)" at bounding box center [241, 297] width 114 height 32
click at [244, 204] on input "[PERSON_NAME](無代號)" at bounding box center [229, 198] width 101 height 27
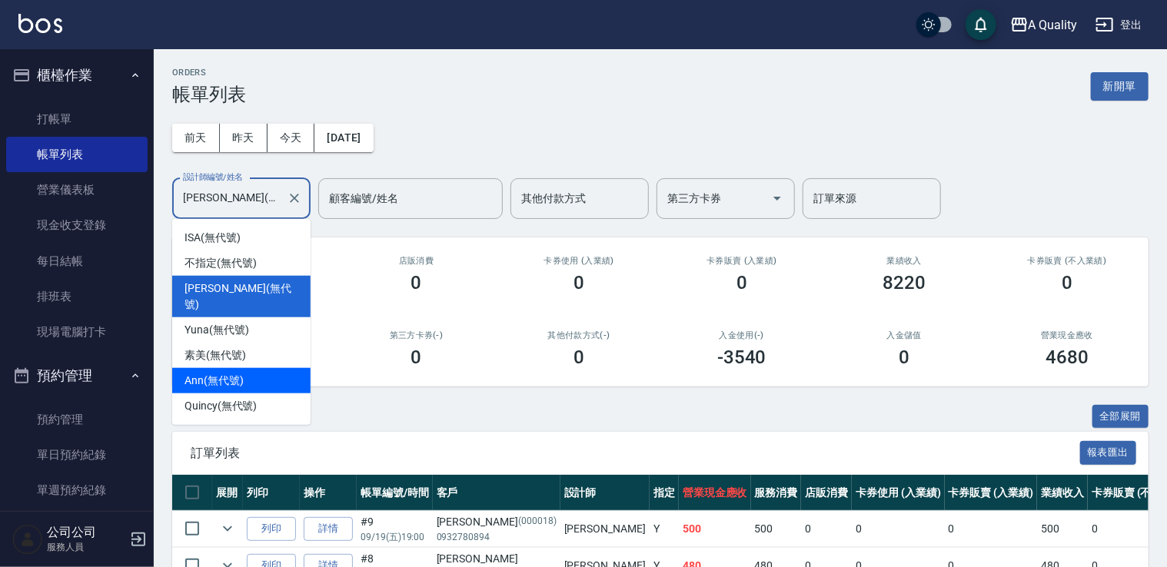
click at [225, 373] on span "Ann (無代號)" at bounding box center [213, 381] width 59 height 16
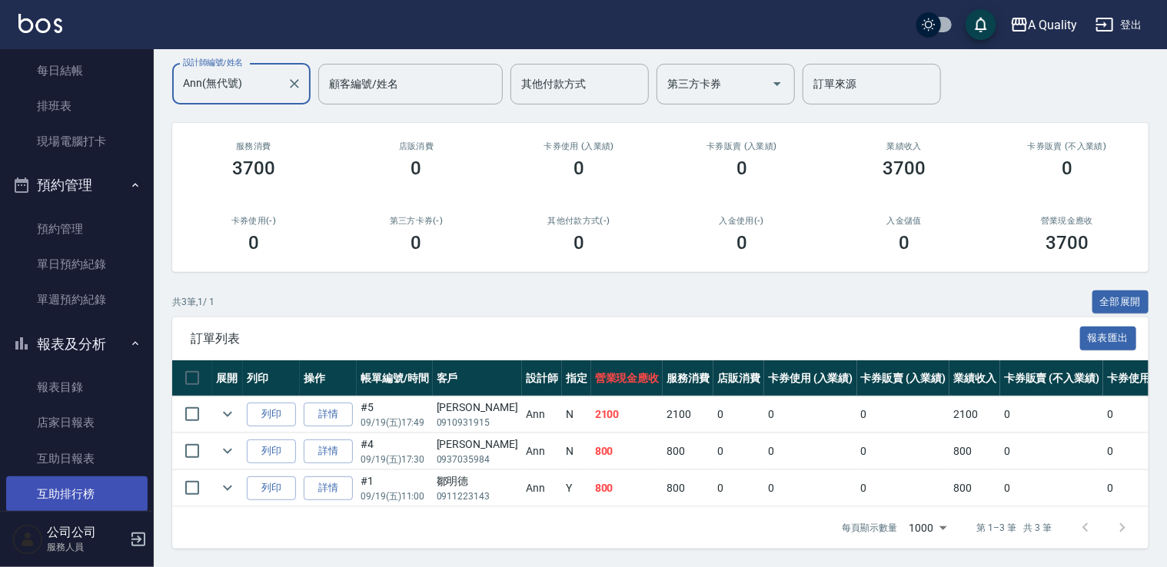
scroll to position [307, 0]
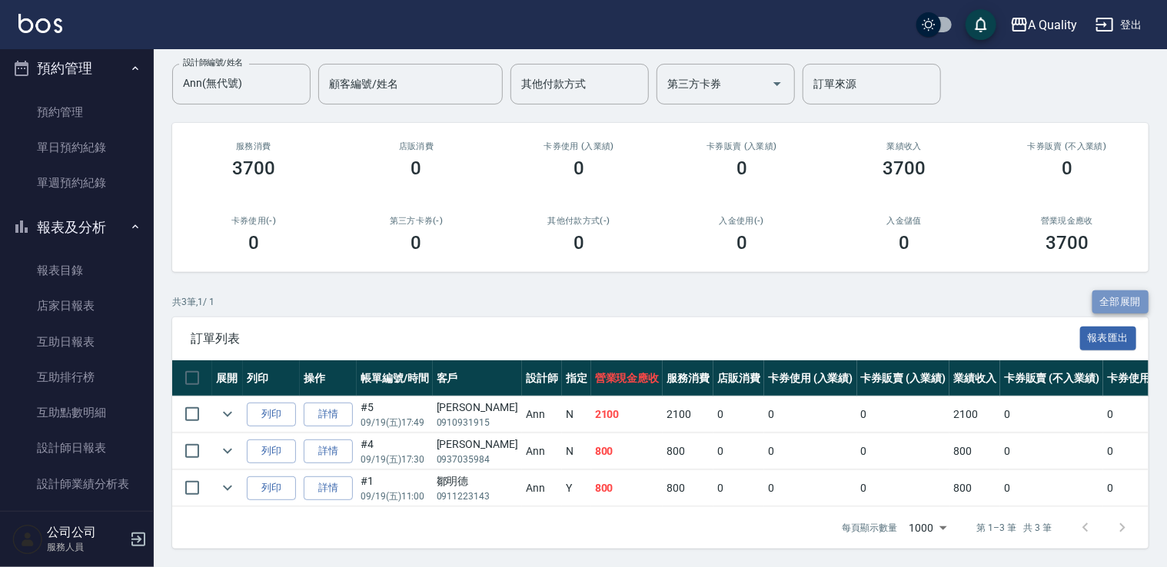
click at [1138, 291] on button "全部展開" at bounding box center [1120, 303] width 57 height 24
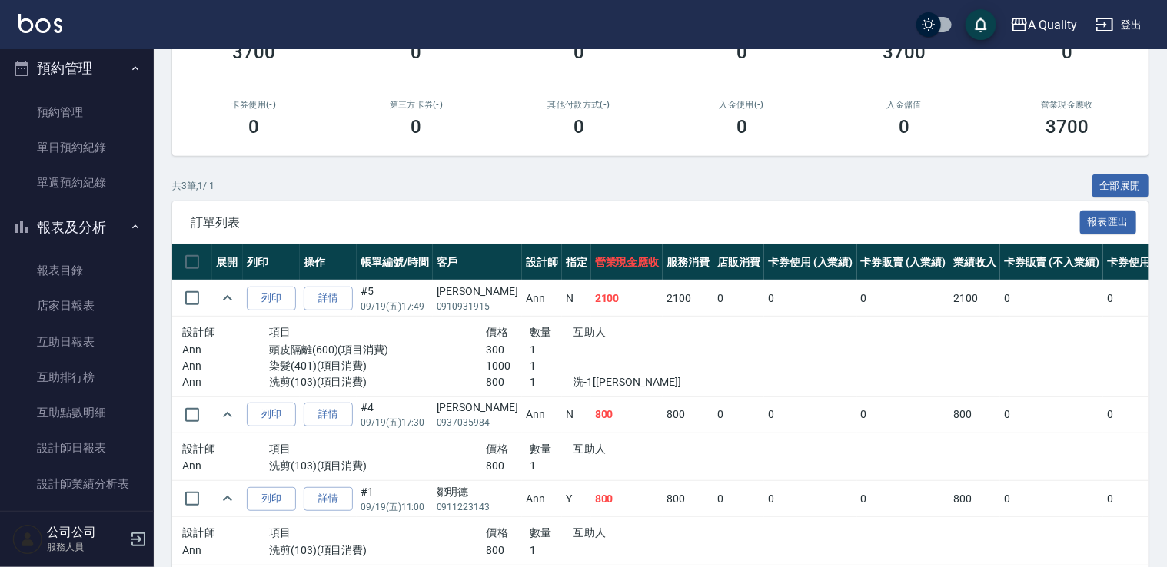
scroll to position [0, 0]
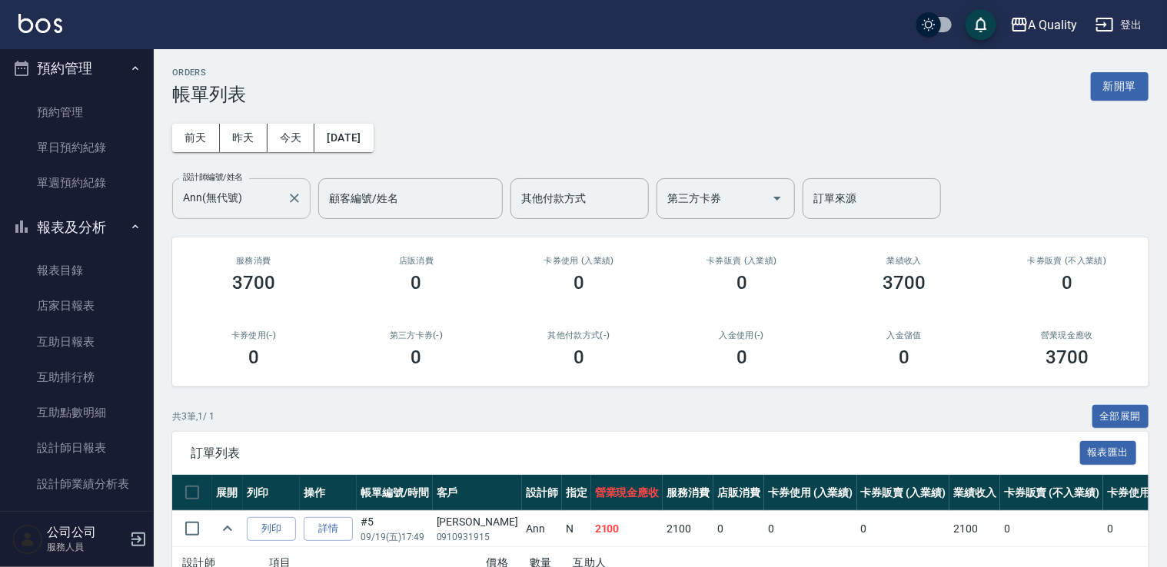
click at [243, 192] on input "Ann(無代號)" at bounding box center [229, 198] width 101 height 27
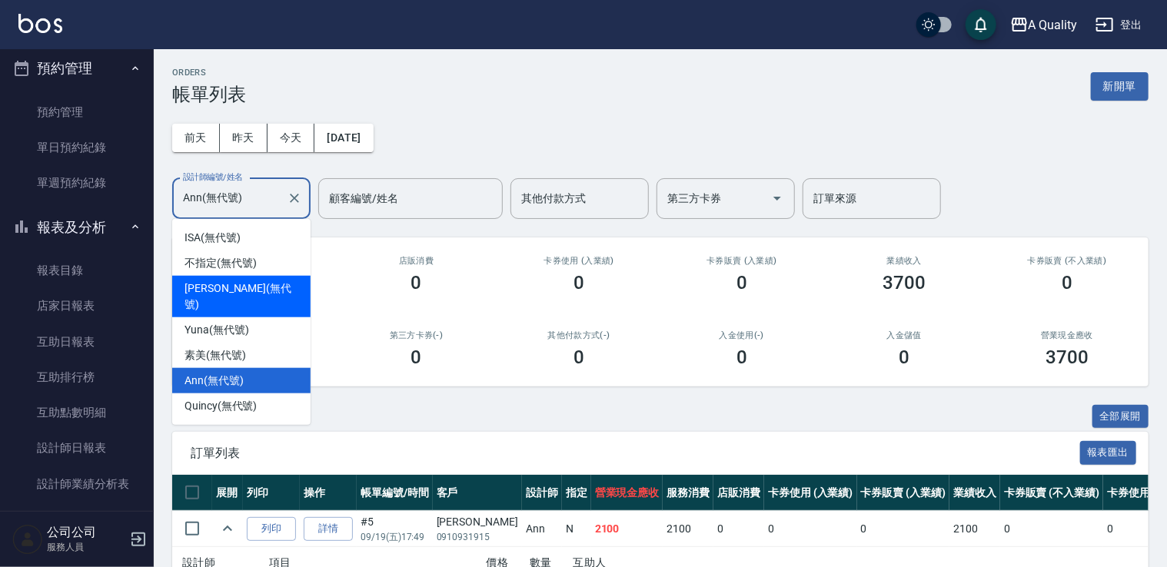
click at [228, 297] on div "Taylor (無代號)" at bounding box center [241, 297] width 138 height 42
type input "[PERSON_NAME](無代號)"
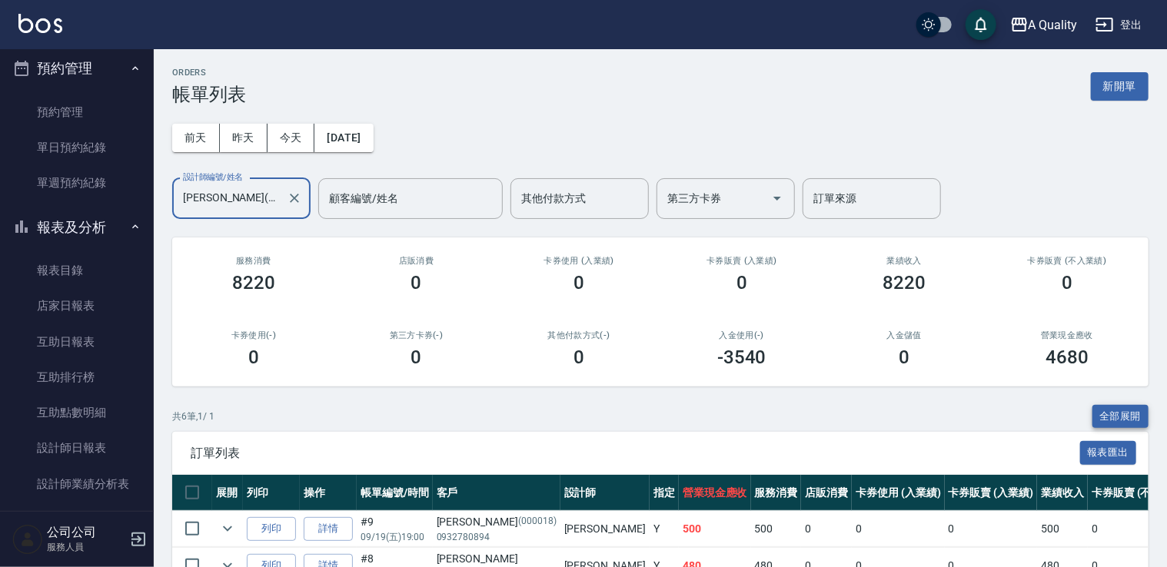
click at [1113, 418] on button "全部展開" at bounding box center [1120, 417] width 57 height 24
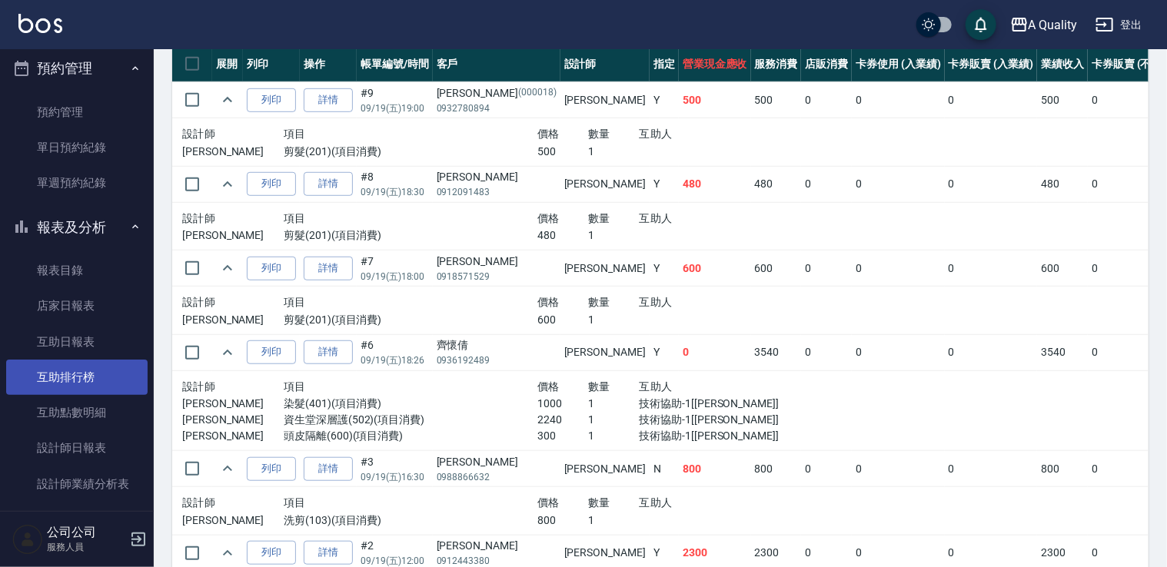
scroll to position [384, 0]
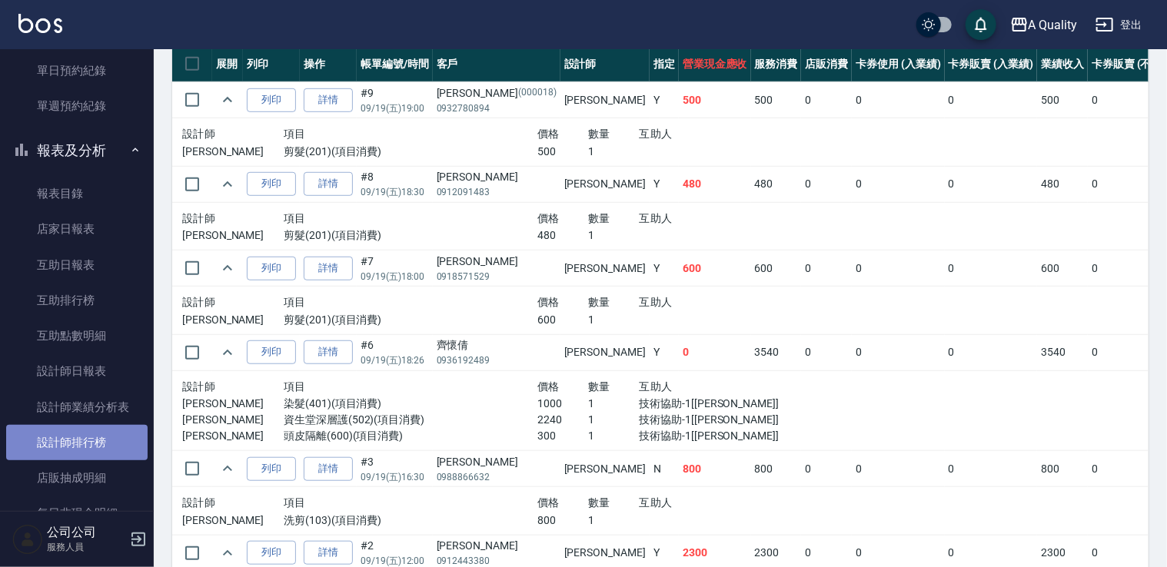
click at [89, 428] on link "設計師排行榜" at bounding box center [76, 442] width 141 height 35
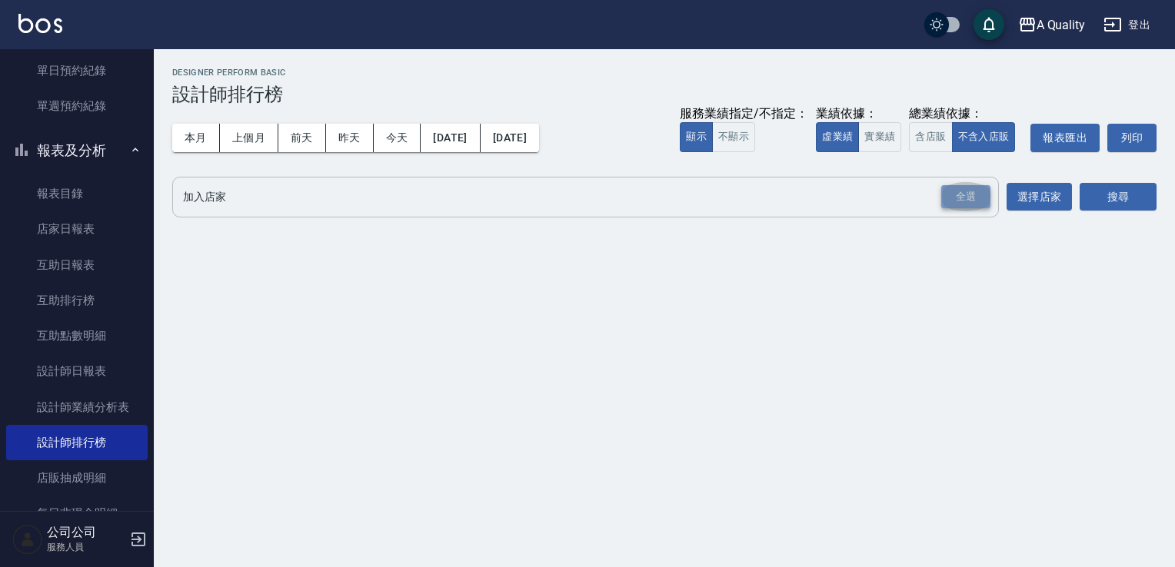
click at [973, 194] on div "全選" at bounding box center [965, 197] width 49 height 24
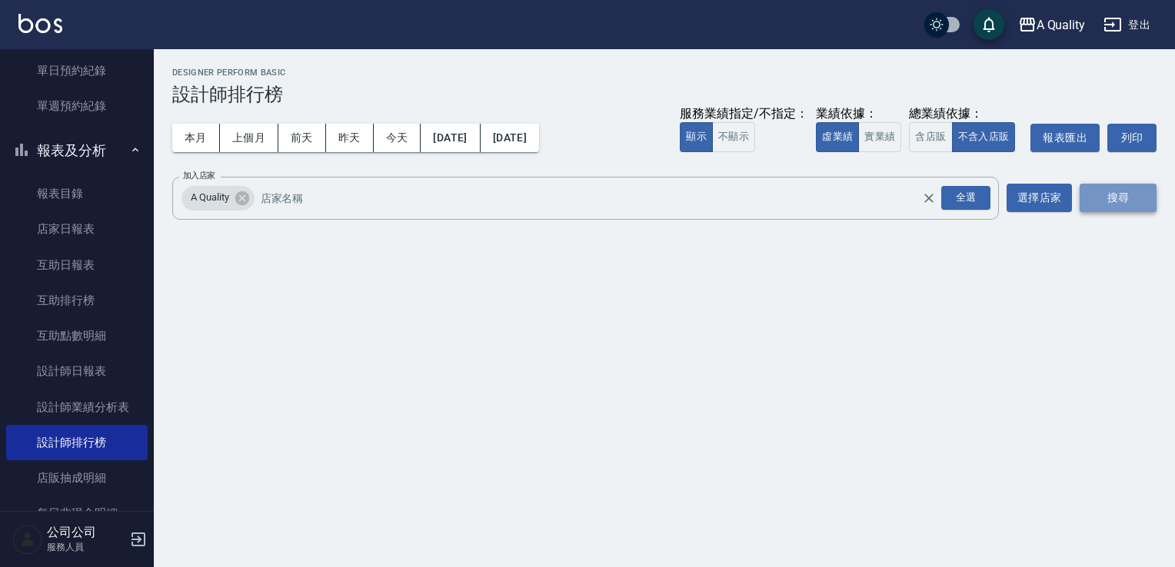
click at [1120, 194] on button "搜尋" at bounding box center [1117, 198] width 77 height 28
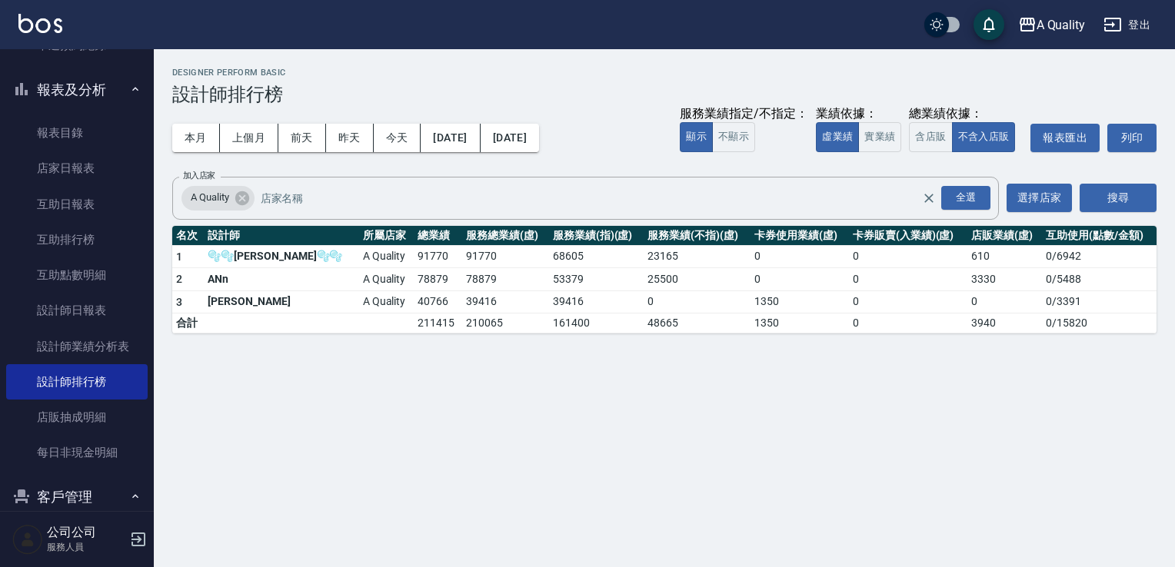
scroll to position [538, 0]
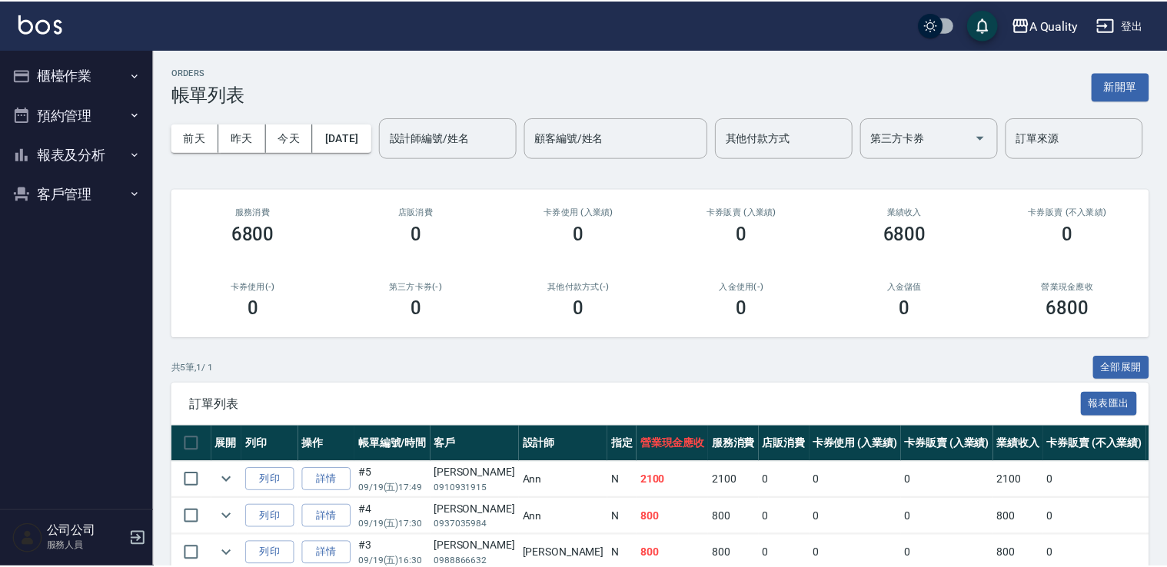
scroll to position [161, 0]
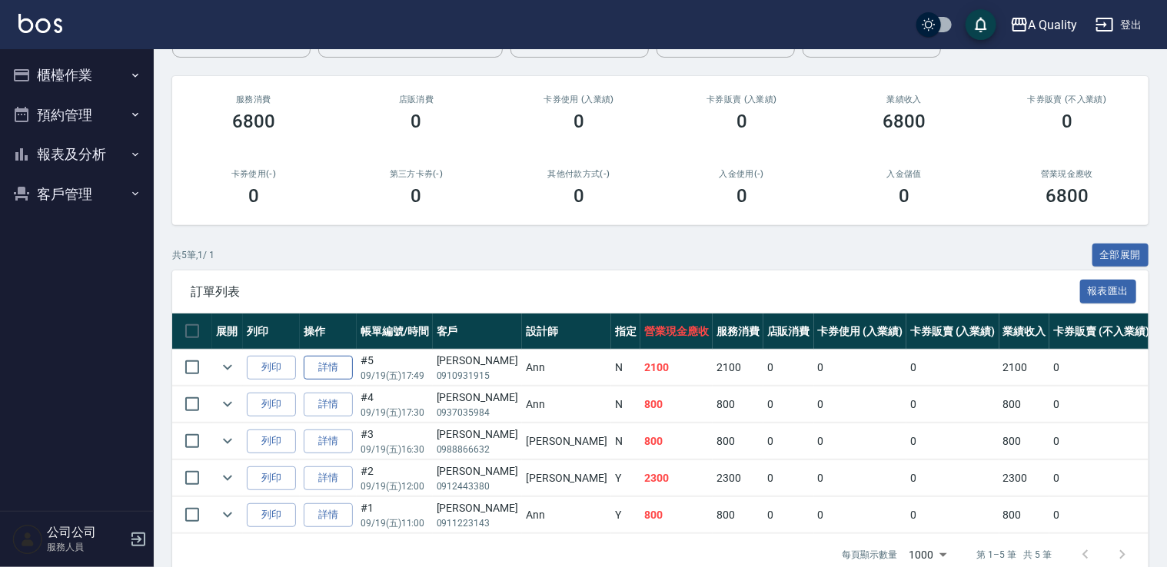
click at [344, 357] on link "詳情" at bounding box center [328, 368] width 49 height 24
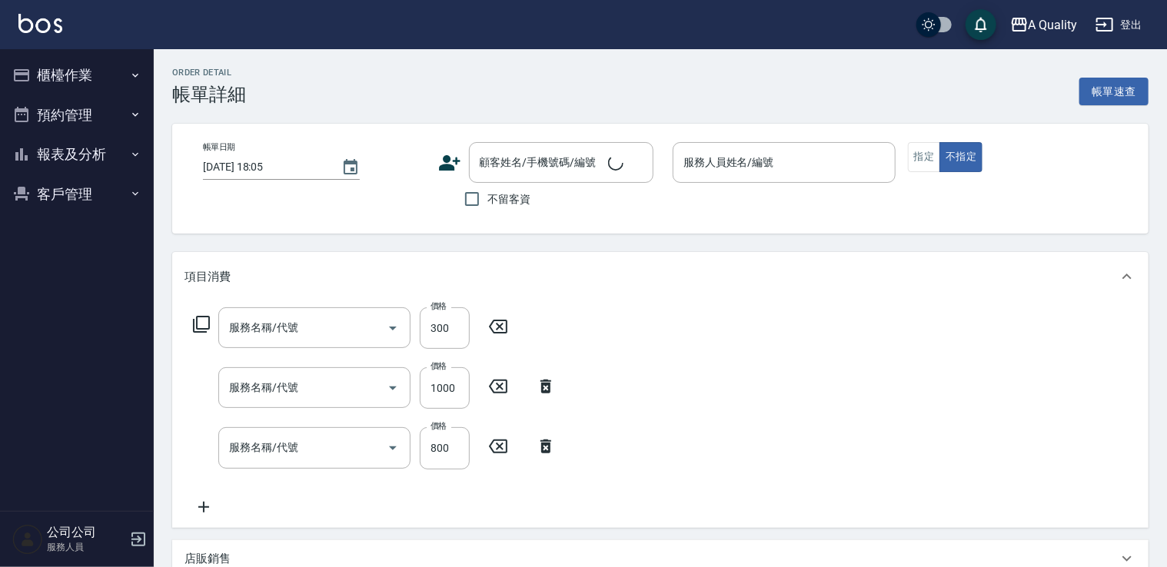
type input "2025/09/19 17:49"
type input "Ann(無代號)"
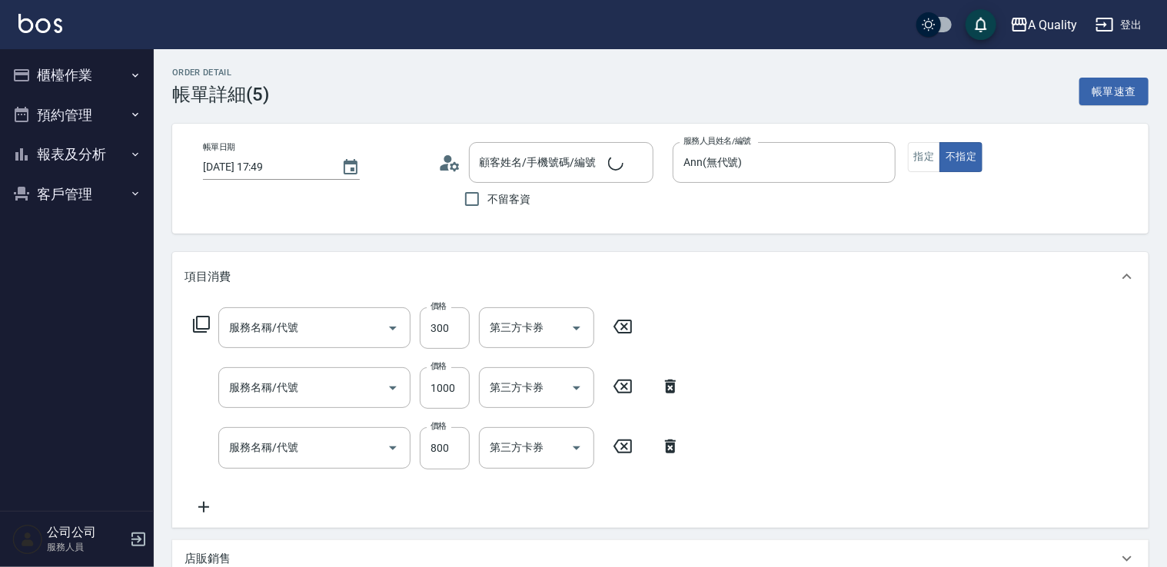
type input "頭皮隔離(600)"
type input "染髮(401)"
type input "洗剪(103)"
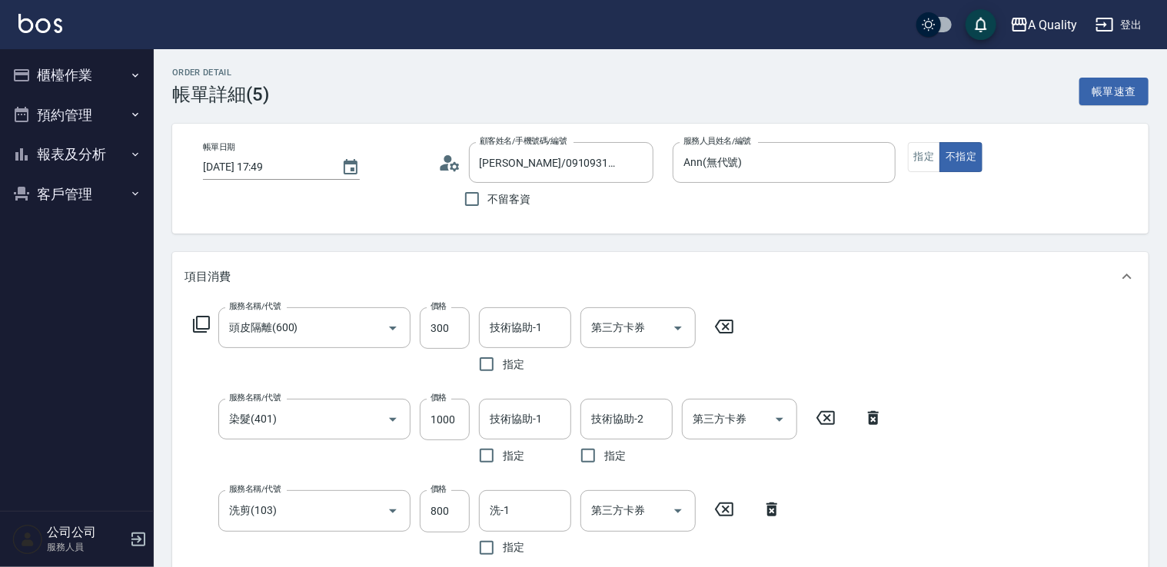
type input "[PERSON_NAME]/0910931915/"
click at [520, 515] on input "洗-1" at bounding box center [525, 510] width 78 height 27
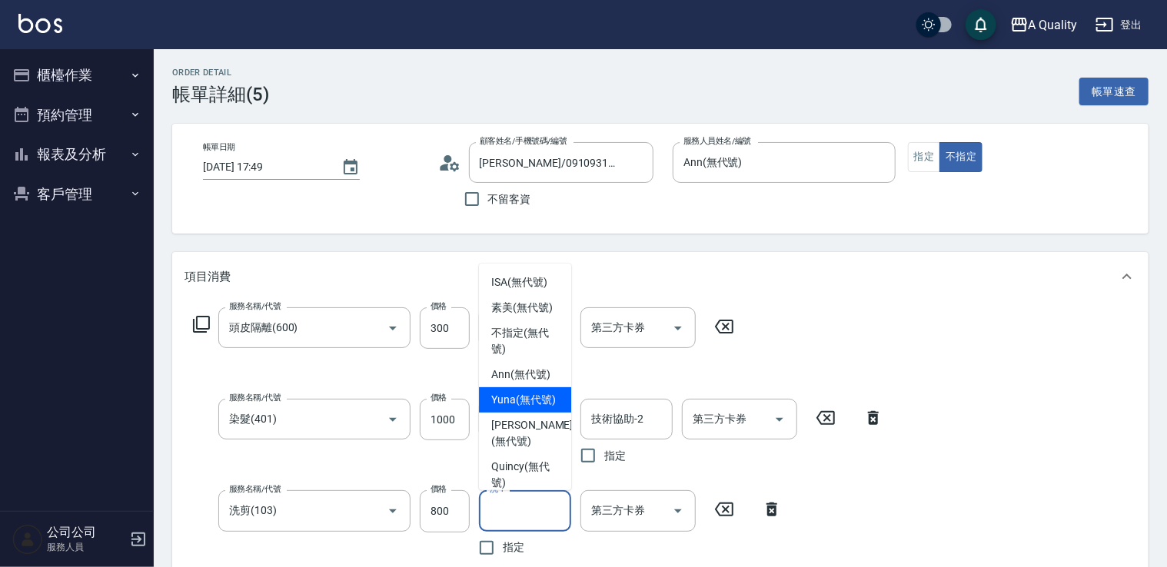
click at [520, 408] on span "Yuna (無代號)" at bounding box center [523, 400] width 65 height 16
type input "Yuna(無代號)"
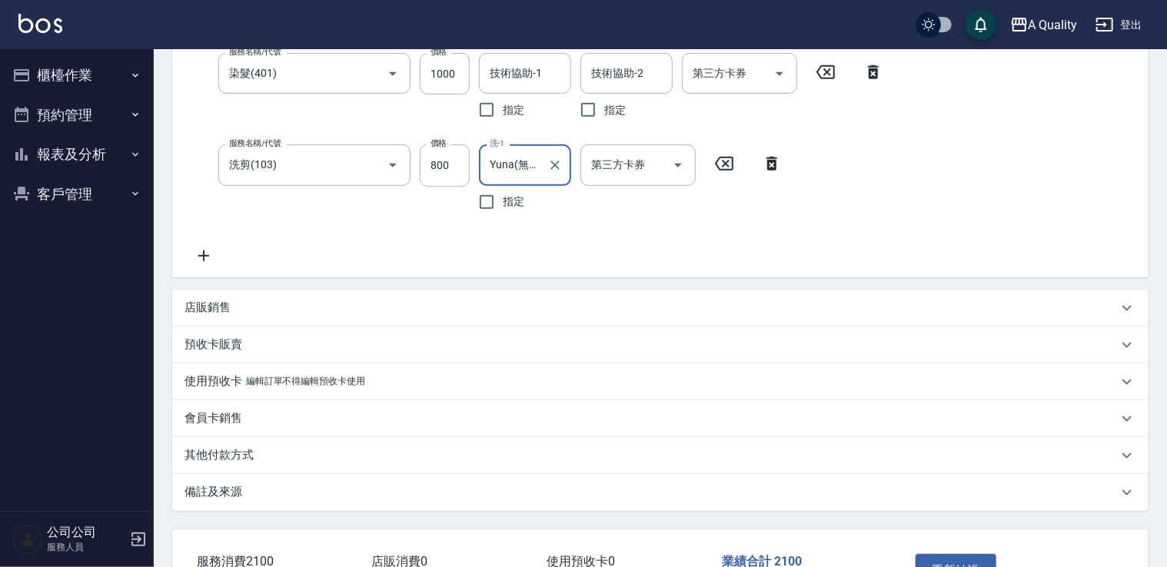
scroll to position [453, 0]
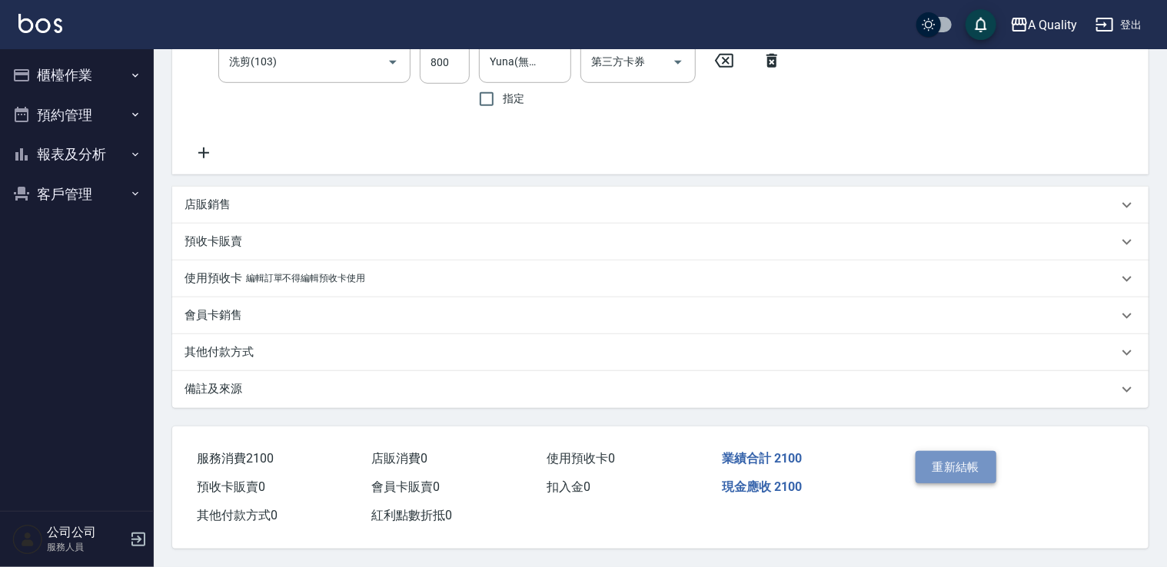
click at [942, 470] on button "重新結帳" at bounding box center [956, 467] width 81 height 32
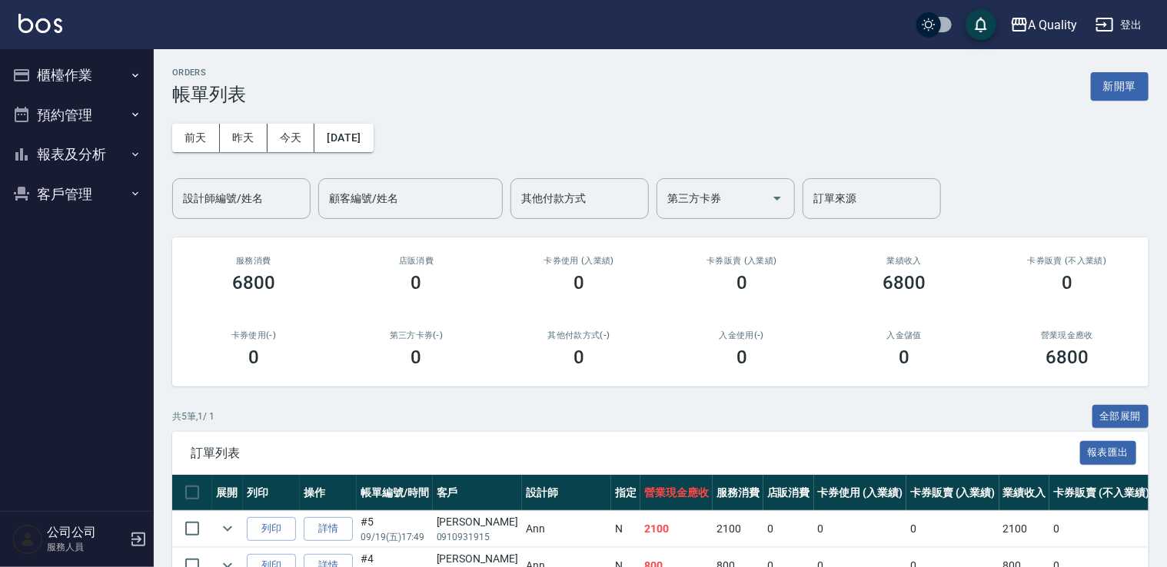
click at [43, 158] on button "報表及分析" at bounding box center [76, 155] width 141 height 40
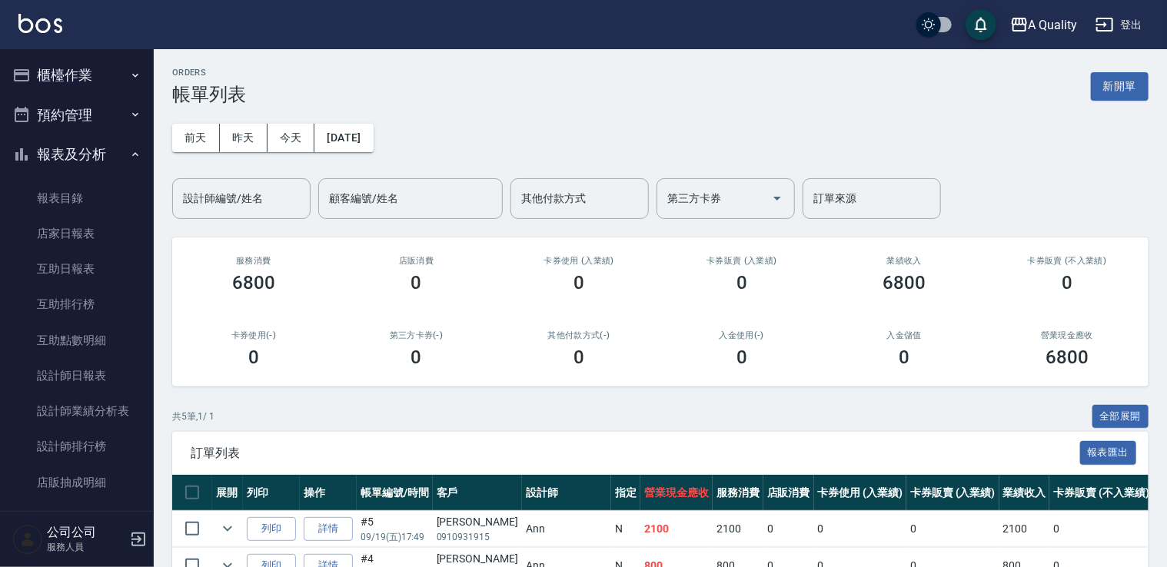
click at [74, 101] on button "預約管理" at bounding box center [76, 115] width 141 height 40
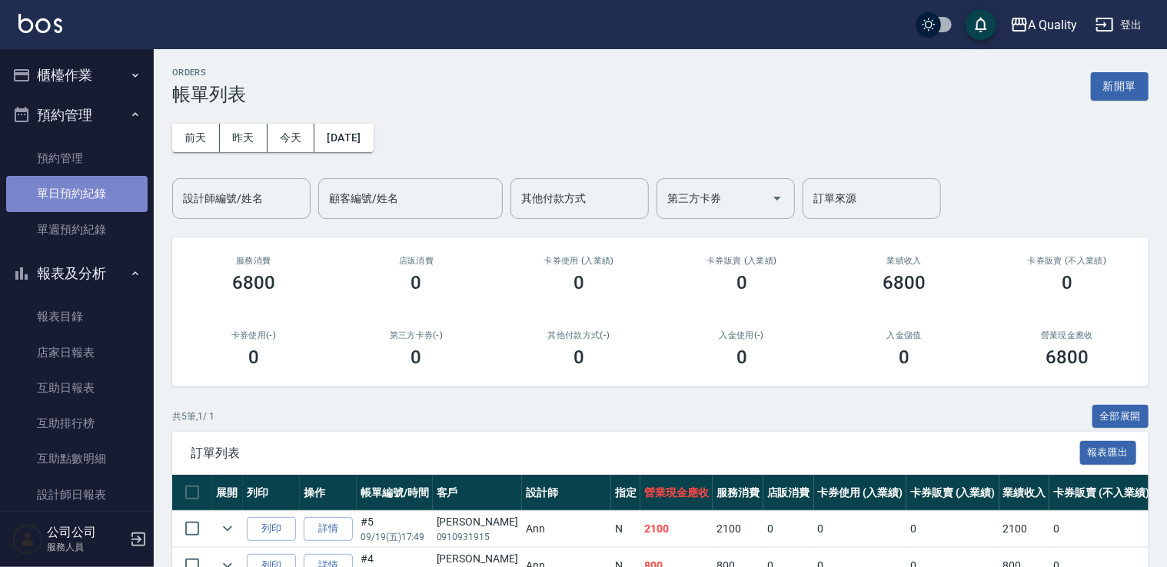
click at [77, 190] on link "單日預約紀錄" at bounding box center [76, 193] width 141 height 35
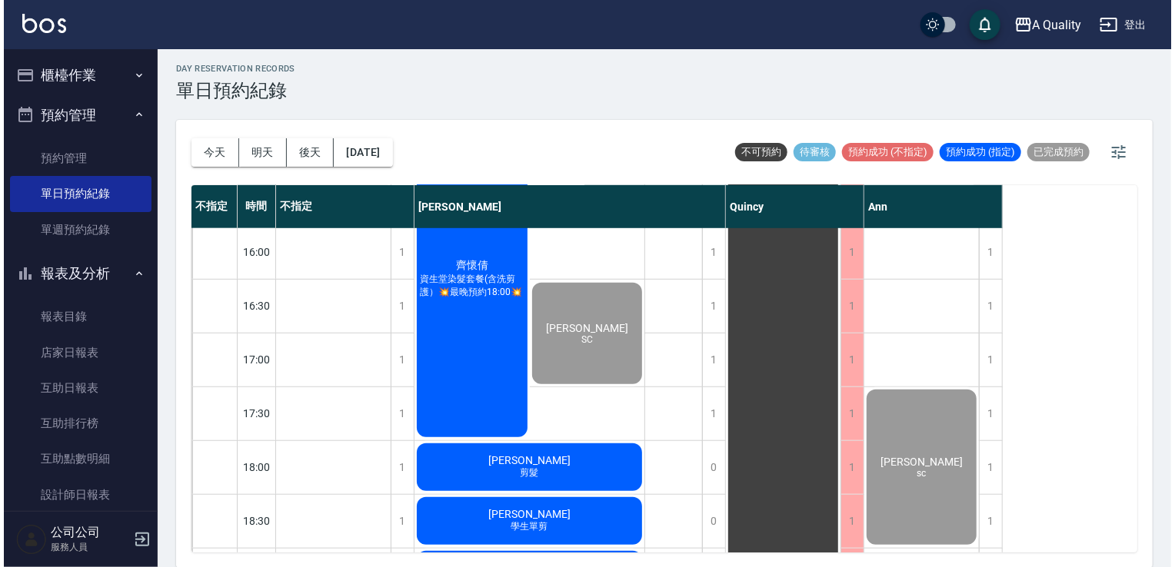
scroll to position [656, 0]
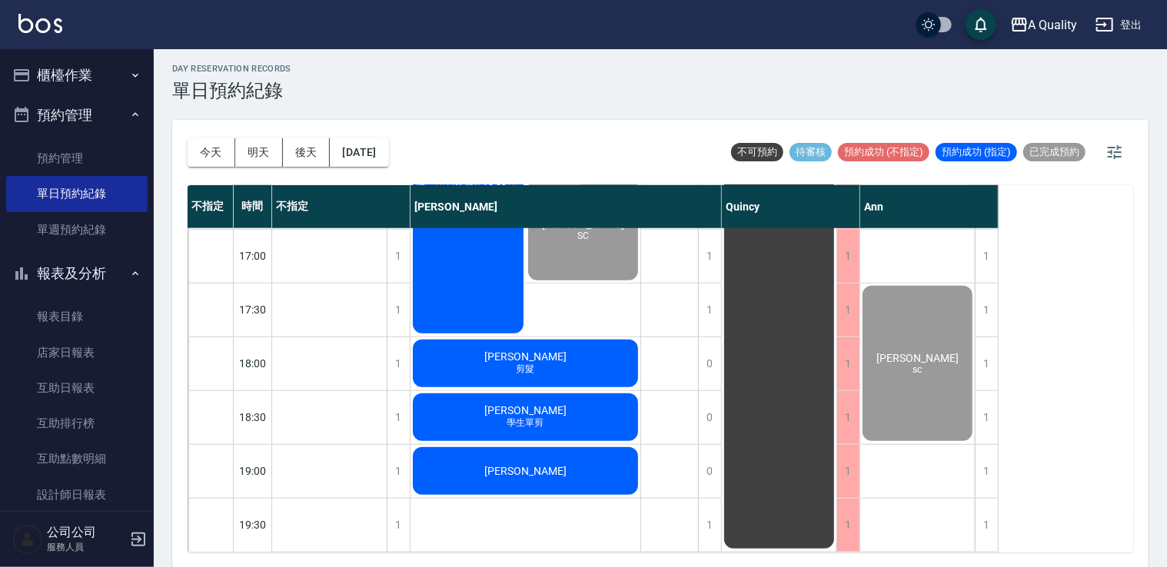
click at [555, 356] on div "林睦涵 剪髮" at bounding box center [525, 363] width 230 height 52
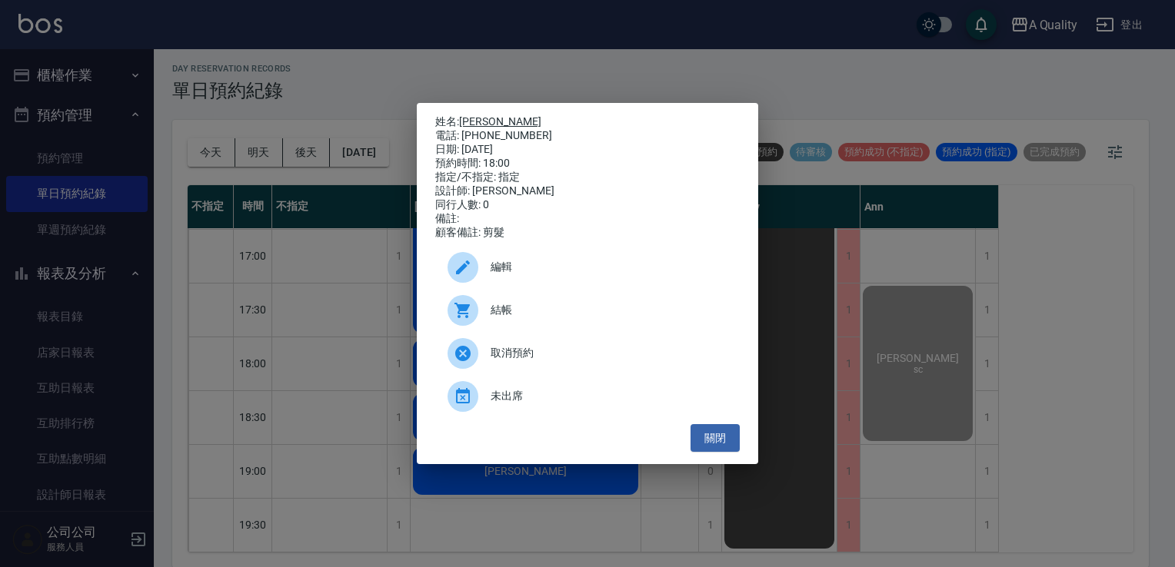
click at [480, 118] on link "林睦涵" at bounding box center [500, 121] width 82 height 12
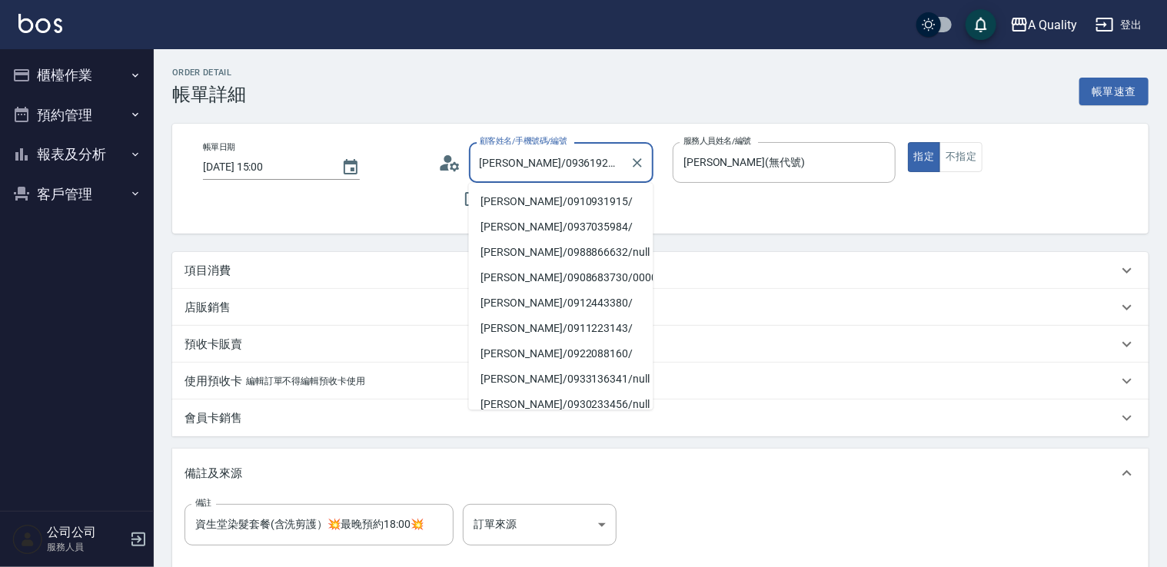
drag, startPoint x: 516, startPoint y: 161, endPoint x: 575, endPoint y: 160, distance: 59.2
click at [575, 160] on input "[PERSON_NAME]/0936192489/" at bounding box center [550, 162] width 148 height 27
click at [89, 72] on button "櫃檯作業" at bounding box center [76, 75] width 141 height 40
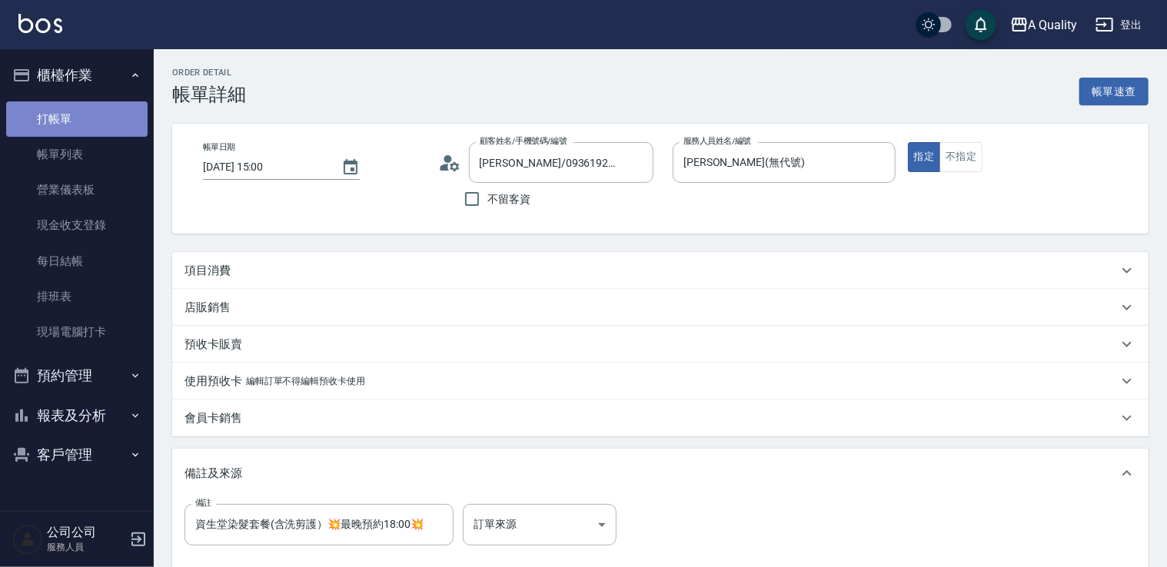
click at [92, 121] on link "打帳單" at bounding box center [76, 118] width 141 height 35
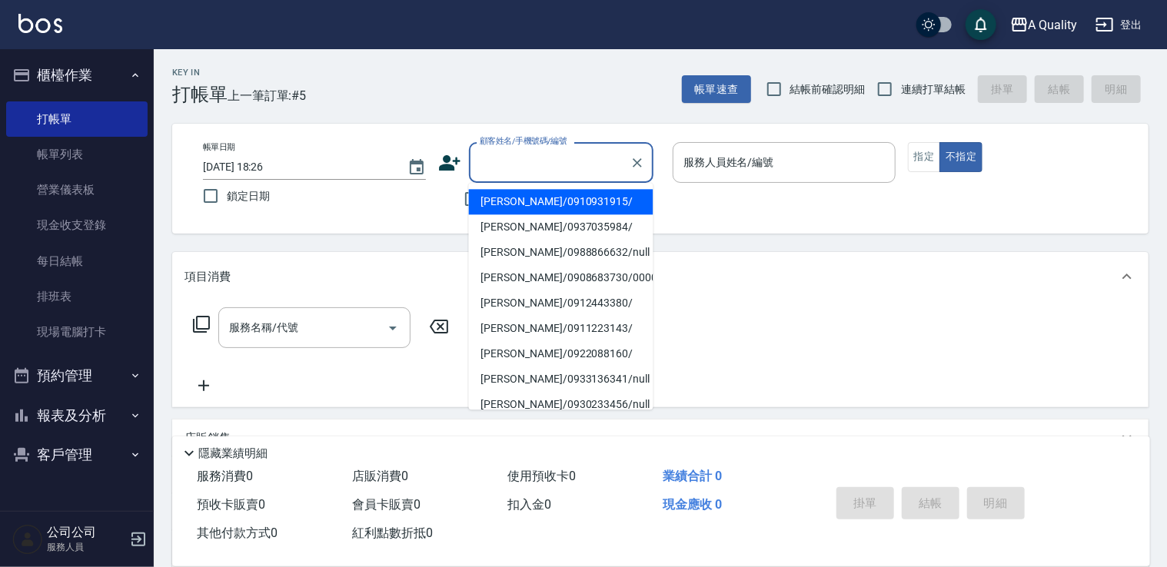
click at [554, 149] on input "顧客姓名/手機號碼/編號" at bounding box center [550, 162] width 148 height 27
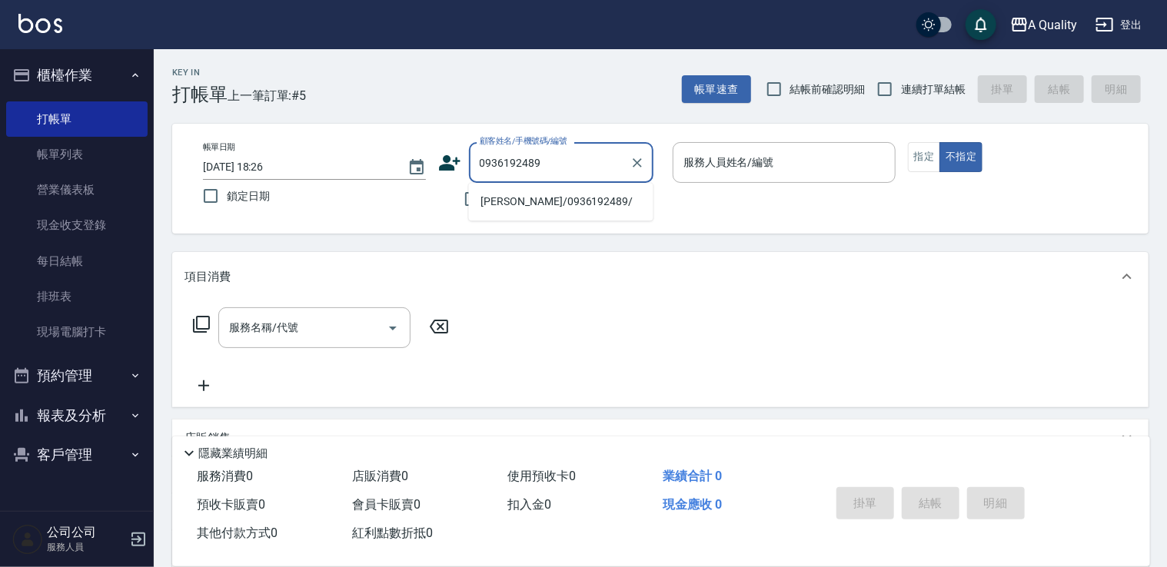
click at [520, 202] on li "齊懷倩/0936192489/" at bounding box center [561, 201] width 184 height 25
type input "齊懷倩/0936192489/"
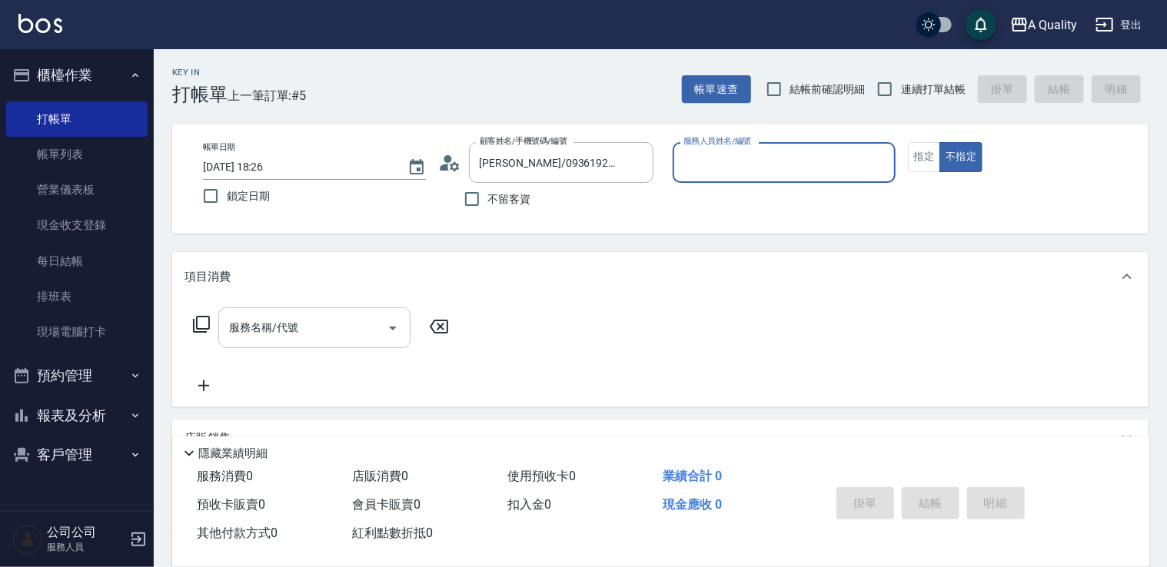
click at [268, 326] on input "服務名稱/代號" at bounding box center [302, 327] width 155 height 27
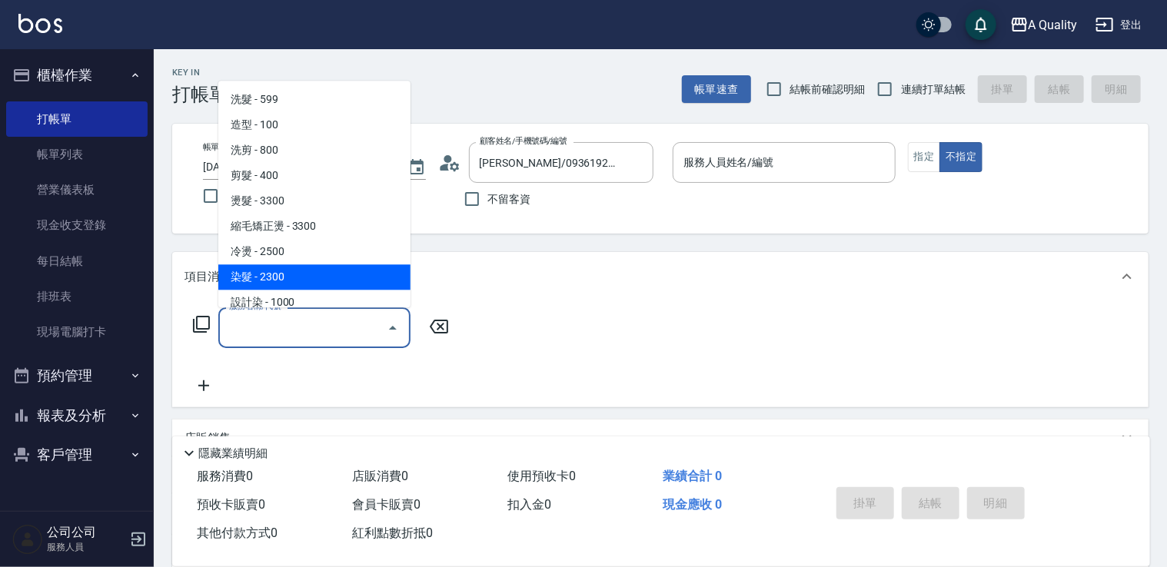
click at [254, 278] on span "染髮 - 2300" at bounding box center [314, 276] width 192 height 25
type input "染髮(401)"
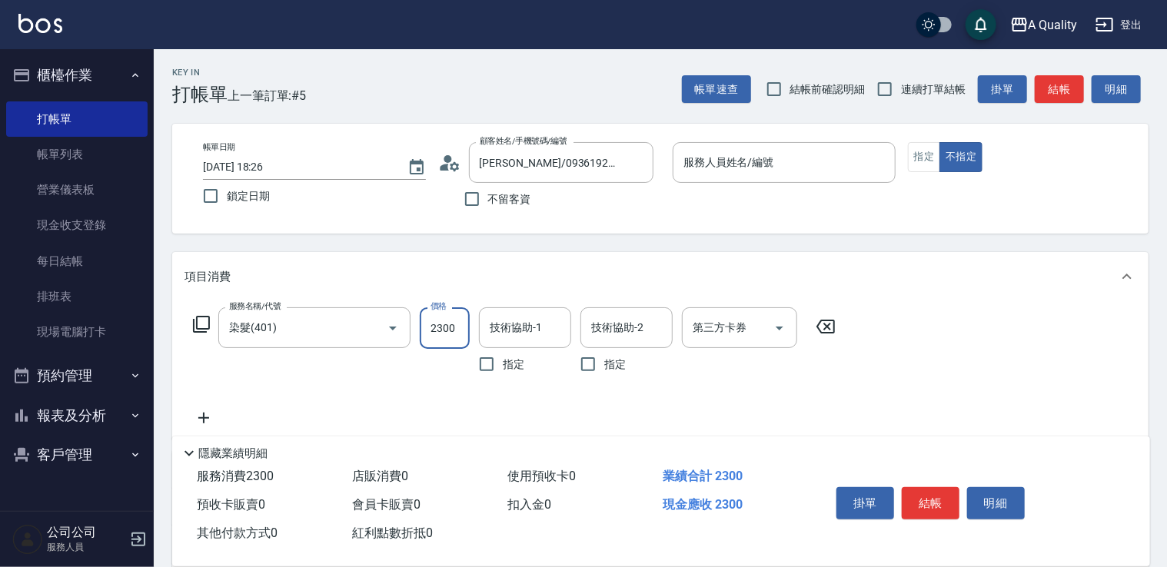
click at [443, 327] on input "2300" at bounding box center [445, 328] width 50 height 42
type input "1000"
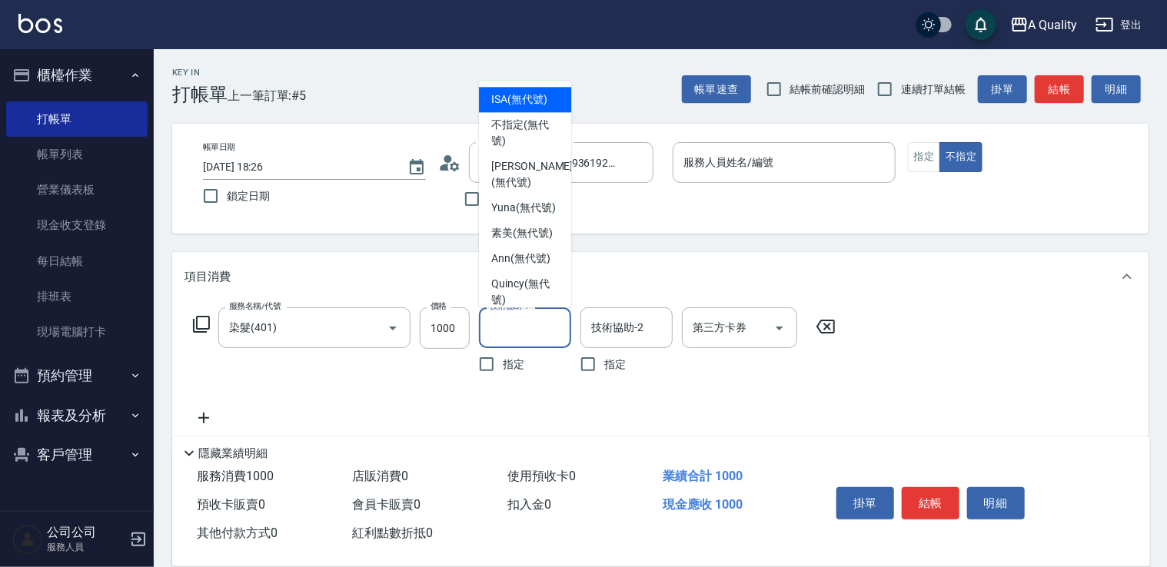
click at [507, 329] on input "技術協助-1" at bounding box center [525, 327] width 78 height 27
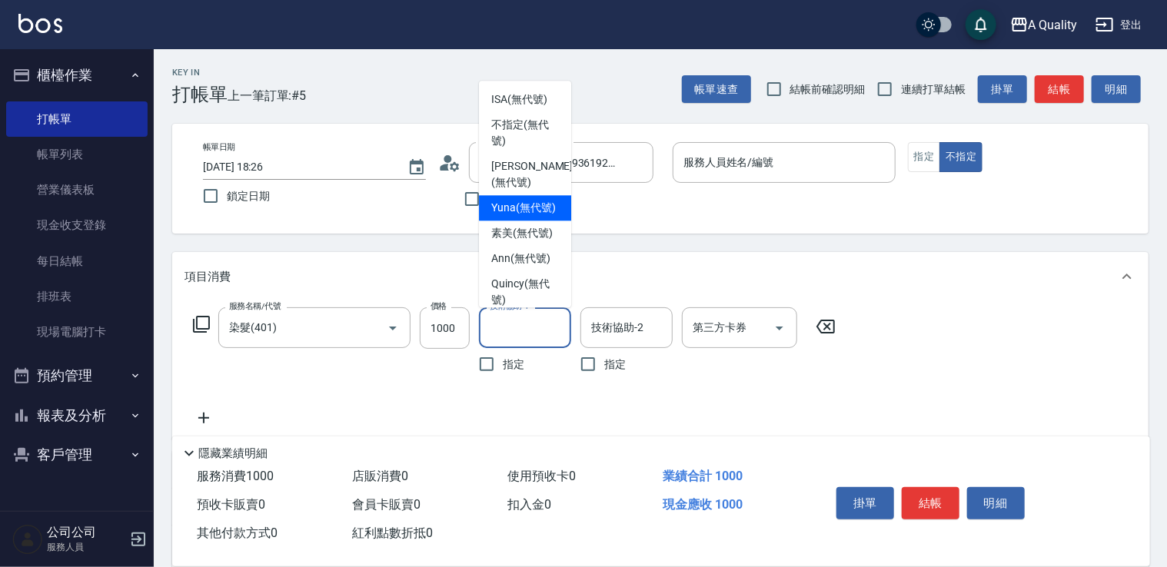
click at [517, 195] on div "Yuna (無代號)" at bounding box center [525, 207] width 92 height 25
type input "Yuna(無代號)"
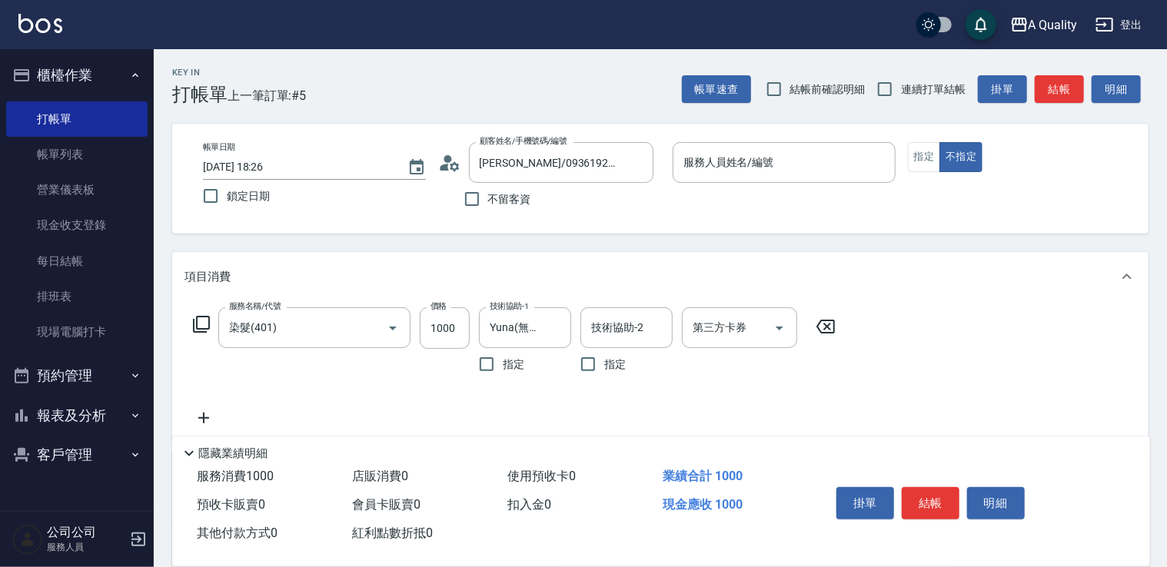
click at [214, 410] on icon at bounding box center [203, 418] width 38 height 18
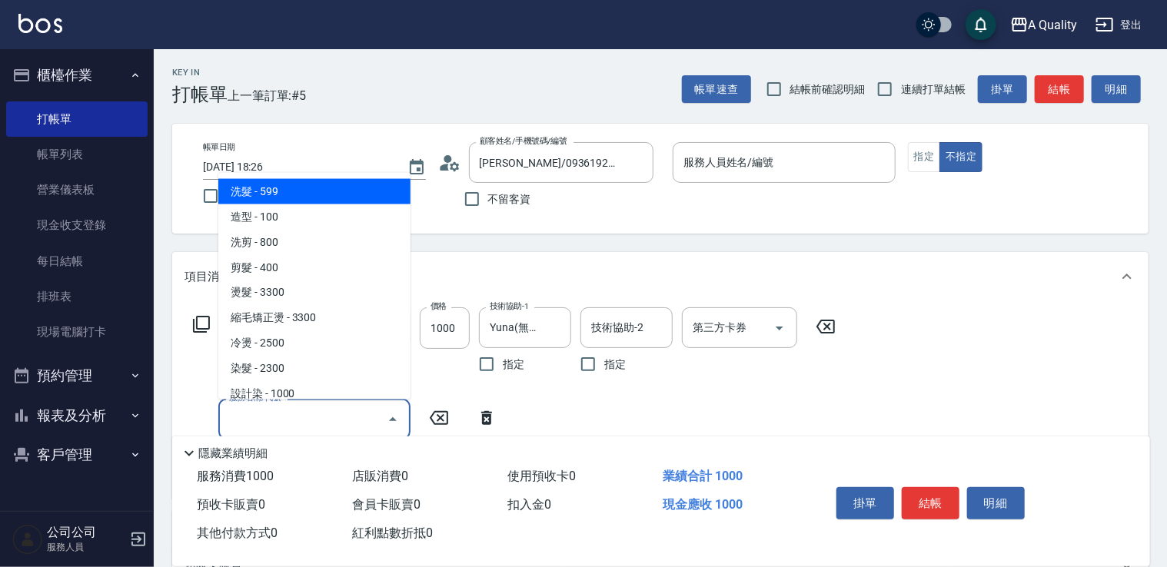
click at [274, 410] on input "服務名稱/代號" at bounding box center [302, 419] width 155 height 27
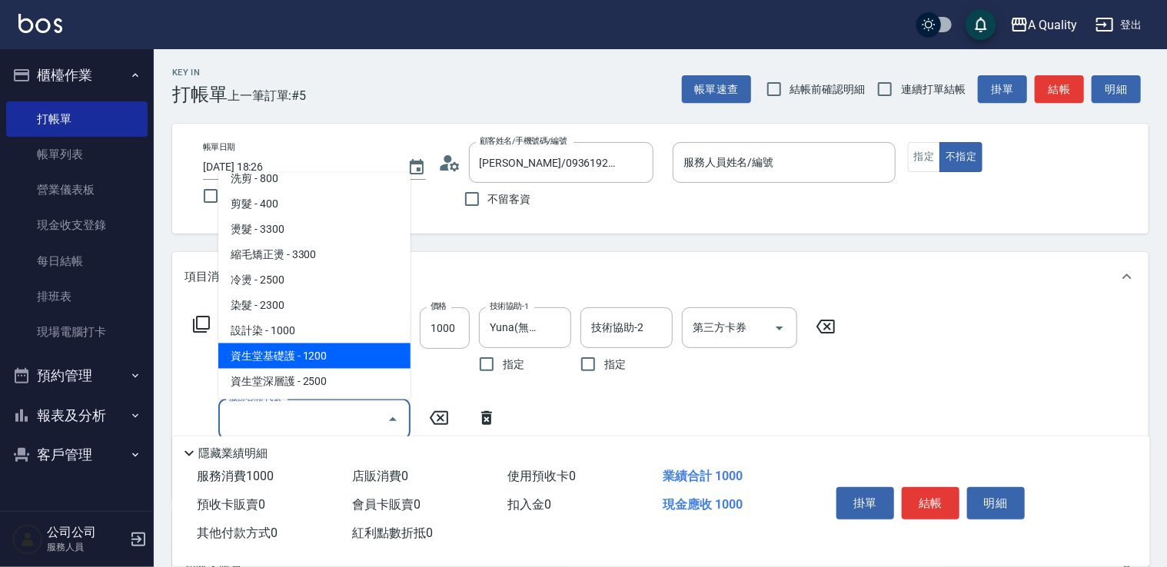
scroll to position [154, 0]
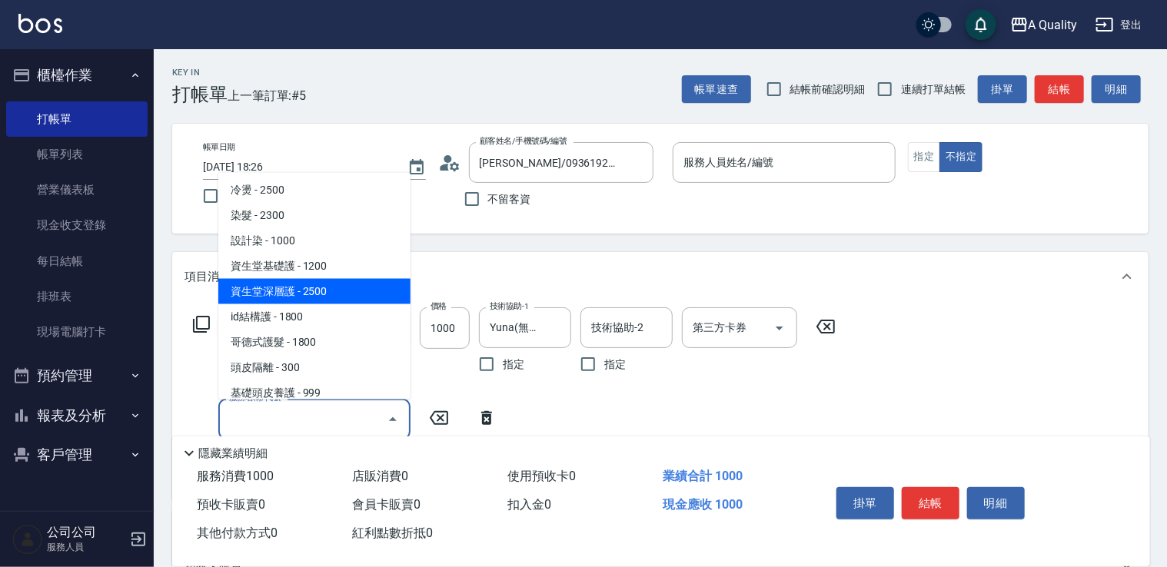
drag, startPoint x: 309, startPoint y: 303, endPoint x: 369, endPoint y: 317, distance: 61.5
click at [311, 303] on span "資生堂深層護 - 2500" at bounding box center [314, 290] width 192 height 25
type input "資生堂深層護(502)"
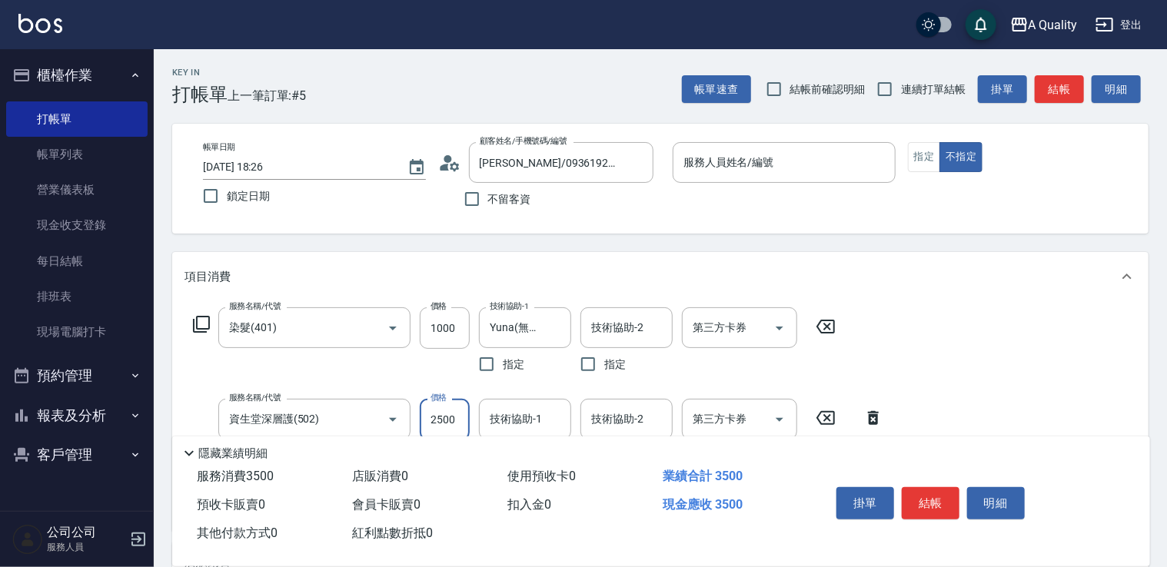
click at [450, 420] on input "2500" at bounding box center [445, 420] width 50 height 42
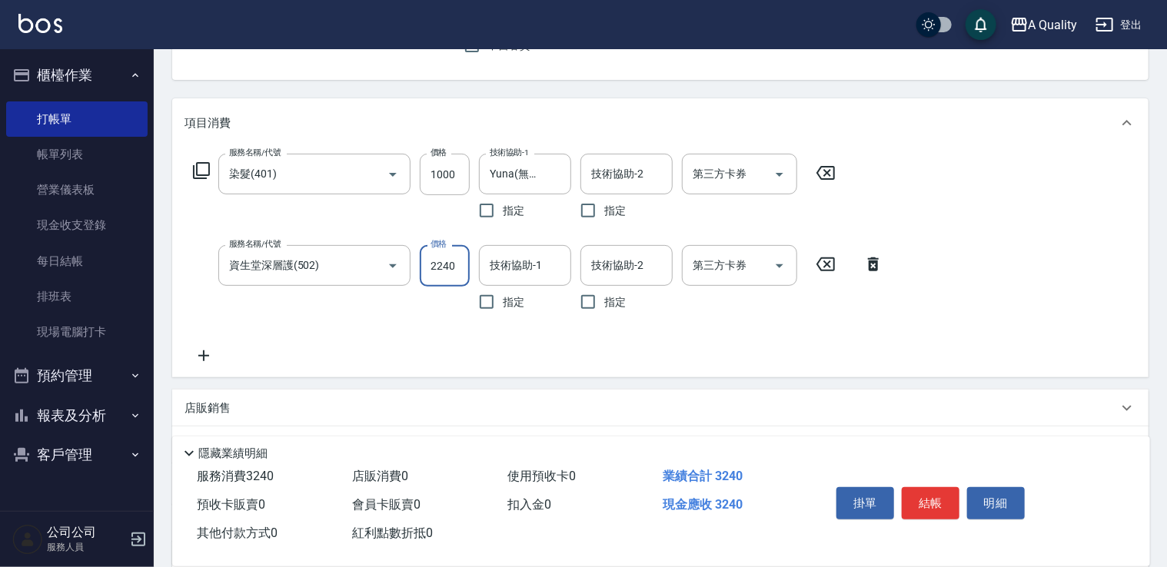
type input "2240"
click at [209, 357] on icon at bounding box center [203, 356] width 38 height 18
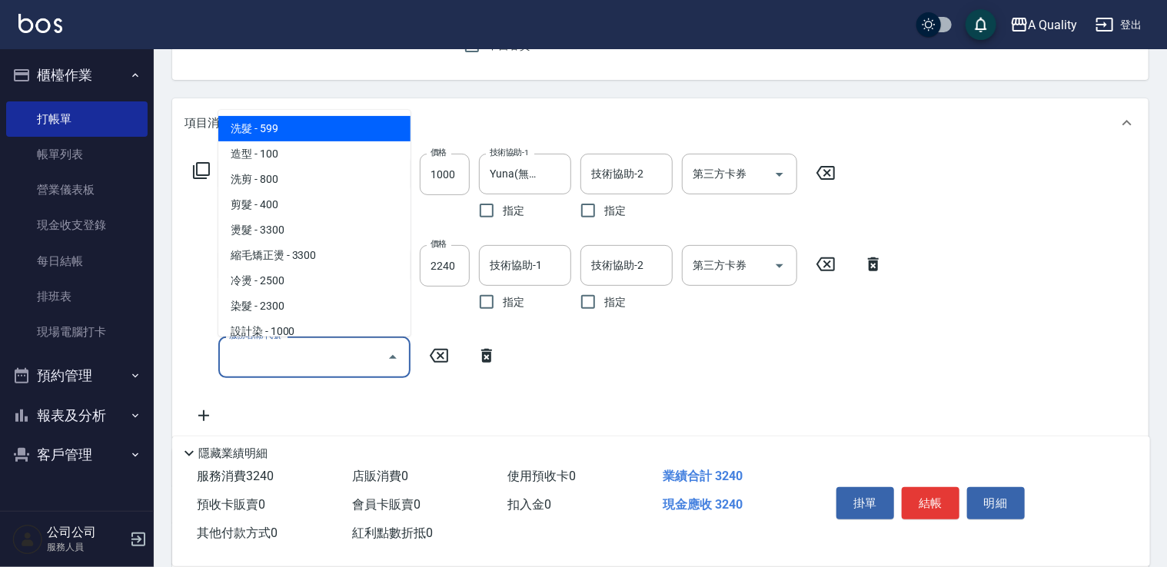
click at [258, 360] on input "服務名稱/代號" at bounding box center [302, 357] width 155 height 27
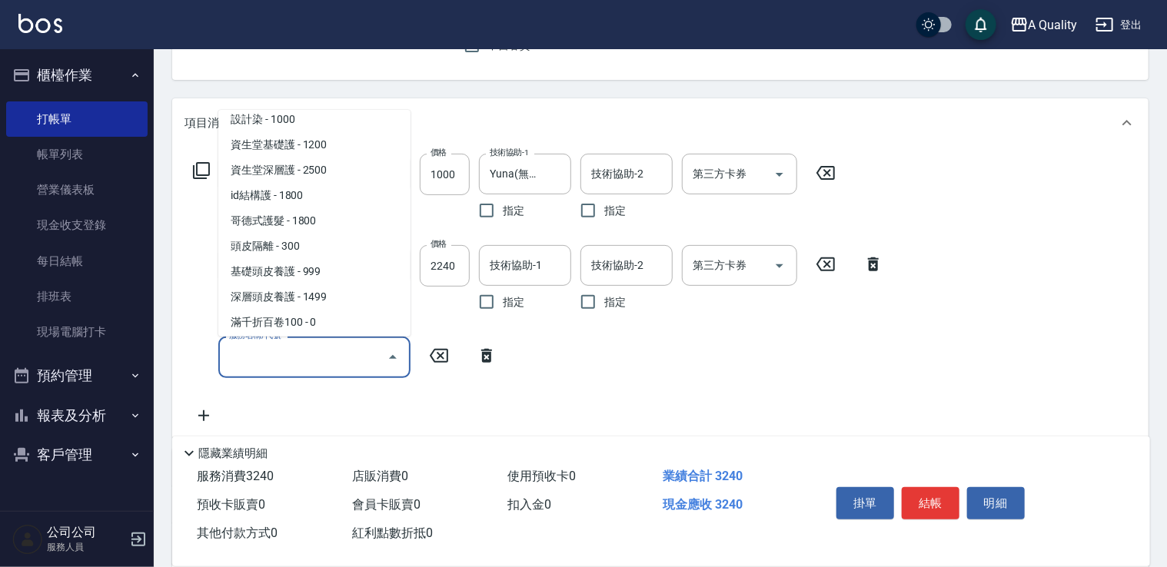
scroll to position [216, 0]
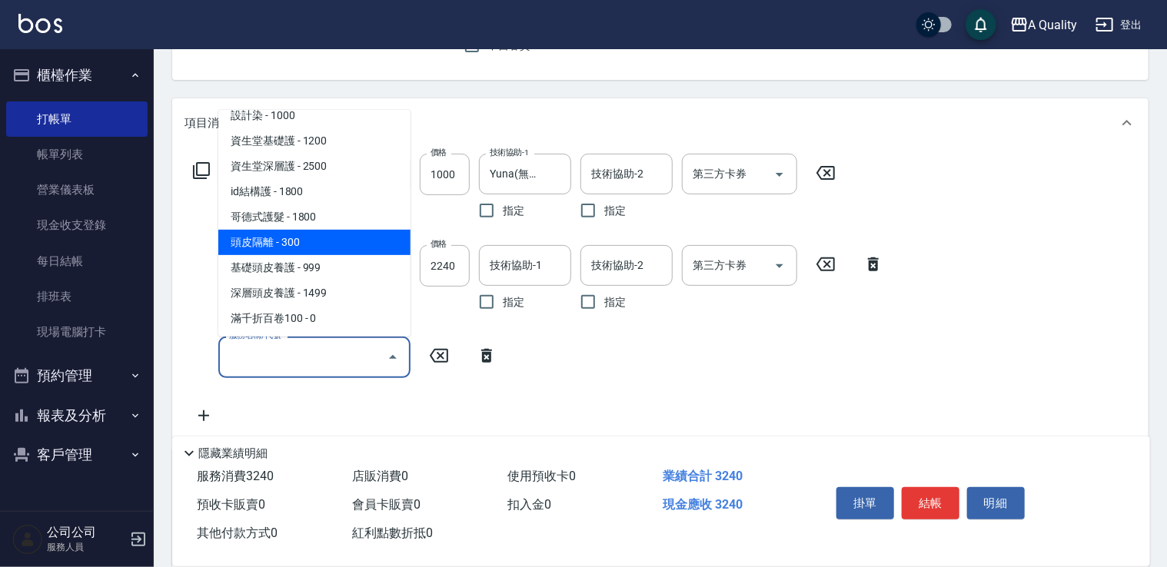
click at [298, 246] on span "頭皮隔離 - 300" at bounding box center [314, 242] width 192 height 25
type input "頭皮隔離(600)"
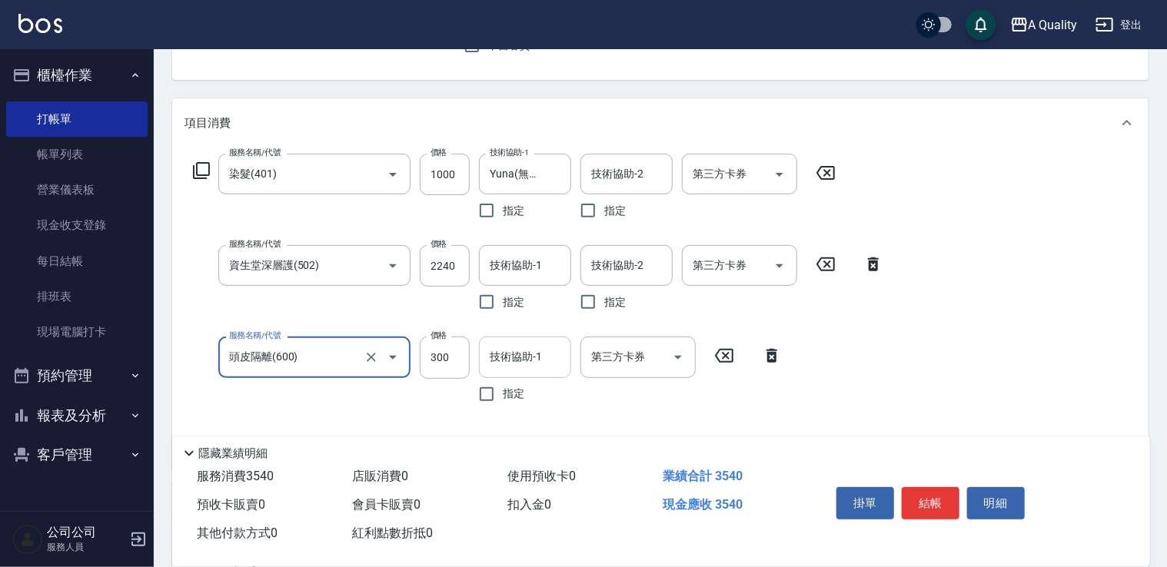
click at [505, 352] on div "技術協助-1 技術協助-1" at bounding box center [525, 357] width 92 height 41
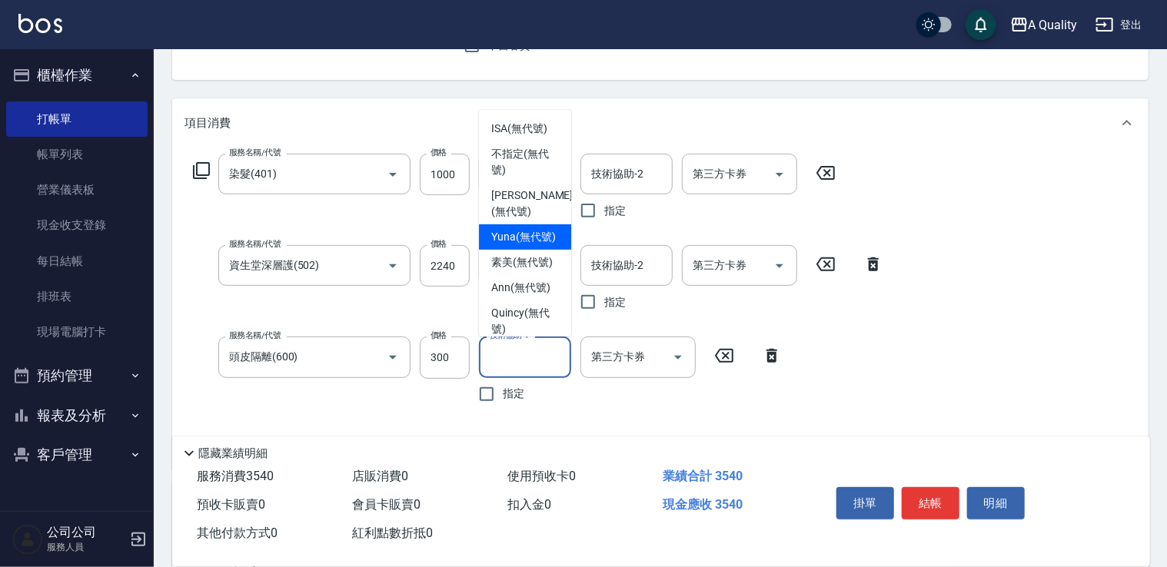
click at [523, 245] on span "Yuna (無代號)" at bounding box center [523, 237] width 65 height 16
type input "Yuna(無代號)"
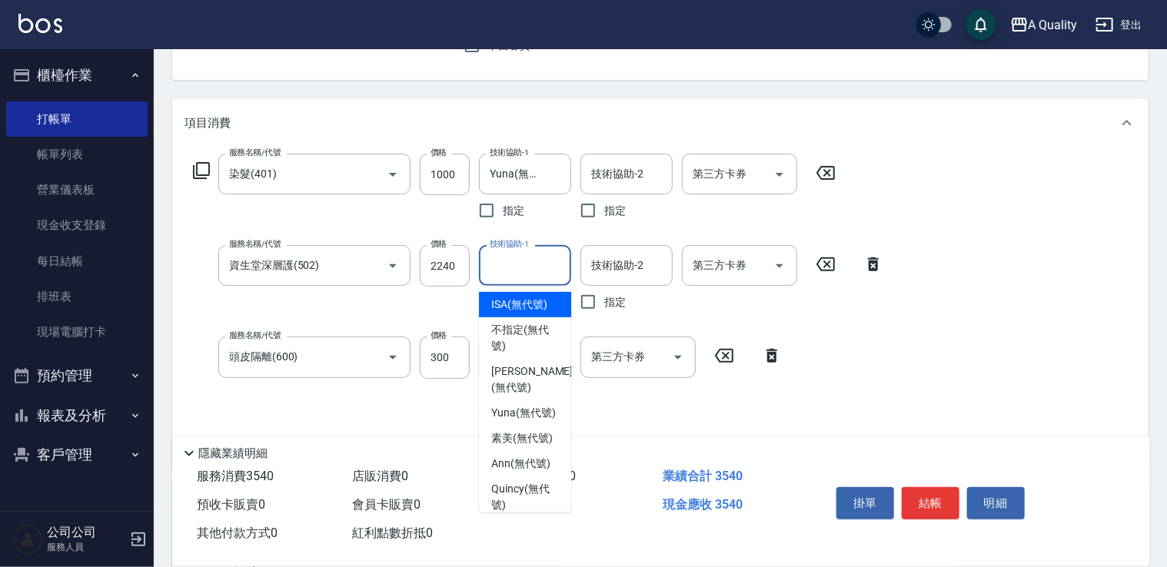
click at [534, 264] on input "技術協助-1" at bounding box center [525, 265] width 78 height 27
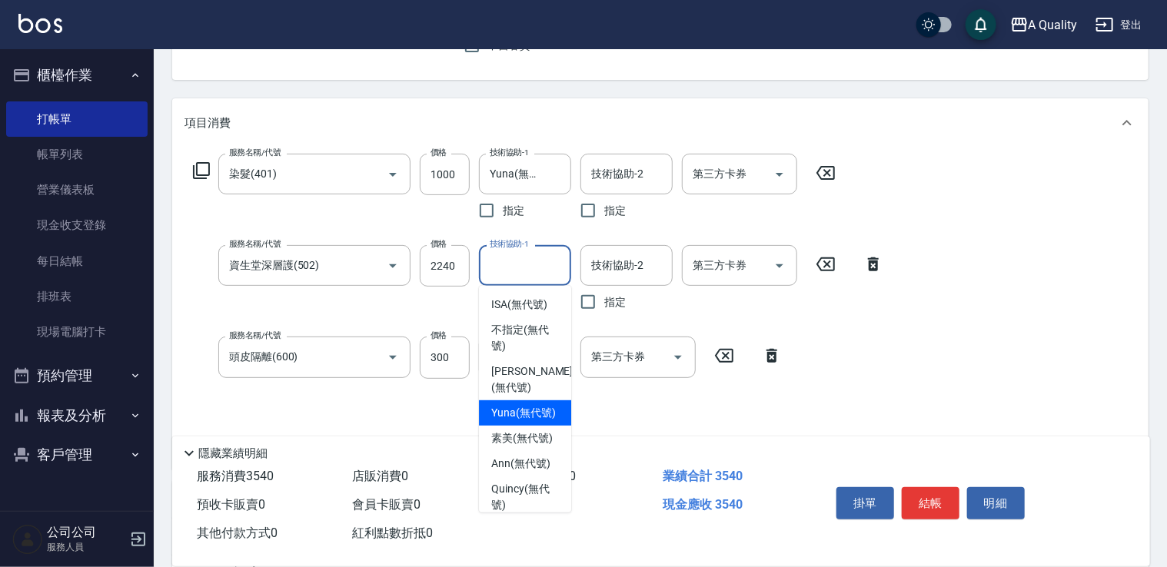
click at [520, 410] on span "Yuna (無代號)" at bounding box center [523, 413] width 65 height 16
type input "Yuna(無代號)"
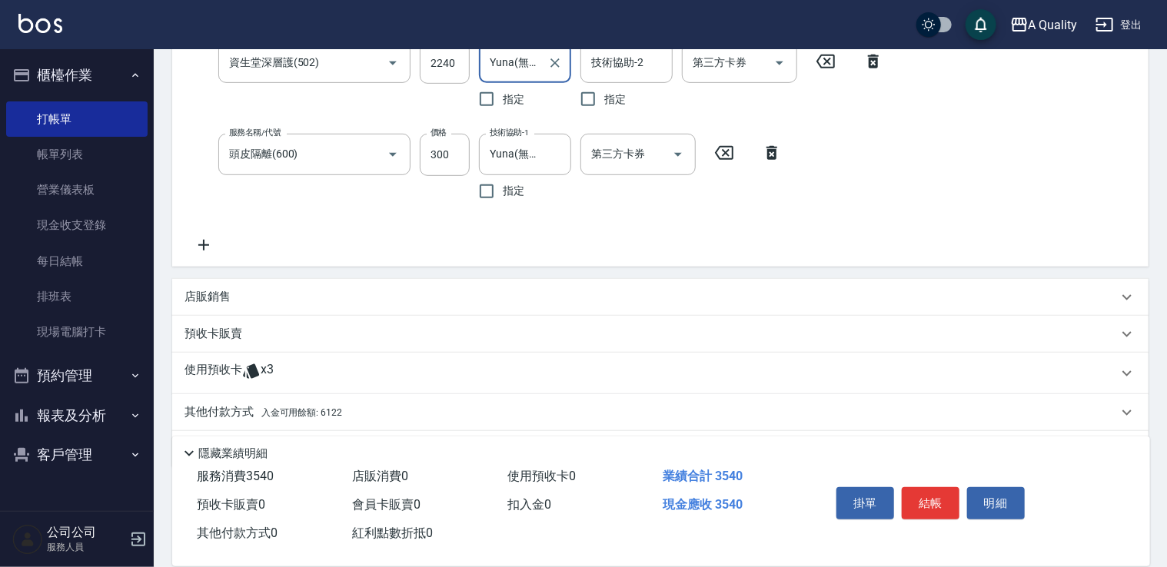
scroll to position [403, 0]
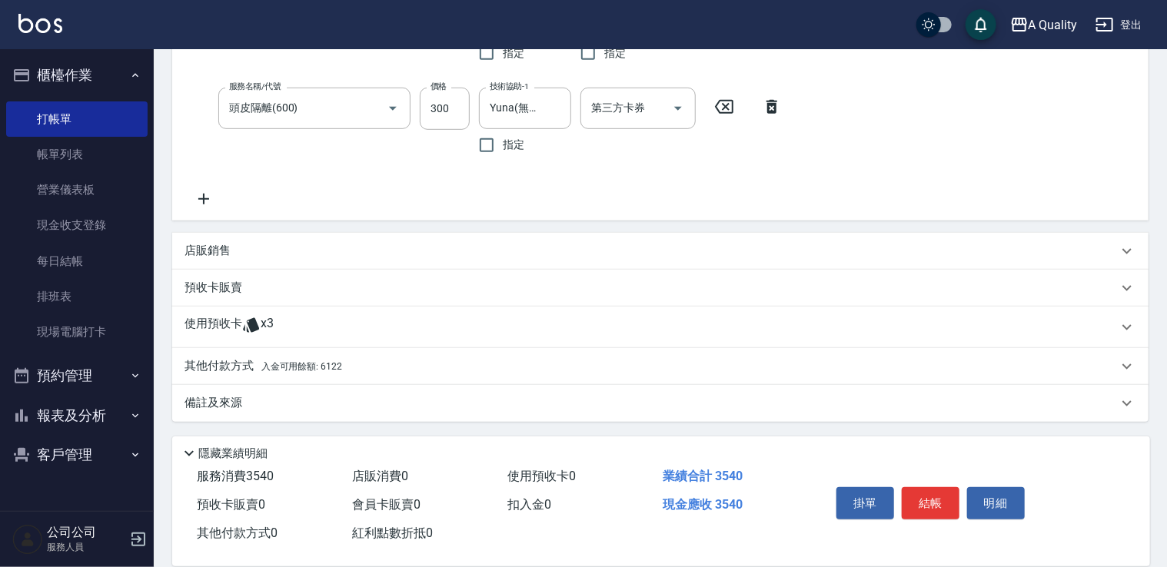
drag, startPoint x: 272, startPoint y: 380, endPoint x: 320, endPoint y: 360, distance: 51.7
click at [274, 380] on div "其他付款方式 入金可用餘額: 6122" at bounding box center [660, 366] width 976 height 37
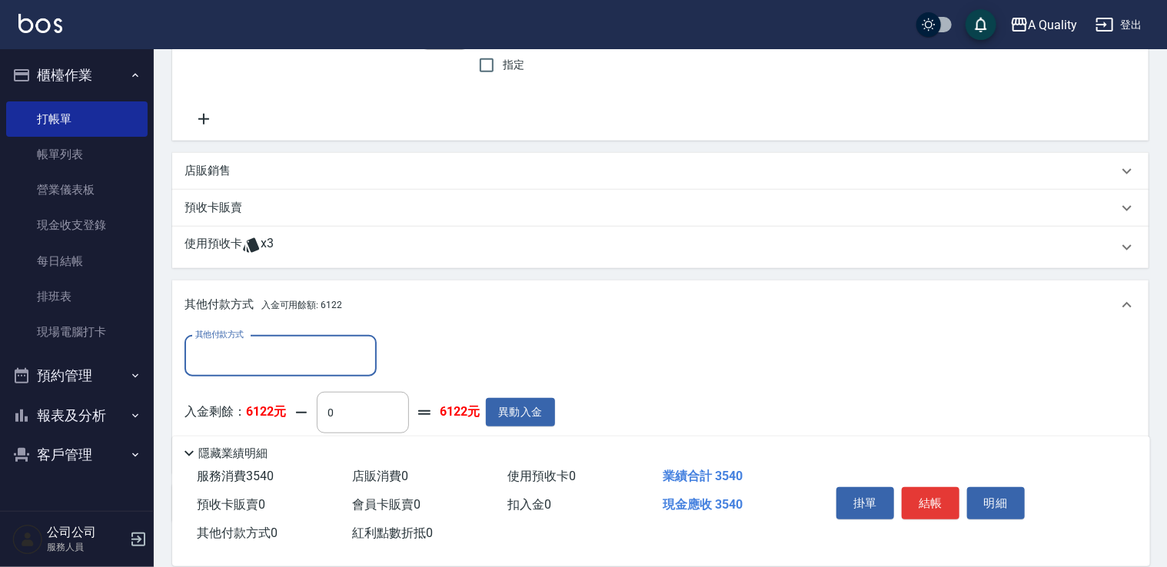
scroll to position [582, 0]
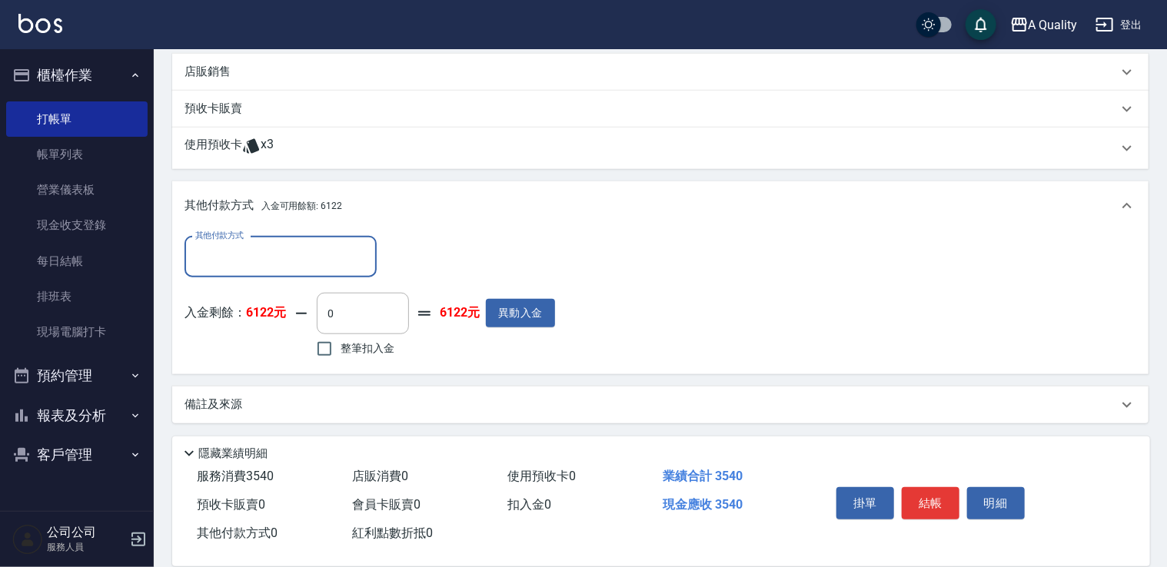
drag, startPoint x: 331, startPoint y: 351, endPoint x: 351, endPoint y: 349, distance: 20.9
click at [334, 351] on input "整筆扣入金" at bounding box center [324, 349] width 32 height 32
checkbox input "true"
type input "3540"
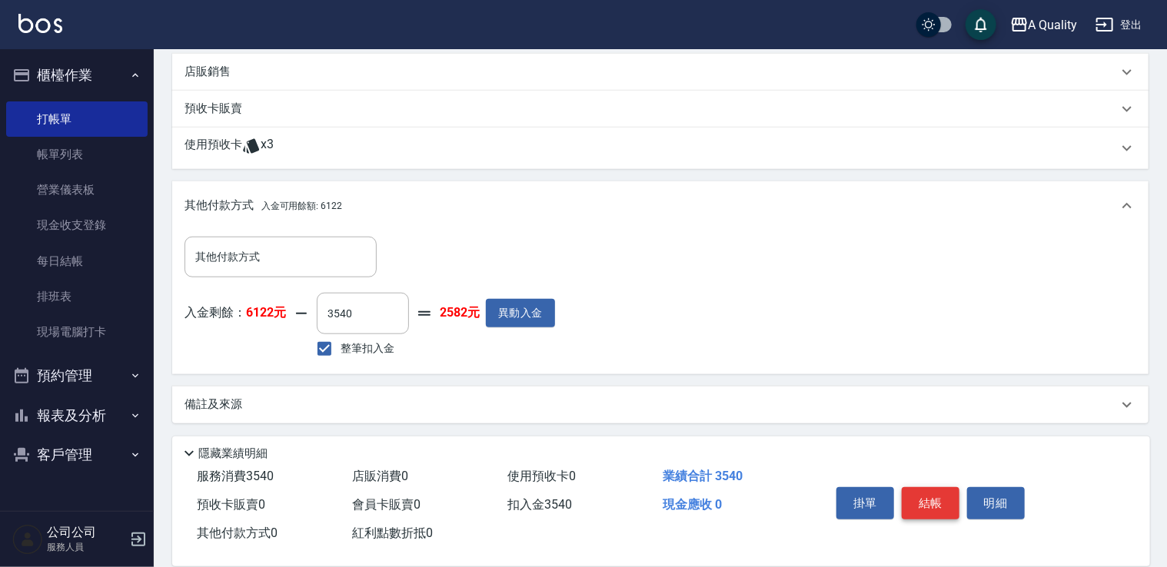
click at [942, 493] on button "結帳" at bounding box center [931, 503] width 58 height 32
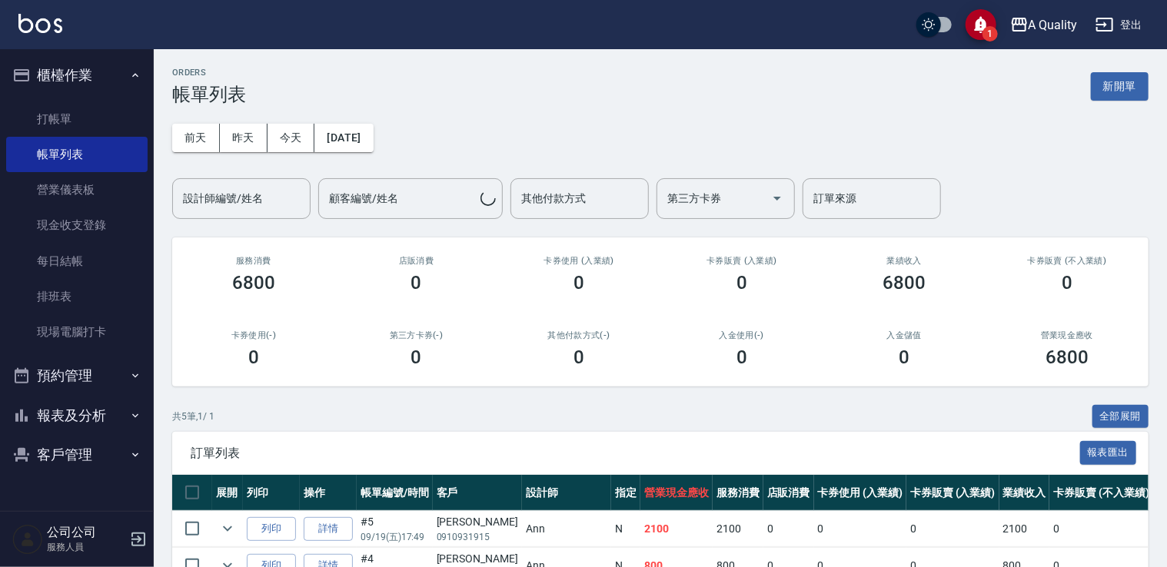
scroll to position [198, 0]
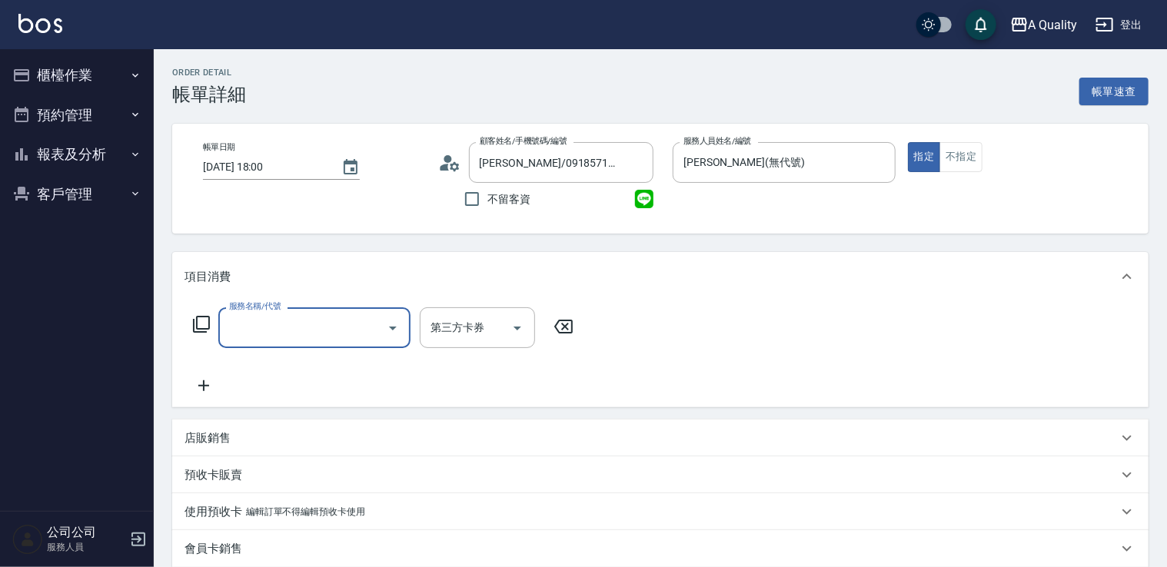
drag, startPoint x: 286, startPoint y: 329, endPoint x: 278, endPoint y: 314, distance: 17.2
click at [285, 328] on input "服務名稱/代號" at bounding box center [302, 327] width 155 height 27
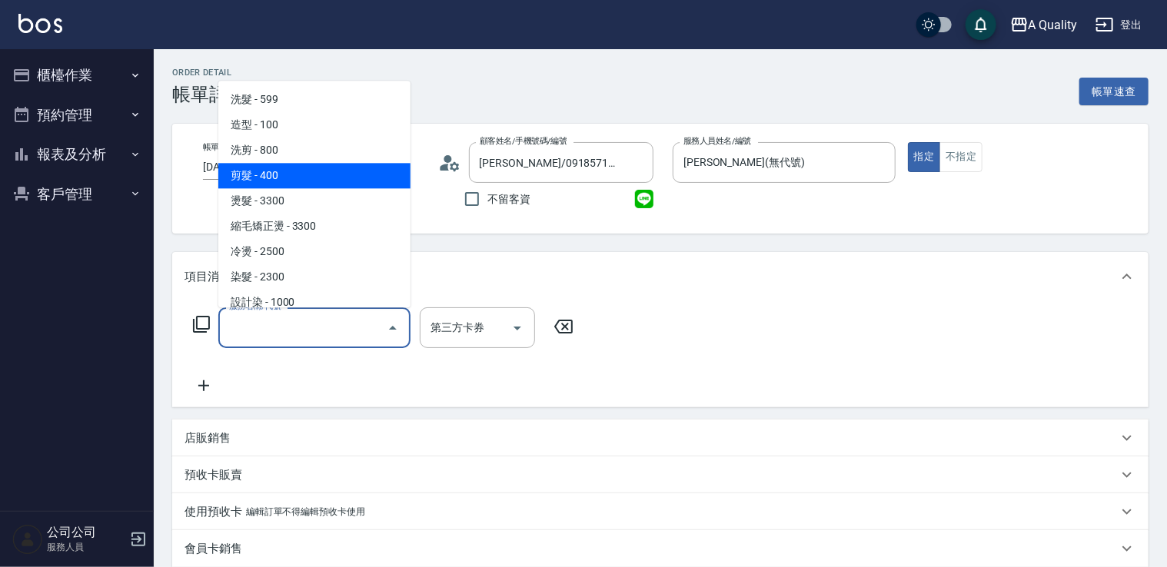
drag, startPoint x: 282, startPoint y: 181, endPoint x: 349, endPoint y: 223, distance: 79.1
click at [283, 181] on span "剪髮 - 400" at bounding box center [314, 175] width 192 height 25
type input "剪髮(201)"
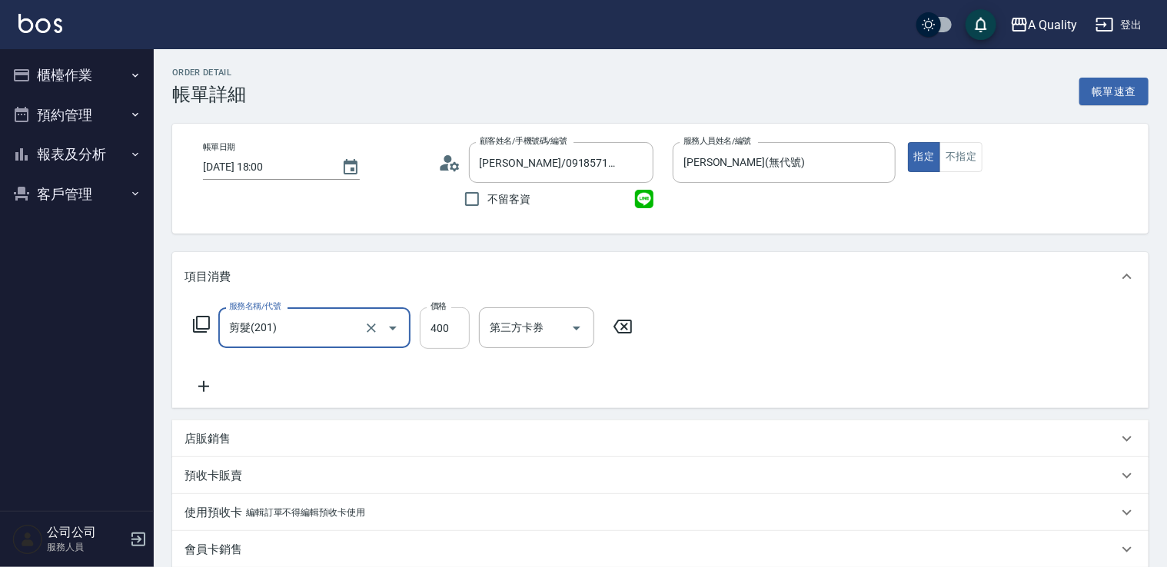
click at [457, 340] on input "400" at bounding box center [445, 328] width 50 height 42
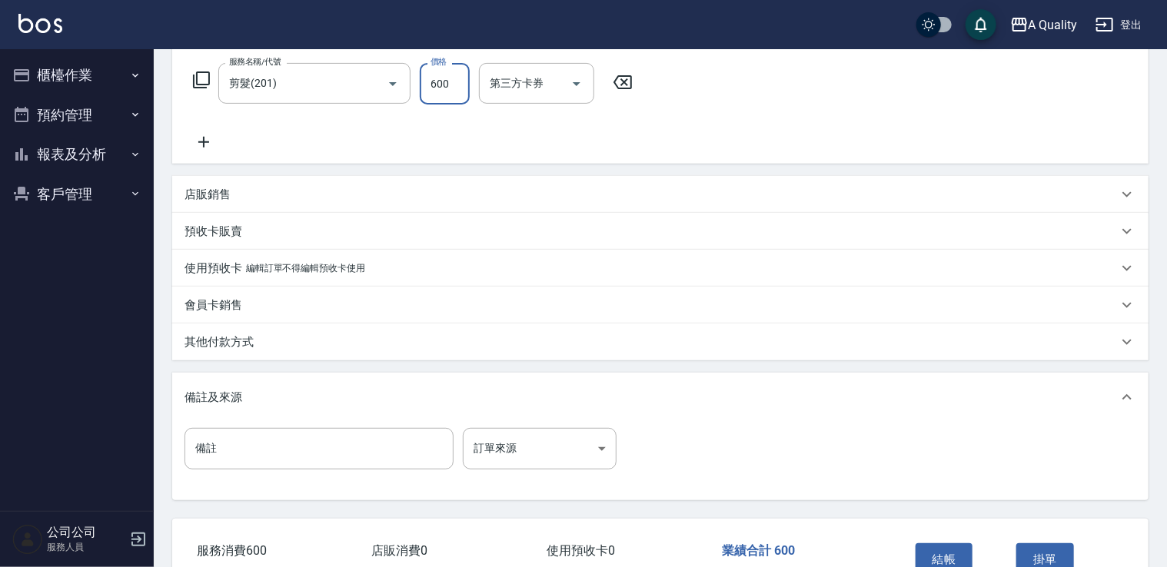
scroll to position [341, 0]
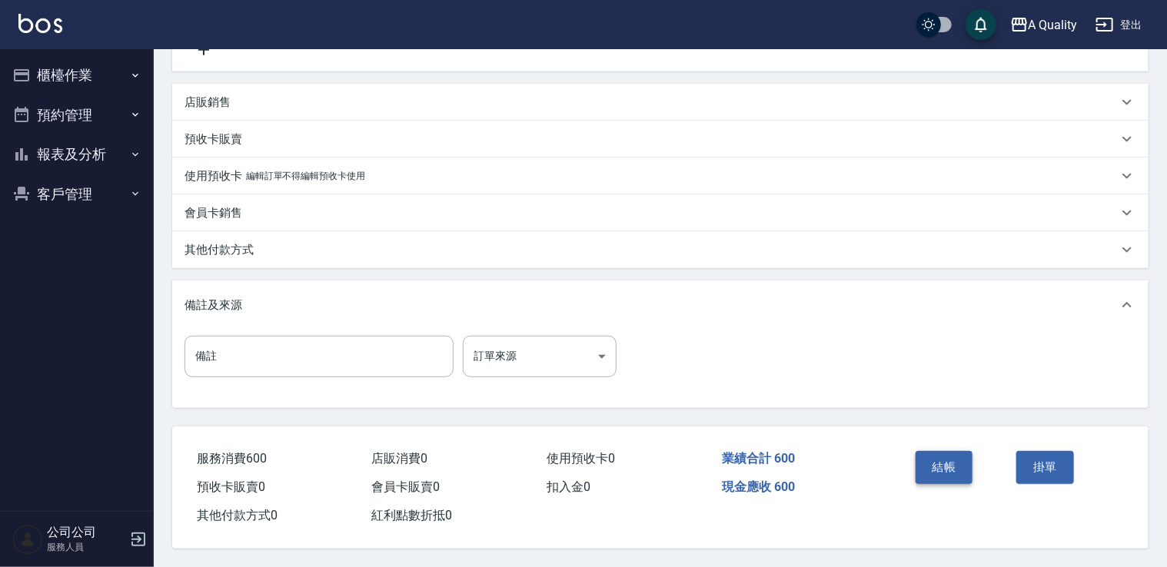
type input "600"
click at [935, 451] on button "結帳" at bounding box center [945, 467] width 58 height 32
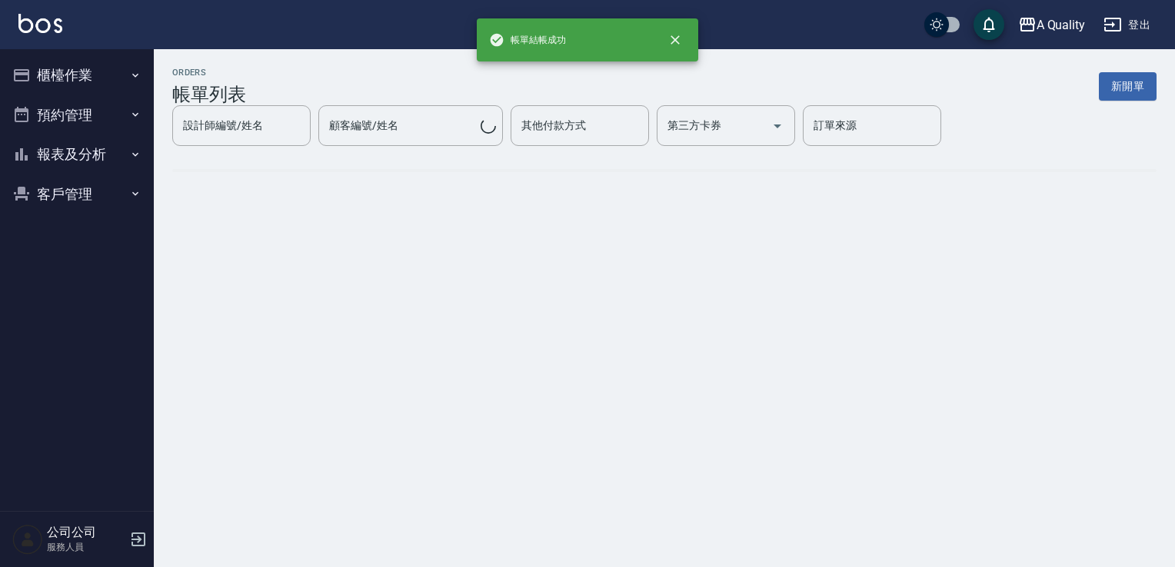
click at [58, 128] on button "預約管理" at bounding box center [76, 115] width 141 height 40
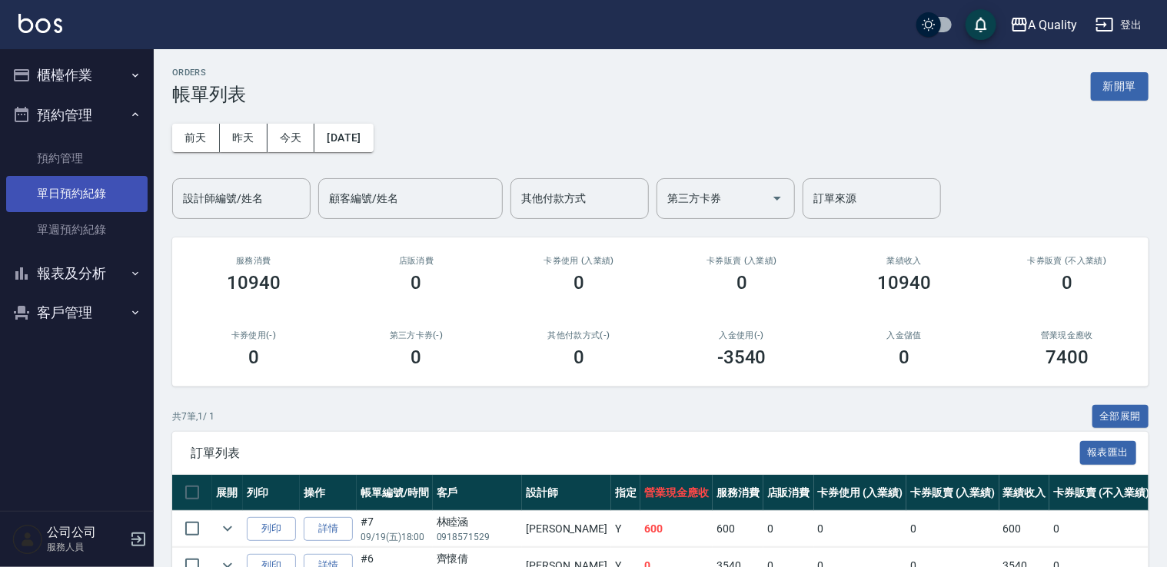
click at [76, 206] on link "單日預約紀錄" at bounding box center [76, 193] width 141 height 35
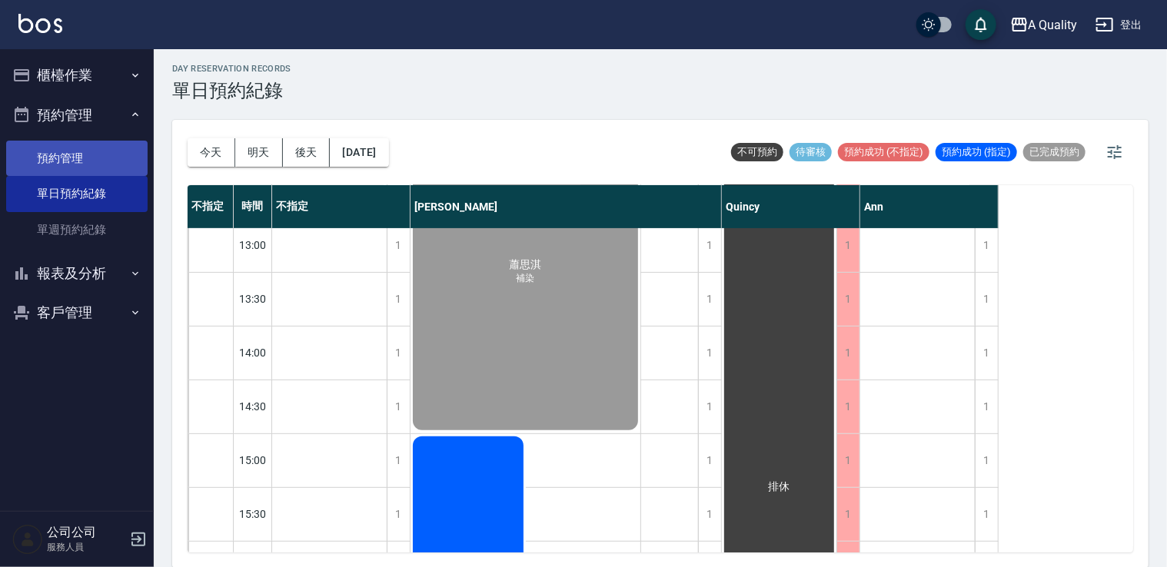
scroll to position [231, 0]
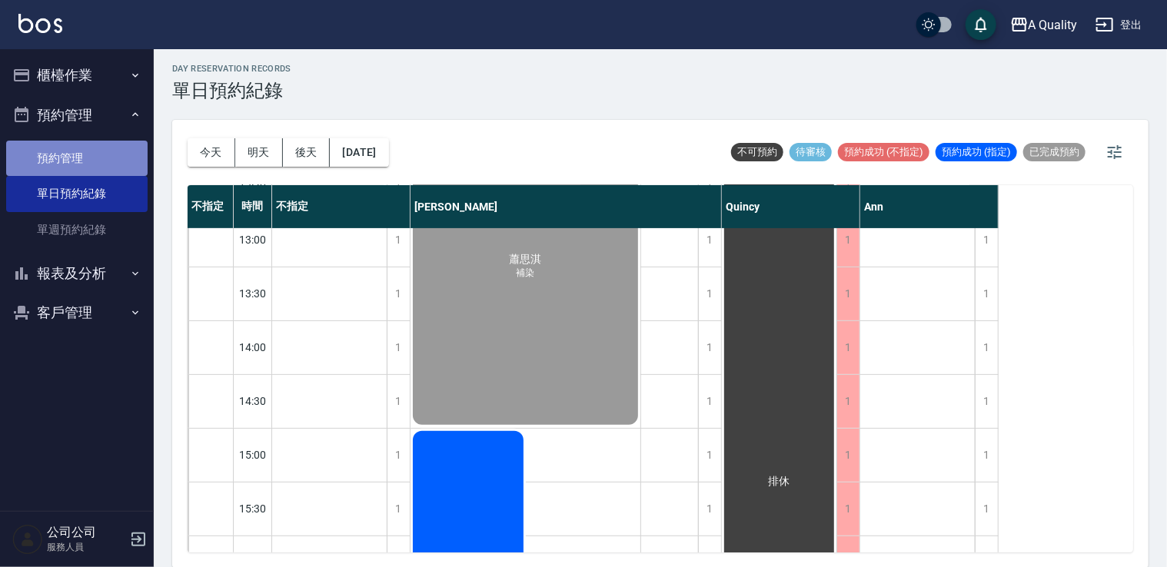
click at [58, 158] on link "預約管理" at bounding box center [76, 158] width 141 height 35
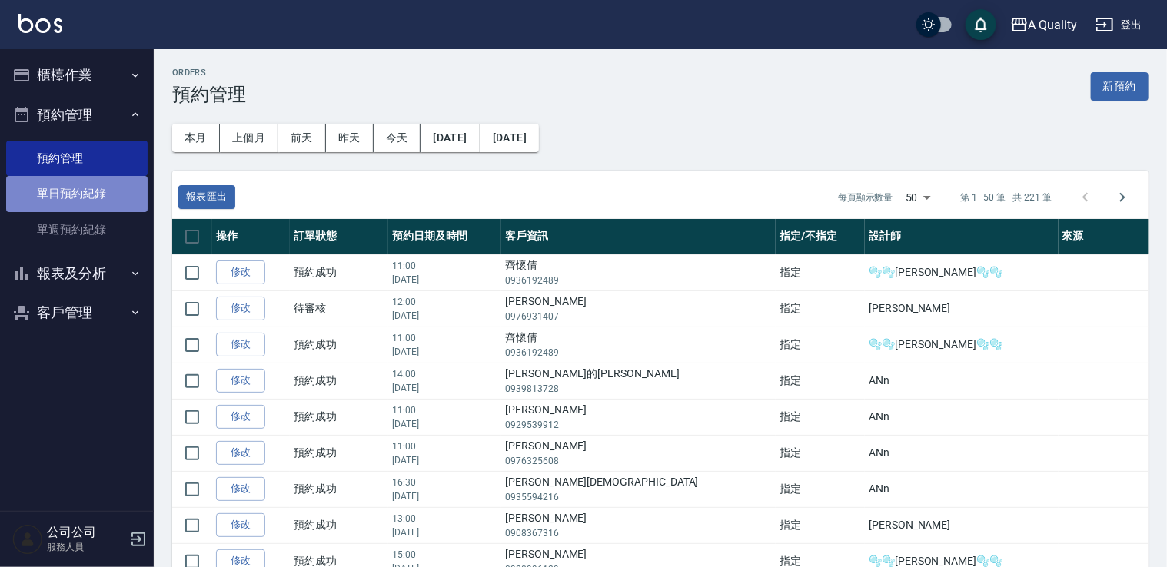
click at [94, 191] on link "單日預約紀錄" at bounding box center [76, 193] width 141 height 35
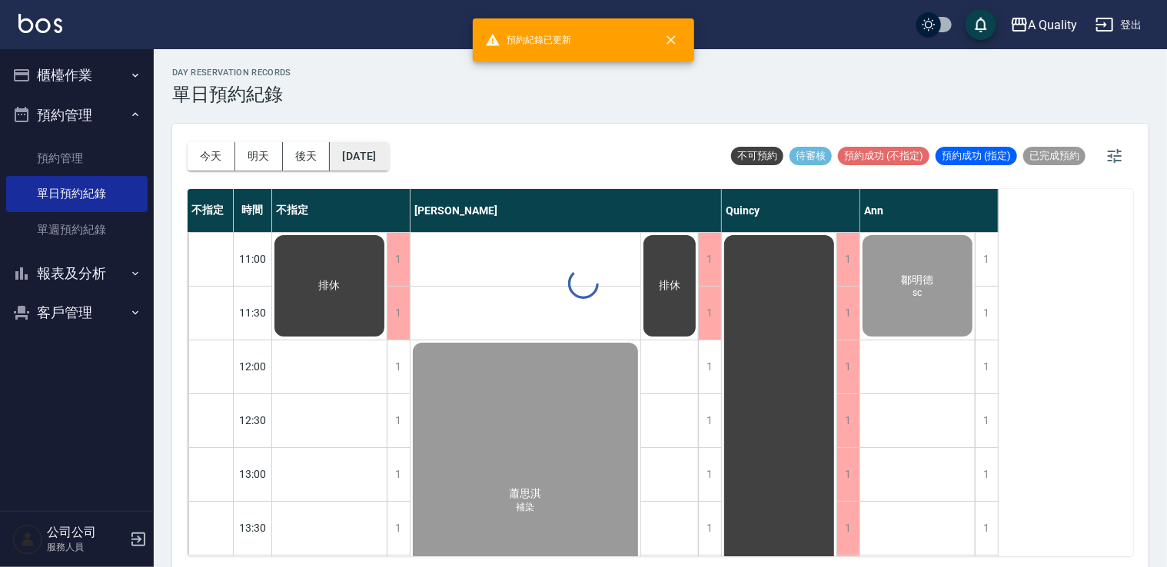
click at [388, 151] on button "[DATE]" at bounding box center [359, 156] width 58 height 28
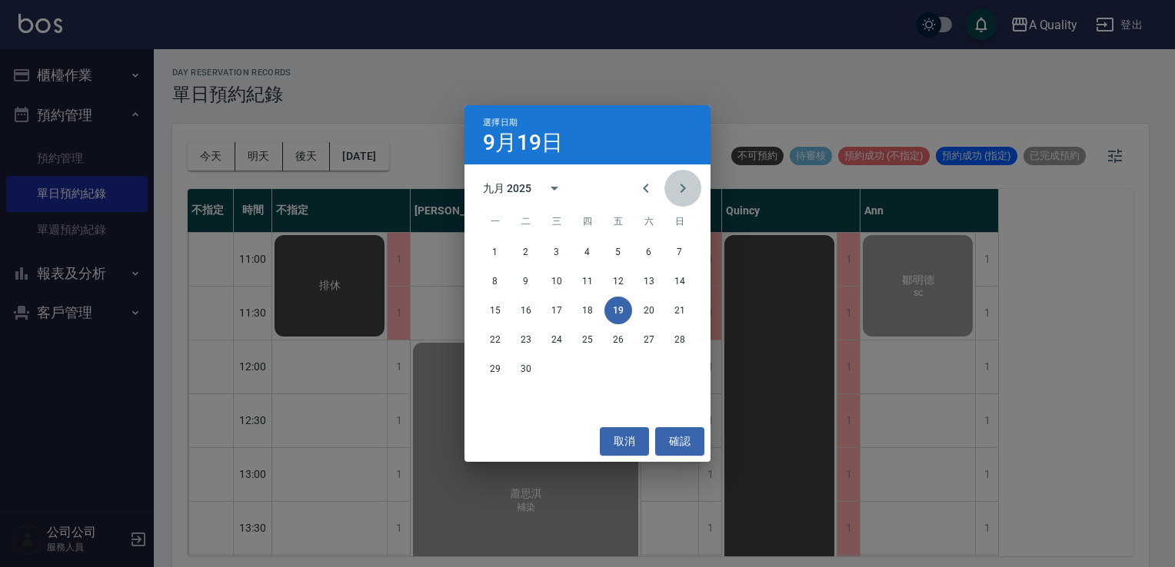
click at [693, 188] on button "Next month" at bounding box center [682, 188] width 37 height 37
click at [615, 341] on button "24" at bounding box center [618, 340] width 28 height 28
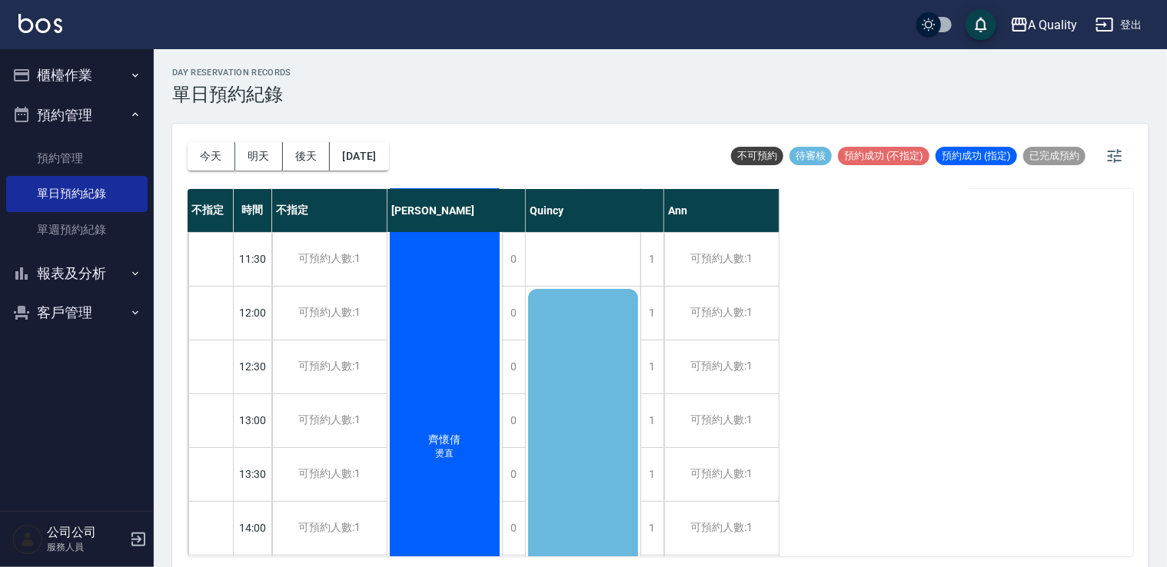
scroll to position [77, 0]
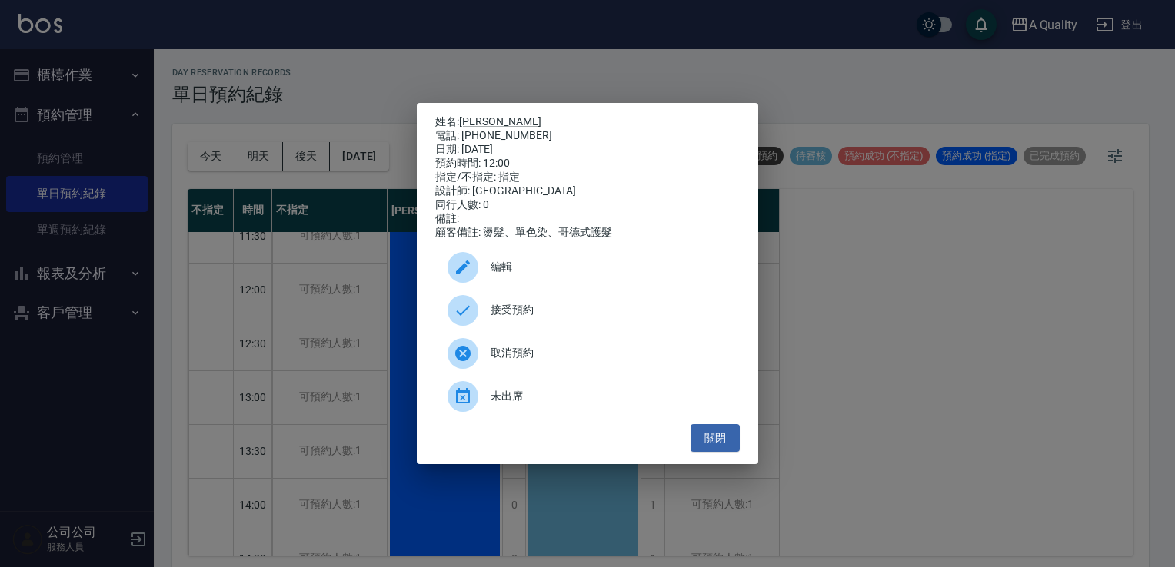
click at [503, 272] on span "編輯" at bounding box center [608, 267] width 237 height 16
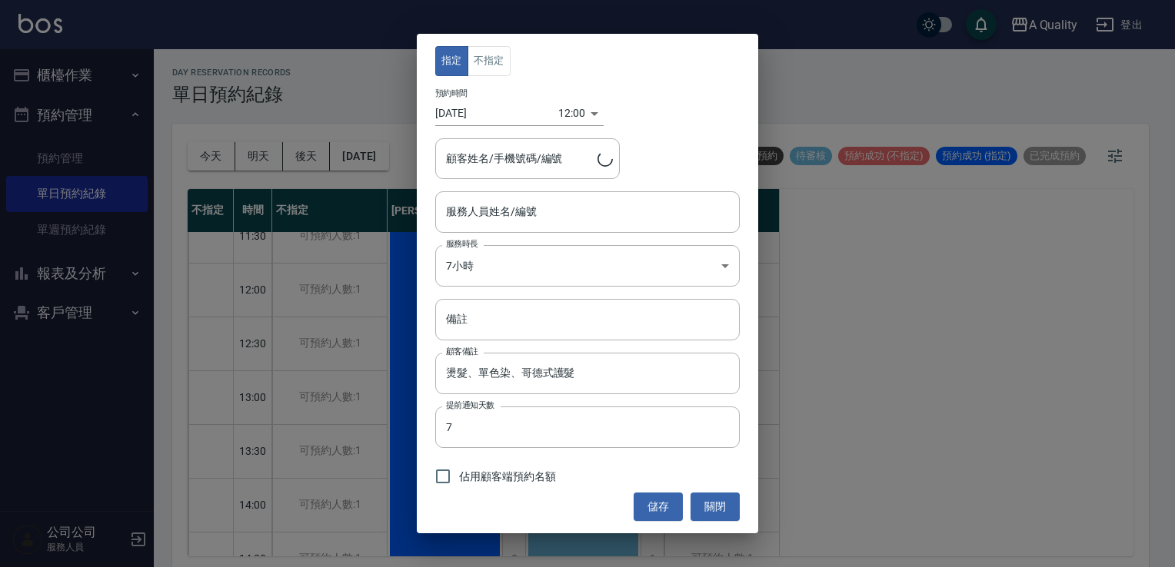
type input "Quincy(無代號)"
type input "劉宜欣/0976931407/"
click at [503, 272] on body "A Quality 登出 櫃檯作業 打帳單 帳單列表 營業儀表板 現金收支登錄 每日結帳 排班表 現場電腦打卡 預約管理 預約管理 單日預約紀錄 單週預約紀錄…" at bounding box center [587, 286] width 1175 height 572
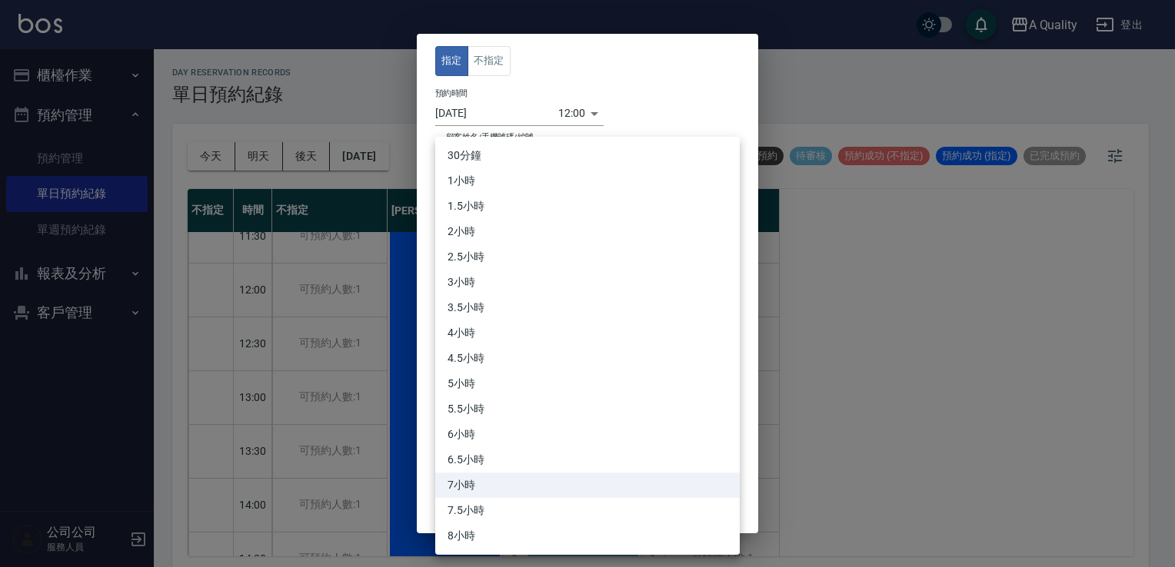
click at [489, 460] on li "6.5小時" at bounding box center [587, 459] width 304 height 25
type input "13"
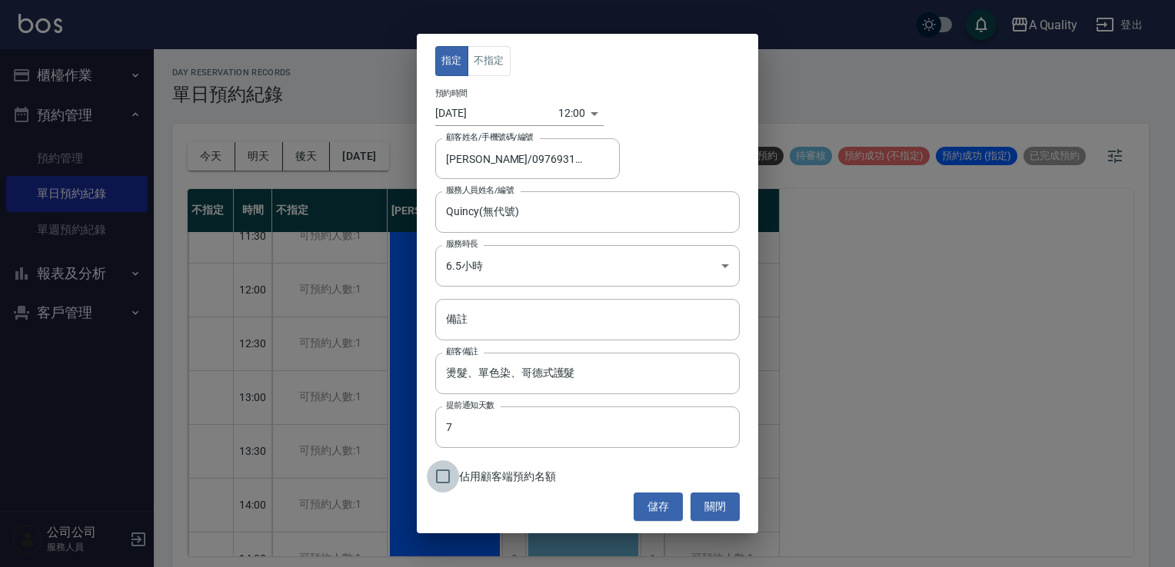
drag, startPoint x: 435, startPoint y: 471, endPoint x: 579, endPoint y: 481, distance: 144.1
click at [440, 471] on input "佔用顧客端預約名額" at bounding box center [443, 476] width 32 height 32
checkbox input "true"
click at [664, 497] on button "儲存" at bounding box center [657, 507] width 49 height 28
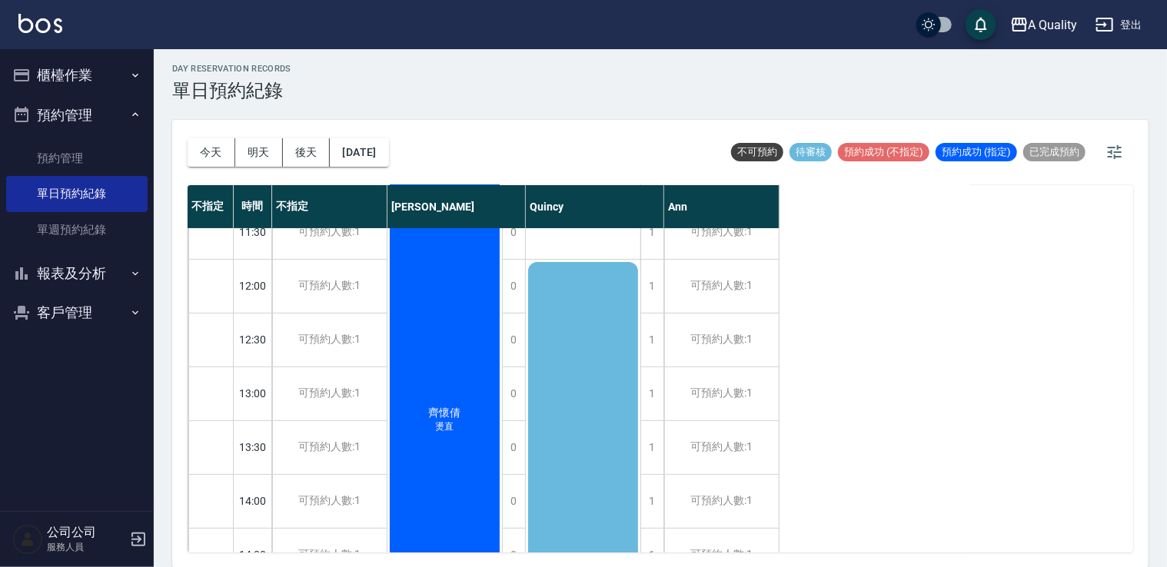
scroll to position [0, 0]
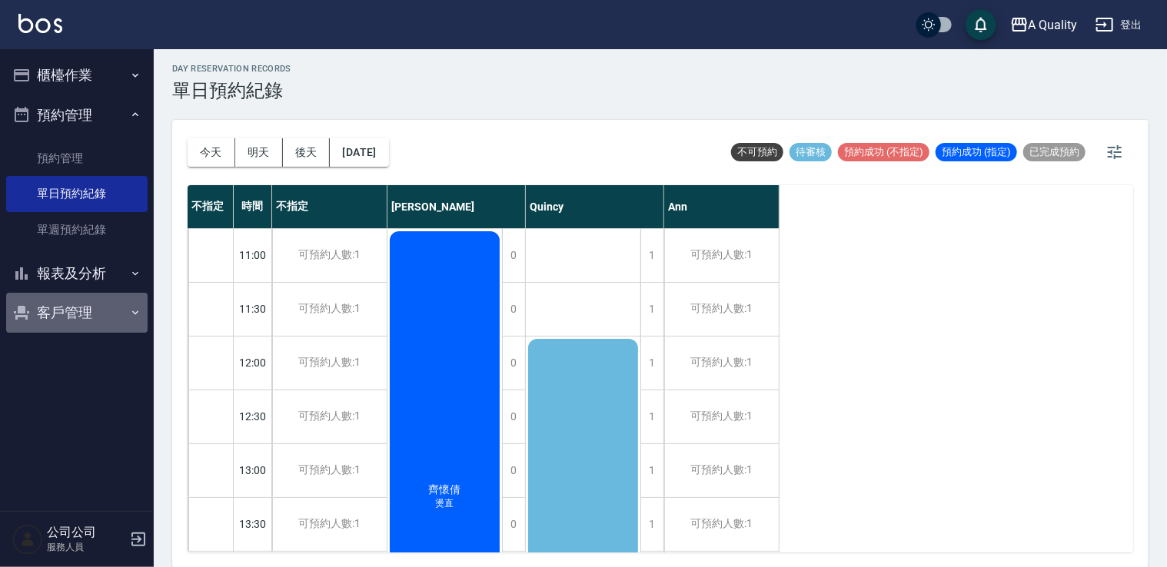
click at [71, 324] on button "客戶管理" at bounding box center [76, 313] width 141 height 40
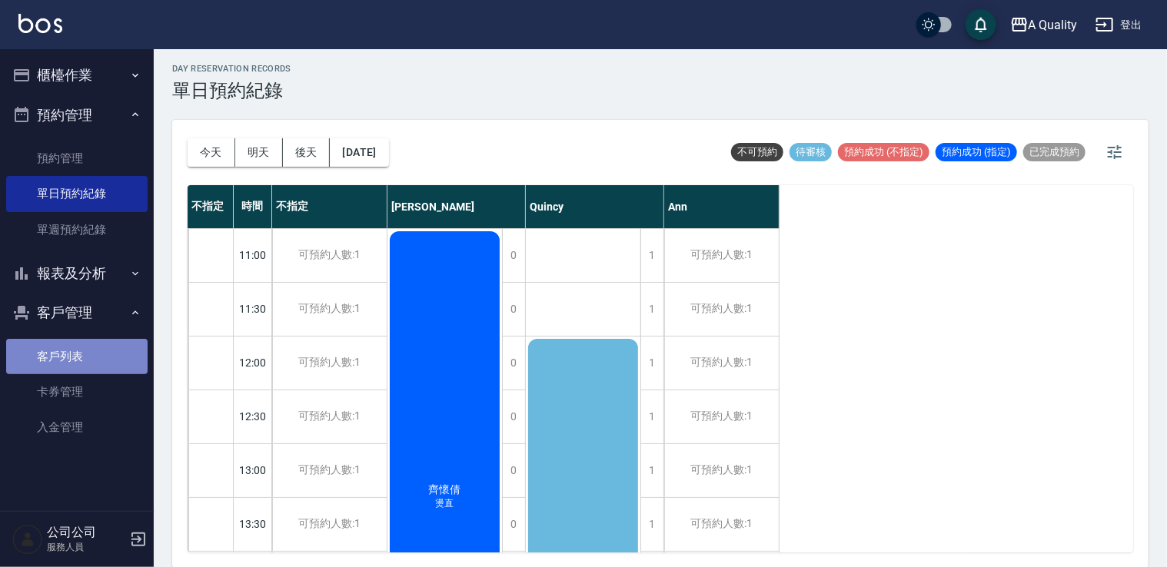
click at [80, 366] on link "客戶列表" at bounding box center [76, 356] width 141 height 35
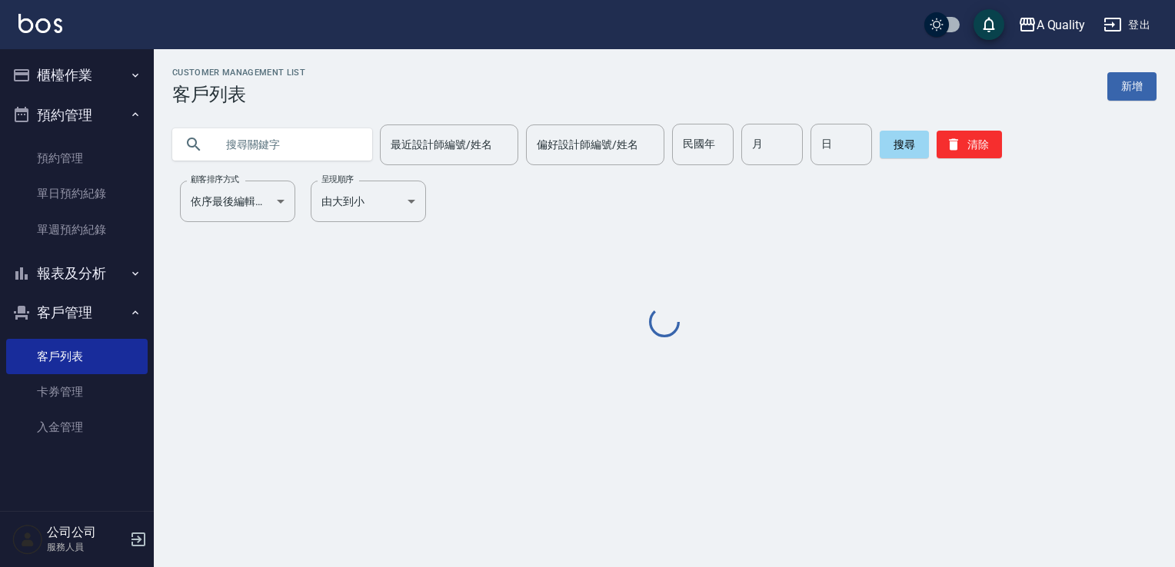
click at [297, 149] on input "text" at bounding box center [287, 145] width 145 height 42
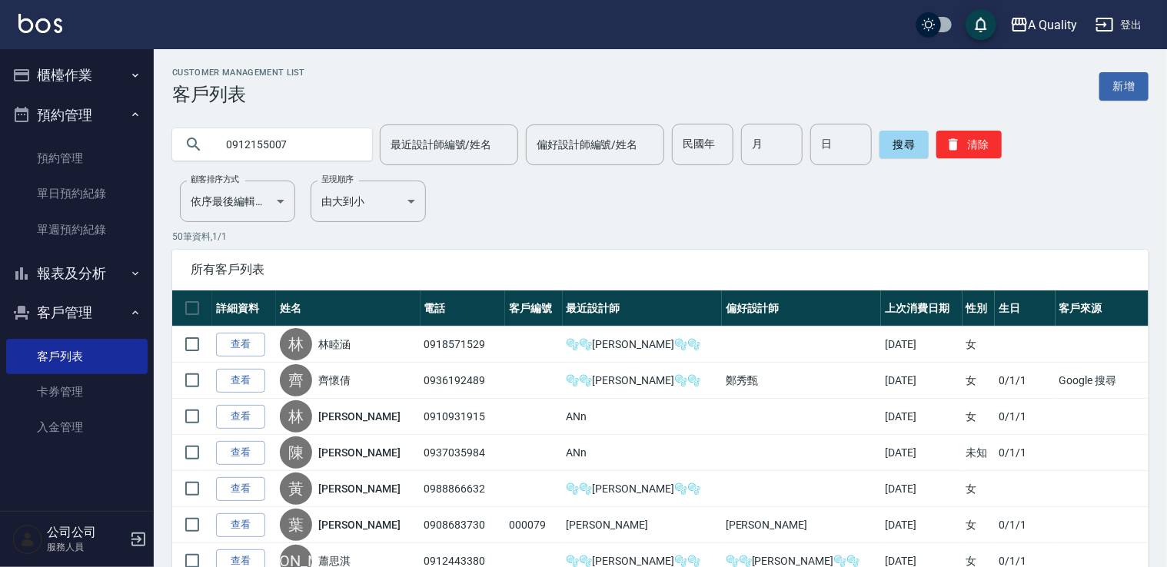
type input "0912155007"
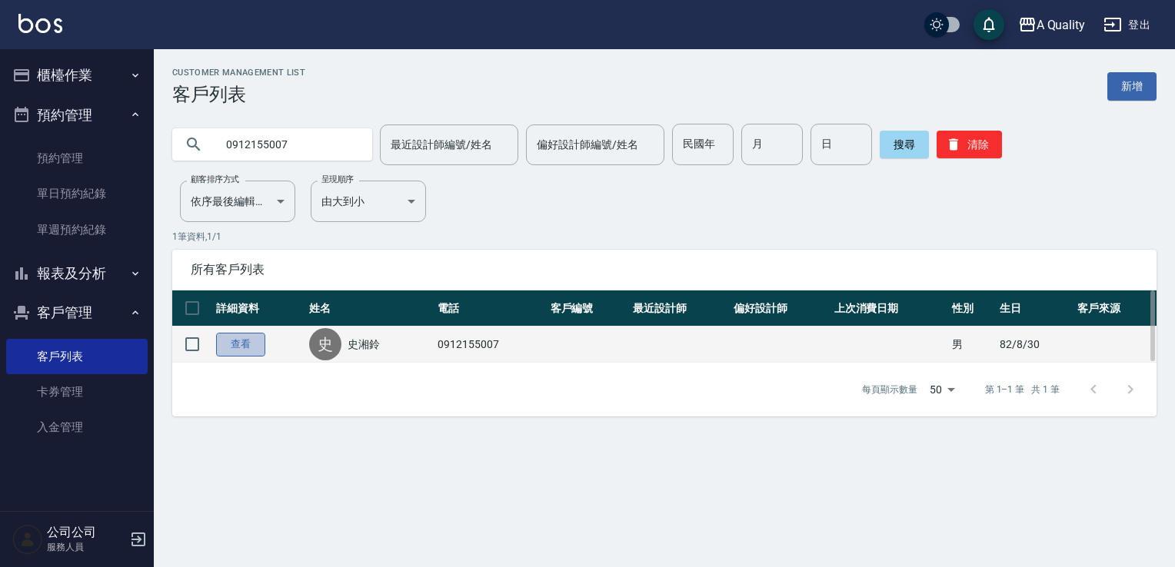
click at [251, 346] on link "查看" at bounding box center [240, 345] width 49 height 24
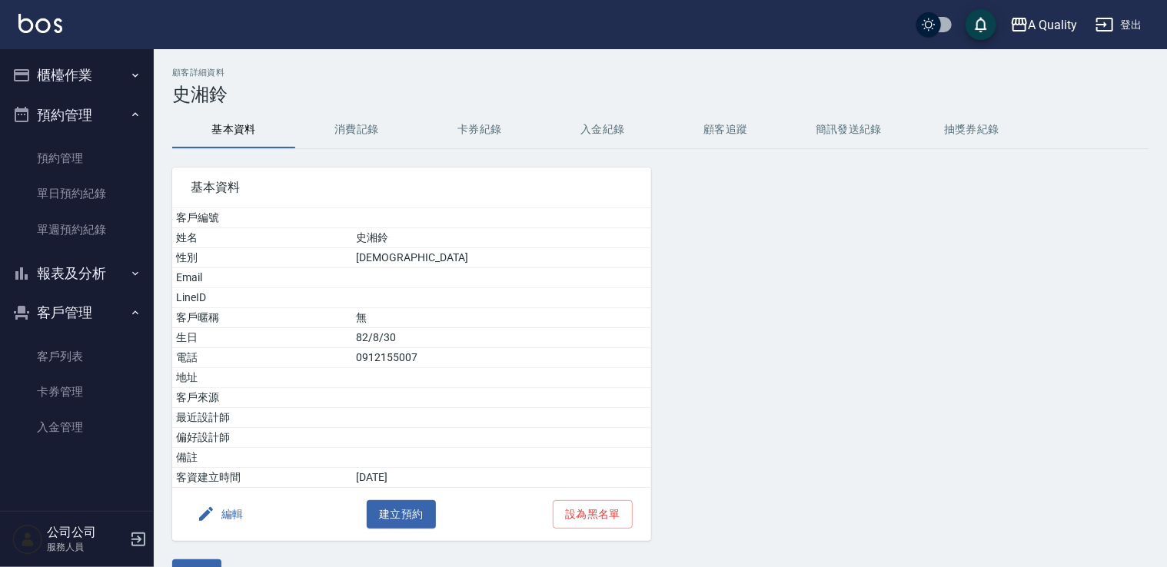
click at [344, 134] on button "消費記錄" at bounding box center [356, 129] width 123 height 37
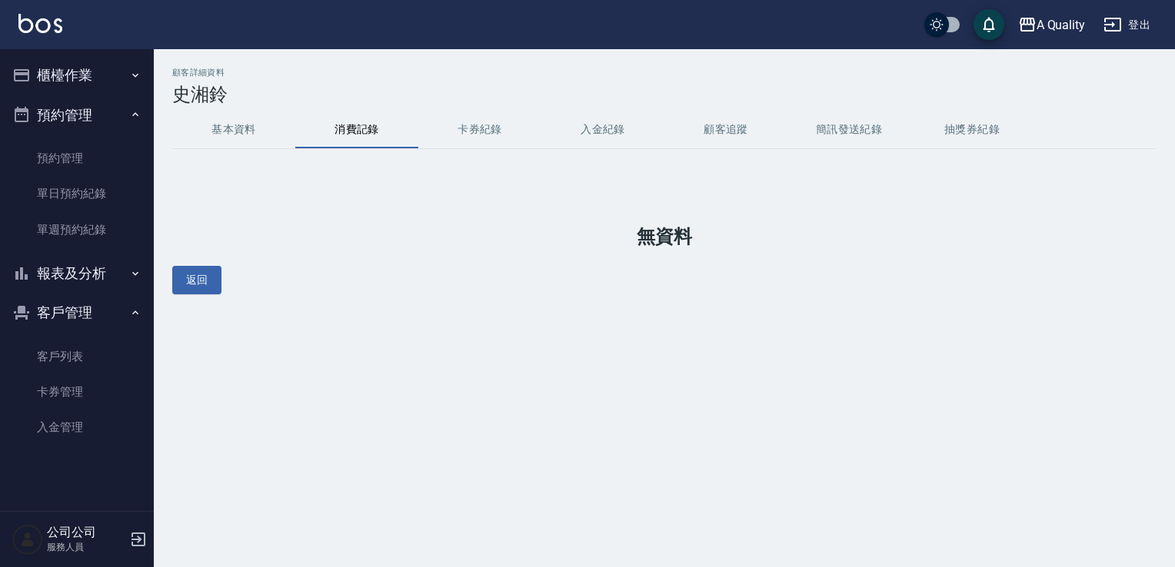
click at [224, 131] on button "基本資料" at bounding box center [233, 129] width 123 height 37
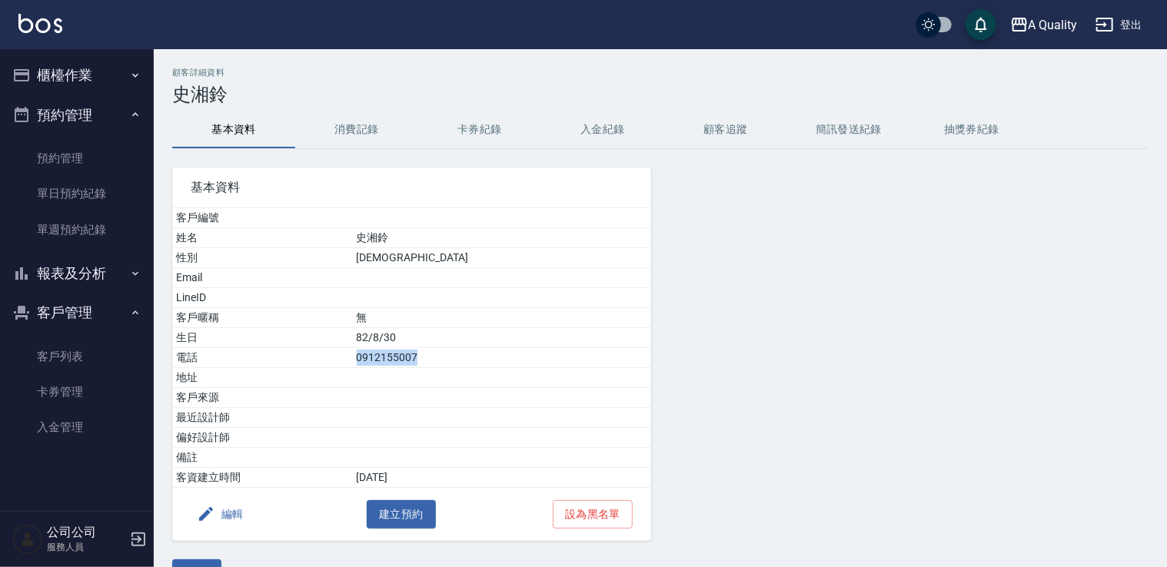
drag, startPoint x: 424, startPoint y: 357, endPoint x: 502, endPoint y: 350, distance: 77.9
click at [502, 350] on td "0912155007" at bounding box center [502, 358] width 298 height 20
drag, startPoint x: 502, startPoint y: 350, endPoint x: 467, endPoint y: 351, distance: 35.4
copy td "0912155007"
click at [104, 161] on link "預約管理" at bounding box center [76, 158] width 141 height 35
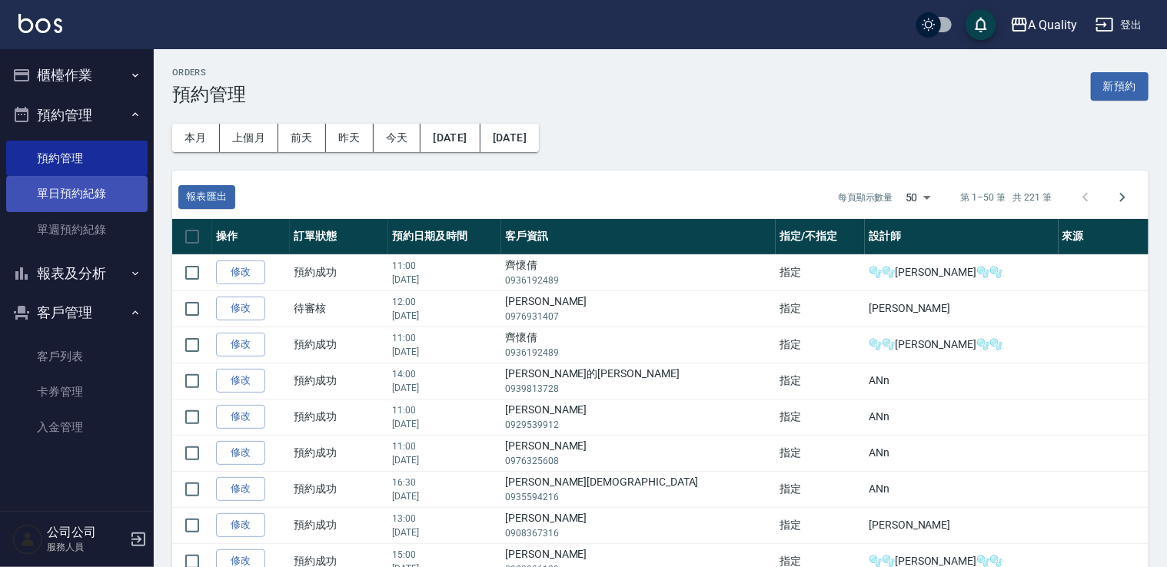
click at [98, 201] on link "單日預約紀錄" at bounding box center [76, 193] width 141 height 35
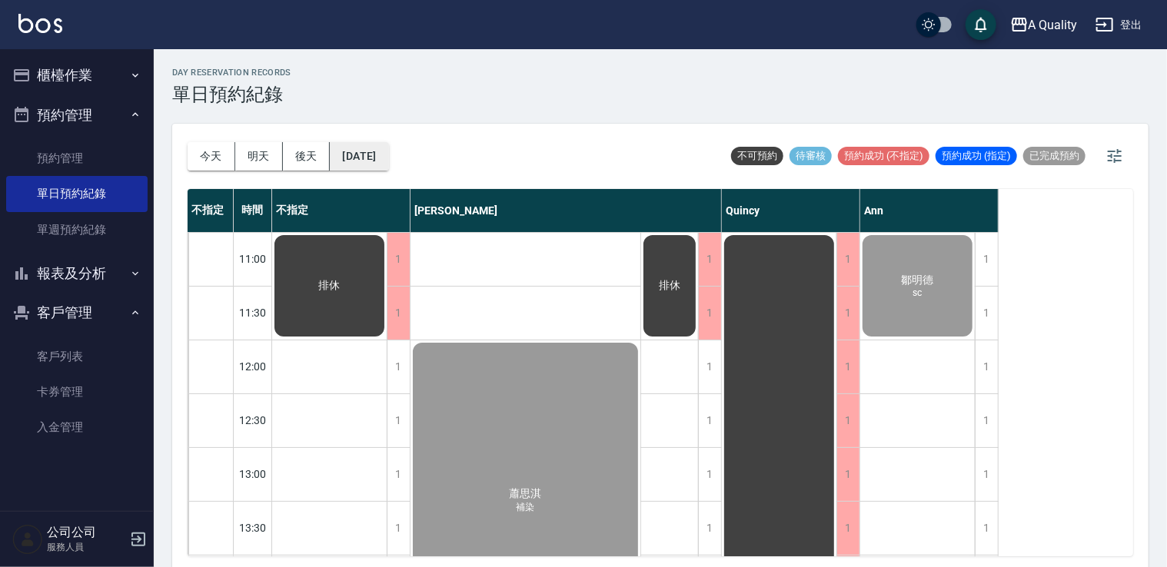
click at [384, 164] on button "[DATE]" at bounding box center [359, 156] width 58 height 28
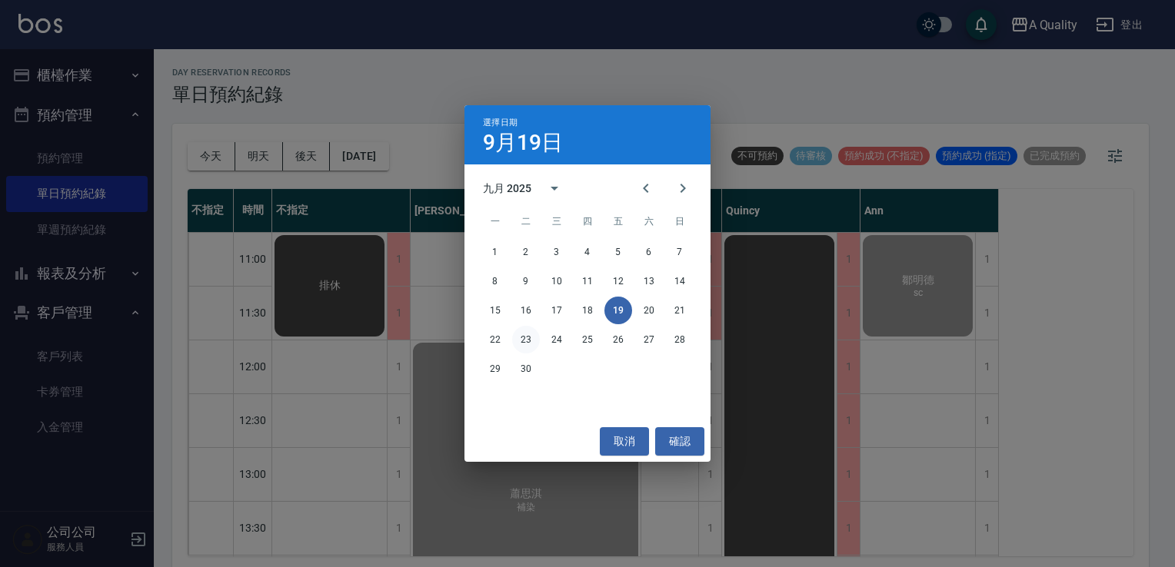
click at [527, 351] on button "23" at bounding box center [526, 340] width 28 height 28
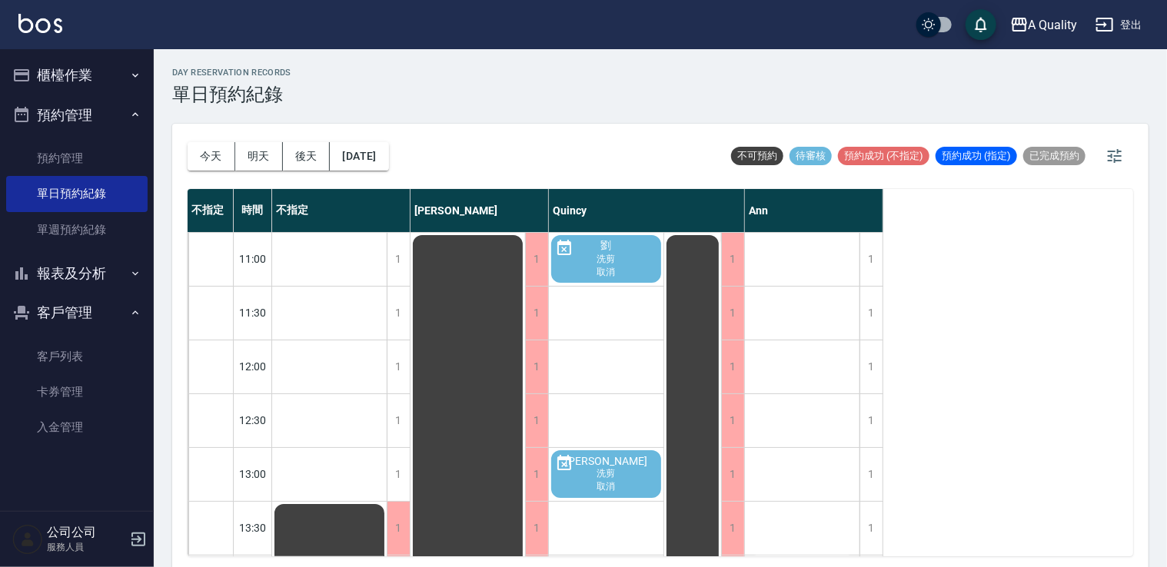
scroll to position [231, 0]
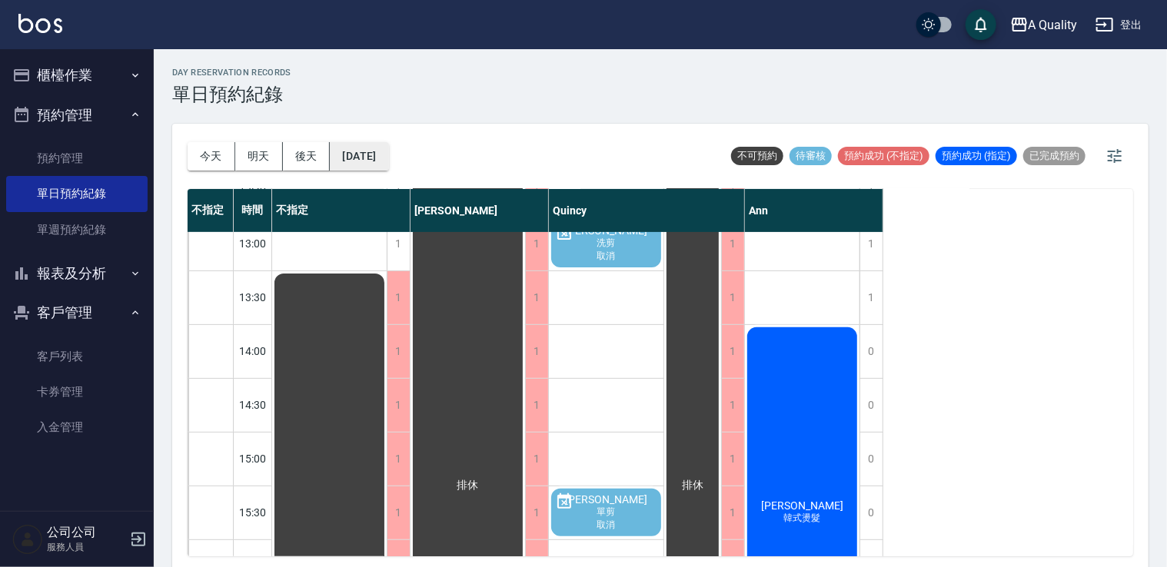
click at [381, 162] on button "2025/09/23" at bounding box center [359, 156] width 58 height 28
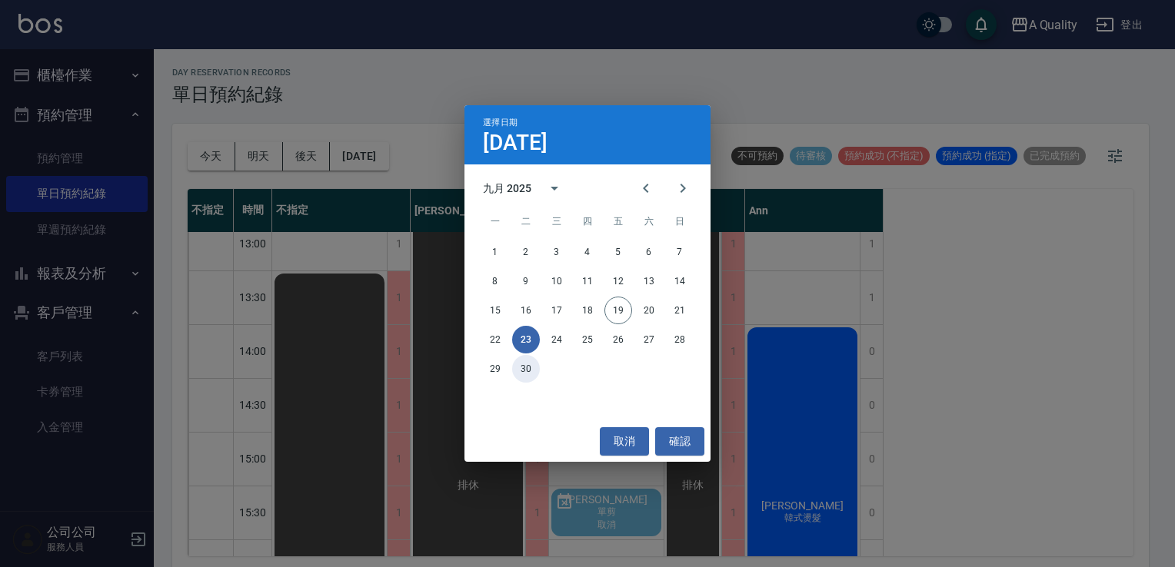
drag, startPoint x: 526, startPoint y: 373, endPoint x: 519, endPoint y: 358, distance: 16.2
click at [526, 371] on button "30" at bounding box center [526, 369] width 28 height 28
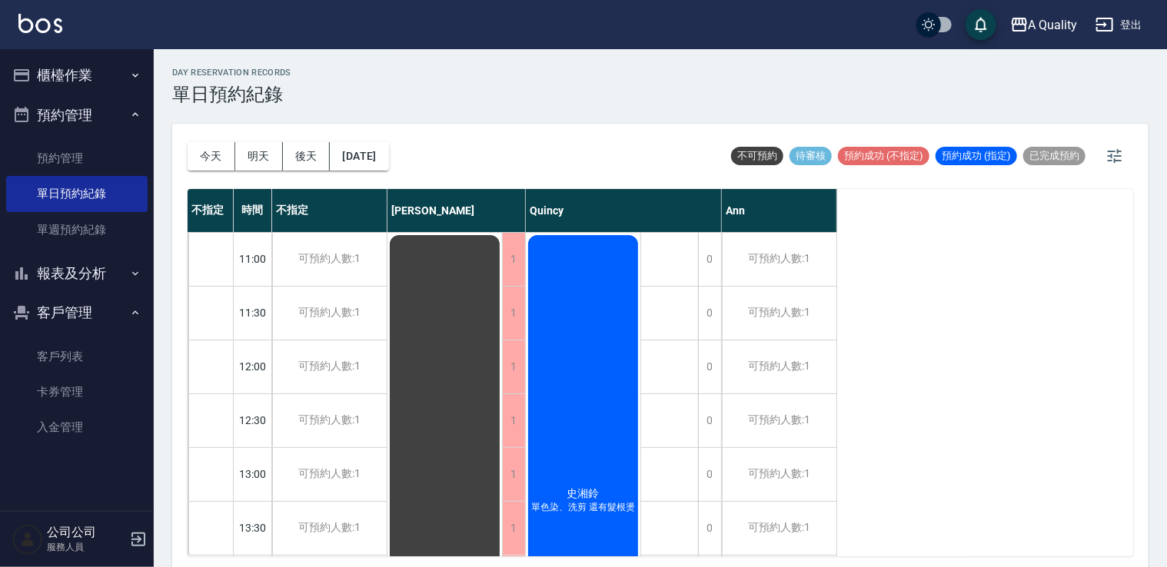
click at [543, 303] on div "史湘鈴 單色染、洗剪 還有髮根燙" at bounding box center [583, 501] width 115 height 537
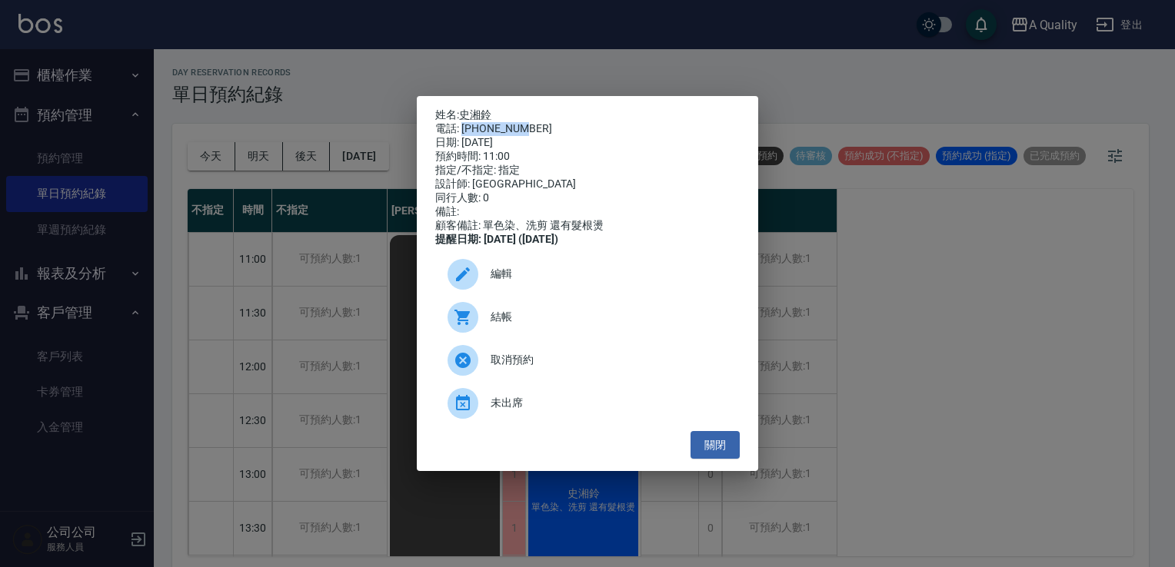
drag, startPoint x: 523, startPoint y: 123, endPoint x: 463, endPoint y: 128, distance: 60.1
click at [463, 128] on div "電話: 0912155007" at bounding box center [587, 129] width 304 height 14
copy div "0912155007"
drag, startPoint x: 732, startPoint y: 454, endPoint x: 711, endPoint y: 439, distance: 25.4
click at [729, 454] on button "關閉" at bounding box center [714, 445] width 49 height 28
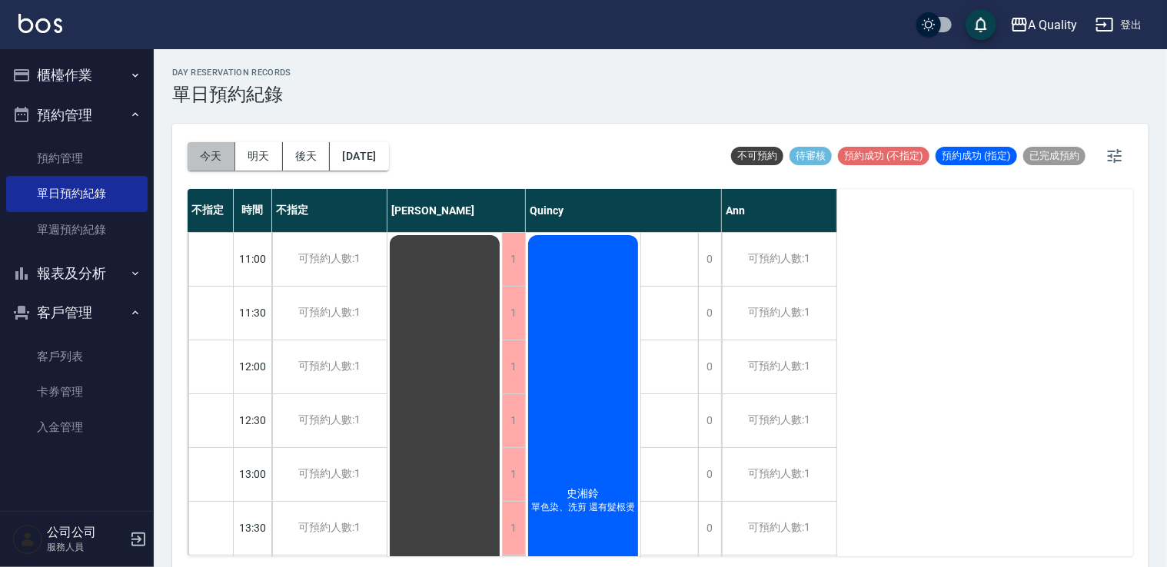
drag, startPoint x: 208, startPoint y: 155, endPoint x: 219, endPoint y: 158, distance: 11.9
click at [206, 155] on button "今天" at bounding box center [212, 156] width 48 height 28
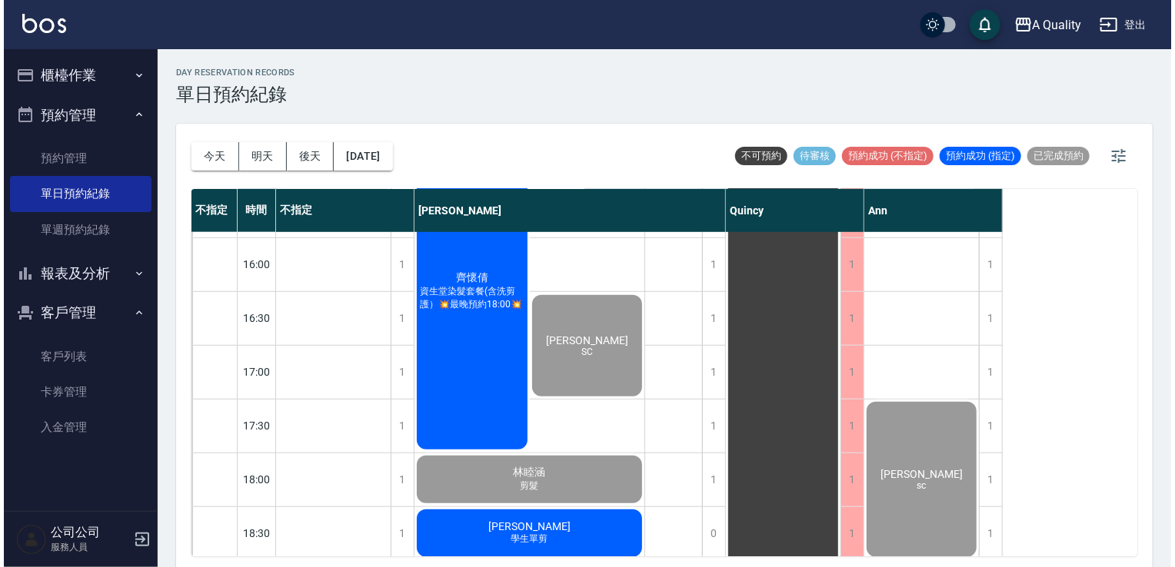
scroll to position [615, 0]
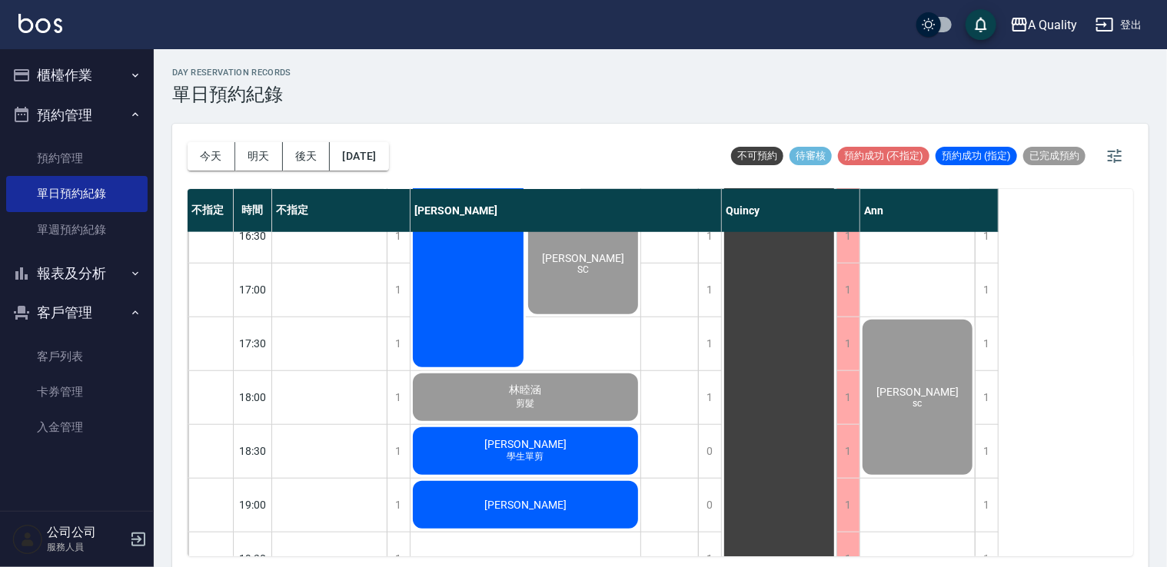
click at [523, 449] on span "[PERSON_NAME]" at bounding box center [525, 444] width 88 height 12
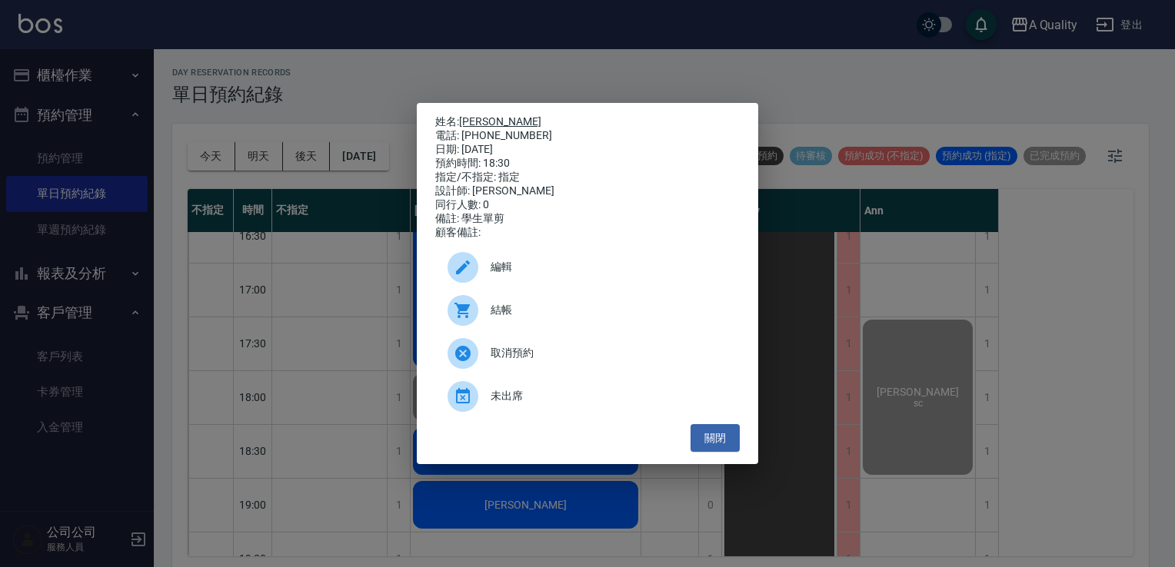
click at [474, 117] on link "[PERSON_NAME]" at bounding box center [500, 121] width 82 height 12
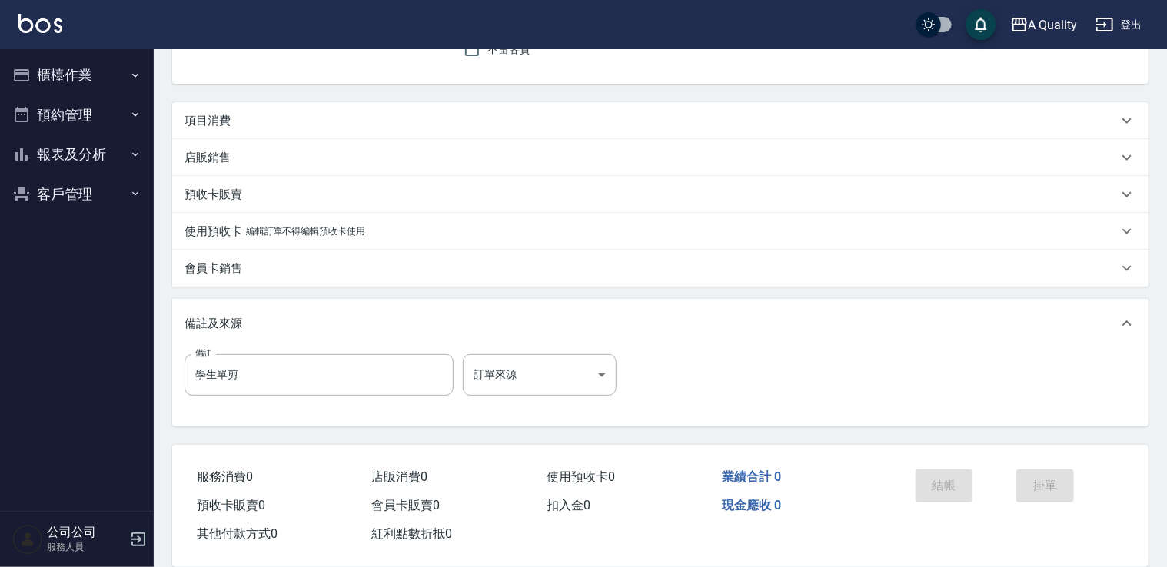
scroll to position [154, 0]
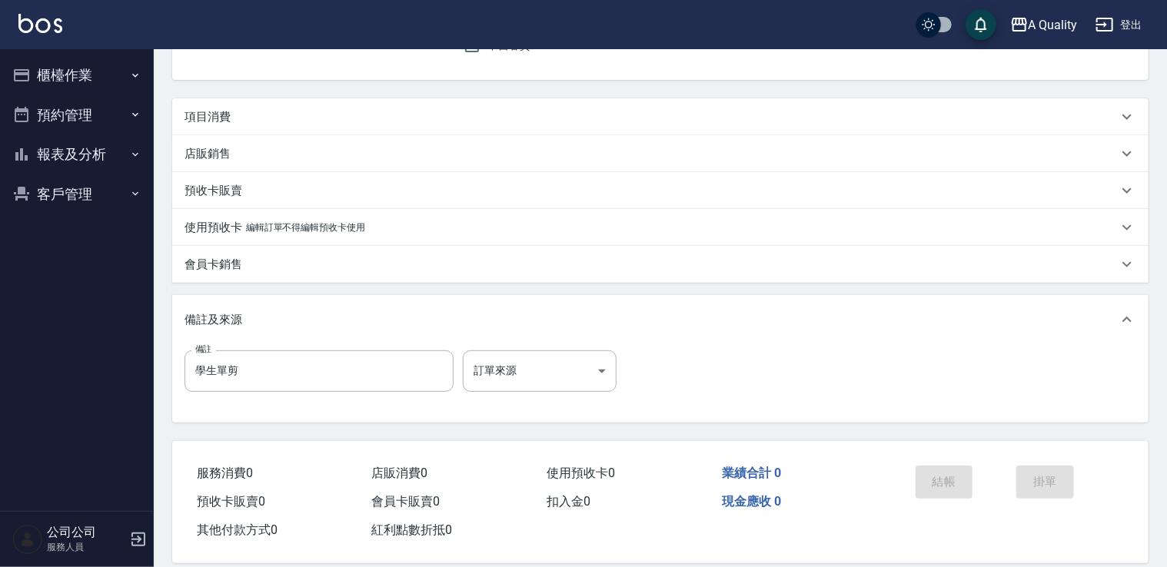
click at [252, 110] on div "項目消費" at bounding box center [650, 117] width 933 height 16
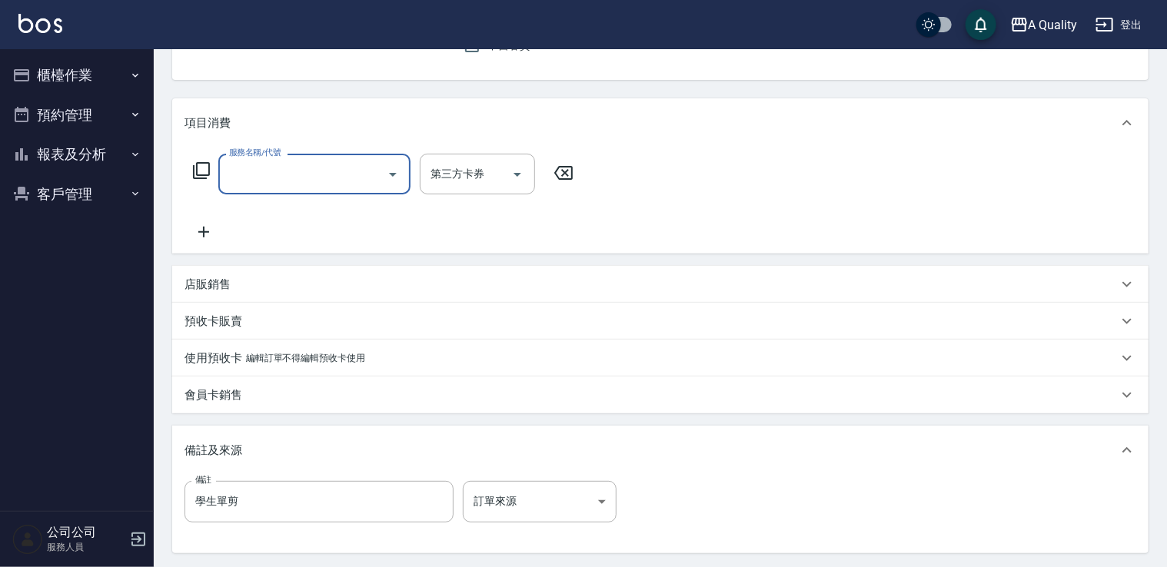
scroll to position [0, 0]
click at [284, 174] on input "服務名稱/代號" at bounding box center [302, 174] width 155 height 27
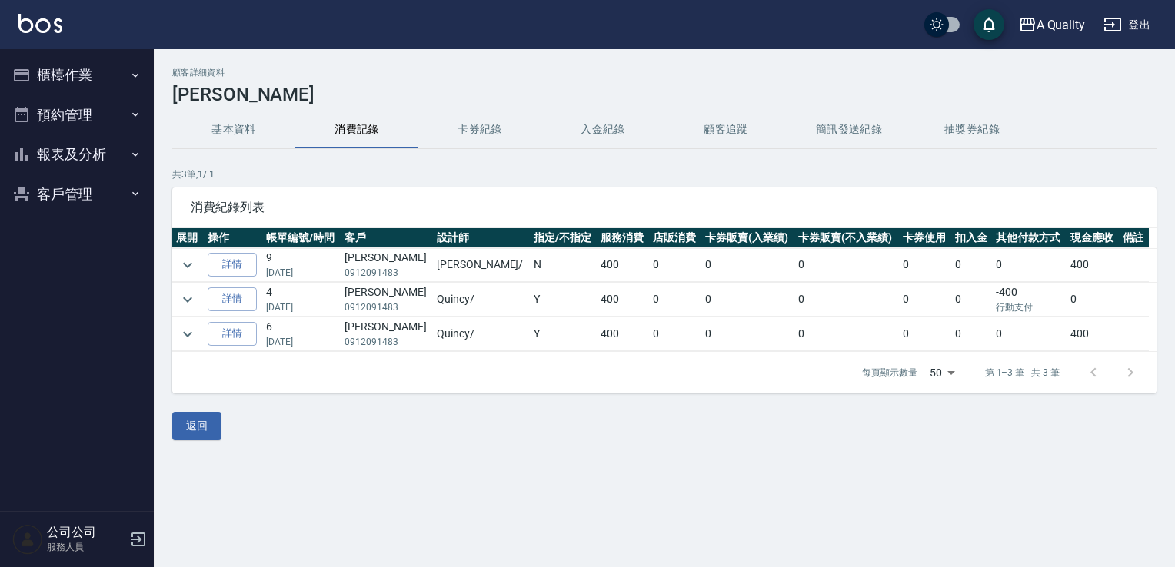
click at [68, 125] on button "預約管理" at bounding box center [76, 115] width 141 height 40
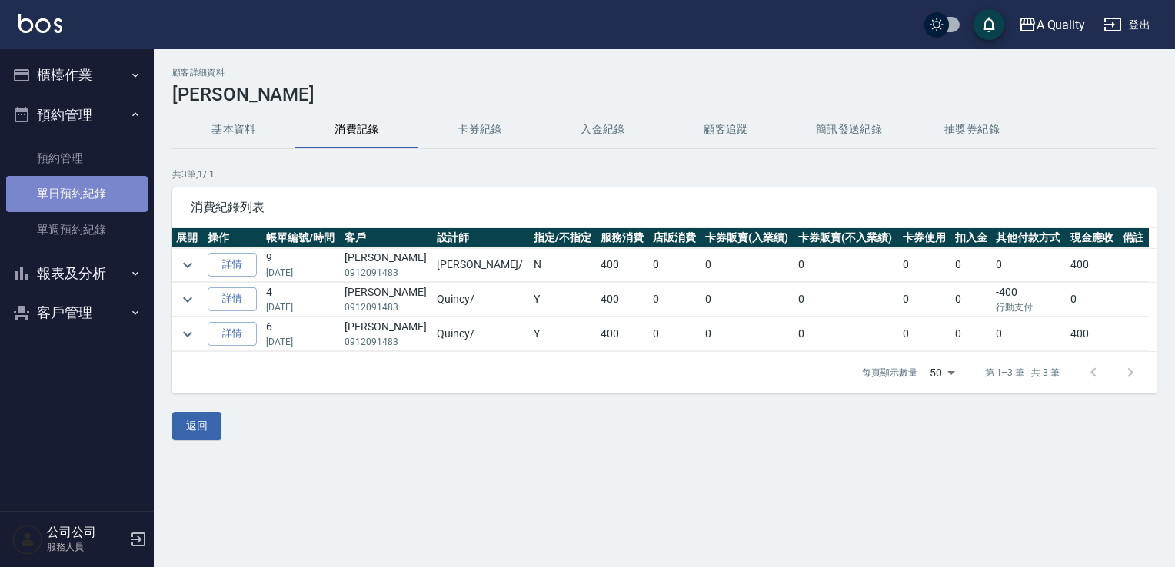
click at [92, 189] on link "單日預約紀錄" at bounding box center [76, 193] width 141 height 35
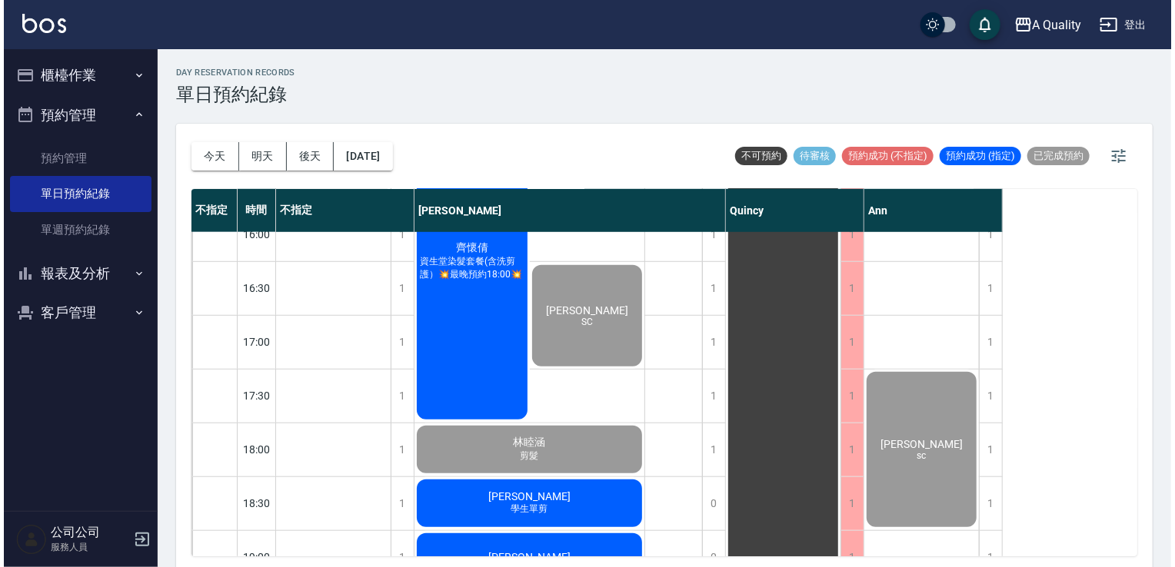
scroll to position [656, 0]
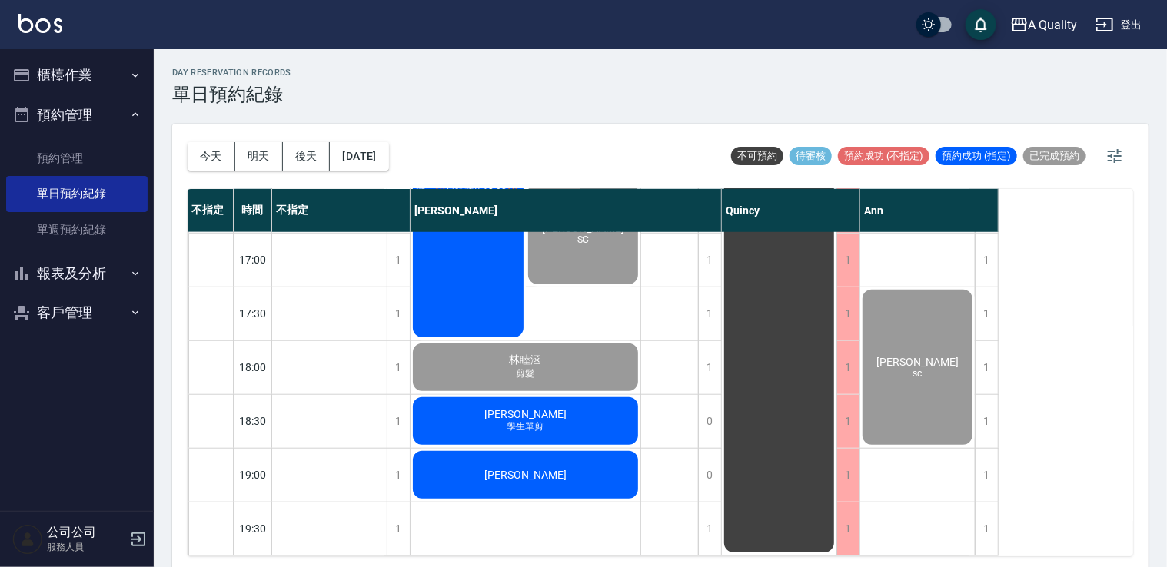
click at [523, 420] on span "學生單剪" at bounding box center [525, 426] width 43 height 13
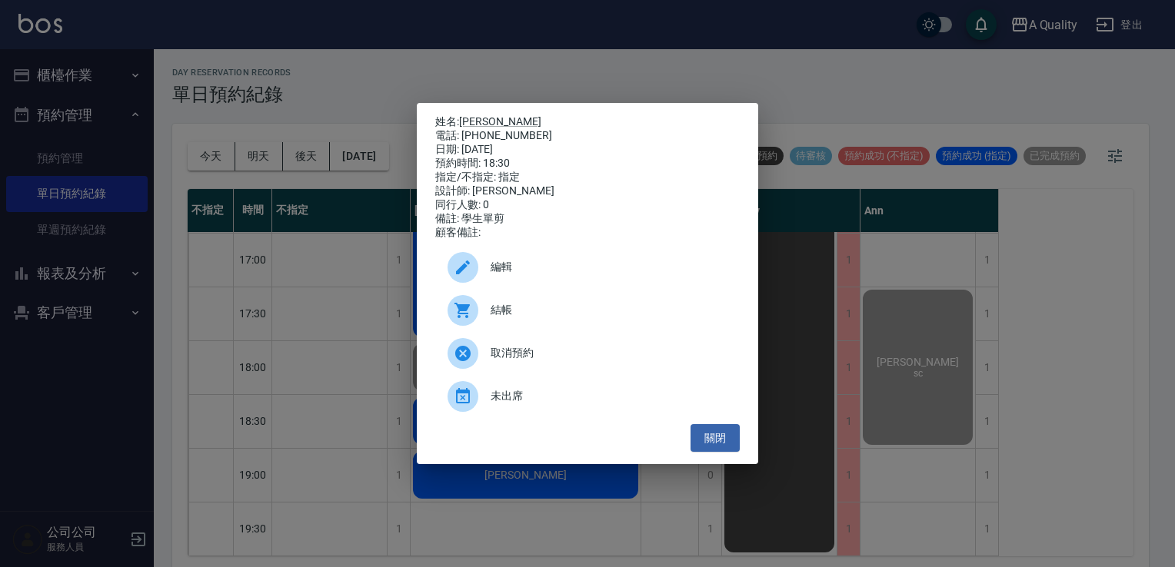
click at [573, 316] on span "結帳" at bounding box center [608, 310] width 237 height 16
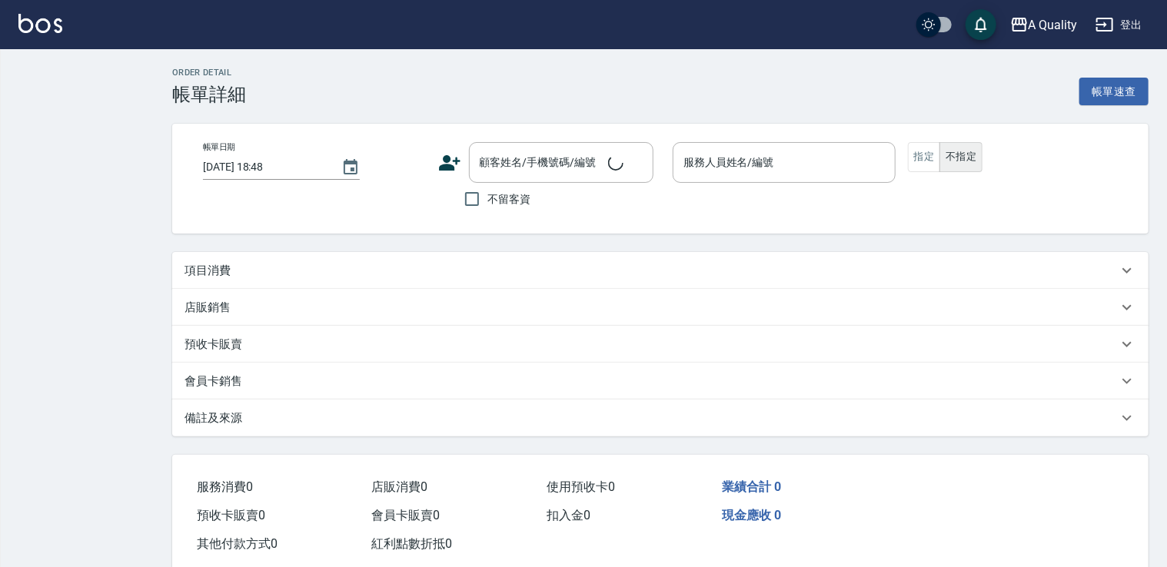
type input "[DATE] 18:30"
type input "[PERSON_NAME](無代號)"
type input "學生單剪"
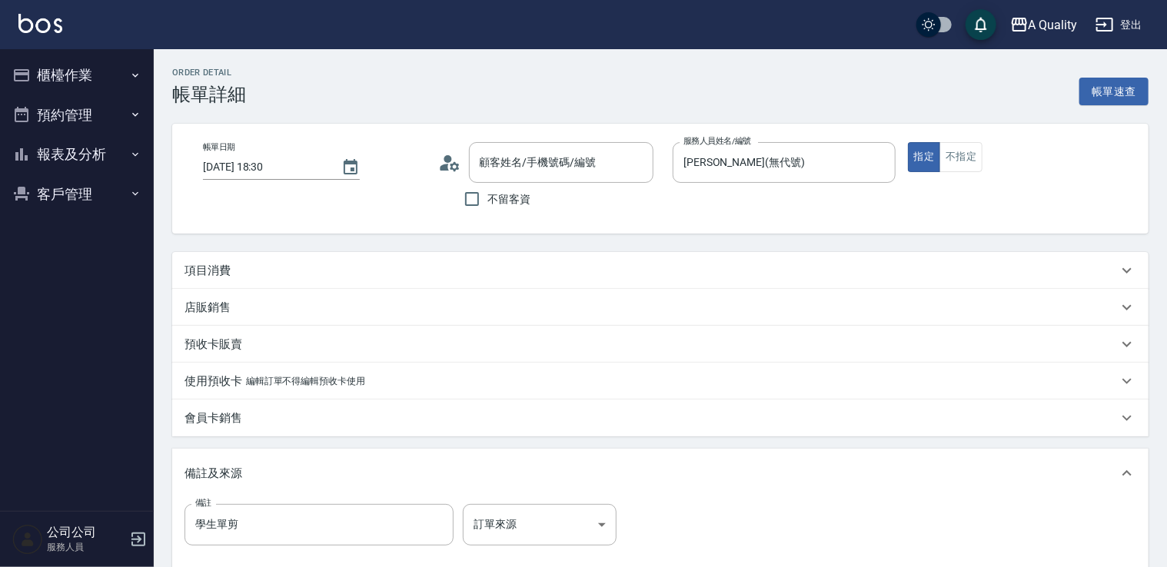
click at [324, 257] on div "項目消費" at bounding box center [660, 270] width 976 height 37
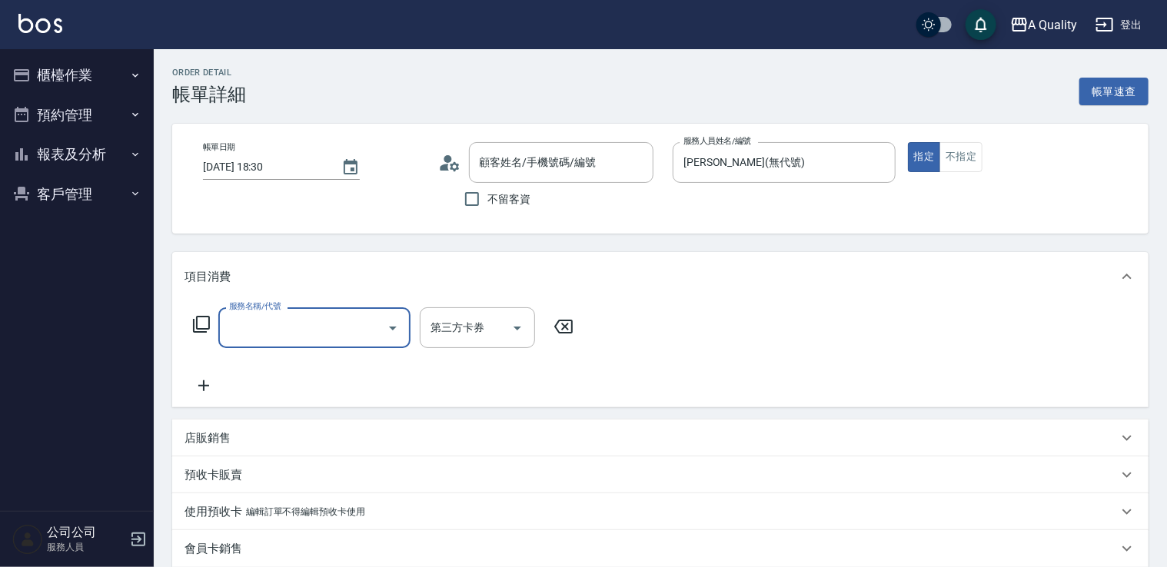
scroll to position [26, 0]
type input "[PERSON_NAME]/0912091483/"
click at [314, 309] on div "服務名稱/代號" at bounding box center [314, 327] width 192 height 41
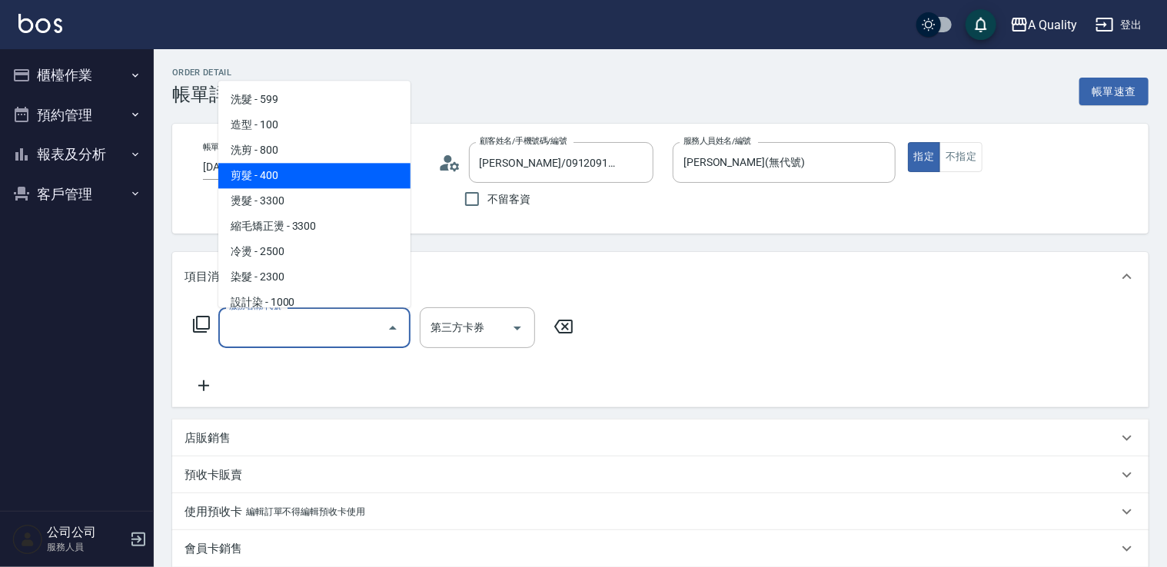
drag, startPoint x: 304, startPoint y: 174, endPoint x: 358, endPoint y: 187, distance: 55.4
click at [307, 174] on span "剪髮 - 400" at bounding box center [314, 175] width 192 height 25
type input "剪髮(201)"
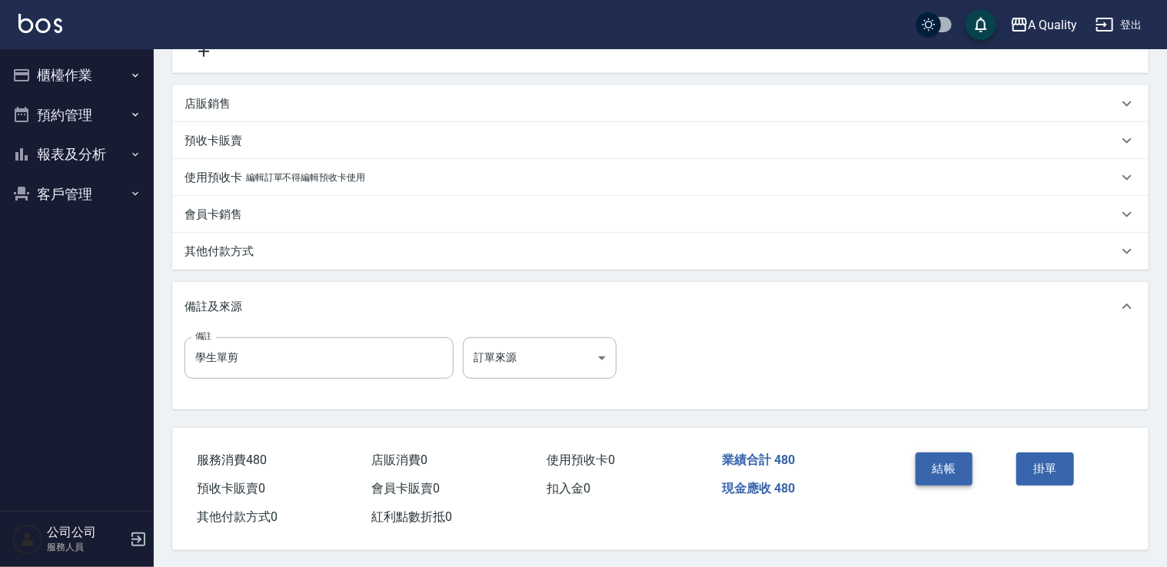
scroll to position [341, 0]
type input "480"
click at [949, 445] on div "結帳" at bounding box center [959, 478] width 101 height 67
click at [944, 471] on button "結帳" at bounding box center [945, 467] width 58 height 32
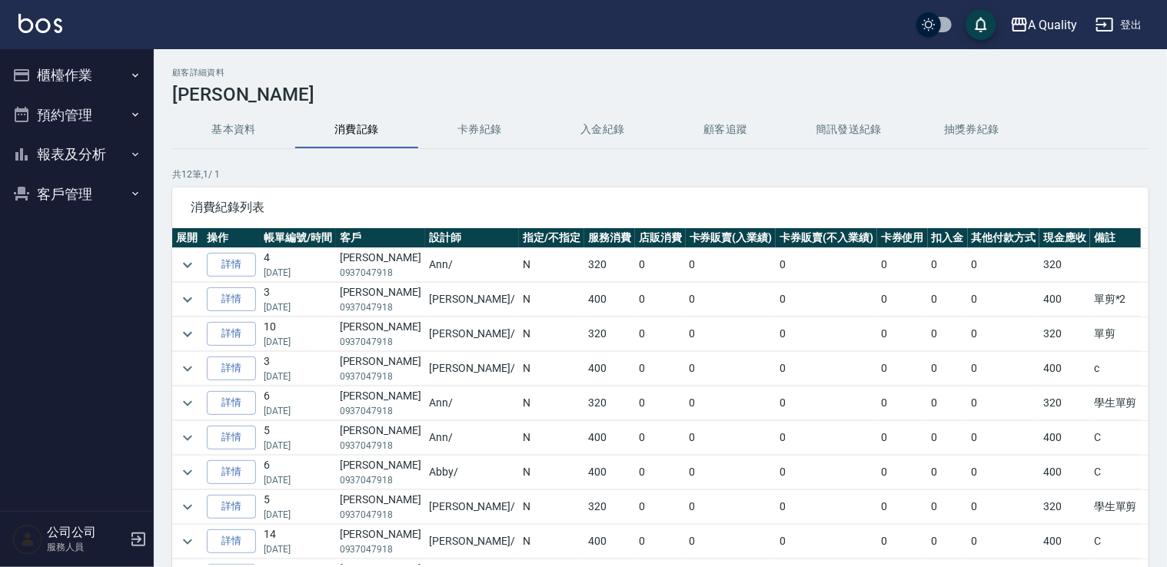
click at [50, 109] on button "預約管理" at bounding box center [76, 115] width 141 height 40
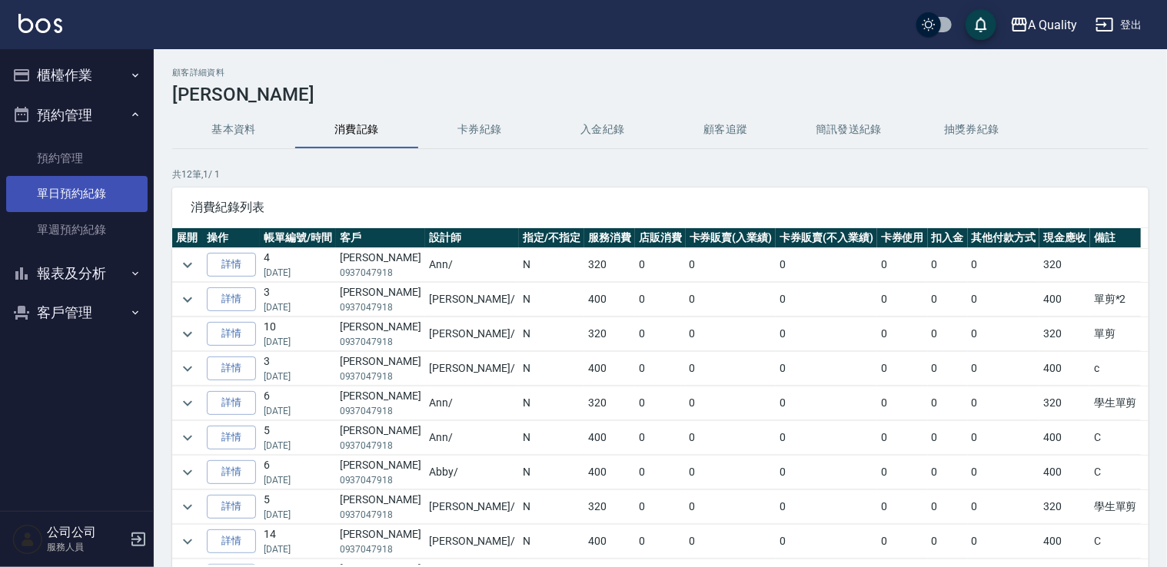
click at [83, 198] on link "單日預約紀錄" at bounding box center [76, 193] width 141 height 35
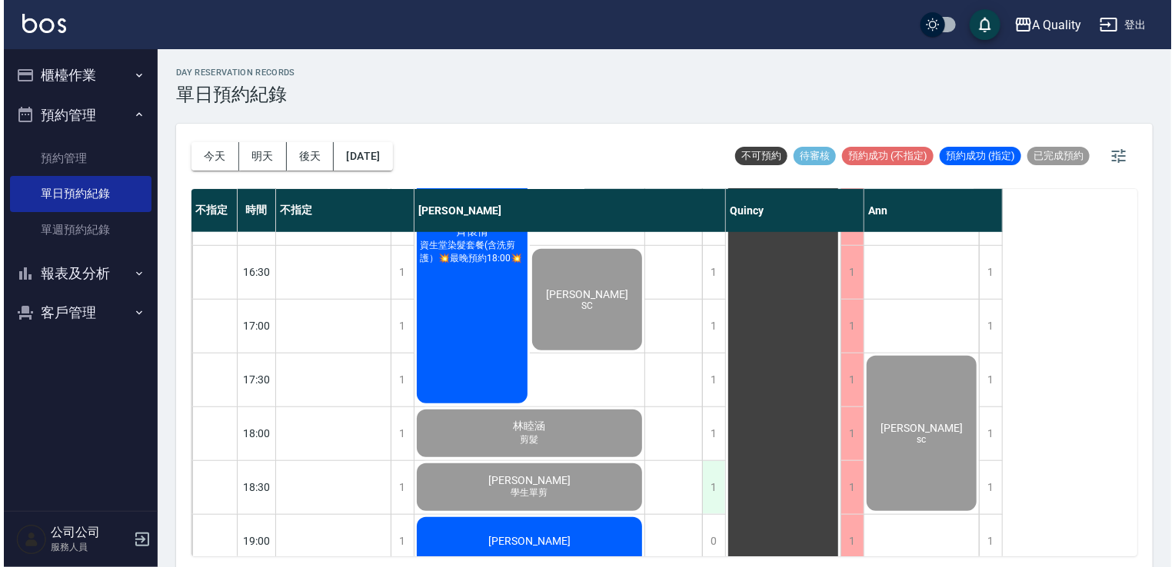
scroll to position [656, 0]
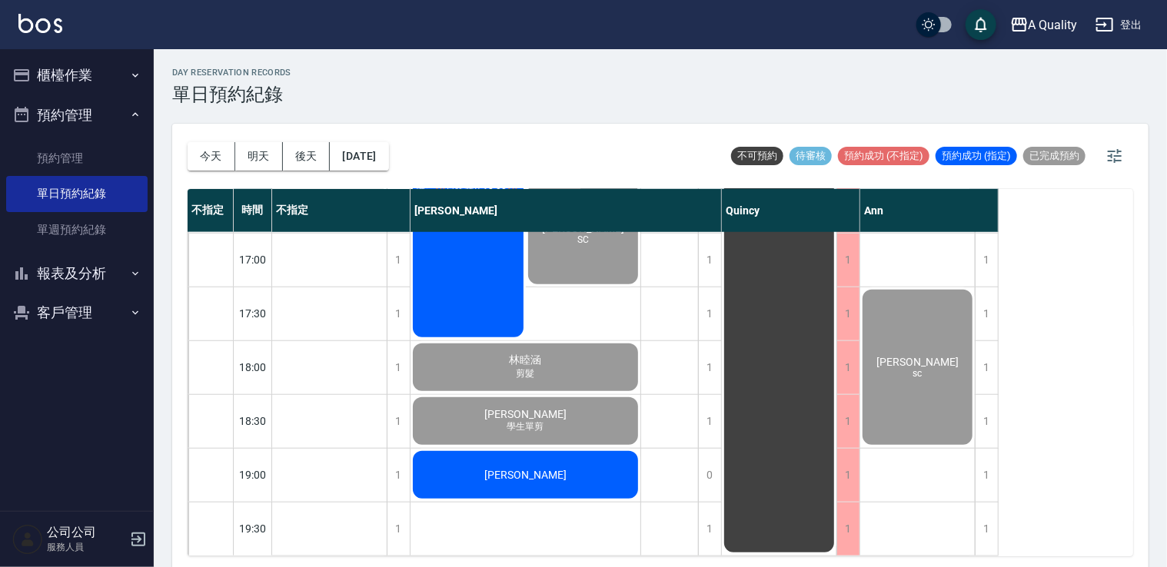
click at [561, 474] on div "[PERSON_NAME]" at bounding box center [525, 475] width 230 height 52
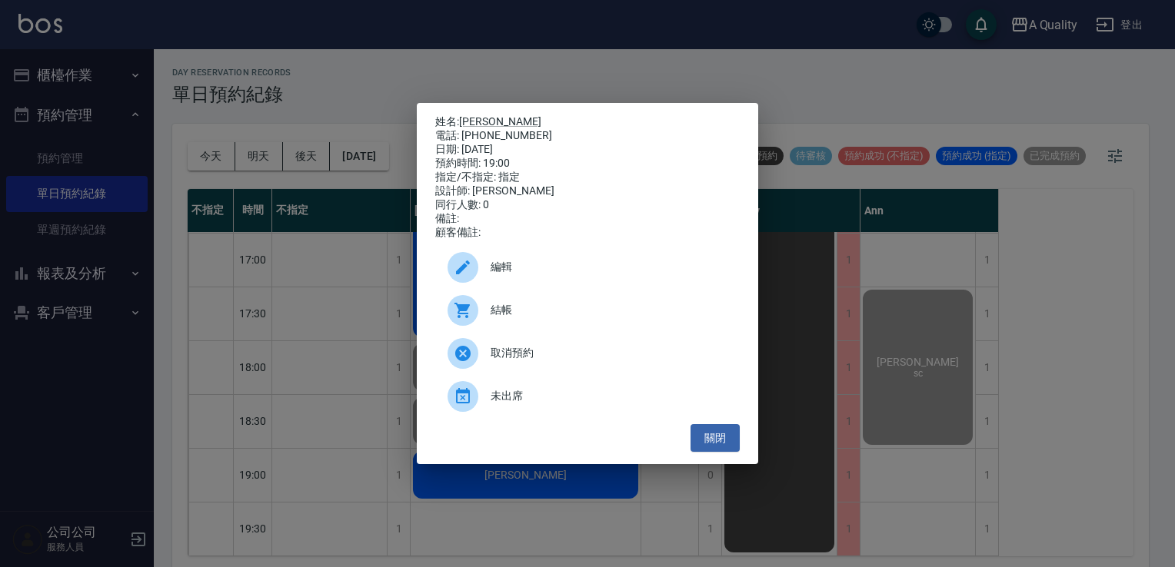
click at [500, 318] on span "結帳" at bounding box center [608, 310] width 237 height 16
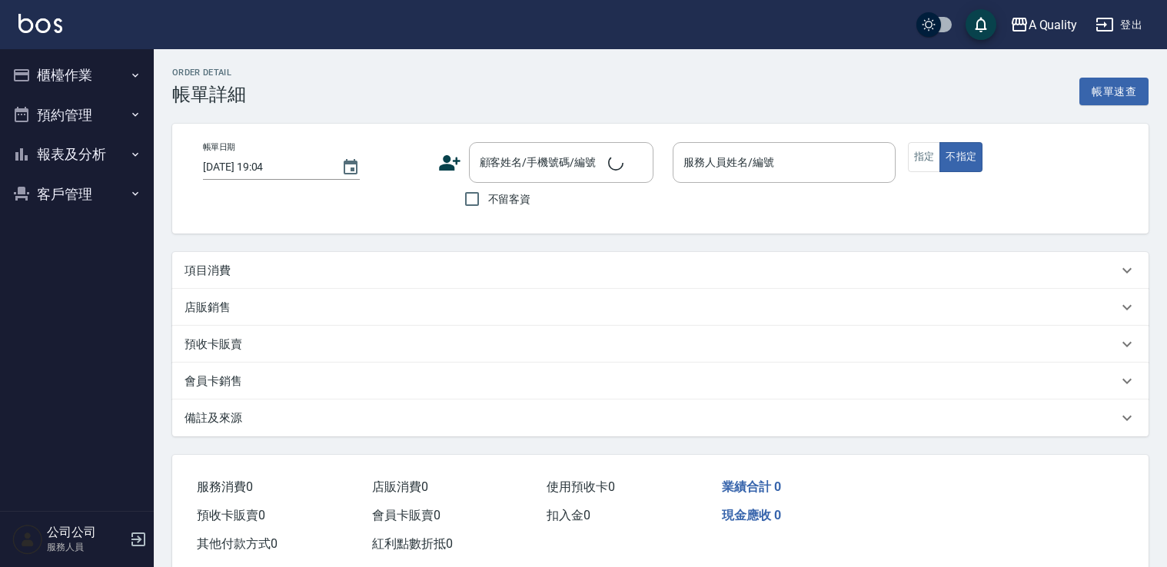
type input "[DATE] 19:00"
type input "[PERSON_NAME](無代號)"
type input "[PERSON_NAME]/0932780894/000018"
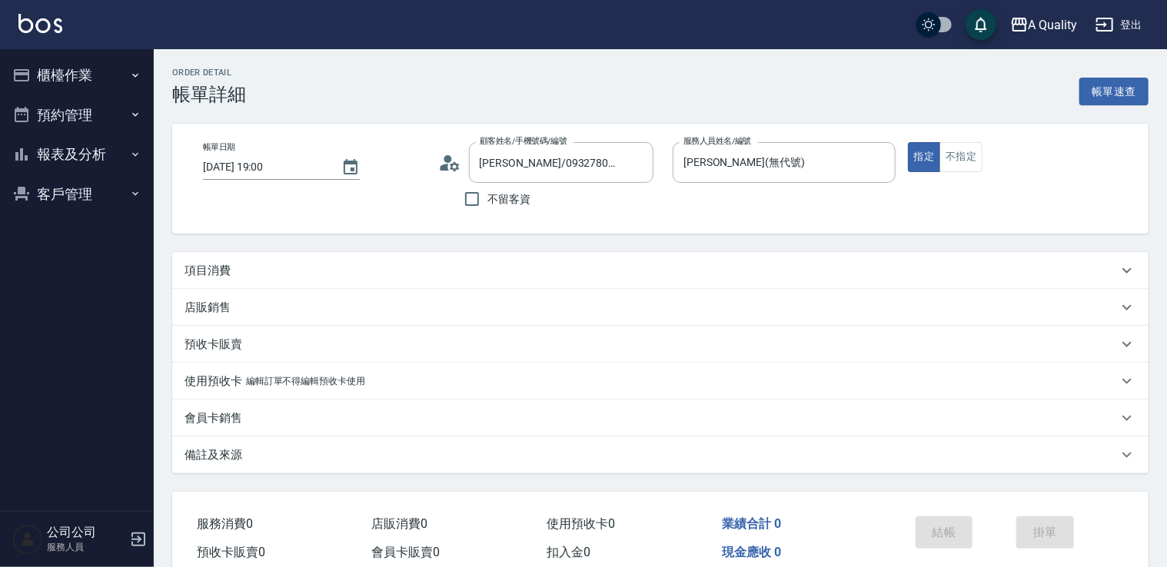
click at [417, 260] on div "項目消費" at bounding box center [660, 270] width 976 height 37
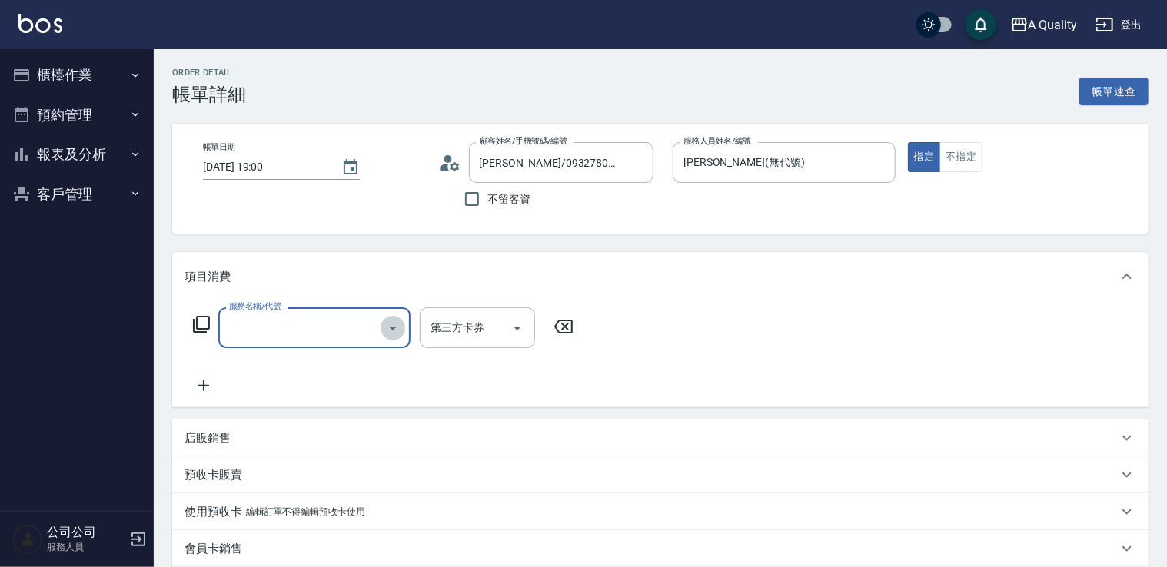
drag, startPoint x: 385, startPoint y: 321, endPoint x: 378, endPoint y: 317, distance: 7.9
click at [384, 321] on icon "Open" at bounding box center [393, 328] width 18 height 18
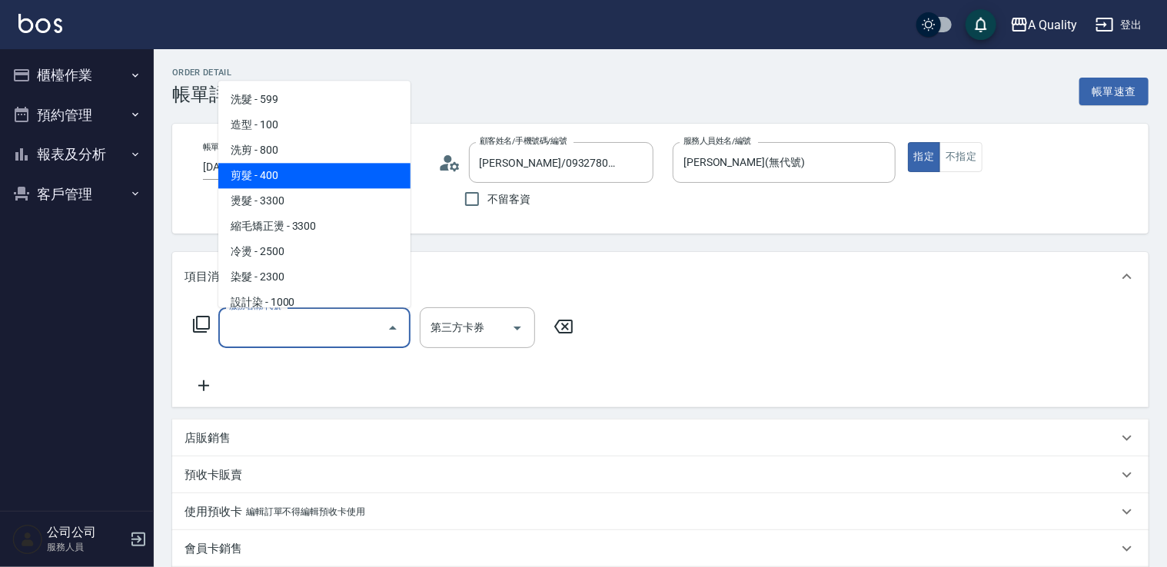
drag, startPoint x: 311, startPoint y: 172, endPoint x: 505, endPoint y: 285, distance: 224.9
click at [315, 173] on span "剪髮 - 400" at bounding box center [314, 175] width 192 height 25
type input "剪髮(201)"
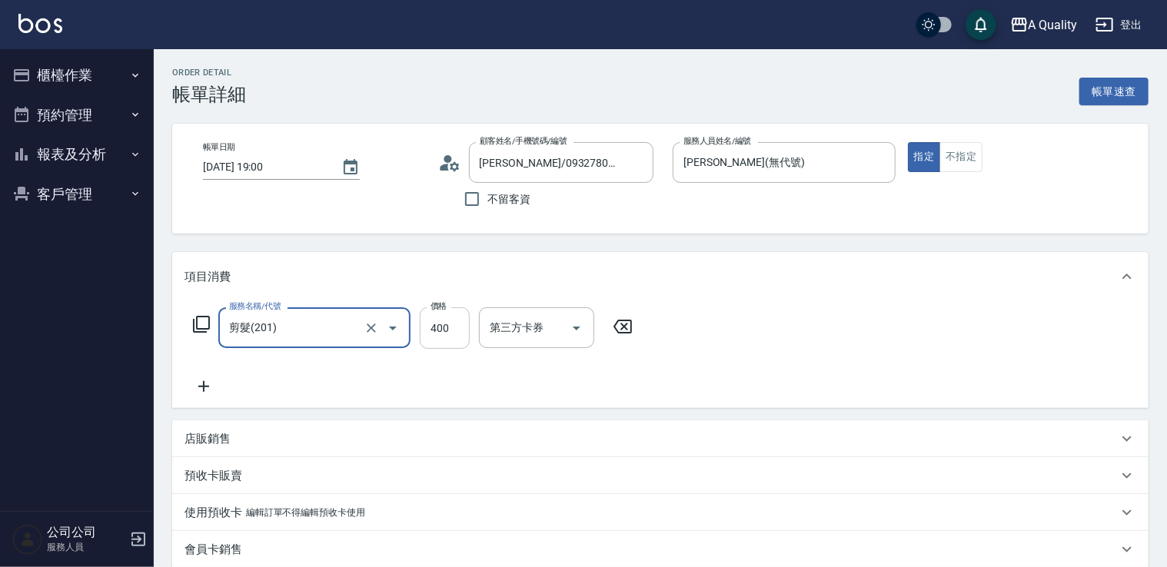
click at [450, 329] on input "400" at bounding box center [445, 328] width 50 height 42
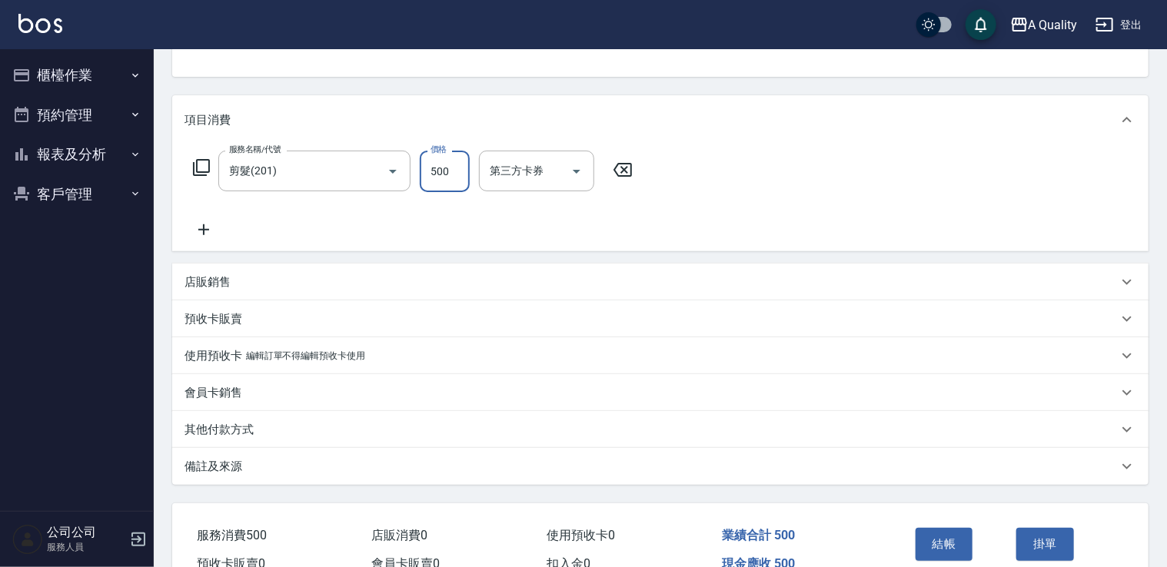
scroll to position [238, 0]
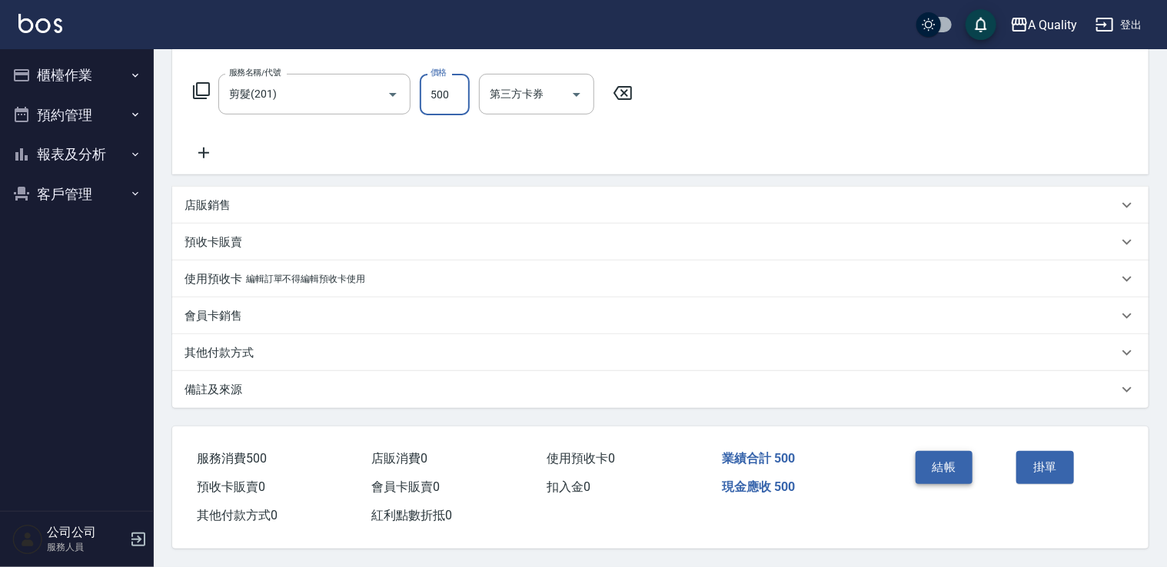
type input "500"
click at [944, 471] on button "結帳" at bounding box center [945, 467] width 58 height 32
